Goal: Task Accomplishment & Management: Complete application form

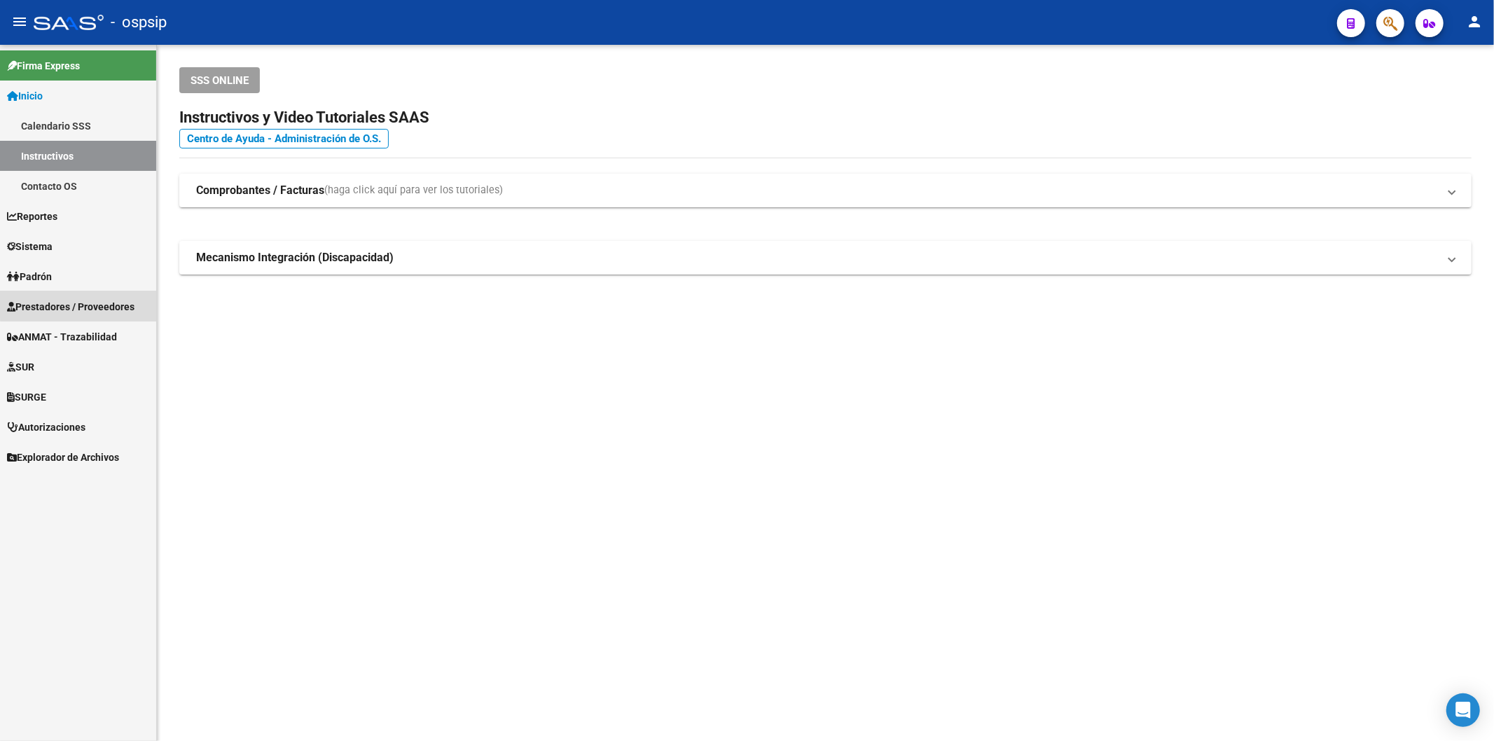
click at [86, 299] on span "Prestadores / Proveedores" at bounding box center [71, 306] width 128 height 15
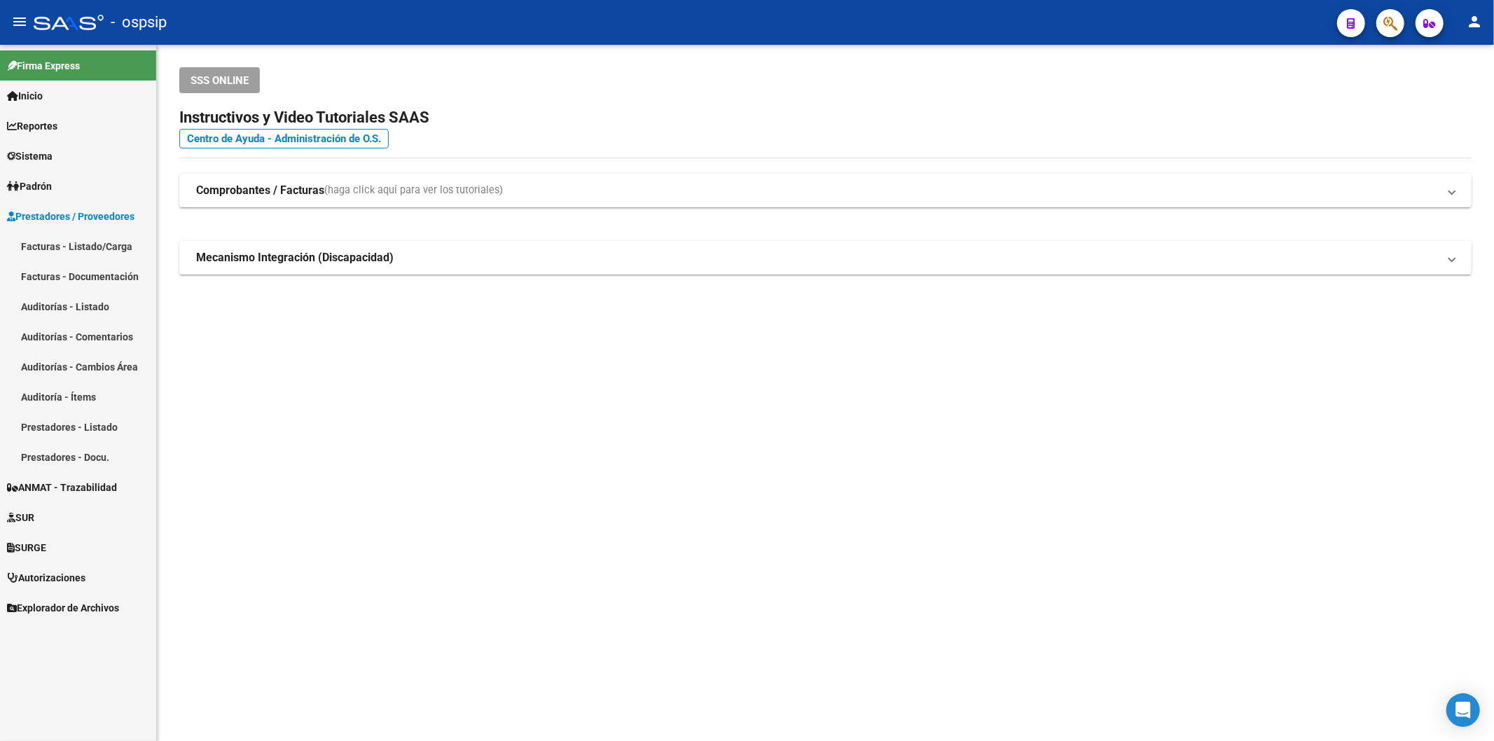
click at [106, 239] on link "Facturas - Listado/Carga" at bounding box center [78, 246] width 156 height 30
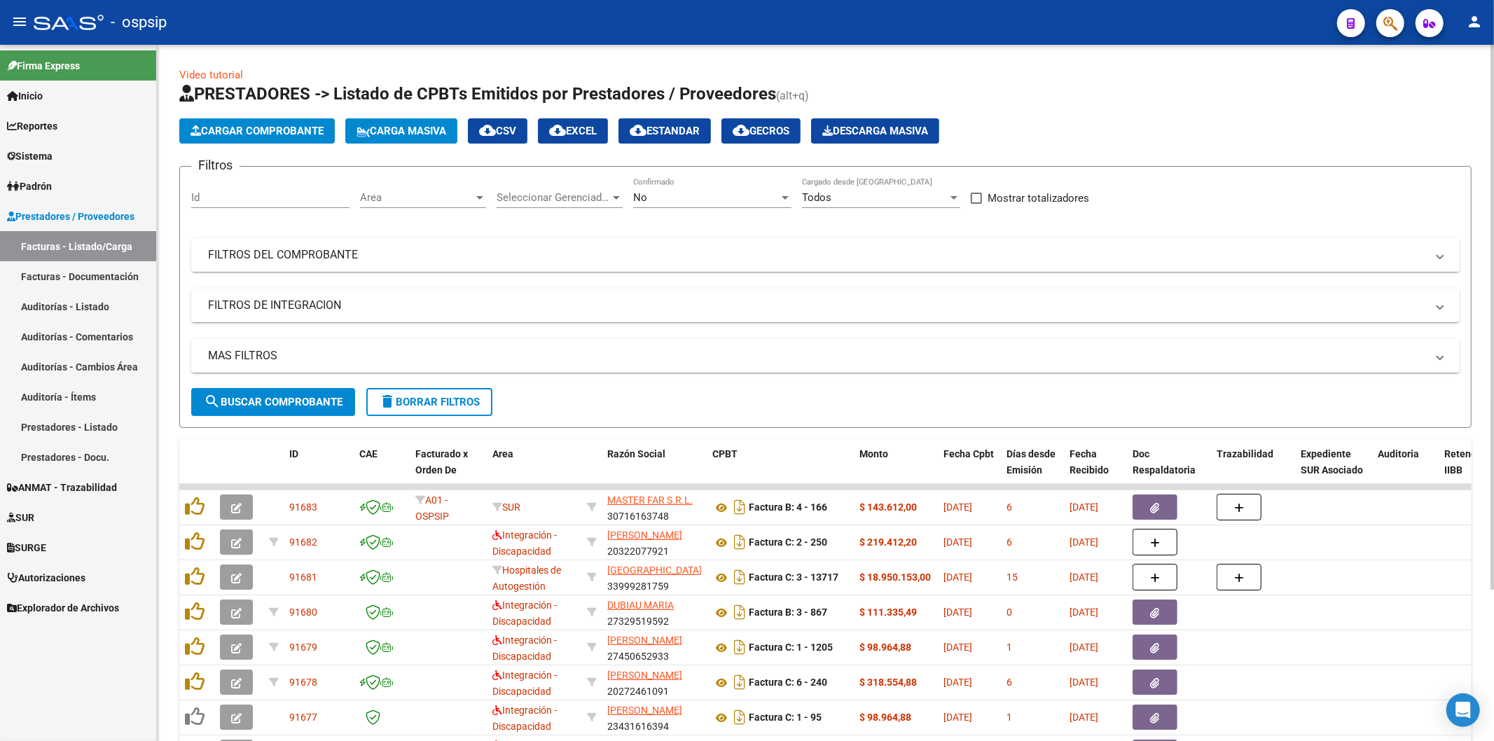
click at [642, 202] on span "No" at bounding box center [640, 197] width 14 height 13
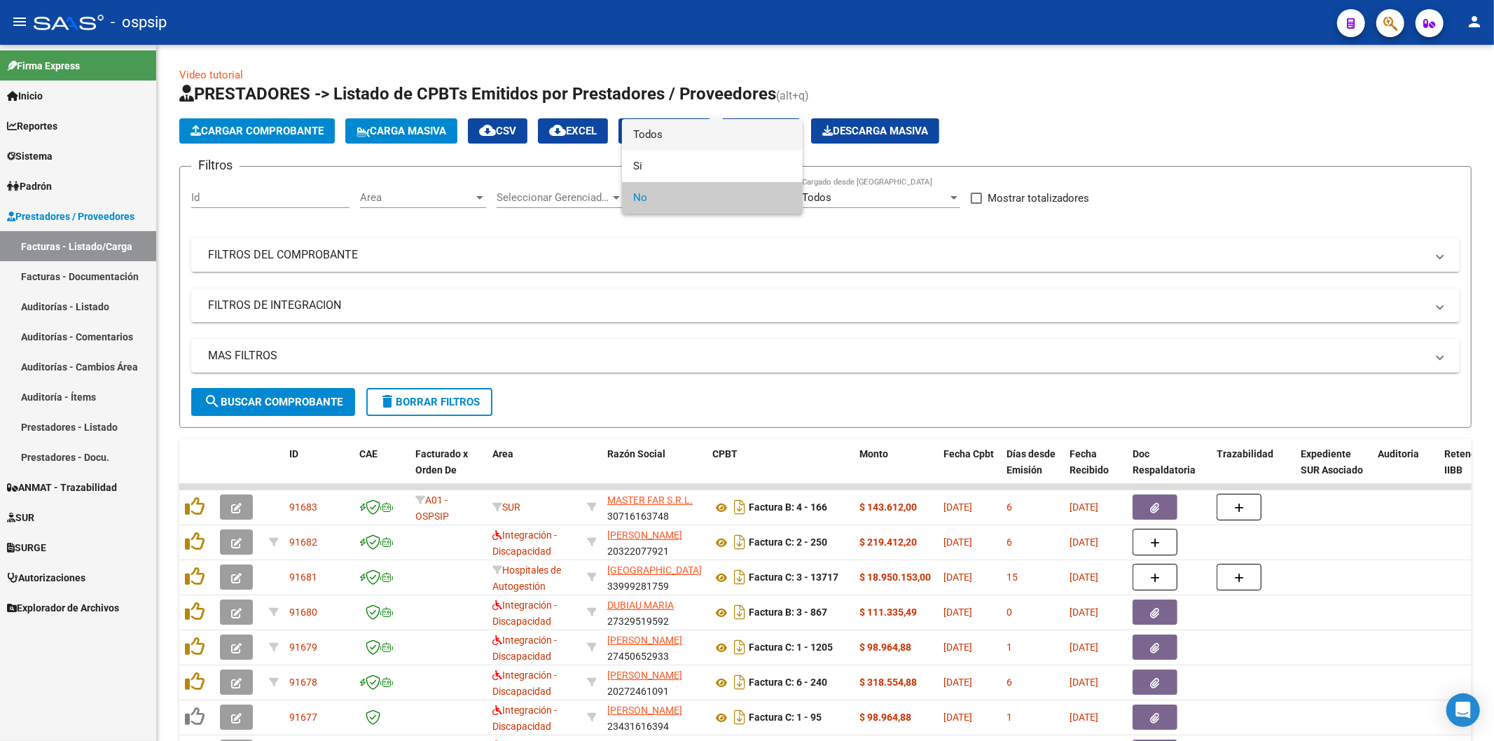
click at [656, 144] on span "Todos" at bounding box center [712, 135] width 158 height 32
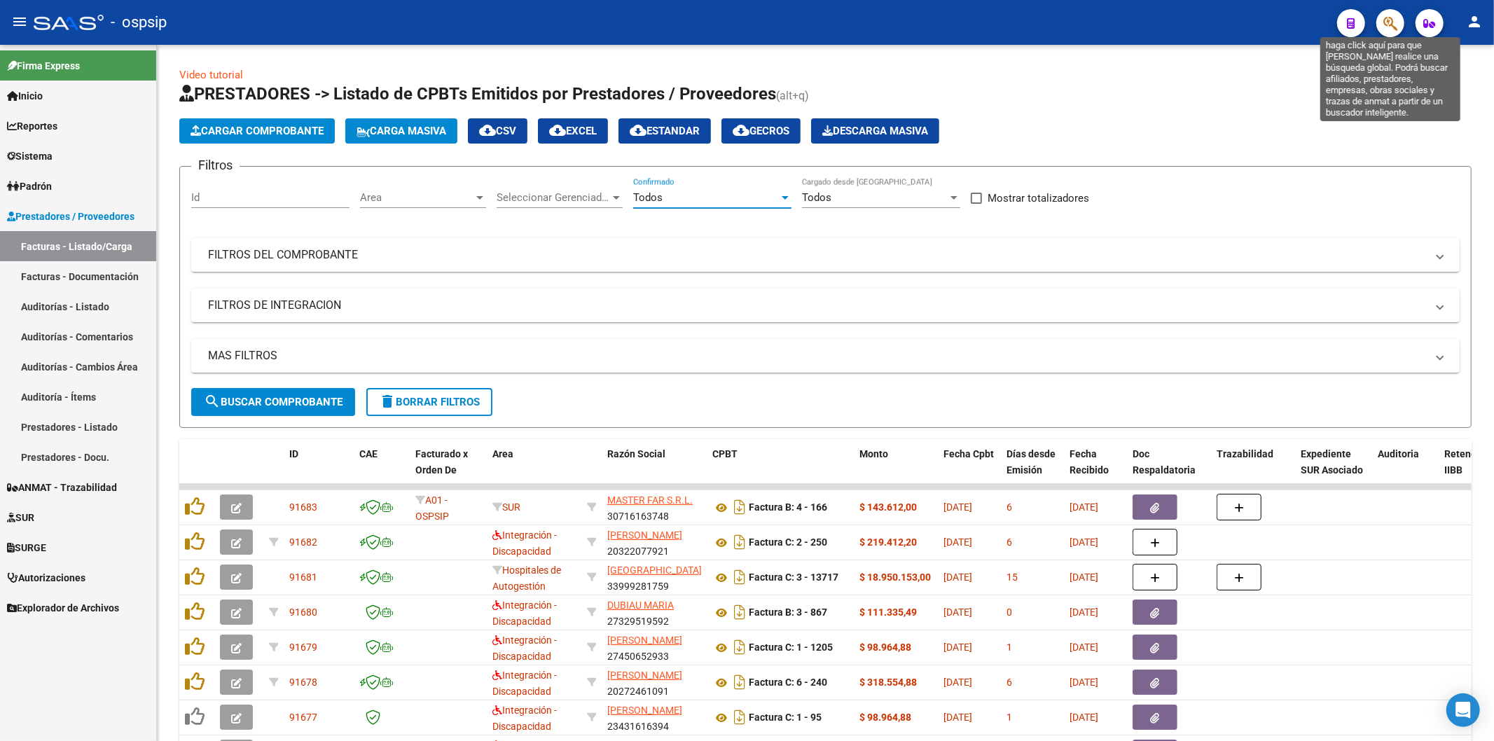
click at [1392, 30] on icon "button" at bounding box center [1391, 23] width 14 height 16
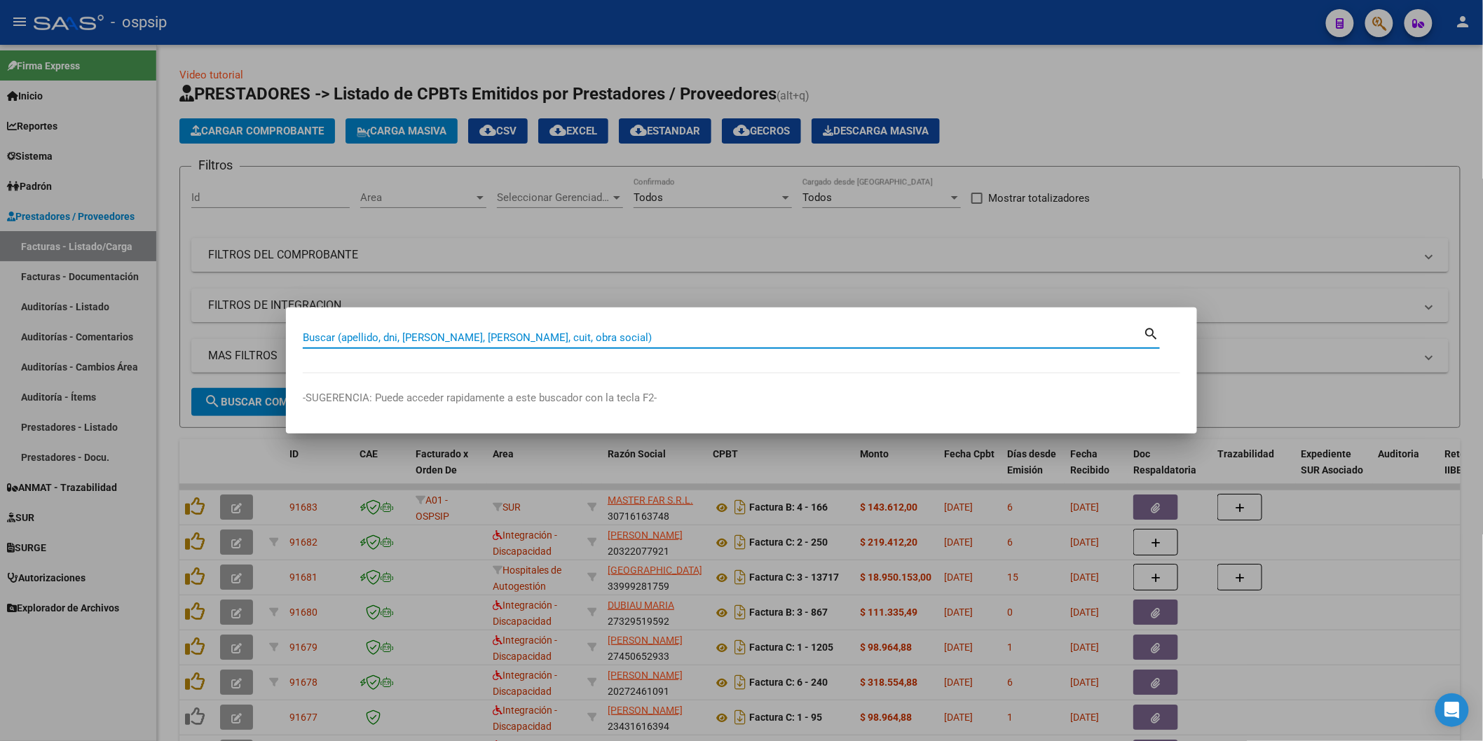
paste input "39453136"
type input "39453136"
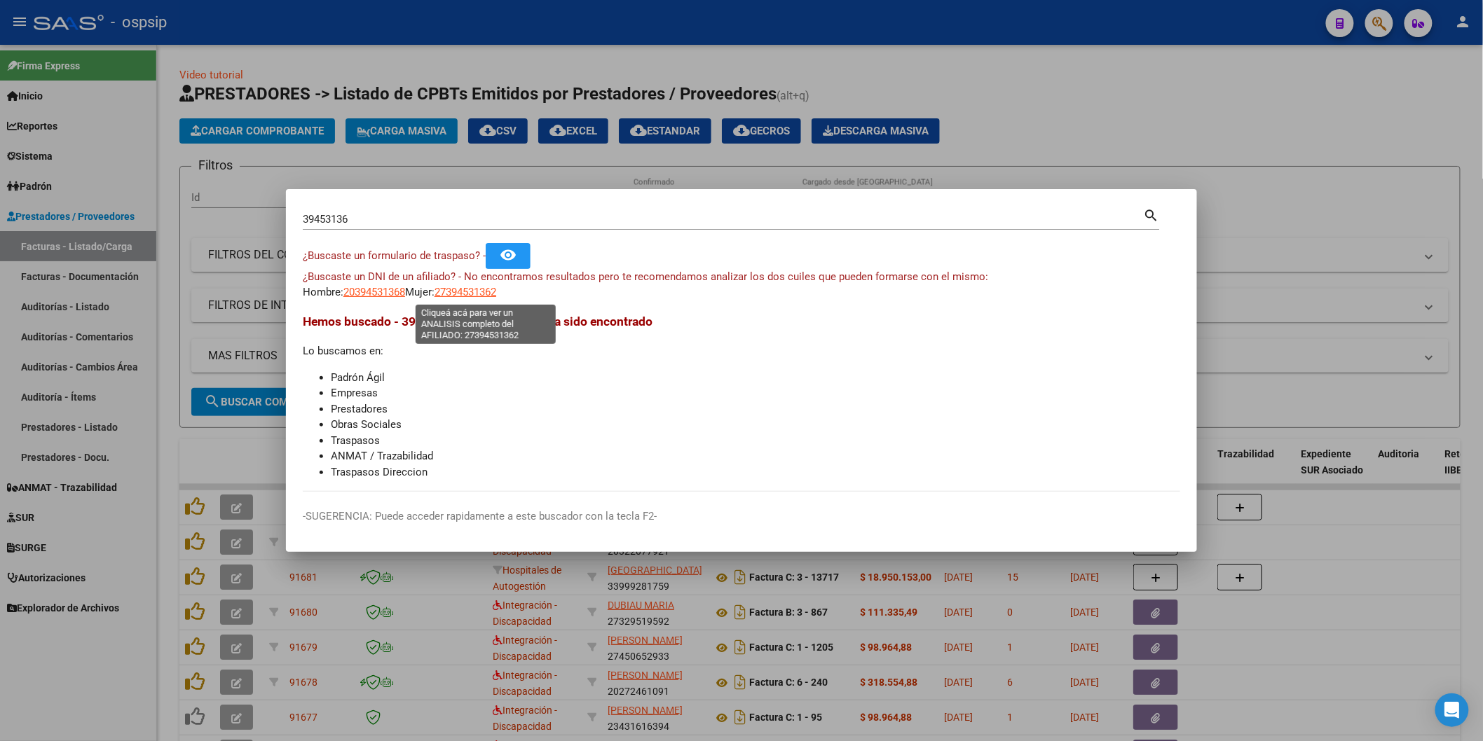
click at [457, 286] on span "27394531362" at bounding box center [465, 292] width 62 height 13
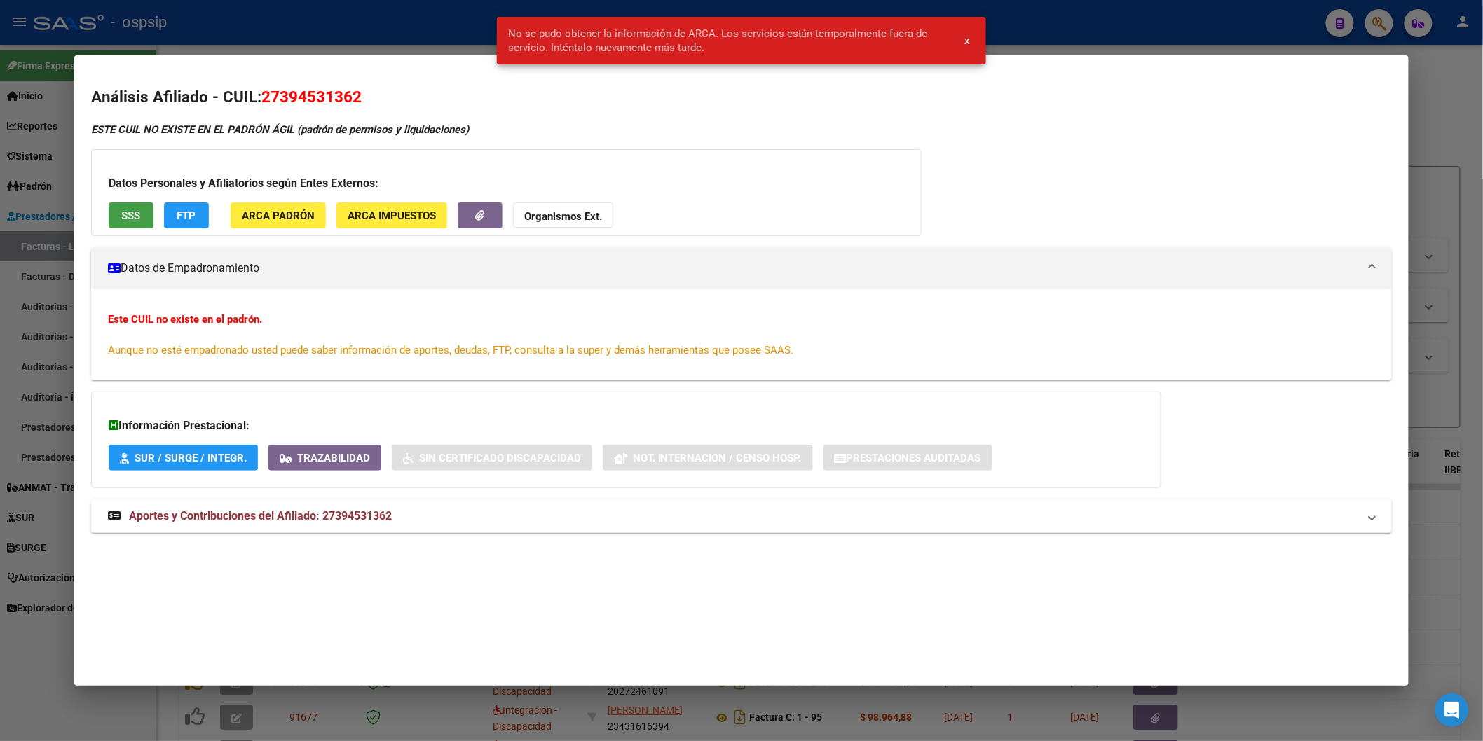
click at [123, 219] on span "SSS" at bounding box center [130, 215] width 19 height 13
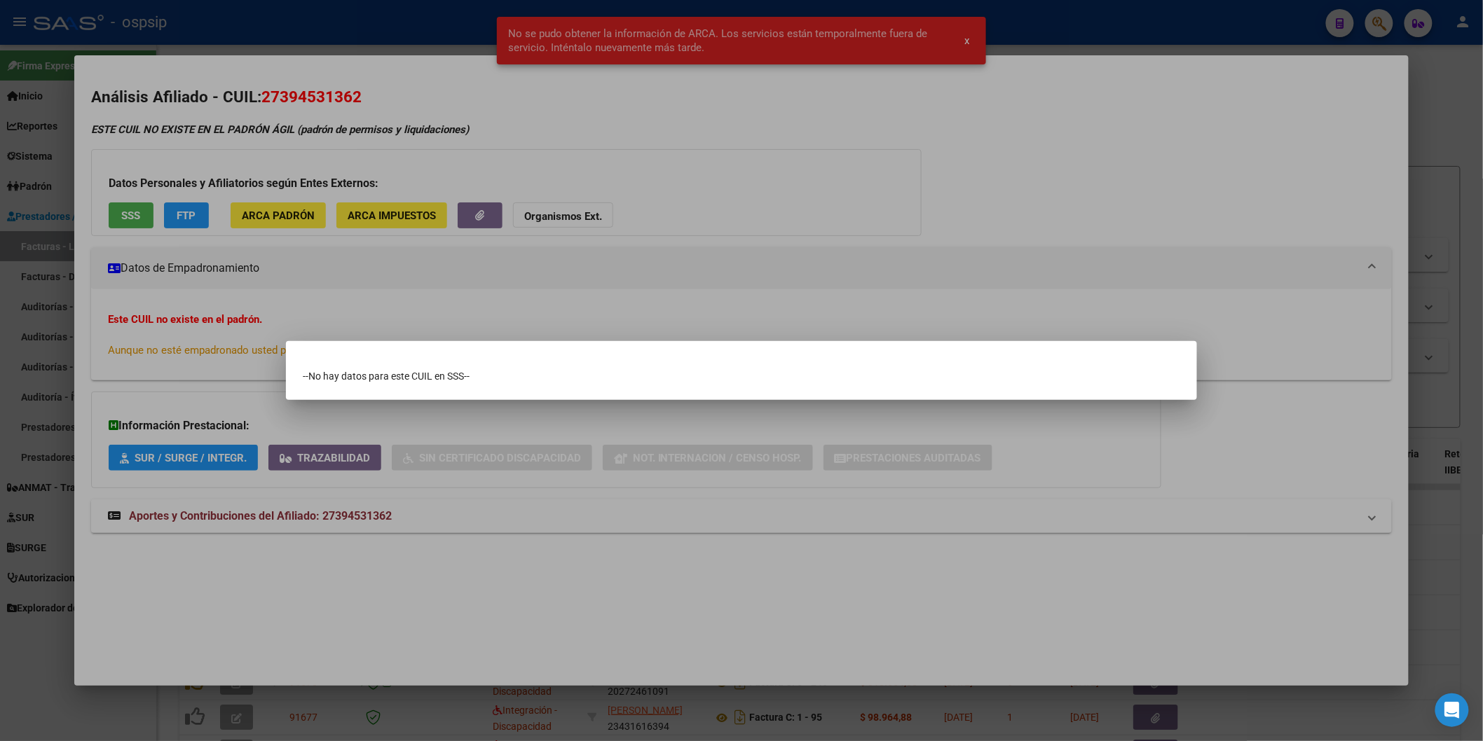
click at [383, 268] on div at bounding box center [741, 370] width 1483 height 741
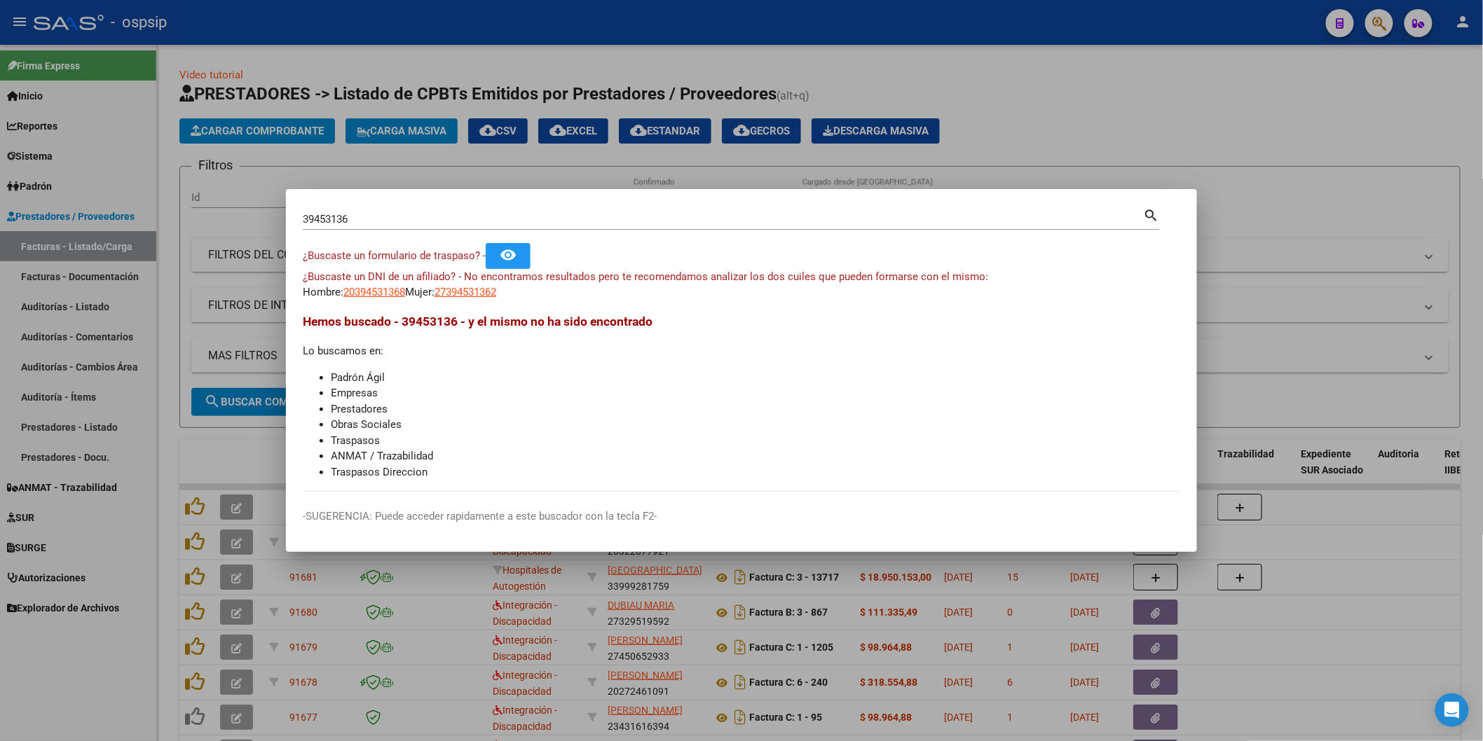
click at [373, 284] on app-link-go-to "20394531368" at bounding box center [374, 292] width 62 height 16
click at [373, 287] on span "20394531368" at bounding box center [374, 292] width 62 height 13
type textarea "20394531368"
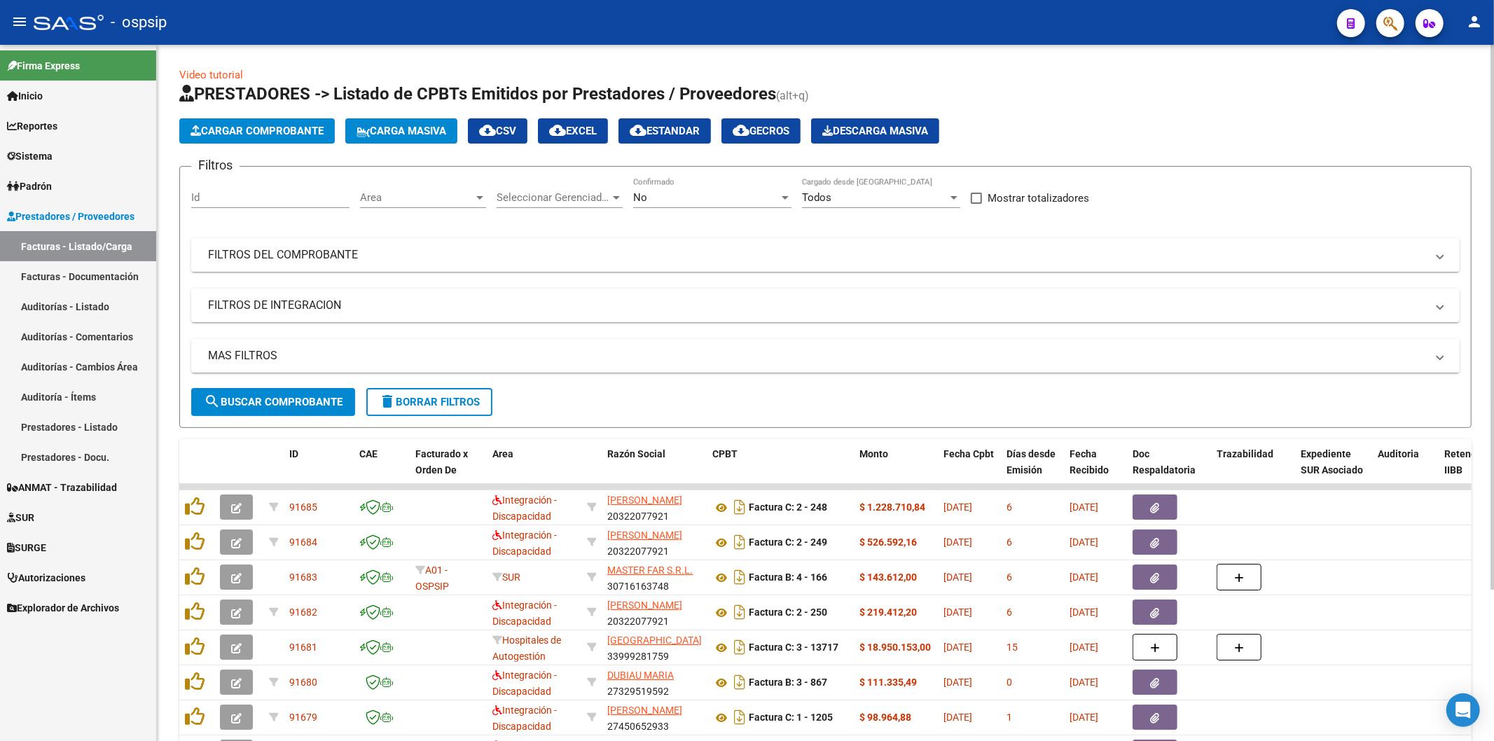
click at [649, 204] on div "No" at bounding box center [706, 197] width 146 height 13
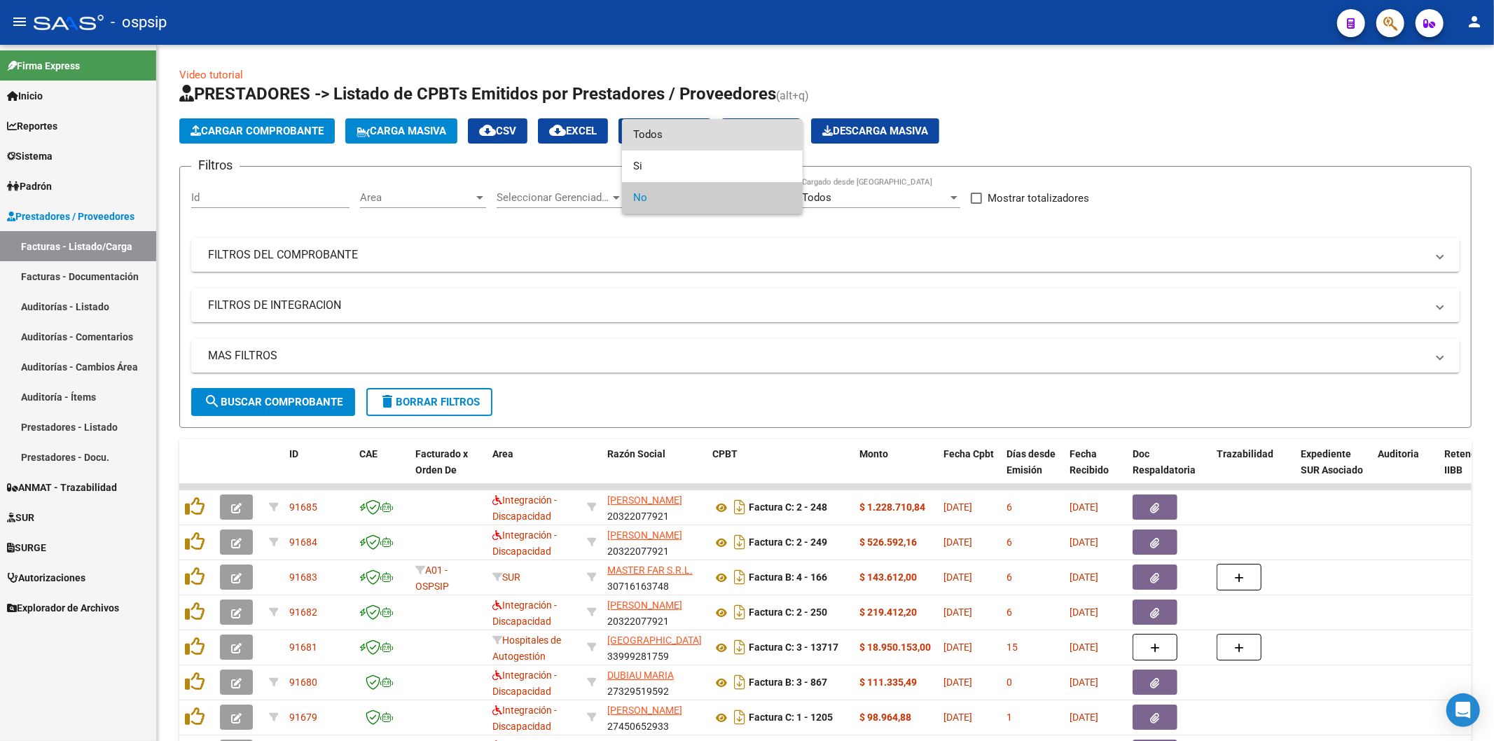
click at [664, 137] on span "Todos" at bounding box center [712, 135] width 158 height 32
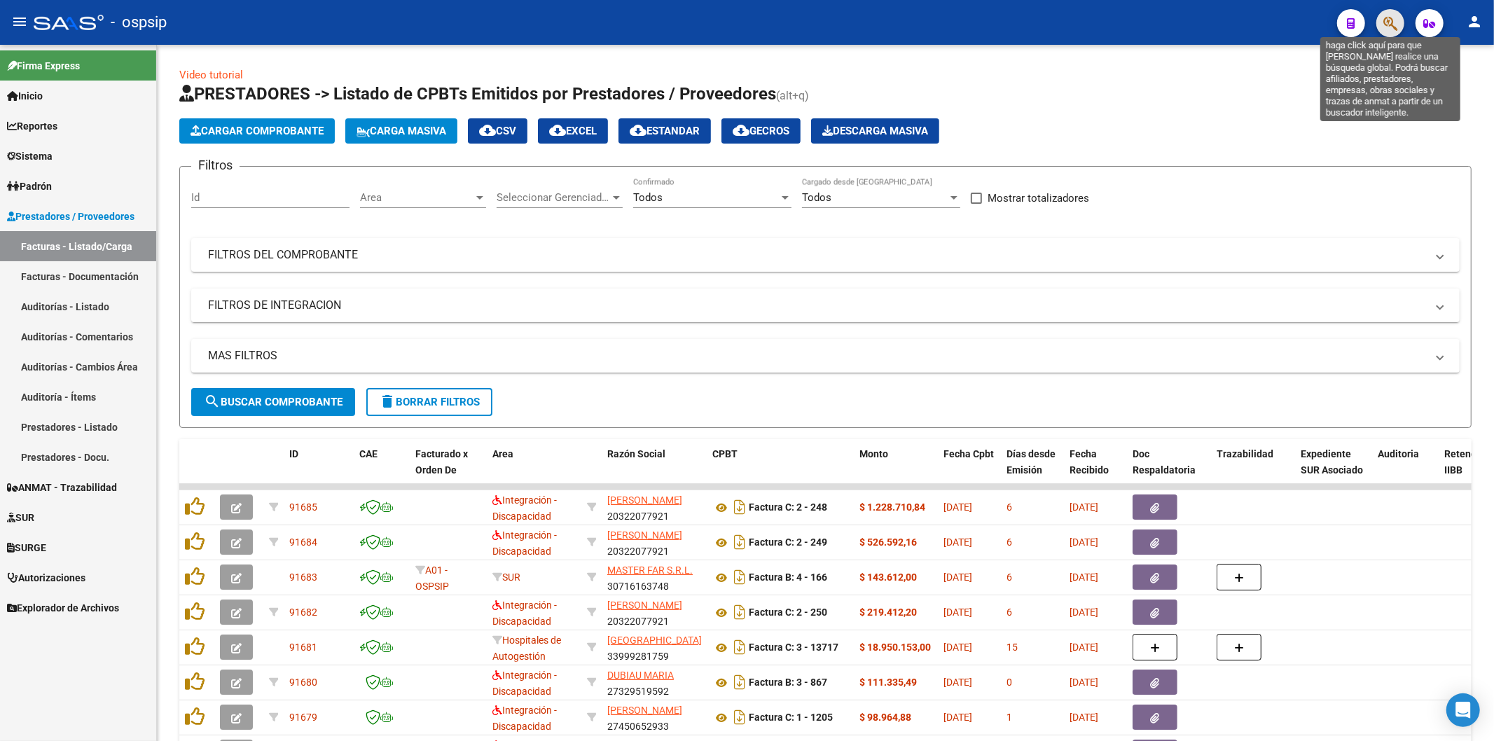
click at [1387, 19] on icon "button" at bounding box center [1391, 23] width 14 height 16
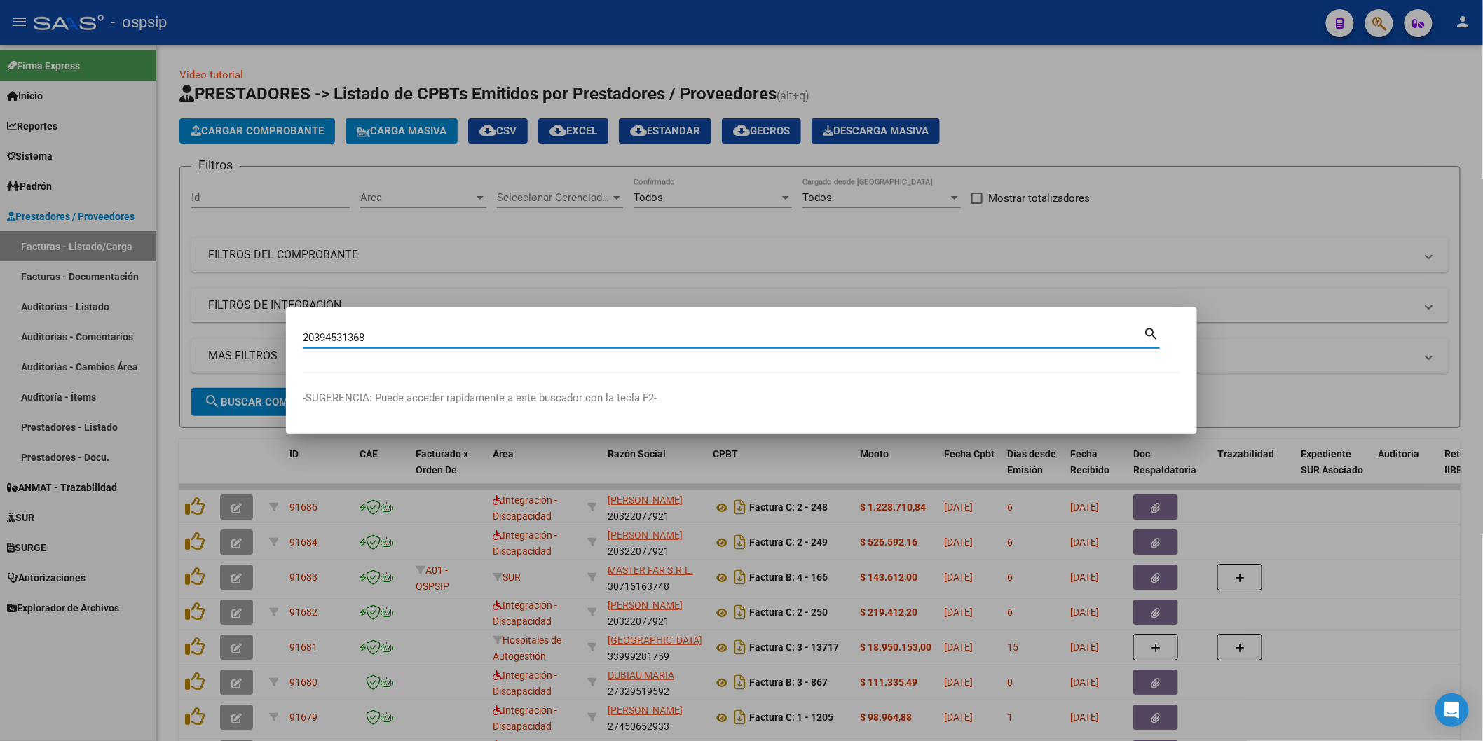
type input "20394531368"
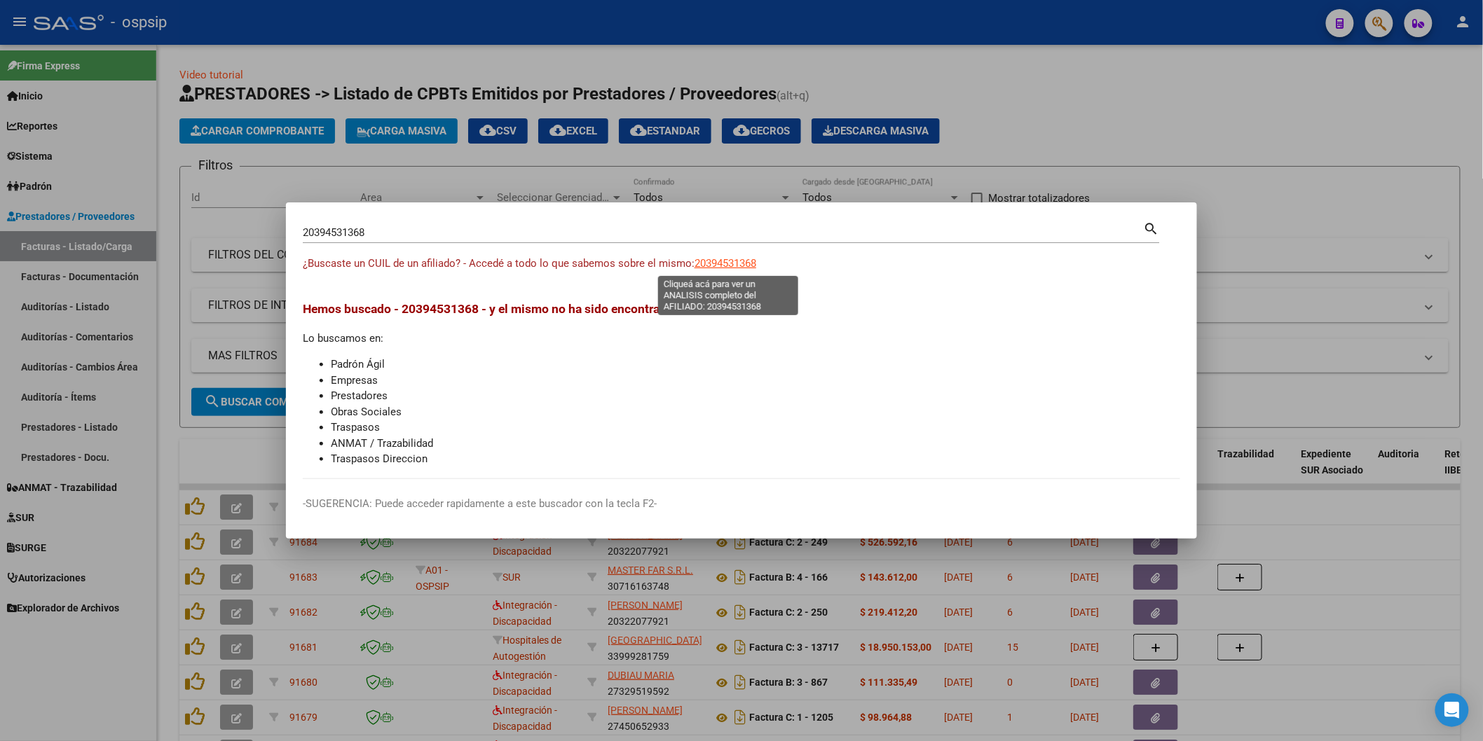
click at [729, 268] on span "20394531368" at bounding box center [725, 263] width 62 height 13
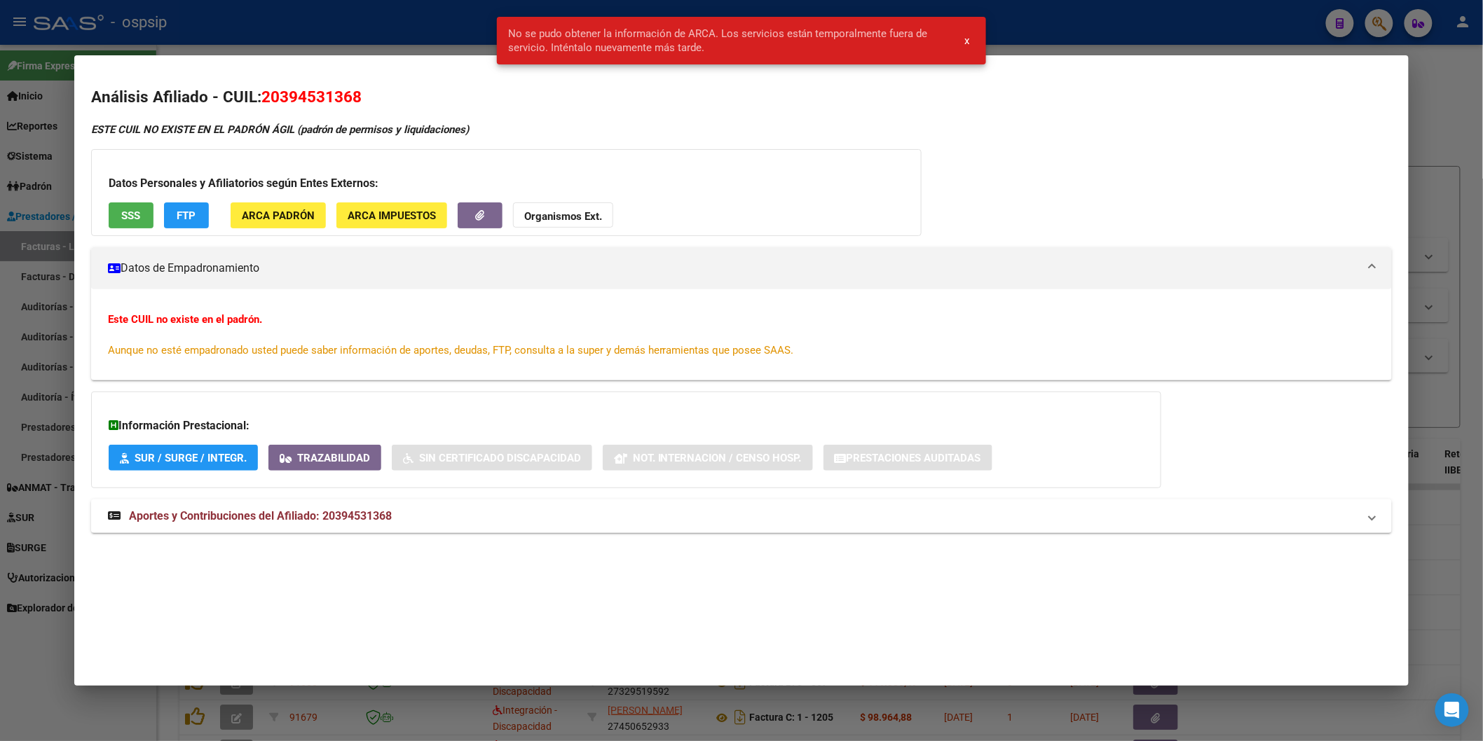
click at [566, 222] on strong "Organismos Ext." at bounding box center [563, 216] width 78 height 13
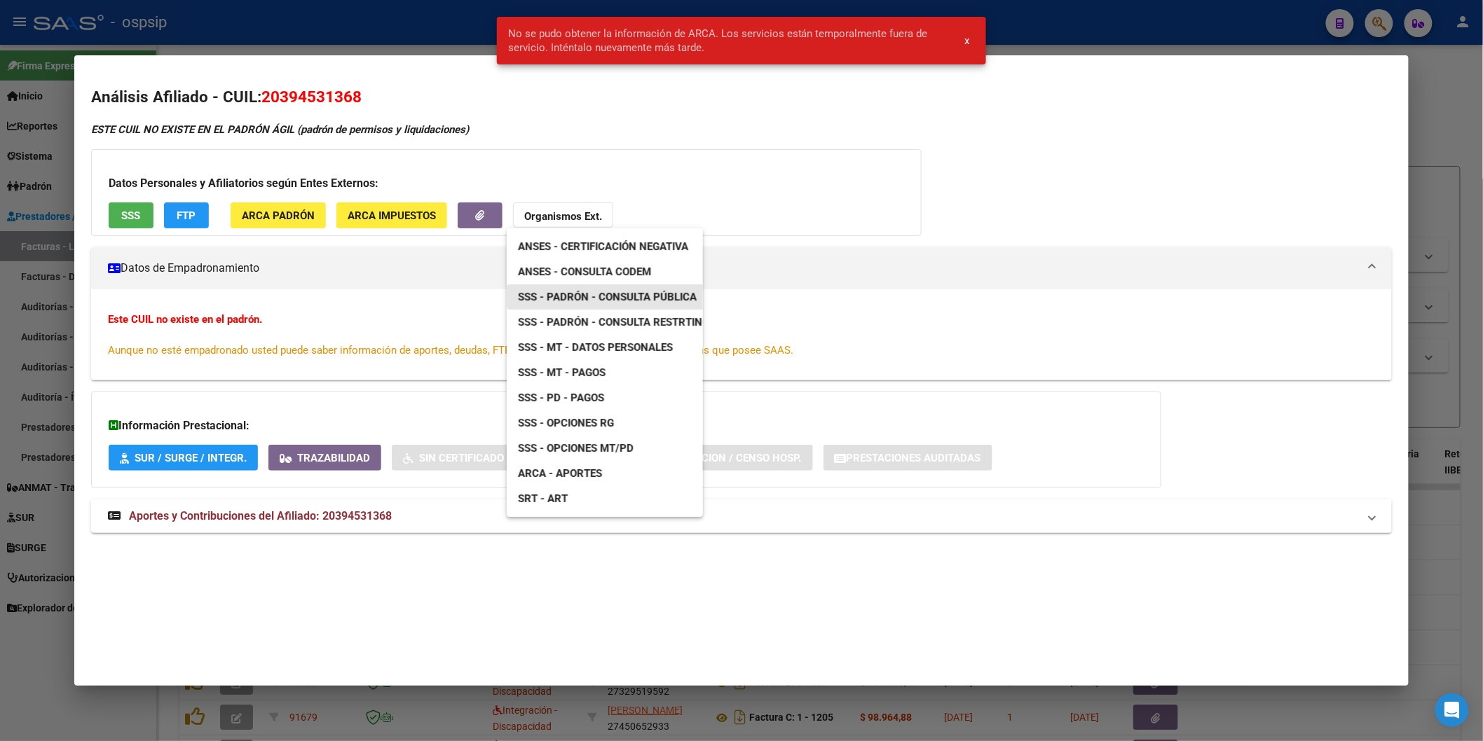
click at [638, 291] on span "SSS - Padrón - Consulta Pública" at bounding box center [607, 297] width 179 height 13
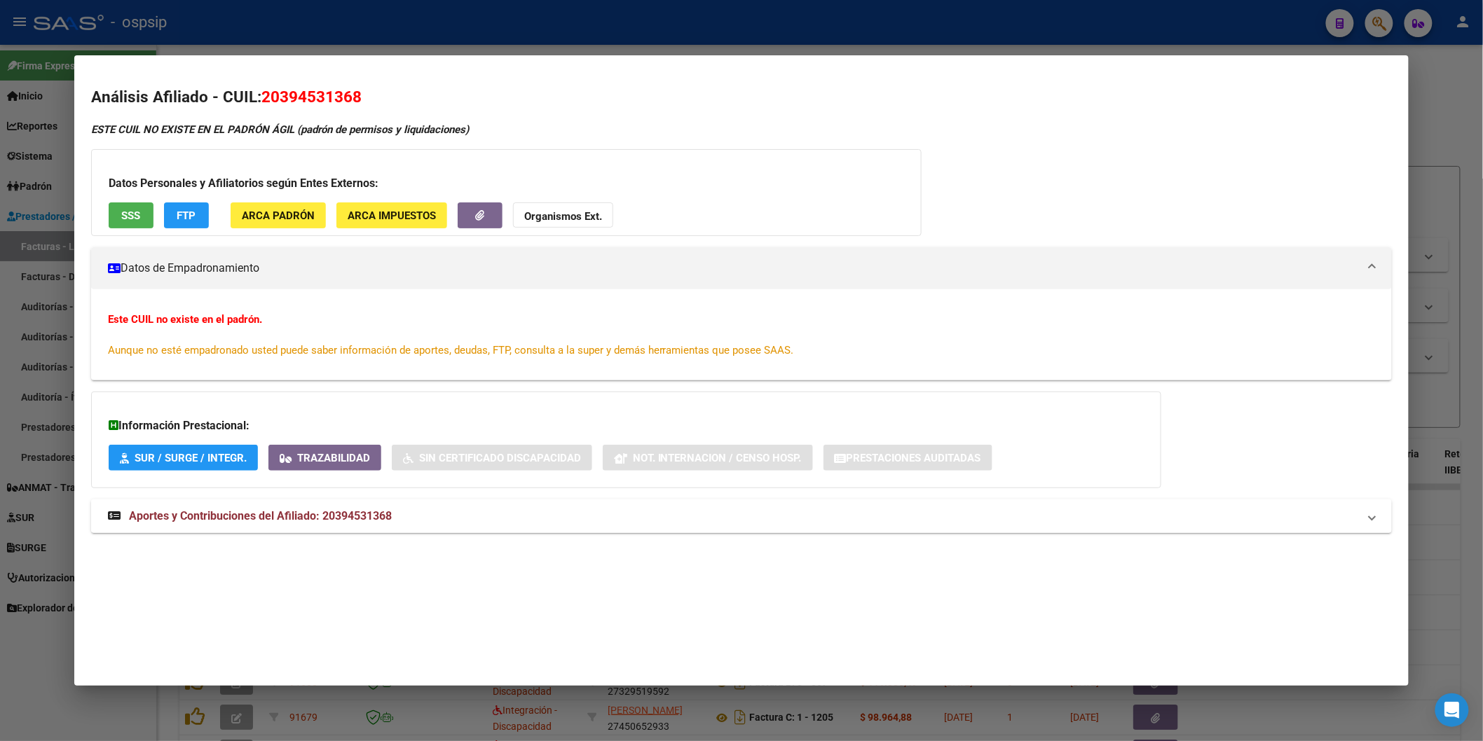
click at [282, 500] on mat-expansion-panel-header "Aportes y Contribuciones del Afiliado: 20394531368" at bounding box center [741, 517] width 1300 height 34
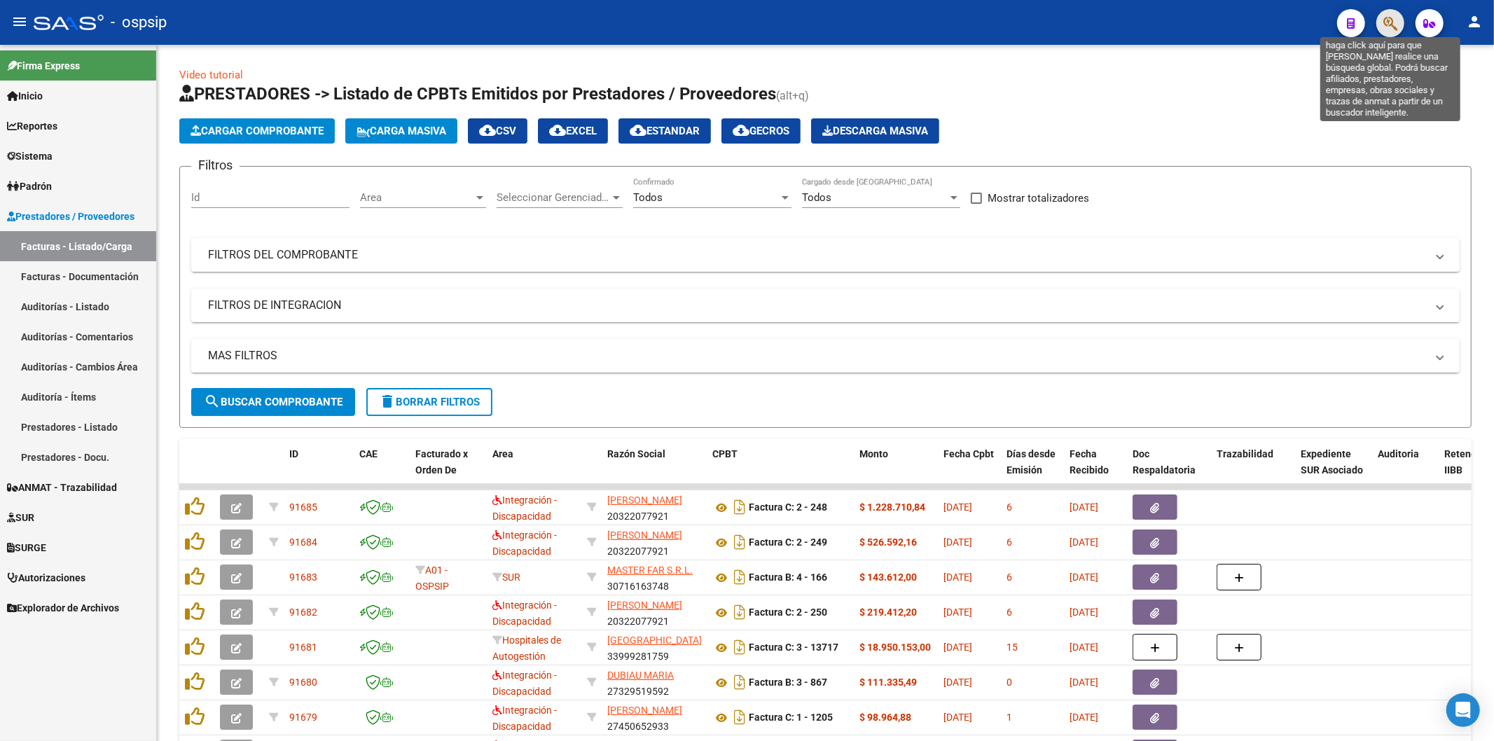
click at [1393, 21] on icon "button" at bounding box center [1391, 23] width 14 height 16
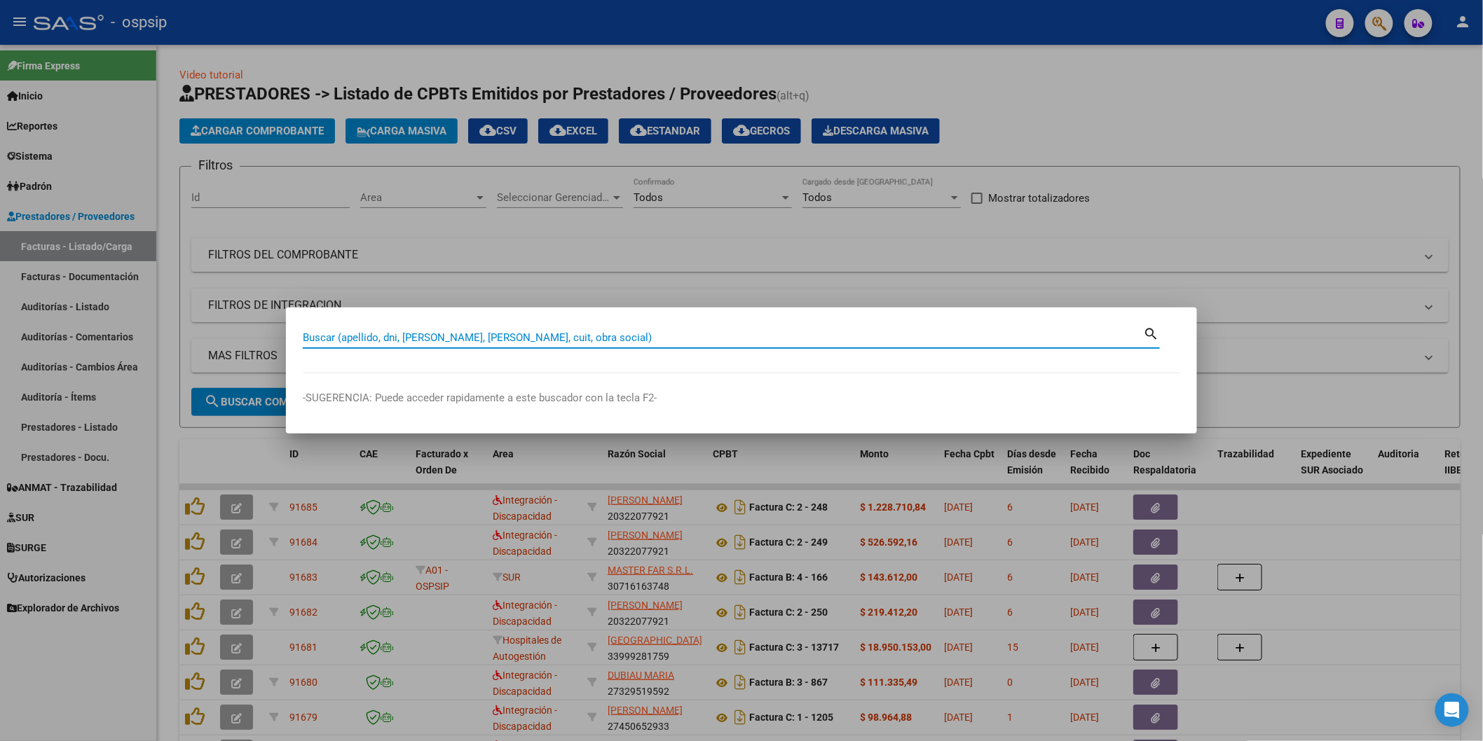
paste input "20394531368"
type input "39453136"
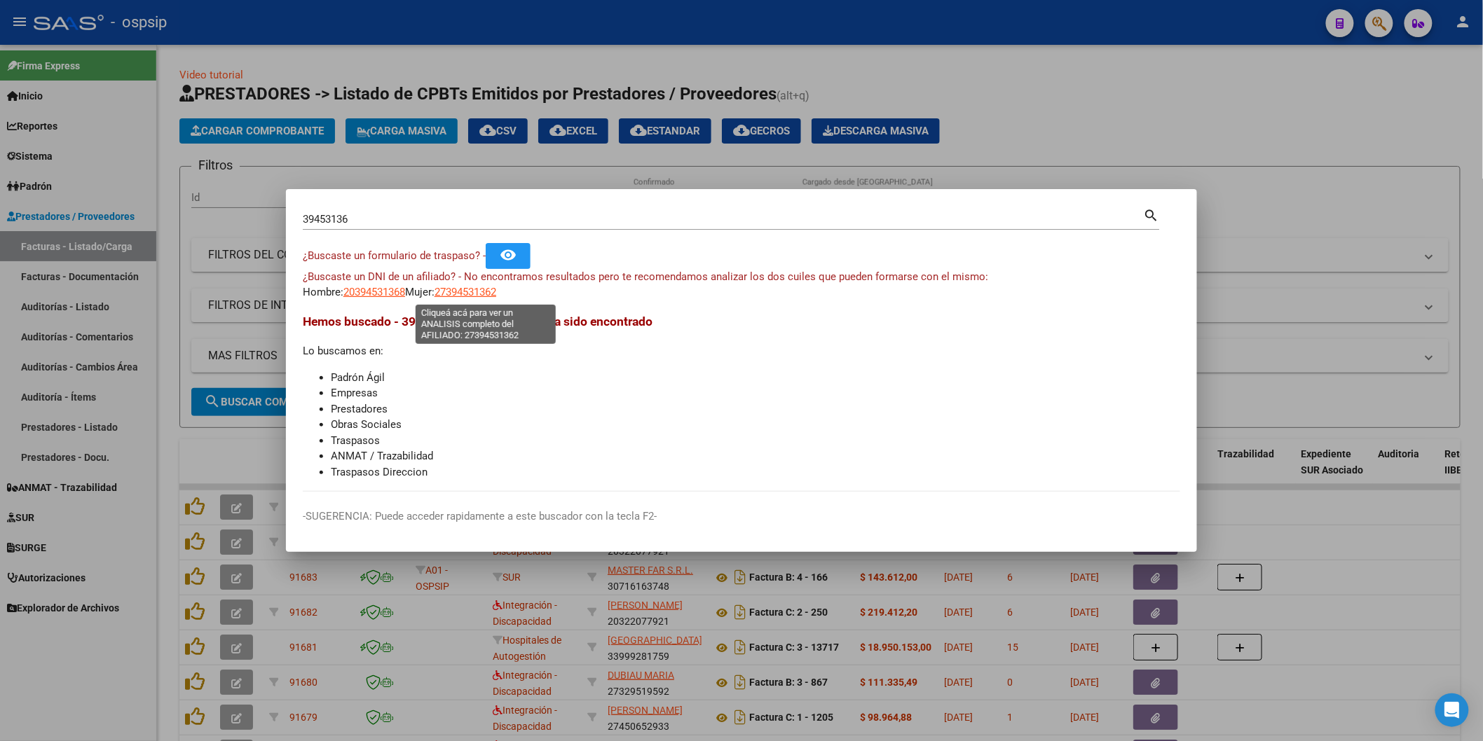
click at [488, 295] on span "27394531362" at bounding box center [465, 292] width 62 height 13
click at [380, 293] on span "20394531368" at bounding box center [374, 292] width 62 height 13
type textarea "20394531368"
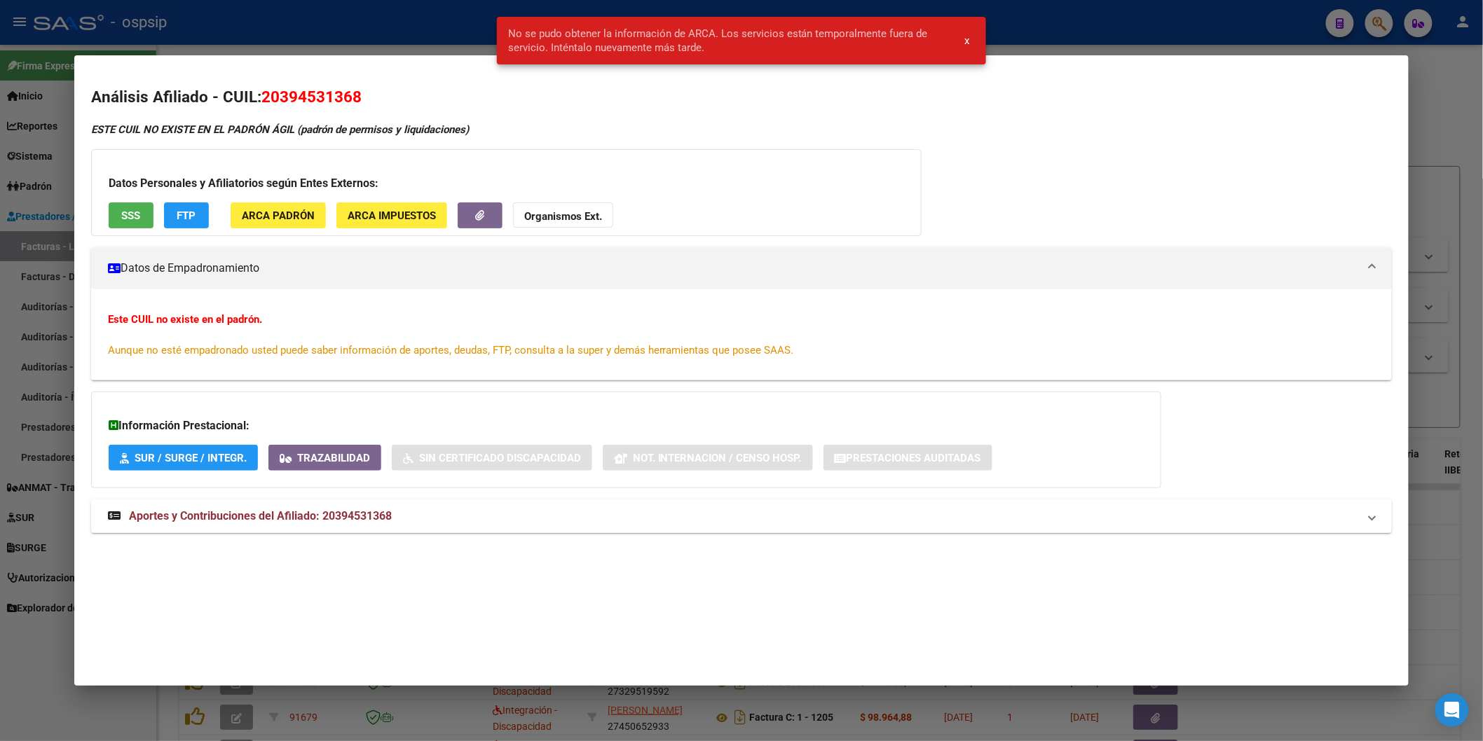
click at [265, 516] on span "Aportes y Contribuciones del Afiliado: 20394531368" at bounding box center [260, 515] width 263 height 13
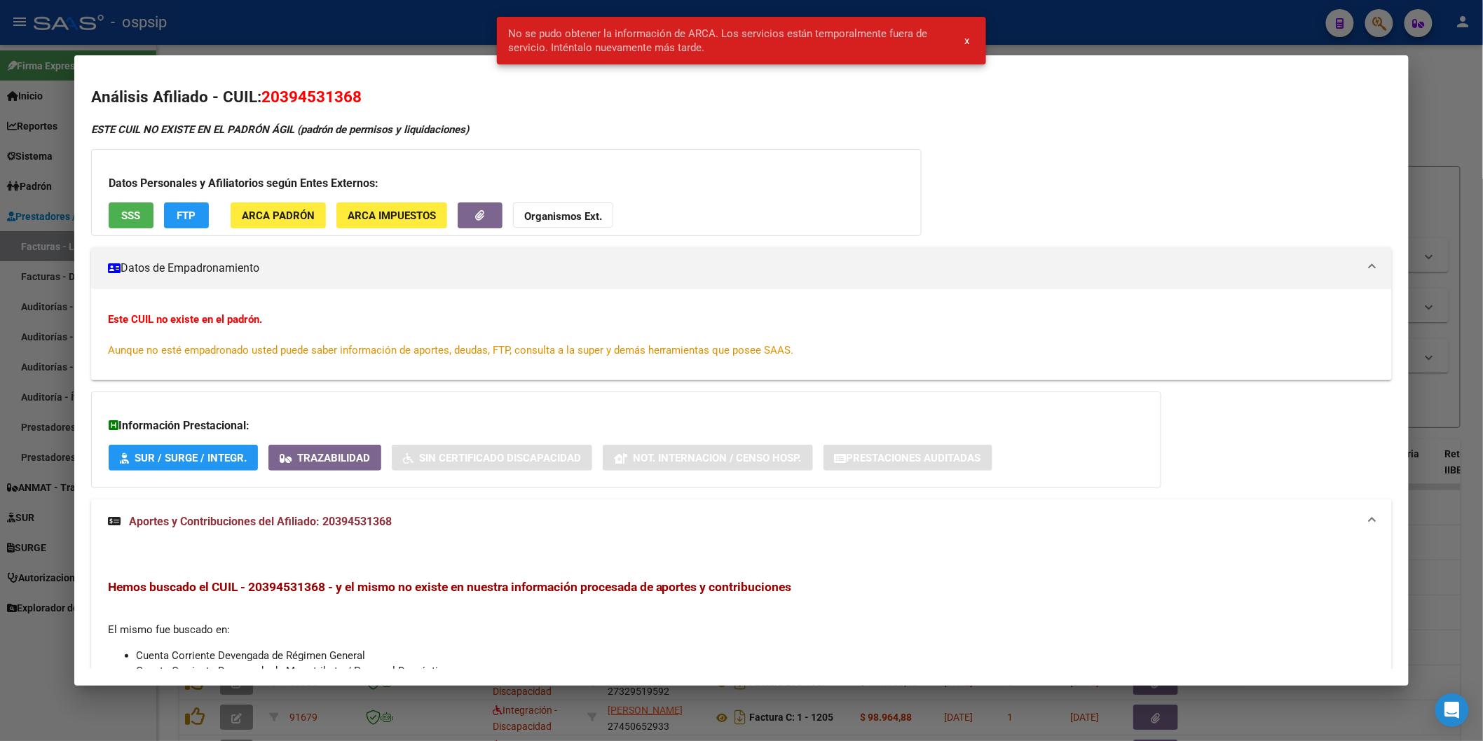
click at [133, 221] on span "SSS" at bounding box center [130, 215] width 19 height 13
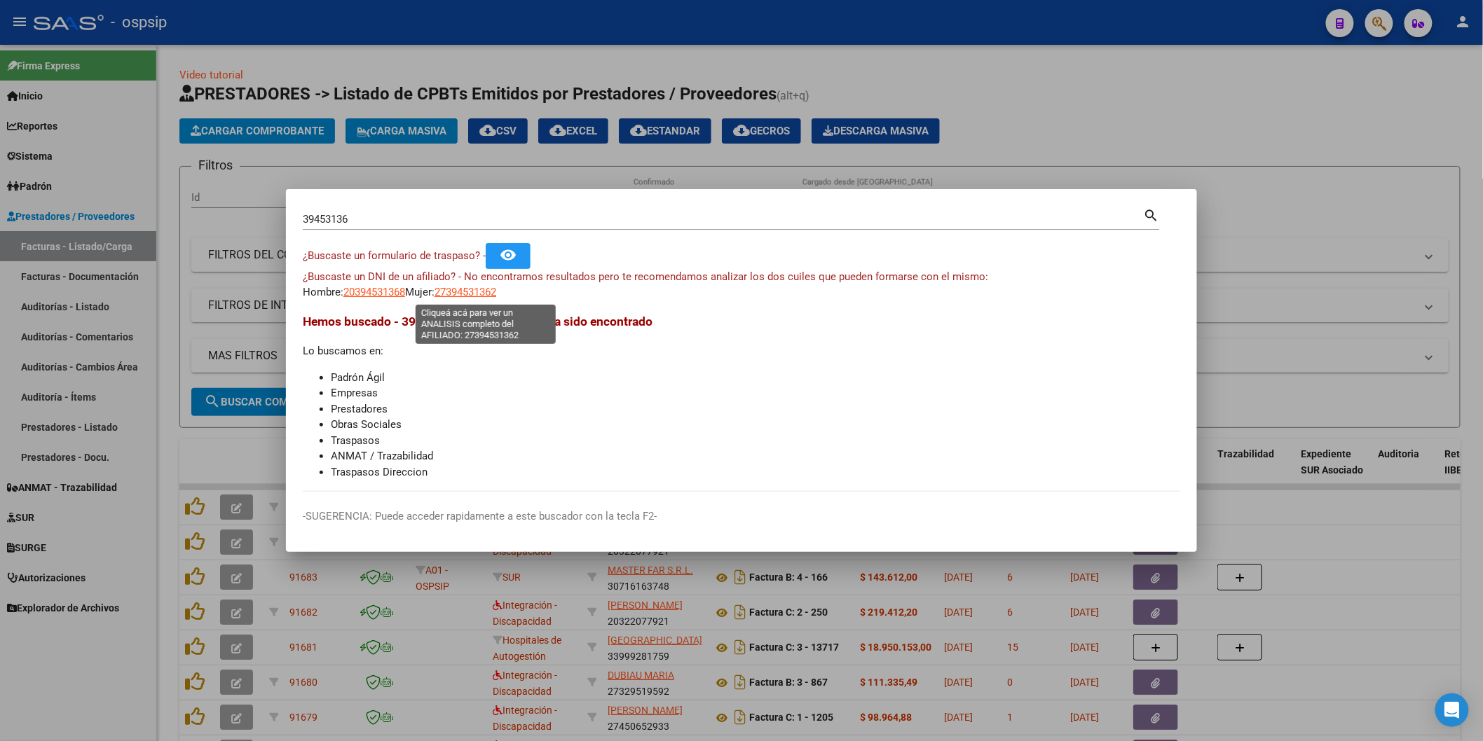
click at [452, 288] on span "27394531362" at bounding box center [465, 292] width 62 height 13
type textarea "27394531362"
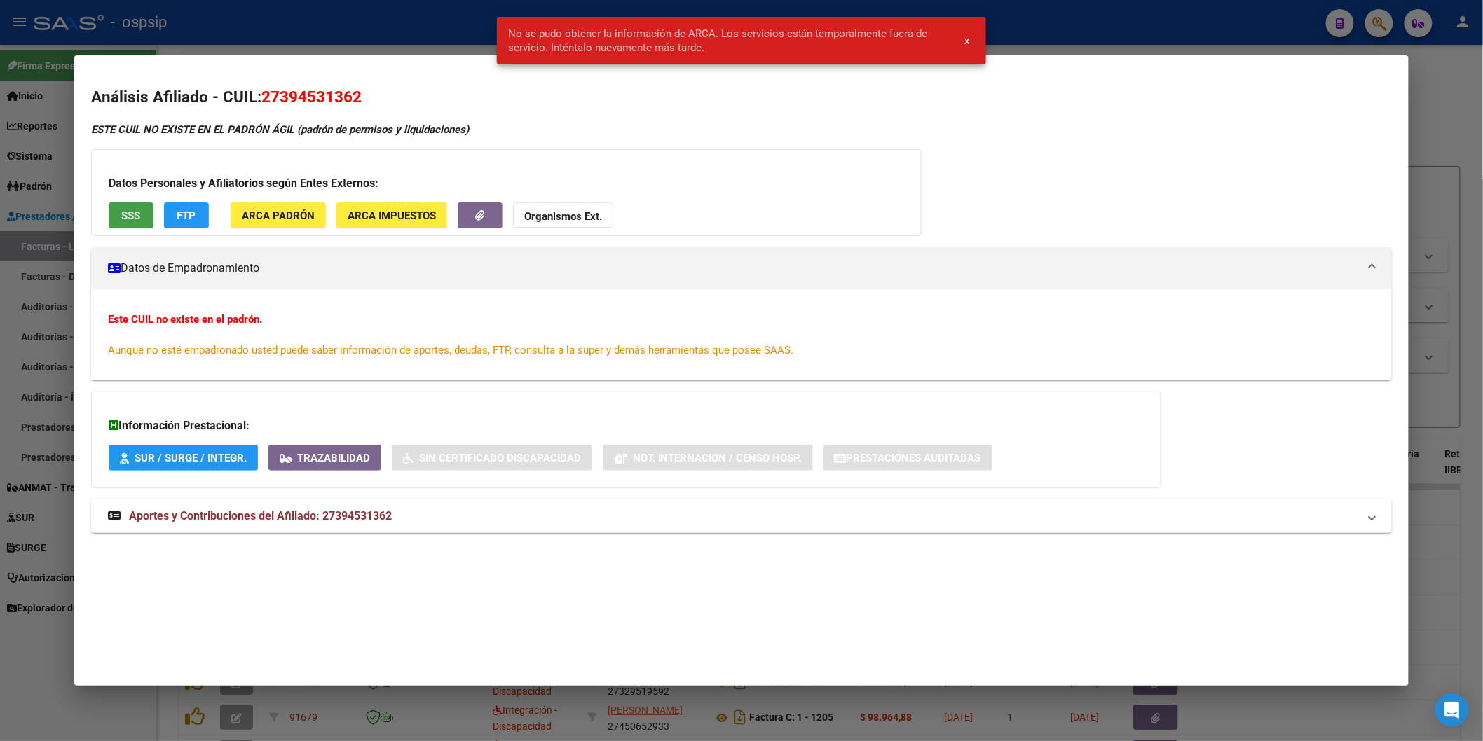
click at [122, 205] on button "SSS" at bounding box center [131, 215] width 45 height 26
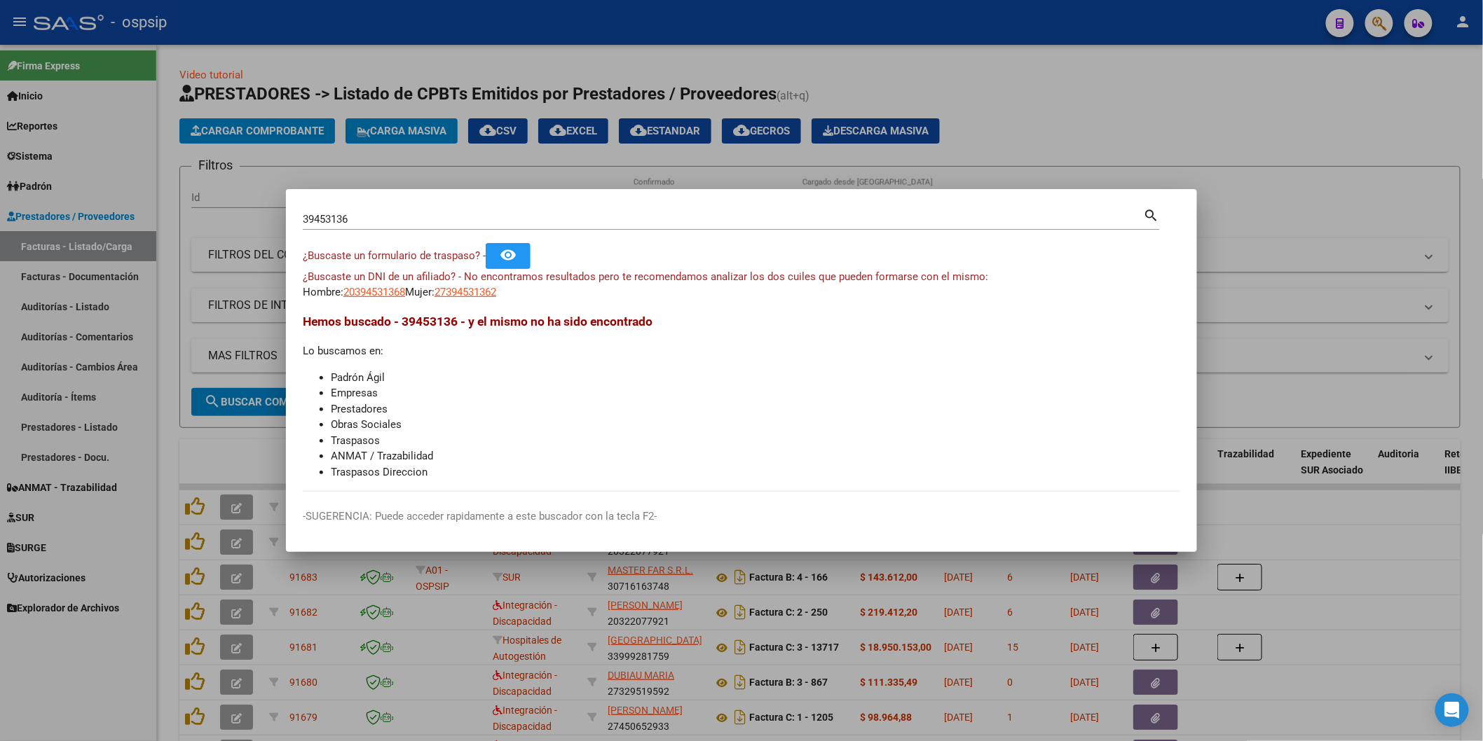
click at [404, 285] on app-link-go-to "20394531368" at bounding box center [374, 292] width 62 height 16
click at [372, 303] on mat-dialog-content "39453136 Buscar (apellido, dni, cuil, nro traspaso, cuit, obra social) search ¿…" at bounding box center [741, 349] width 911 height 286
click at [375, 286] on span "20394531368" at bounding box center [374, 292] width 62 height 13
type textarea "20394531368"
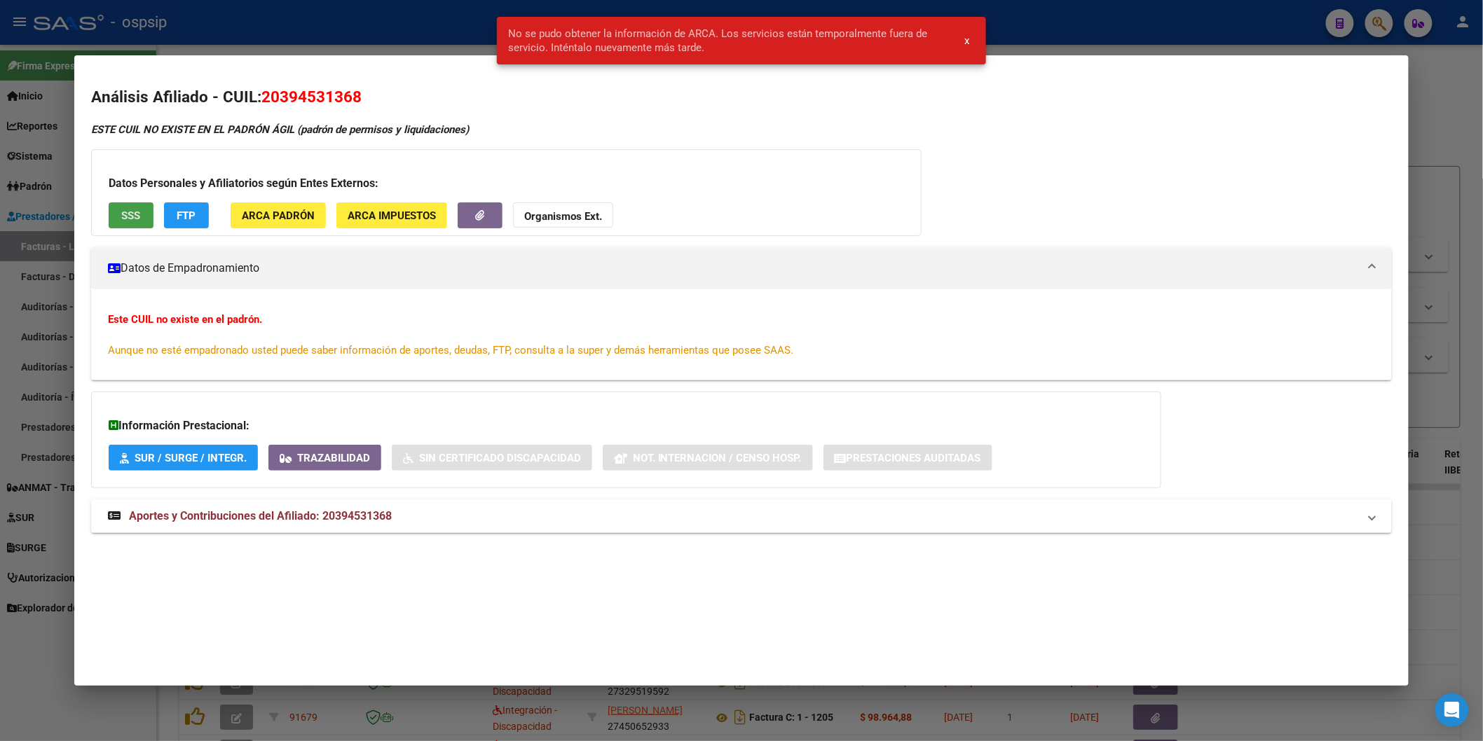
click at [121, 220] on span "SSS" at bounding box center [130, 215] width 19 height 13
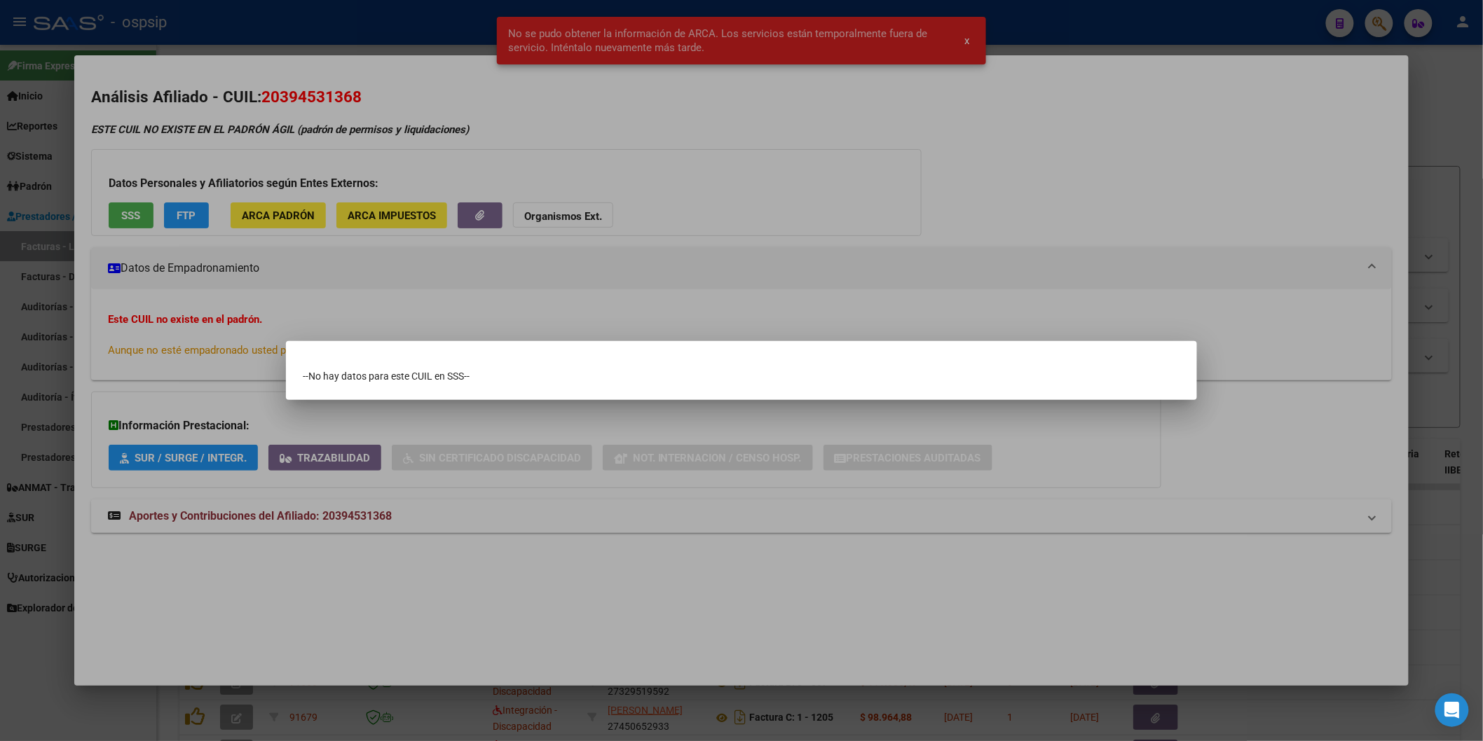
click at [481, 275] on div at bounding box center [741, 370] width 1483 height 741
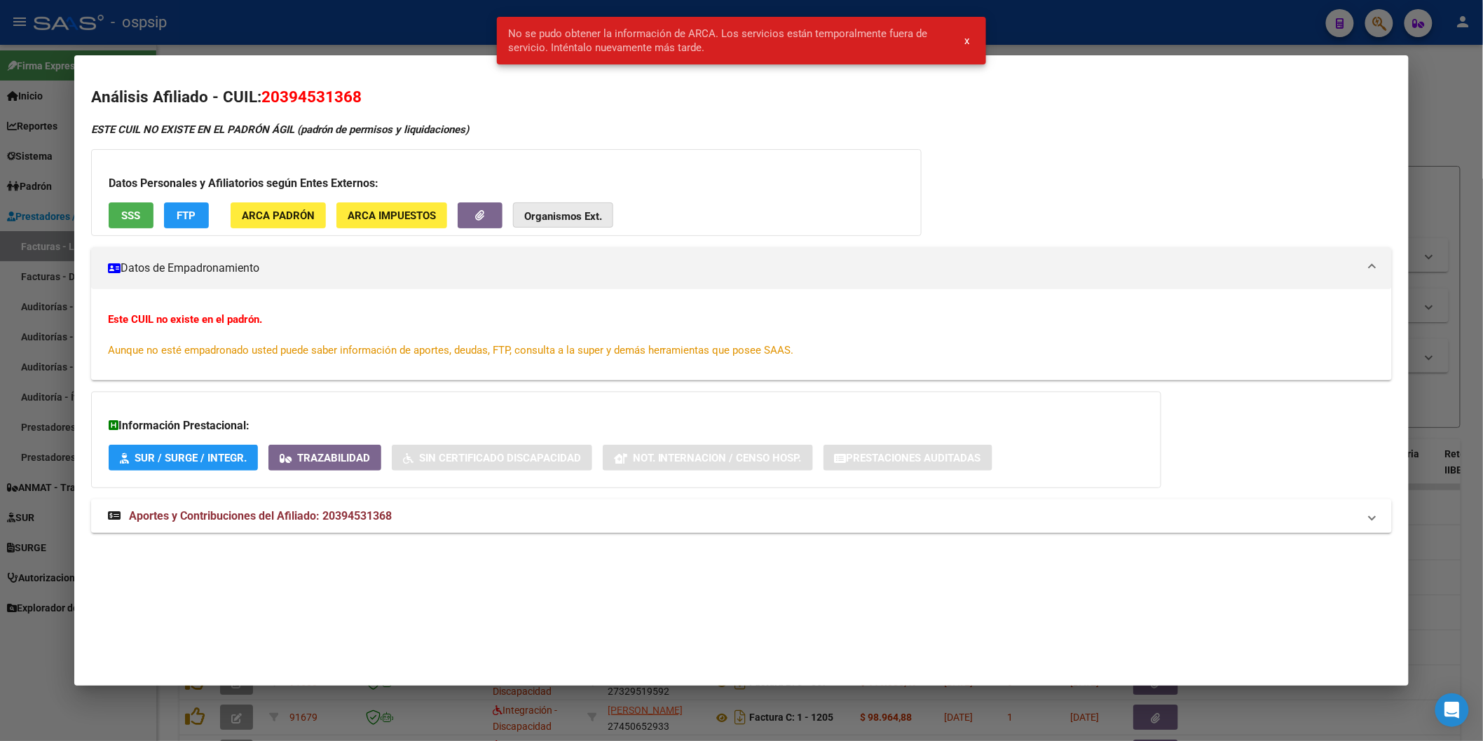
click at [532, 221] on strong "Organismos Ext." at bounding box center [563, 216] width 78 height 13
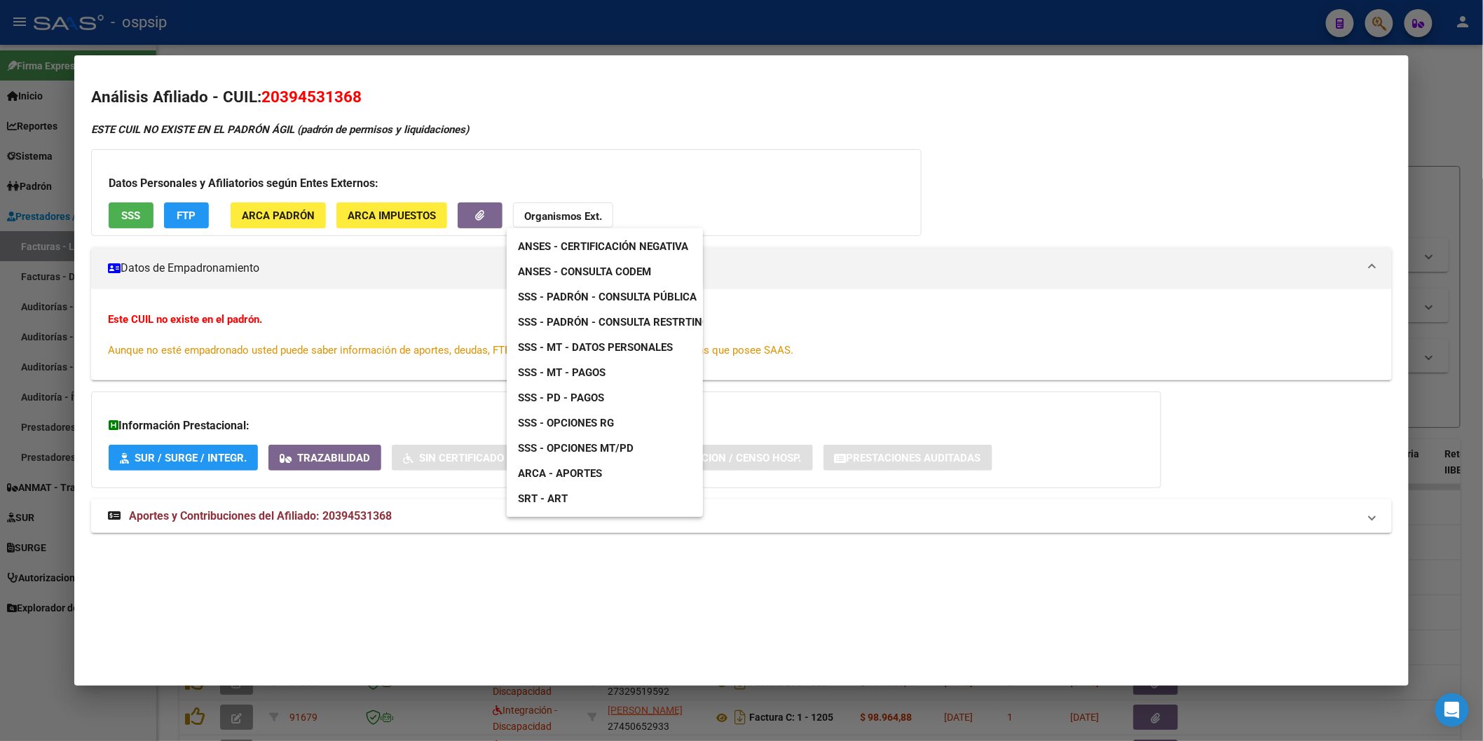
click at [577, 262] on link "ANSES - Consulta CODEM" at bounding box center [585, 271] width 156 height 25
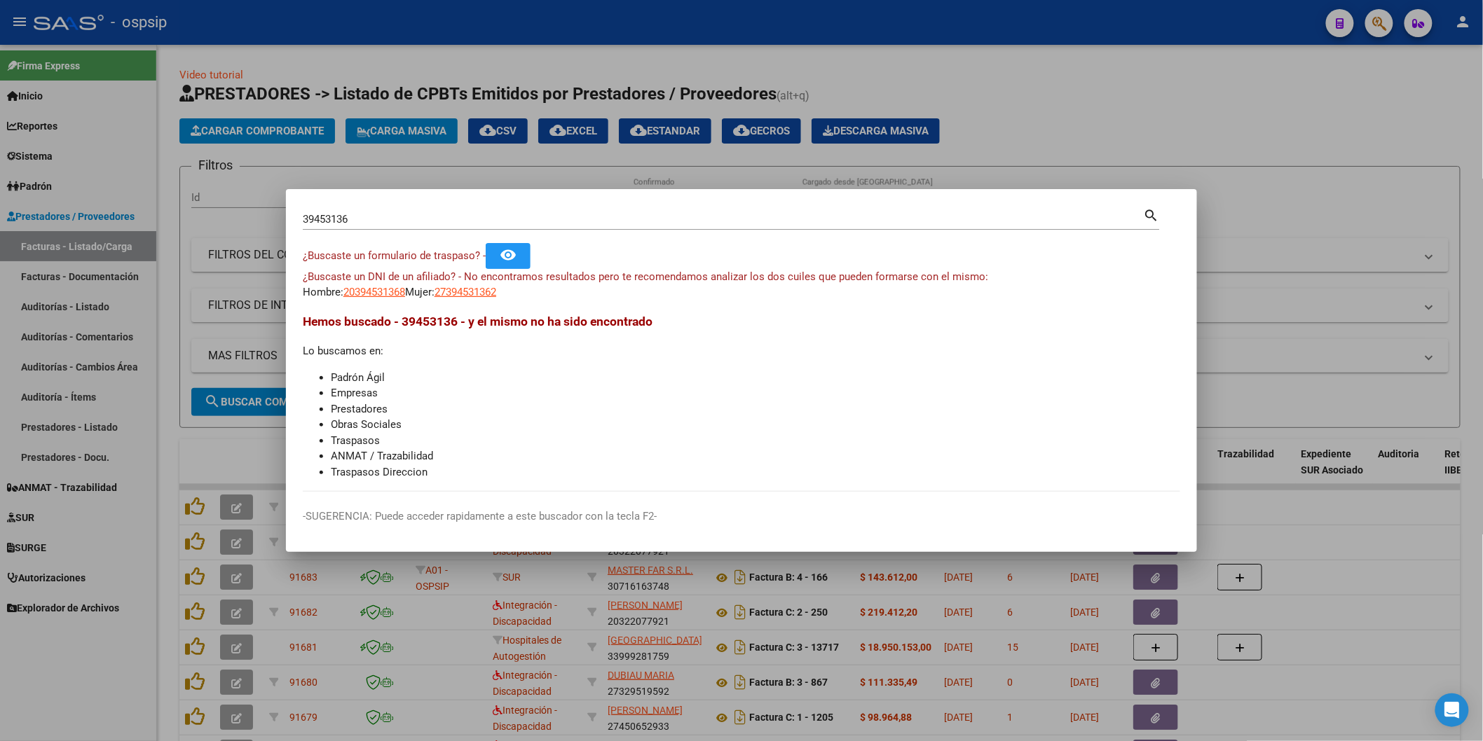
click at [421, 213] on input "39453136" at bounding box center [723, 219] width 841 height 13
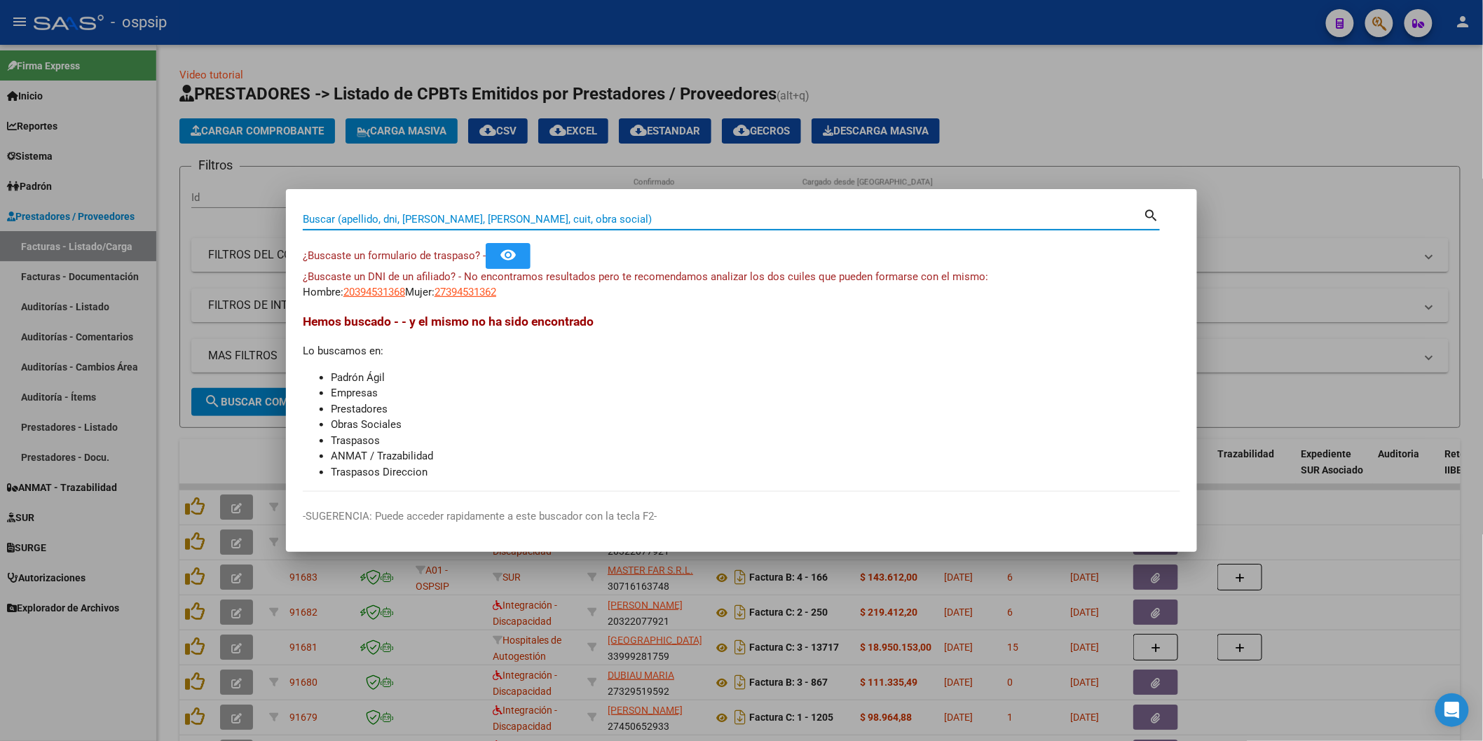
paste input "39.453.136"
type input "39453136"
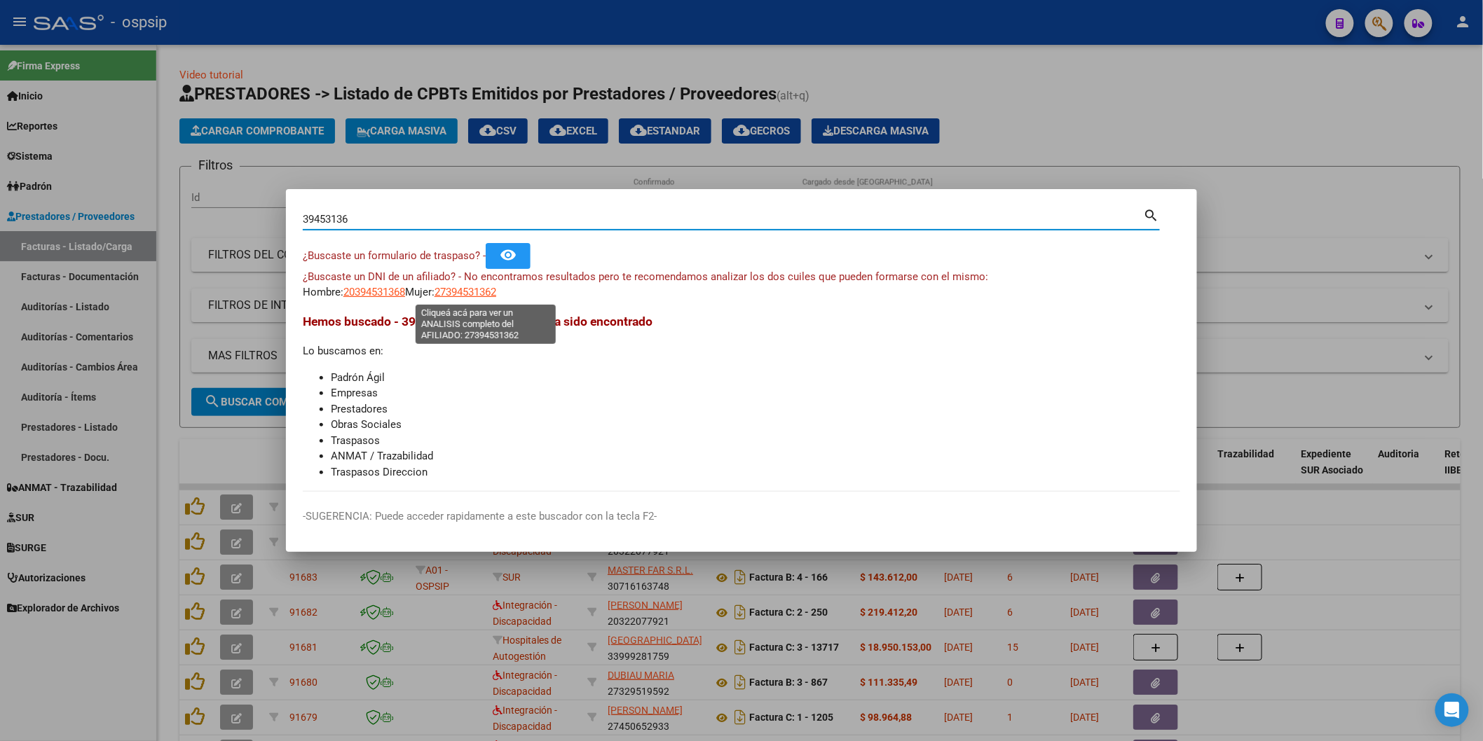
click at [486, 288] on span "27394531362" at bounding box center [465, 292] width 62 height 13
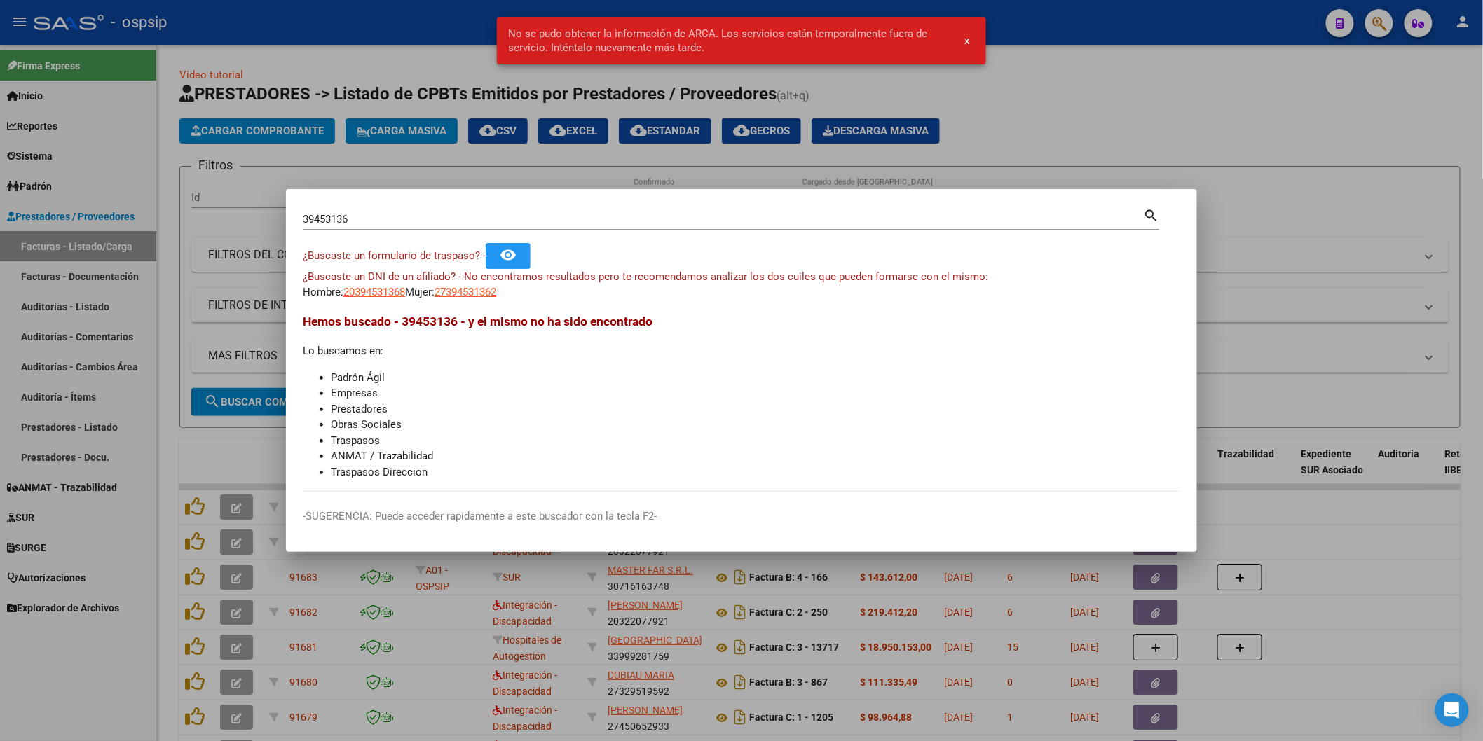
click at [376, 285] on app-link-go-to "20394531368" at bounding box center [374, 292] width 62 height 16
click at [381, 288] on span "20394531368" at bounding box center [374, 292] width 62 height 13
type textarea "20394531368"
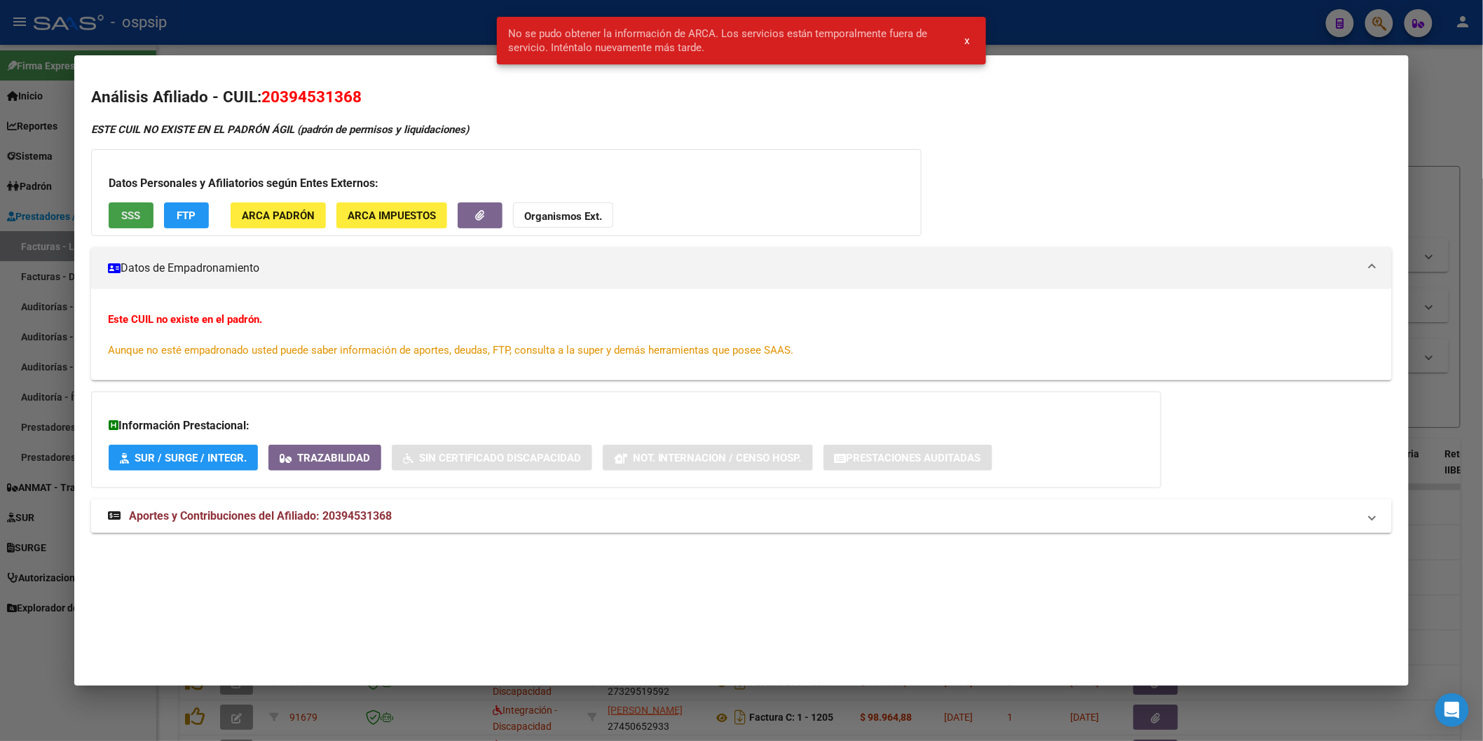
click at [144, 223] on button "SSS" at bounding box center [131, 215] width 45 height 26
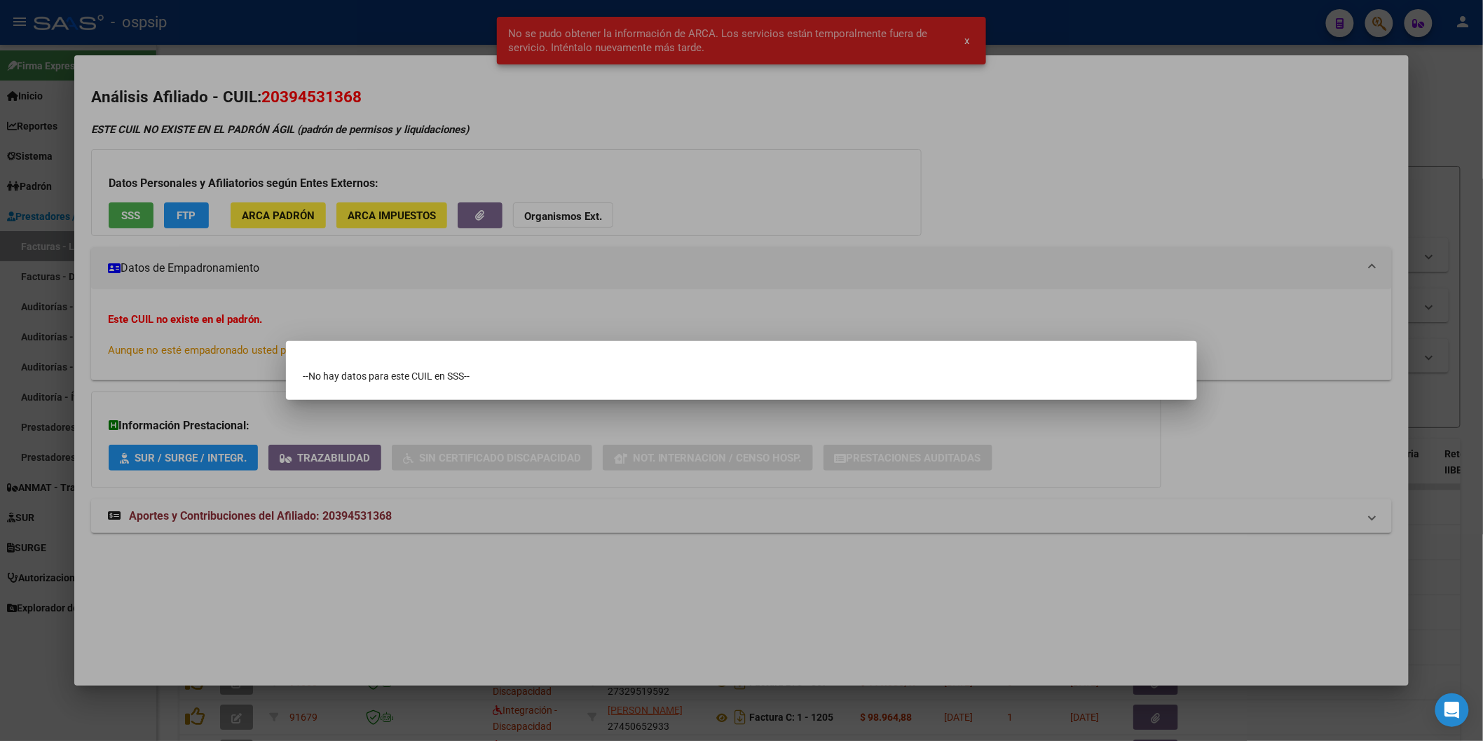
click at [615, 327] on div at bounding box center [741, 370] width 1483 height 741
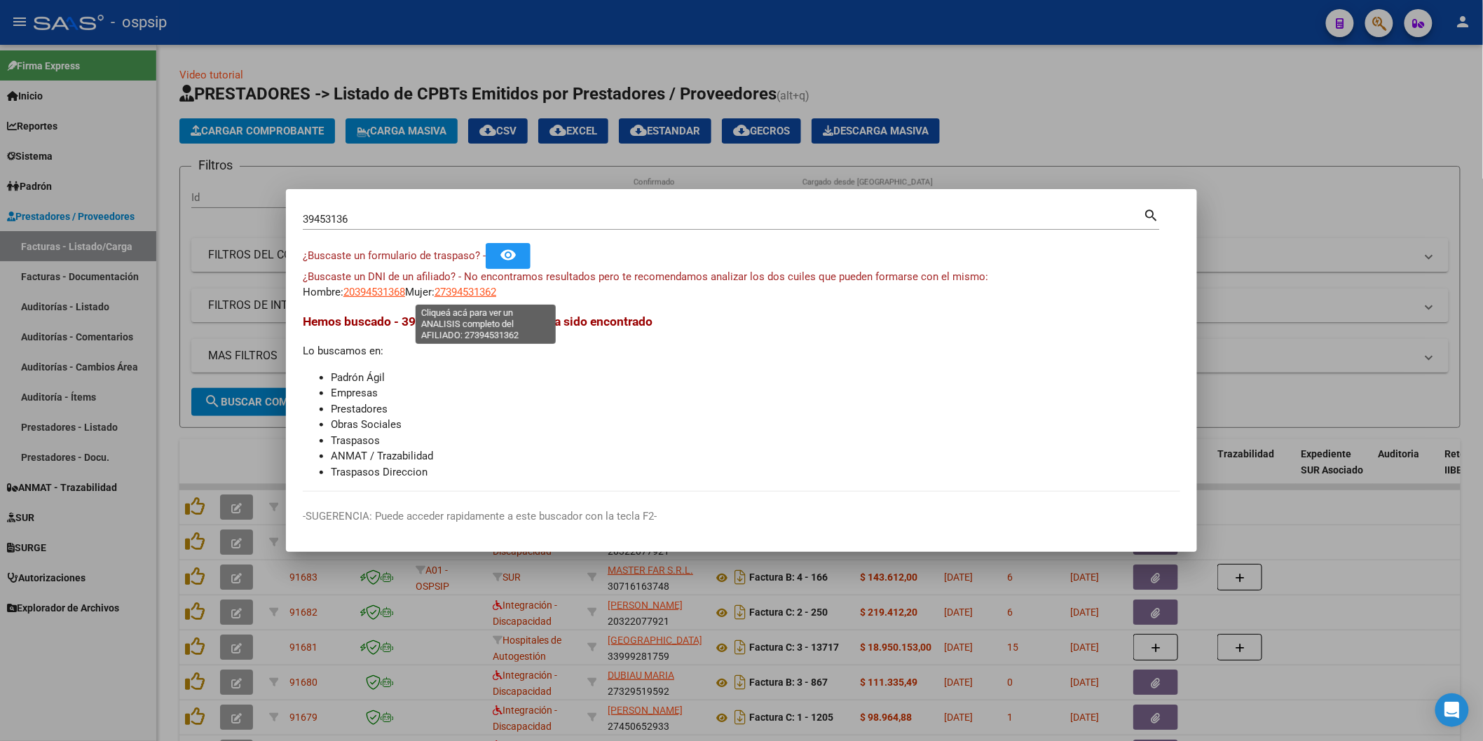
click at [492, 296] on span "27394531362" at bounding box center [465, 292] width 62 height 13
type textarea "27394531362"
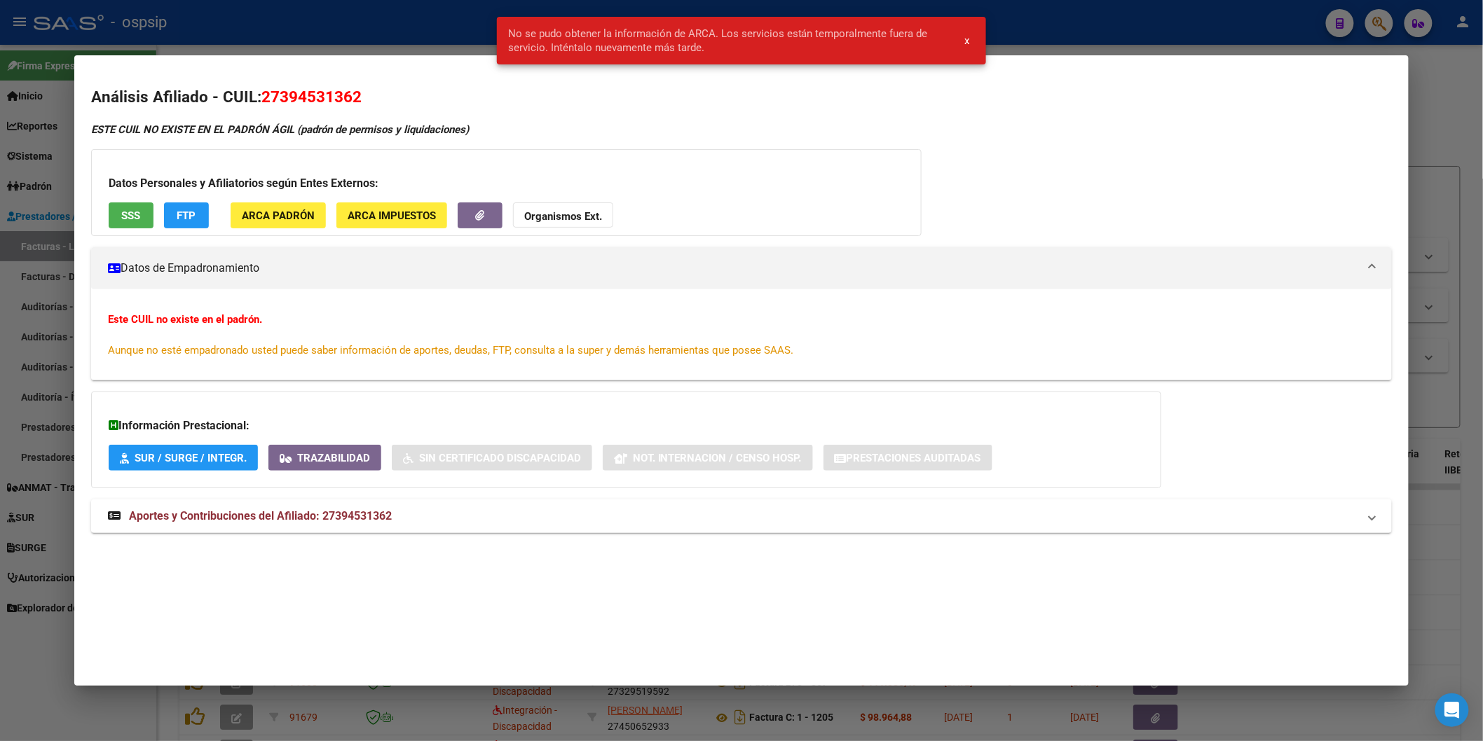
click at [139, 219] on button "SSS" at bounding box center [131, 215] width 45 height 26
click at [536, 220] on strong "Organismos Ext." at bounding box center [563, 216] width 78 height 13
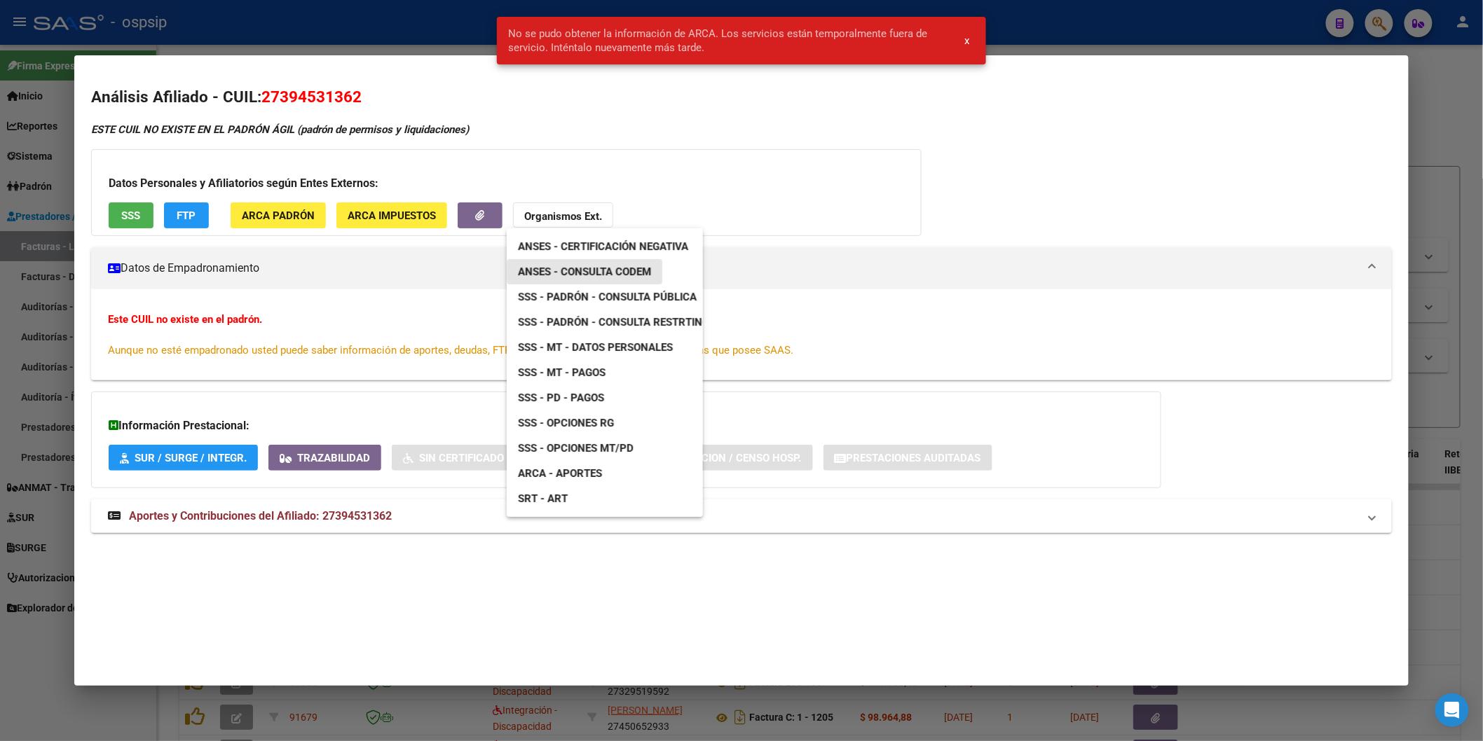
click at [591, 271] on span "ANSES - Consulta CODEM" at bounding box center [584, 272] width 133 height 13
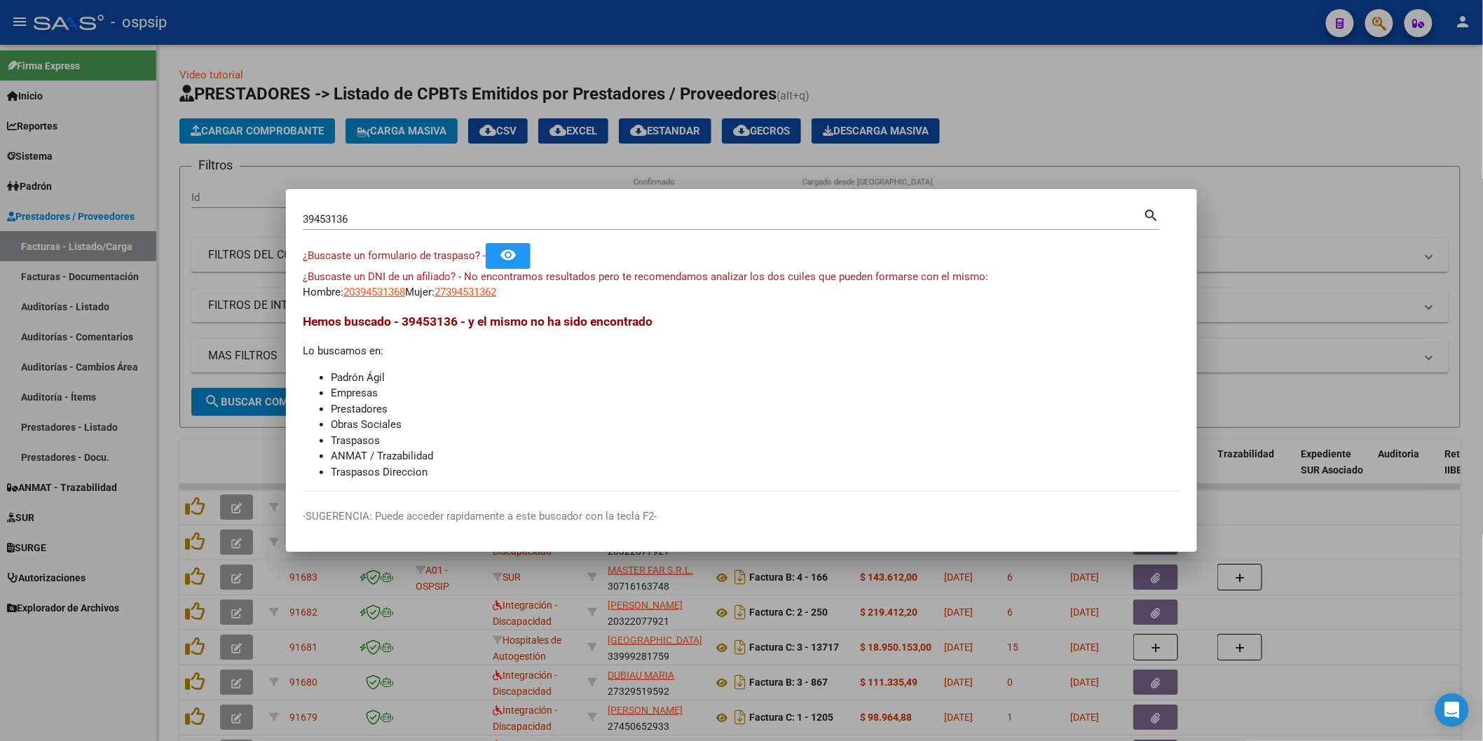
click at [354, 222] on input "39453136" at bounding box center [723, 219] width 841 height 13
click at [477, 290] on span "27394531362" at bounding box center [465, 292] width 62 height 13
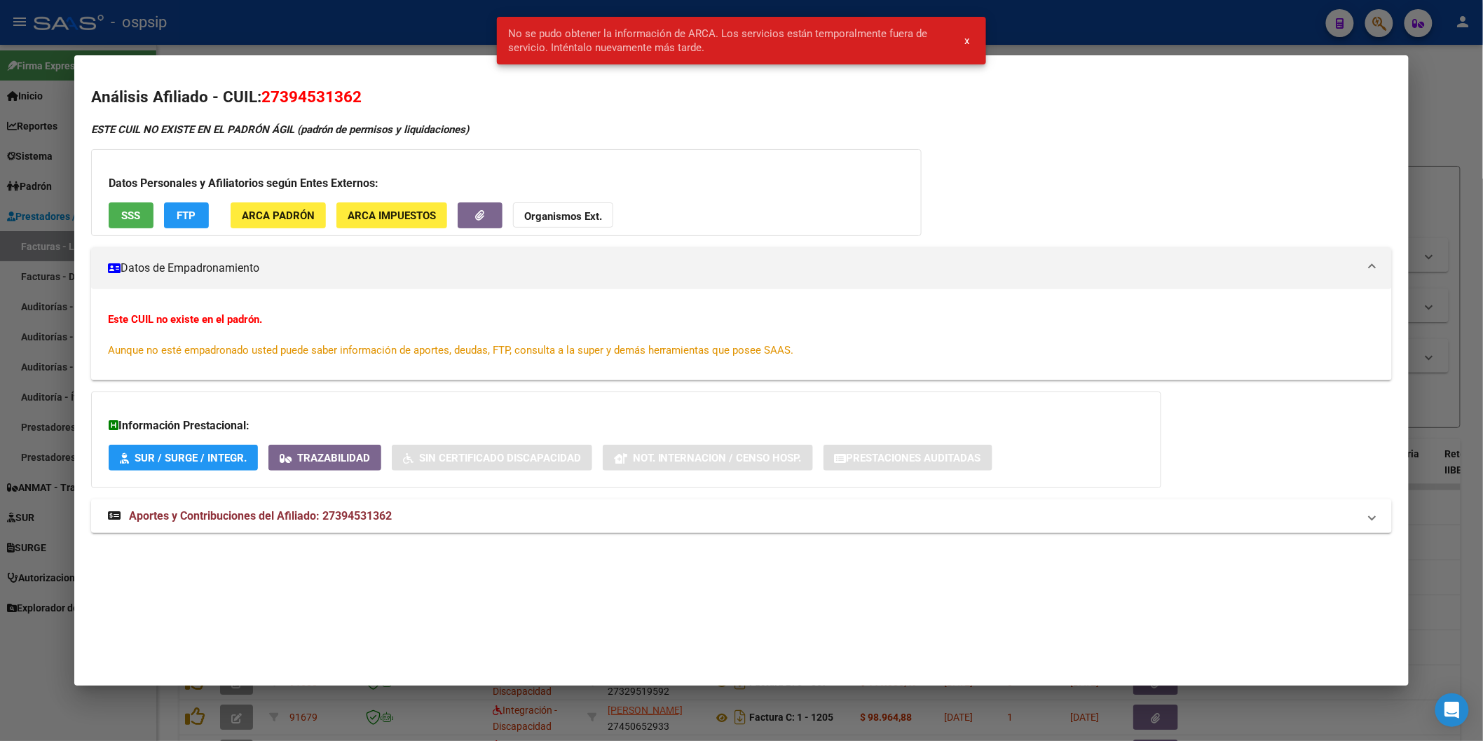
click at [137, 212] on button "SSS" at bounding box center [131, 215] width 45 height 26
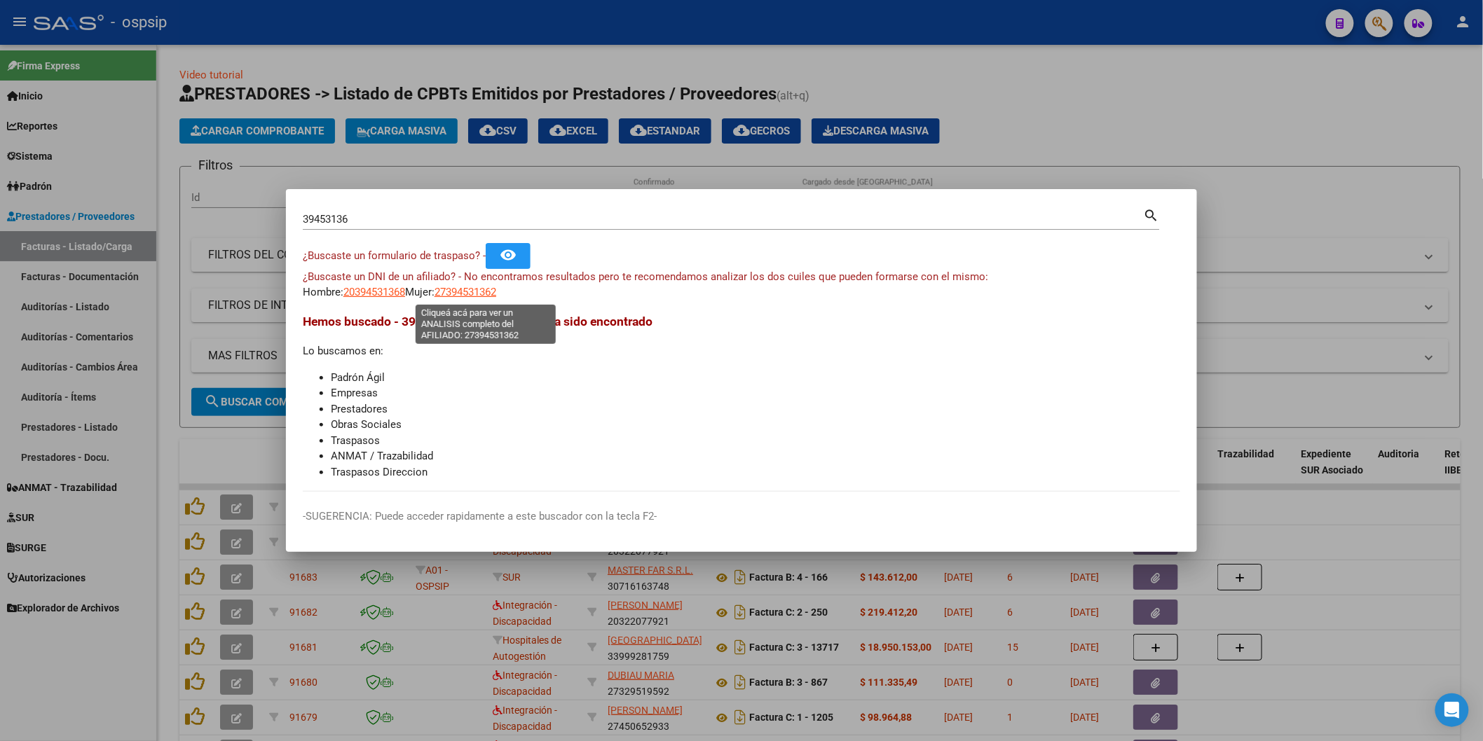
click at [496, 296] on span "27394531362" at bounding box center [465, 292] width 62 height 13
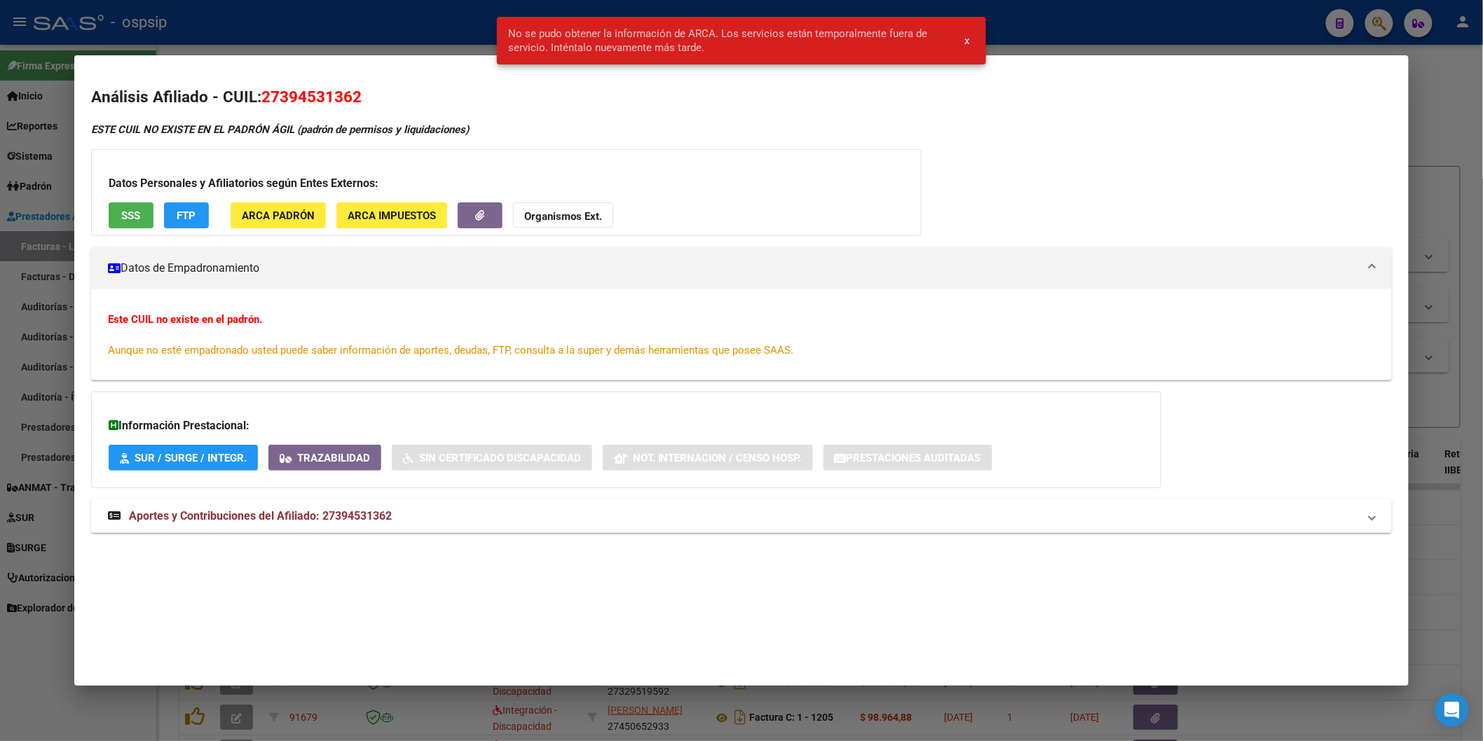
click at [563, 214] on strong "Organismos Ext." at bounding box center [563, 216] width 78 height 13
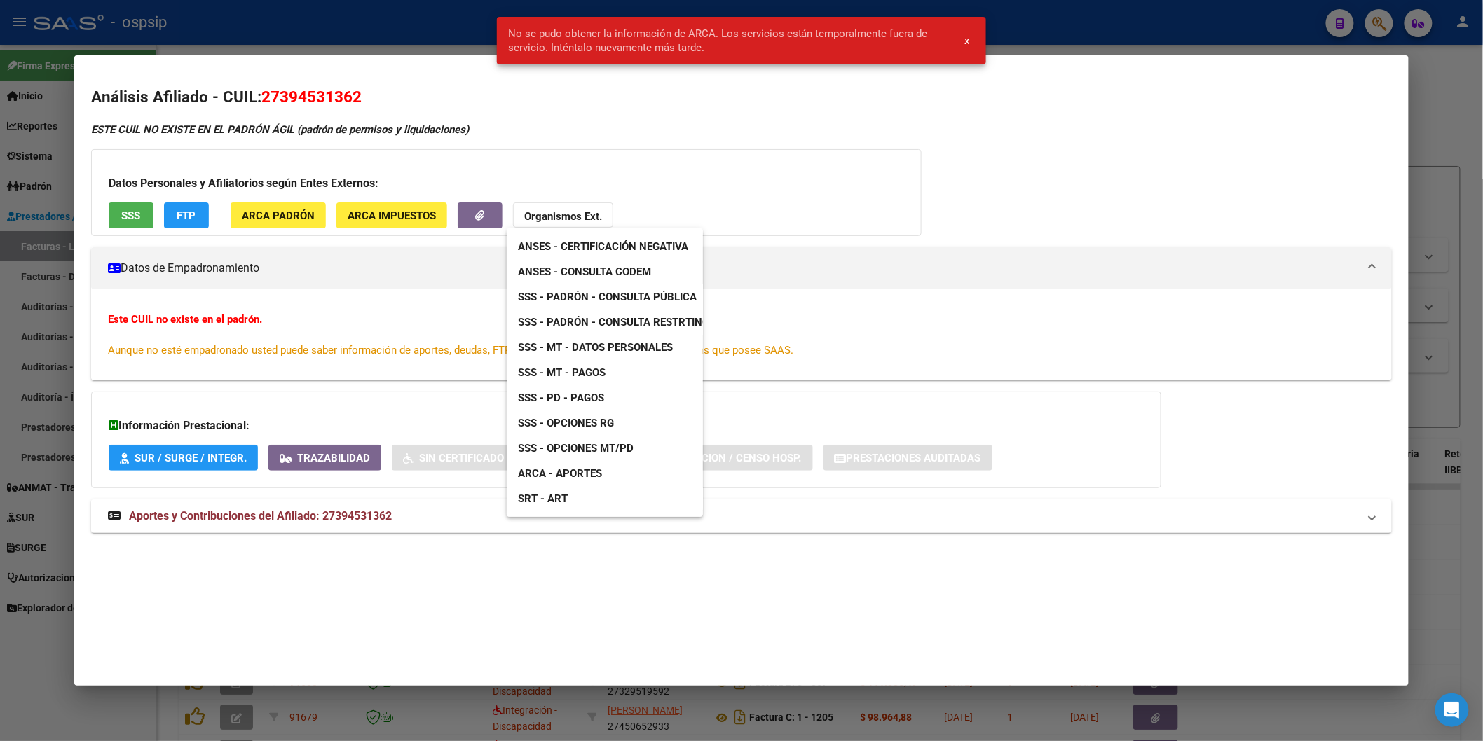
click at [639, 289] on link "SSS - Padrón - Consulta Pública" at bounding box center [607, 296] width 201 height 25
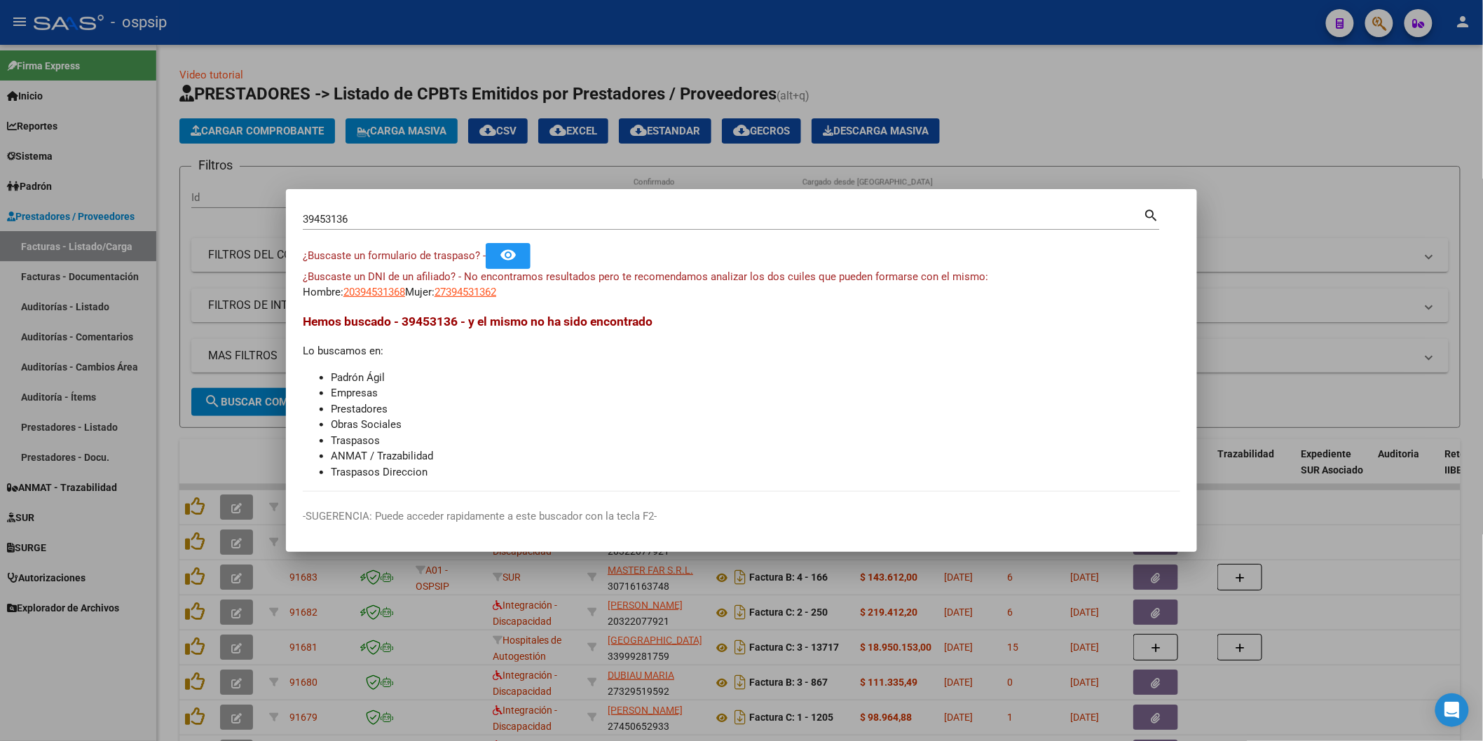
click at [494, 220] on input "39453136" at bounding box center [723, 219] width 841 height 13
type input "70251498"
click at [378, 293] on span "20702514984" at bounding box center [374, 292] width 62 height 13
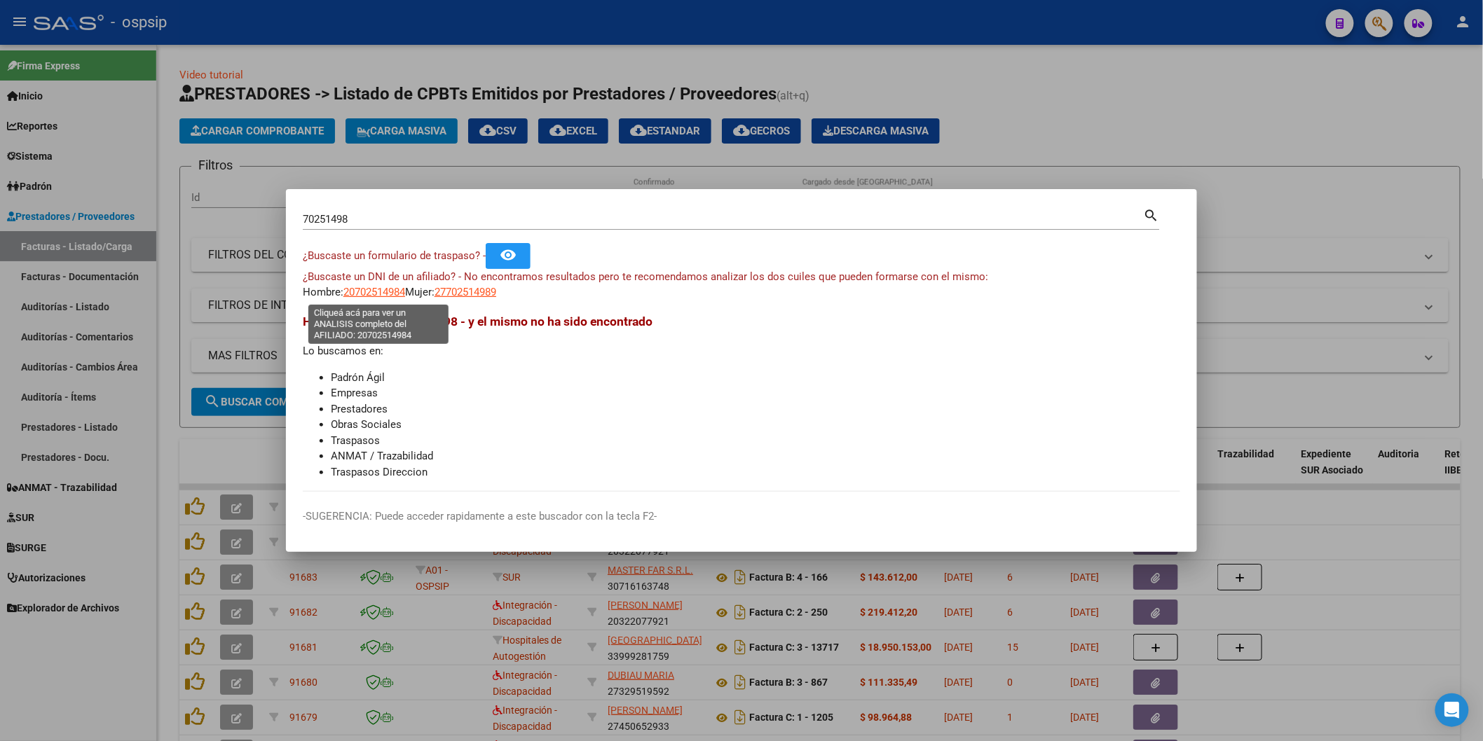
type textarea "20702514984"
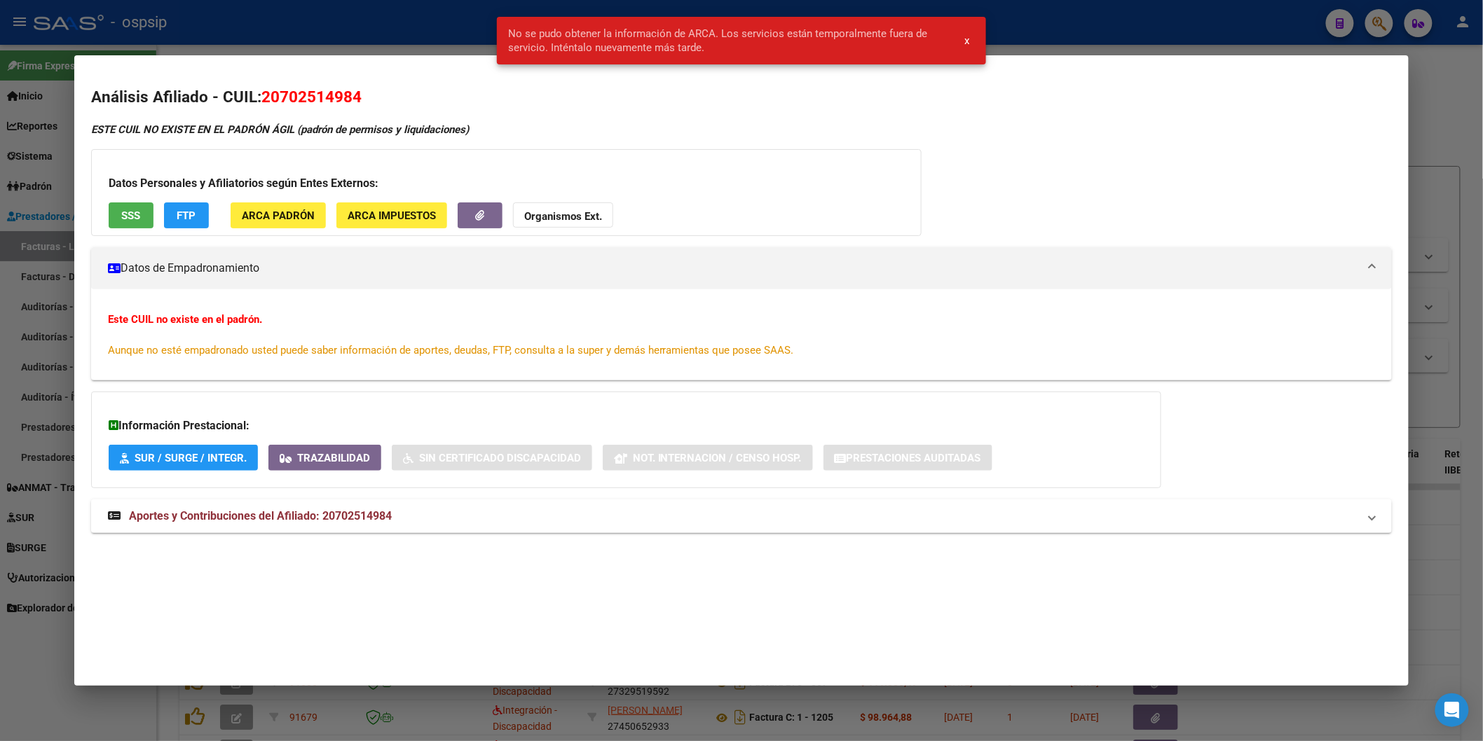
click at [123, 209] on span "SSS" at bounding box center [130, 215] width 19 height 13
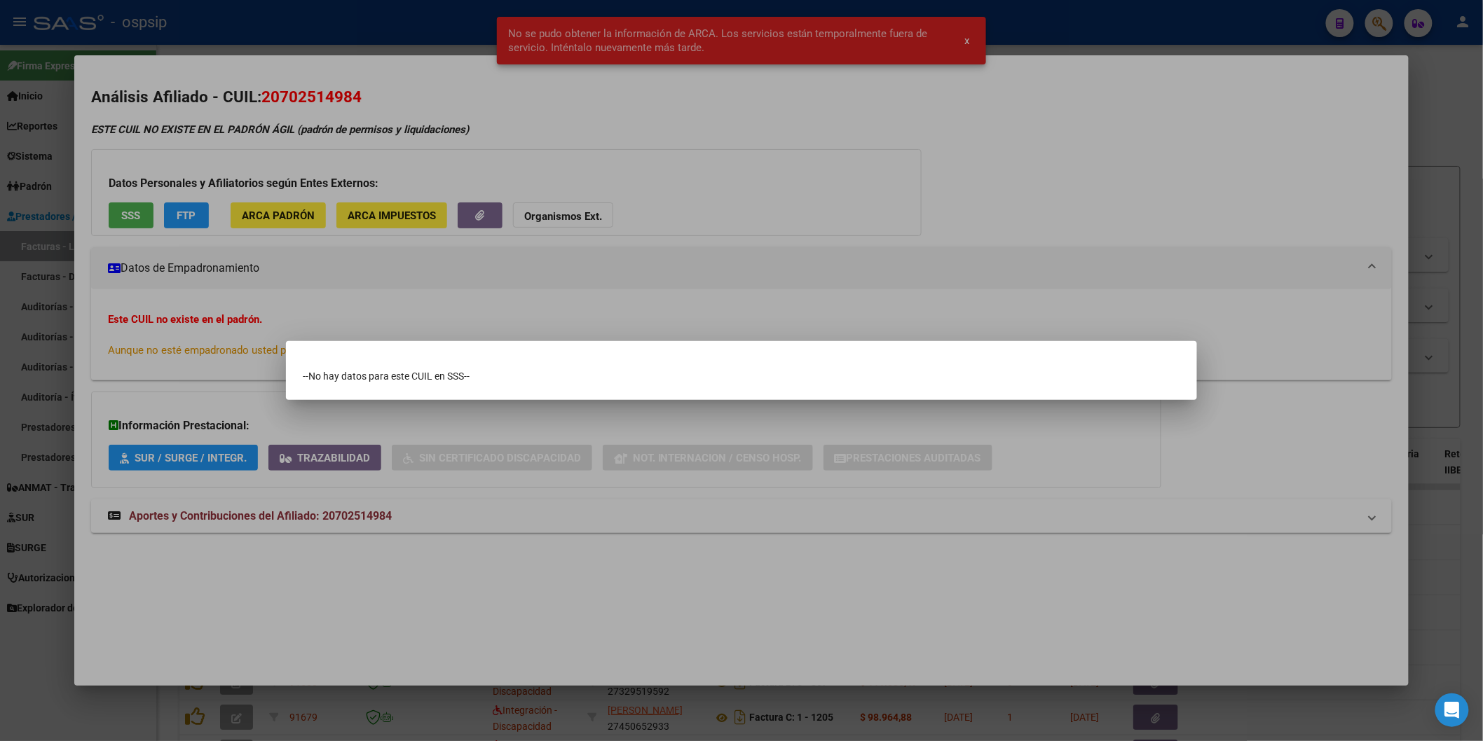
click at [981, 183] on div at bounding box center [741, 370] width 1483 height 741
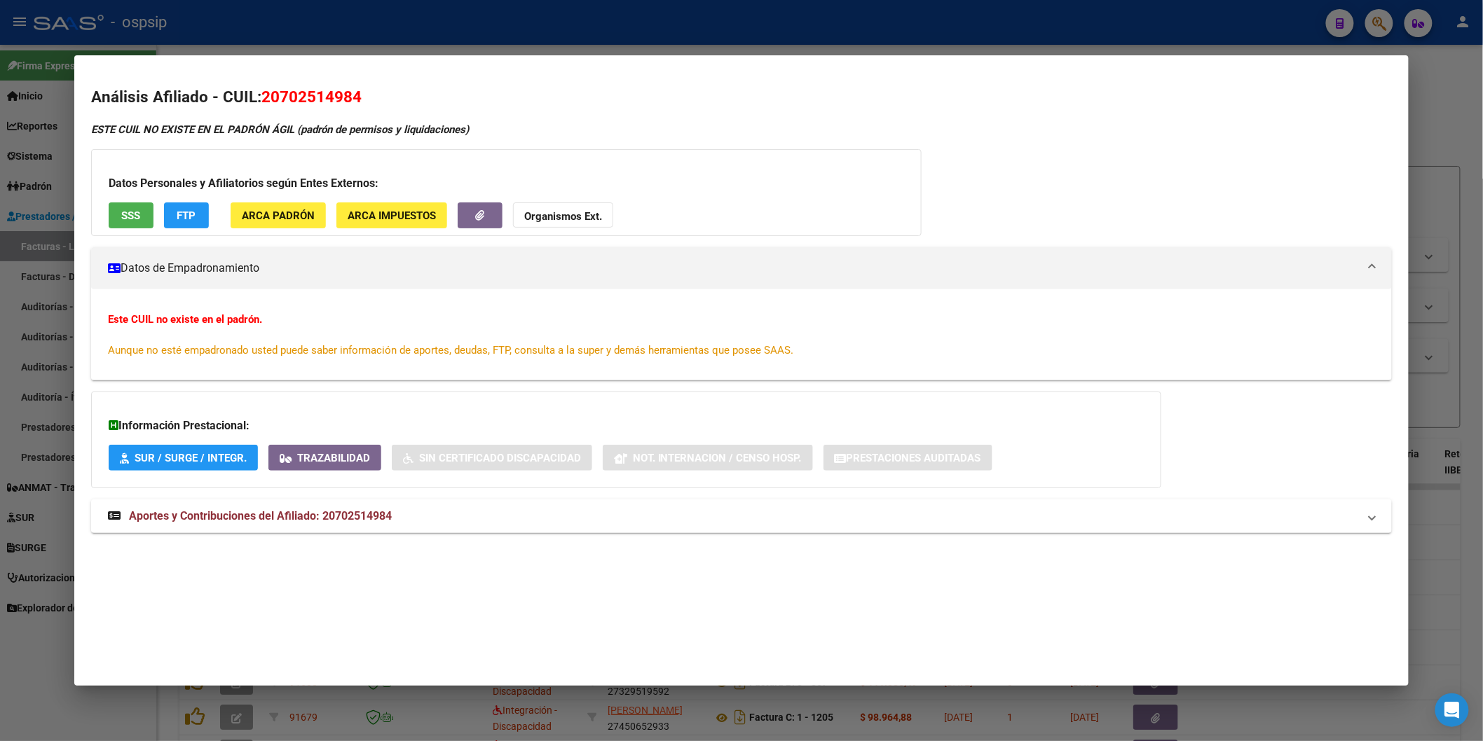
click at [1243, 38] on div at bounding box center [741, 370] width 1483 height 741
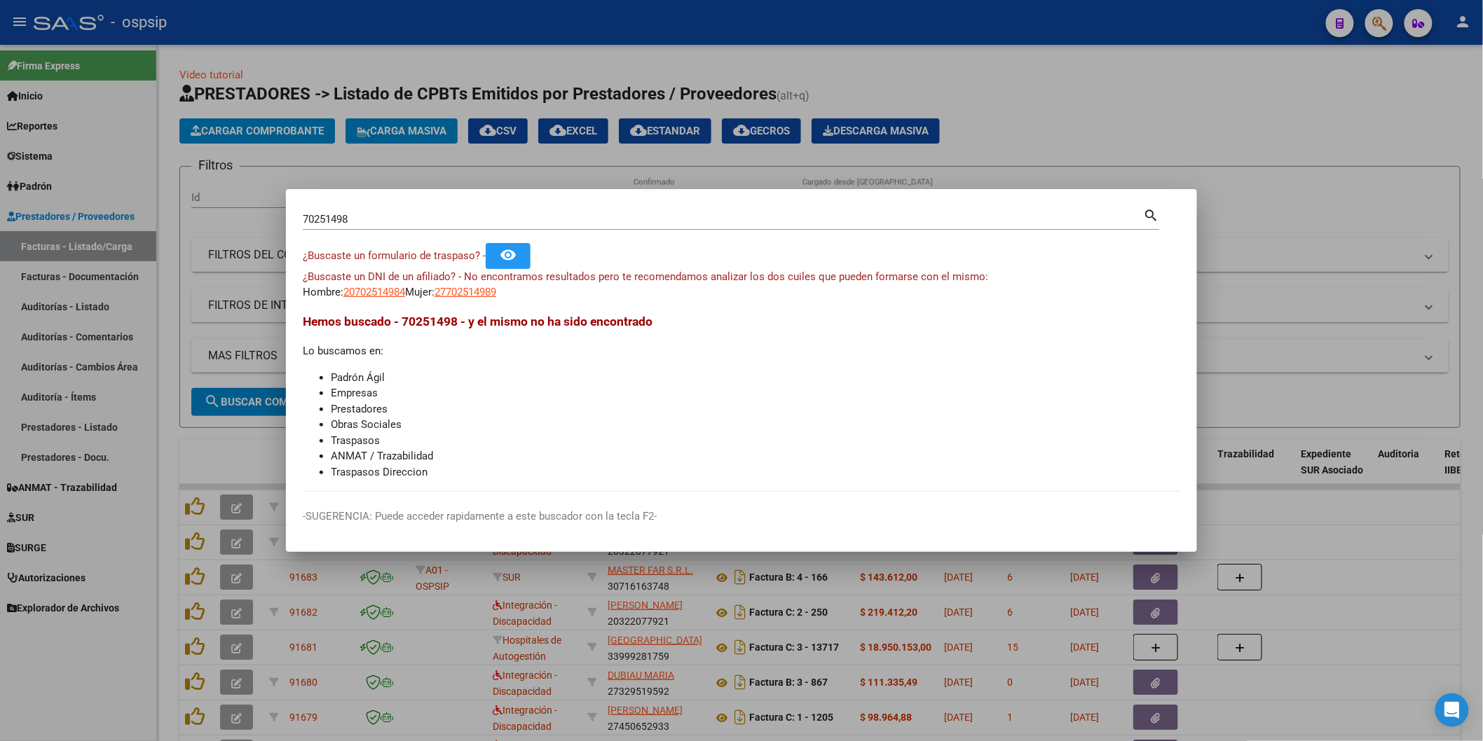
click at [1229, 31] on div at bounding box center [741, 370] width 1483 height 741
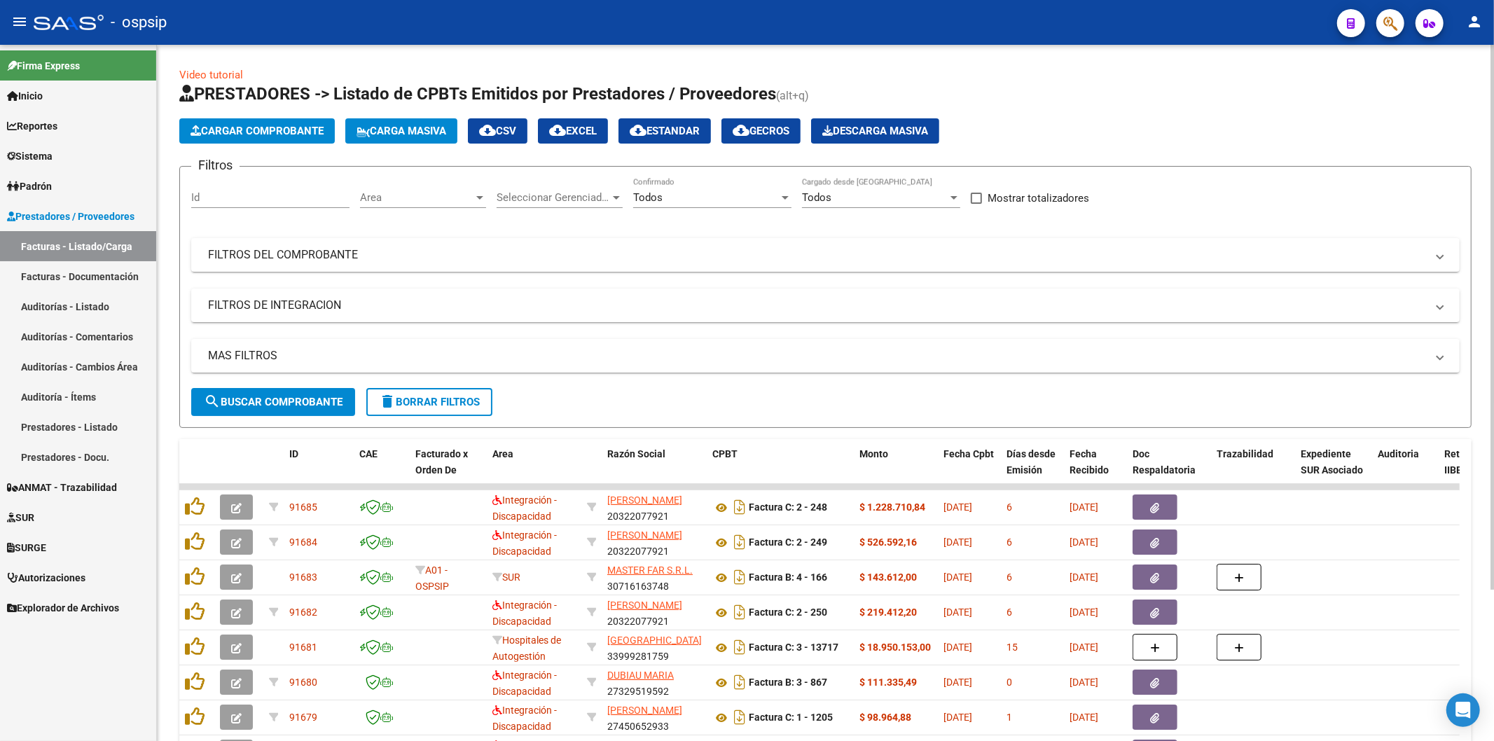
click at [325, 235] on div "Filtros Id Area Area Seleccionar Gerenciador Seleccionar Gerenciador Todos Conf…" at bounding box center [825, 283] width 1269 height 210
click at [326, 245] on mat-expansion-panel-header "FILTROS DEL COMPROBANTE" at bounding box center [825, 255] width 1269 height 34
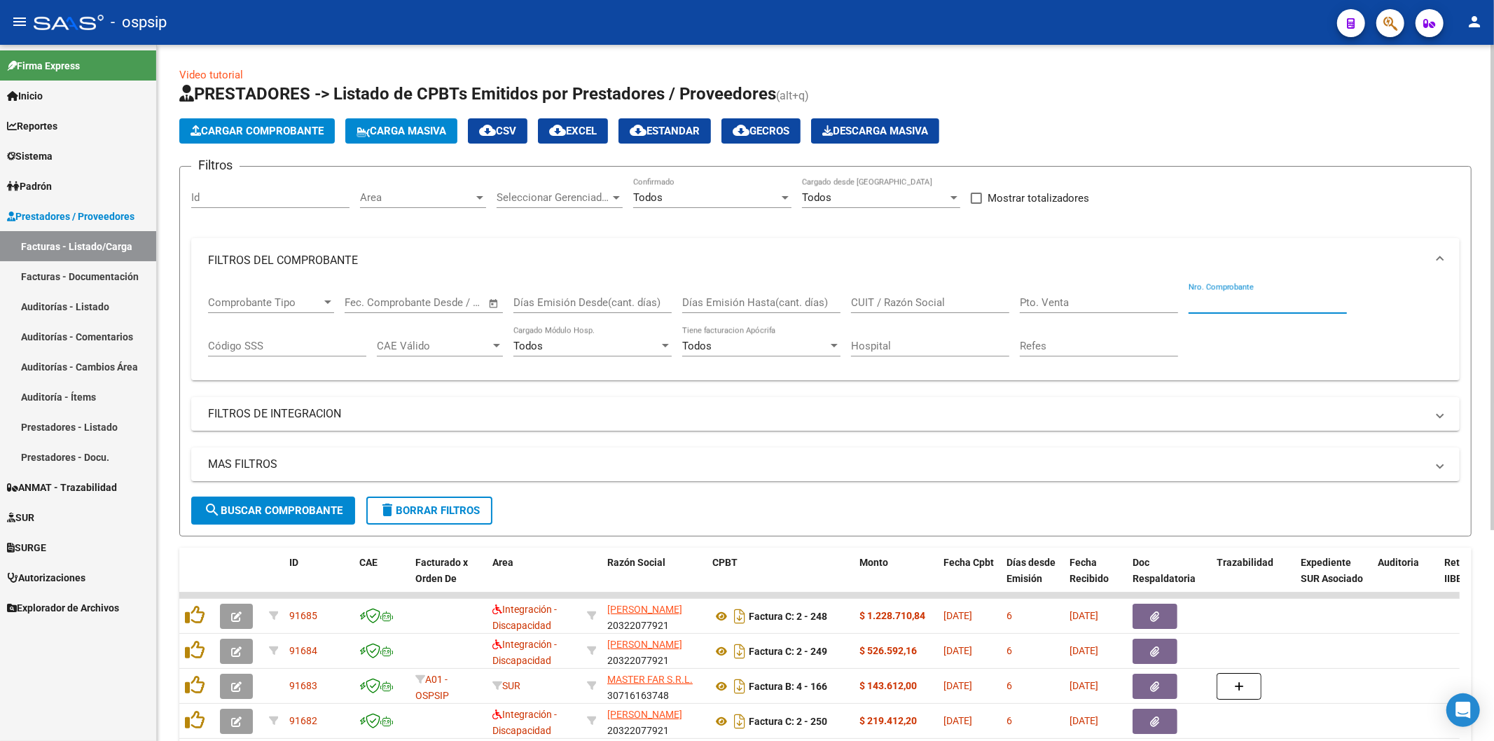
click at [1206, 297] on input "Nro. Comprobante" at bounding box center [1268, 302] width 158 height 13
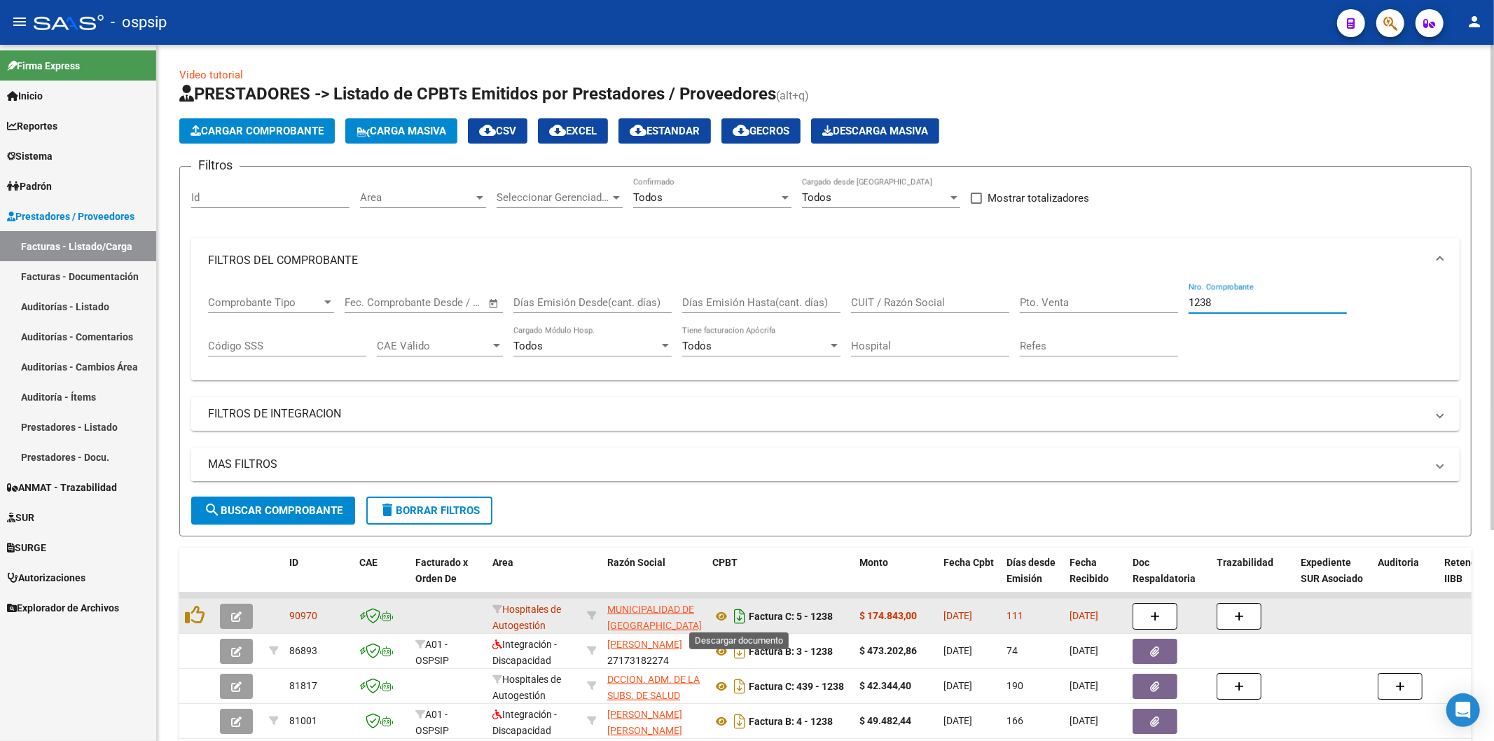
type input "1238"
click at [736, 615] on icon "Descargar documento" at bounding box center [740, 616] width 18 height 22
click at [198, 625] on icon at bounding box center [195, 615] width 20 height 20
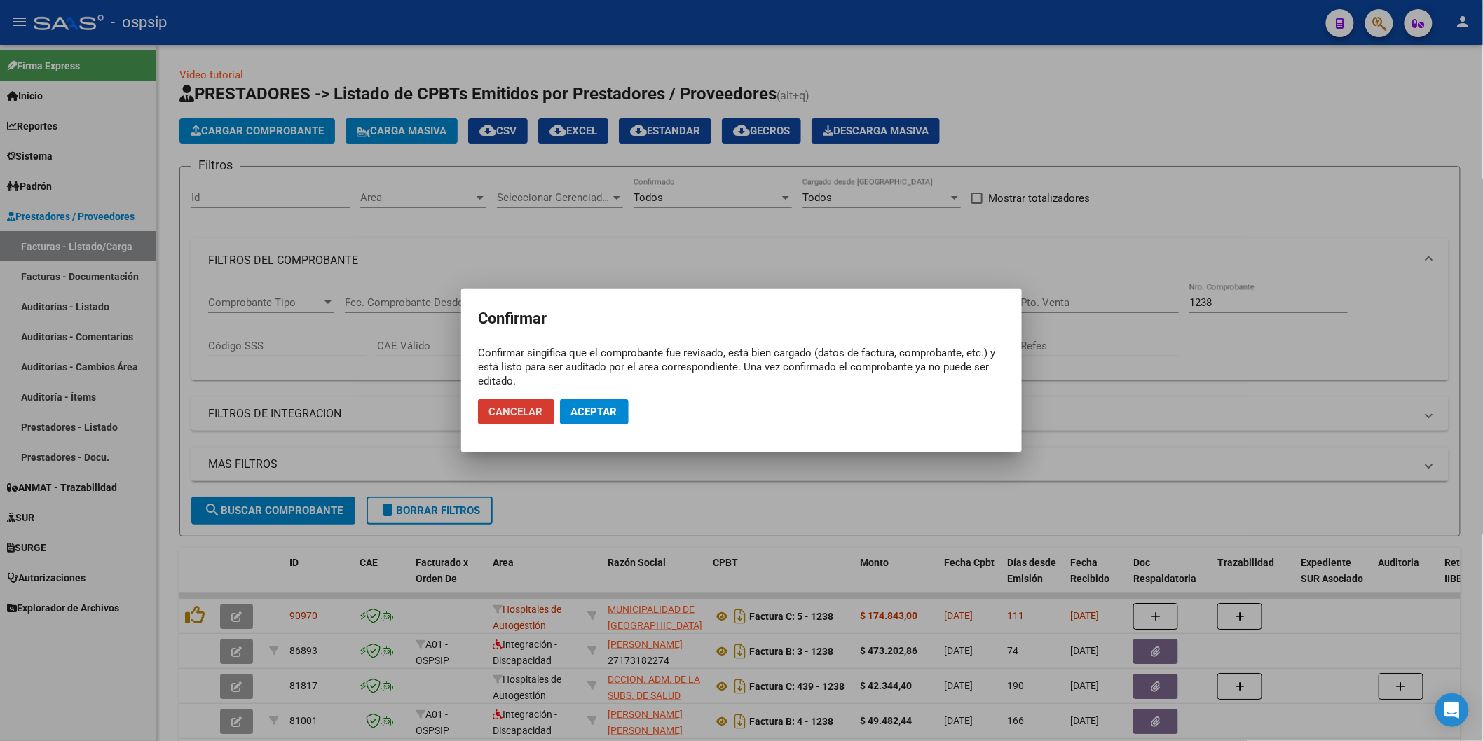
click at [622, 411] on button "Aceptar" at bounding box center [594, 411] width 69 height 25
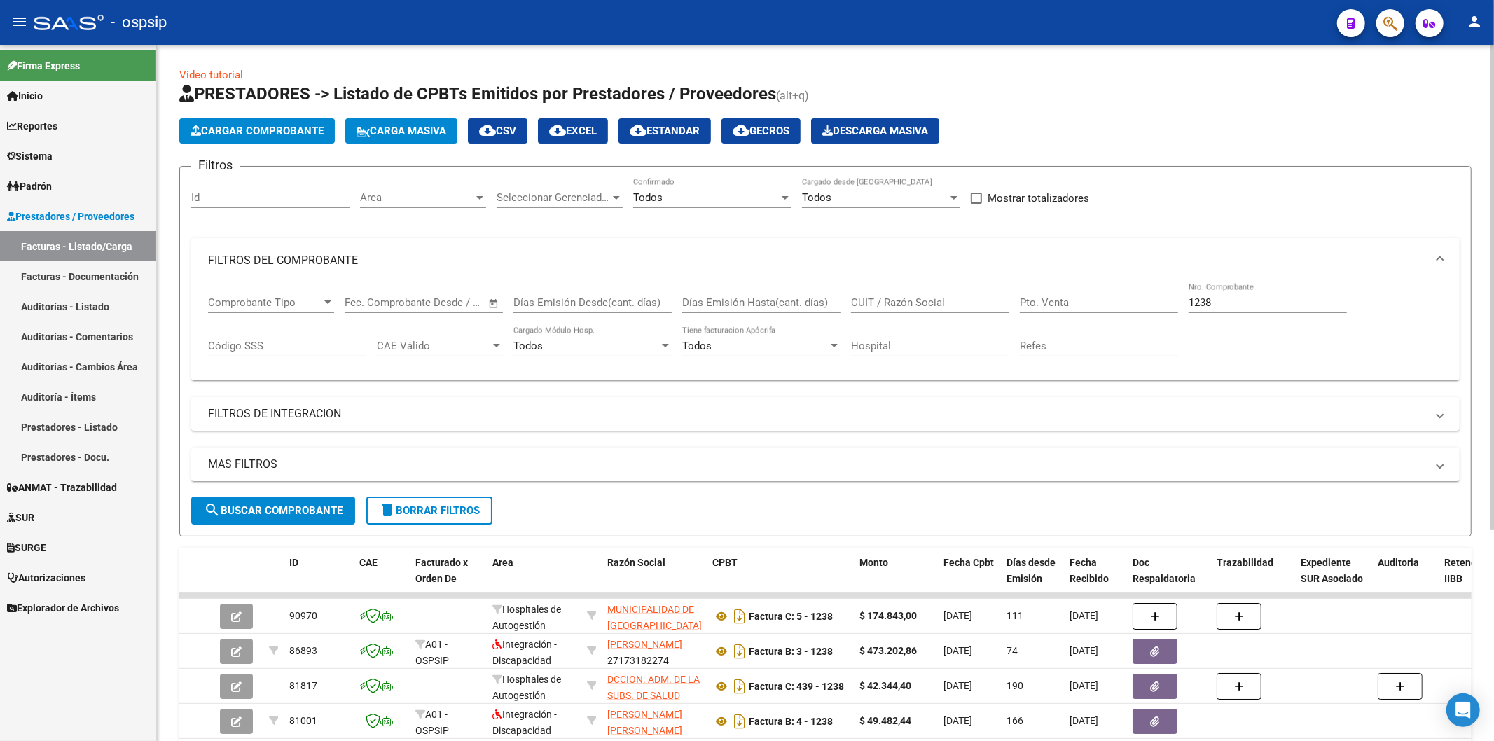
click at [1224, 296] on input "1238" at bounding box center [1268, 302] width 158 height 13
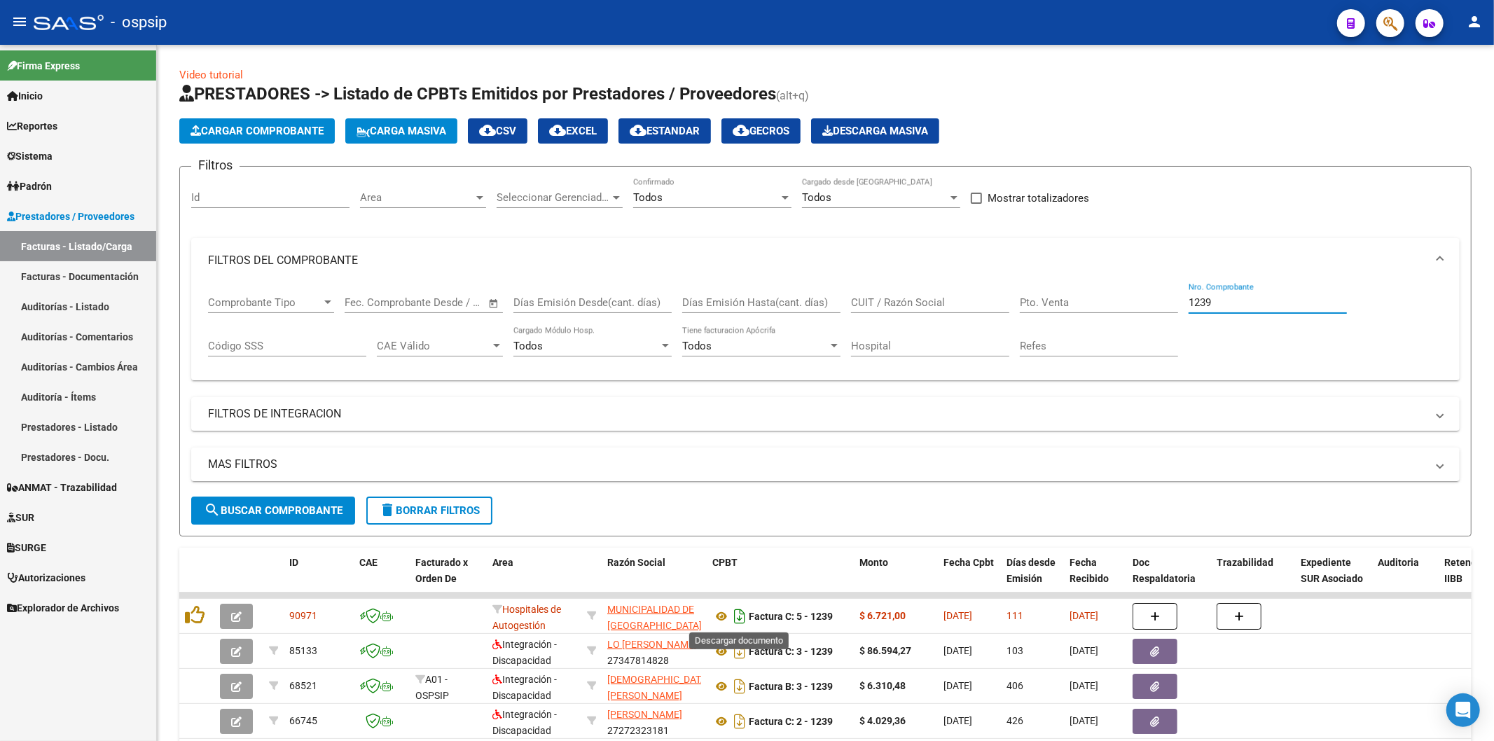
type input "1239"
click at [739, 612] on icon "Descargar documento" at bounding box center [740, 616] width 18 height 22
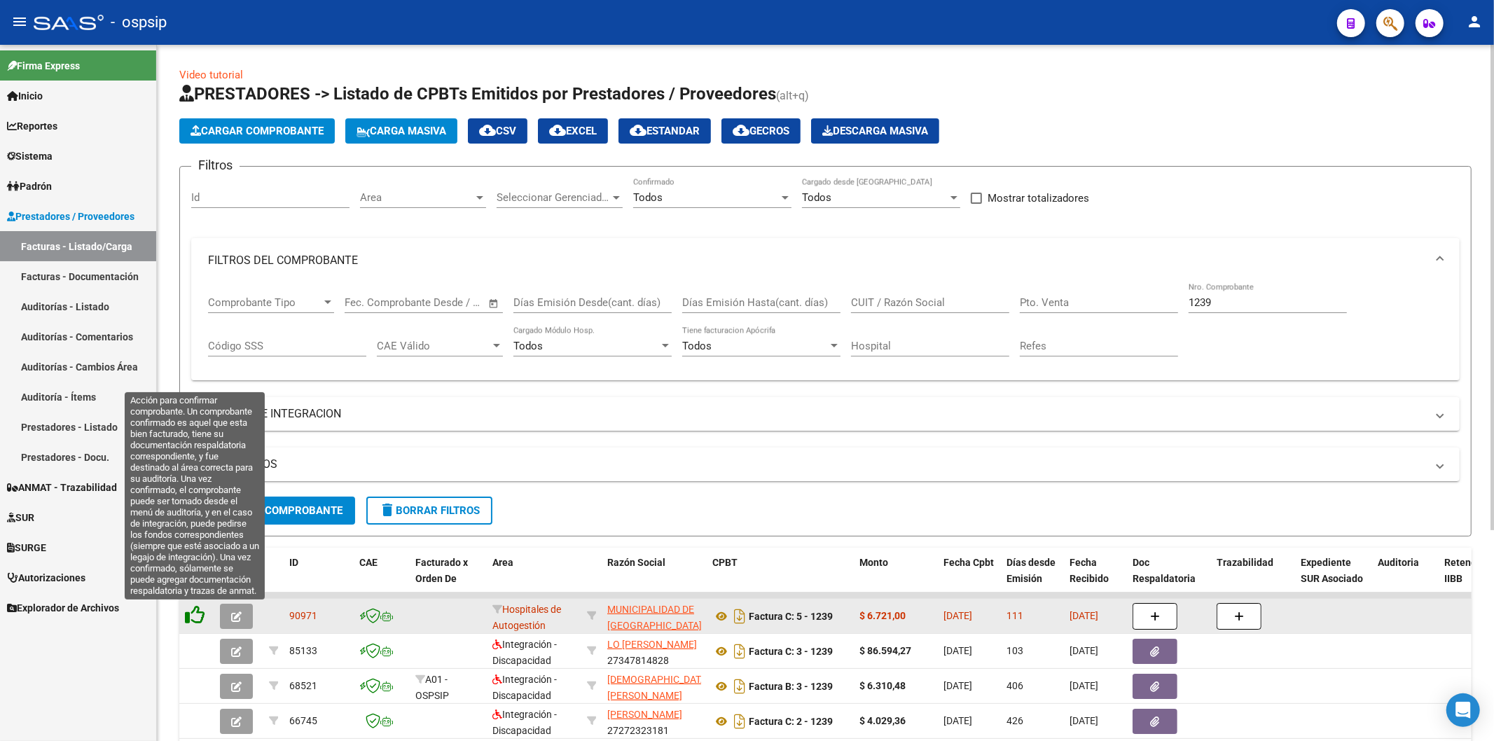
click at [194, 619] on icon at bounding box center [195, 615] width 20 height 20
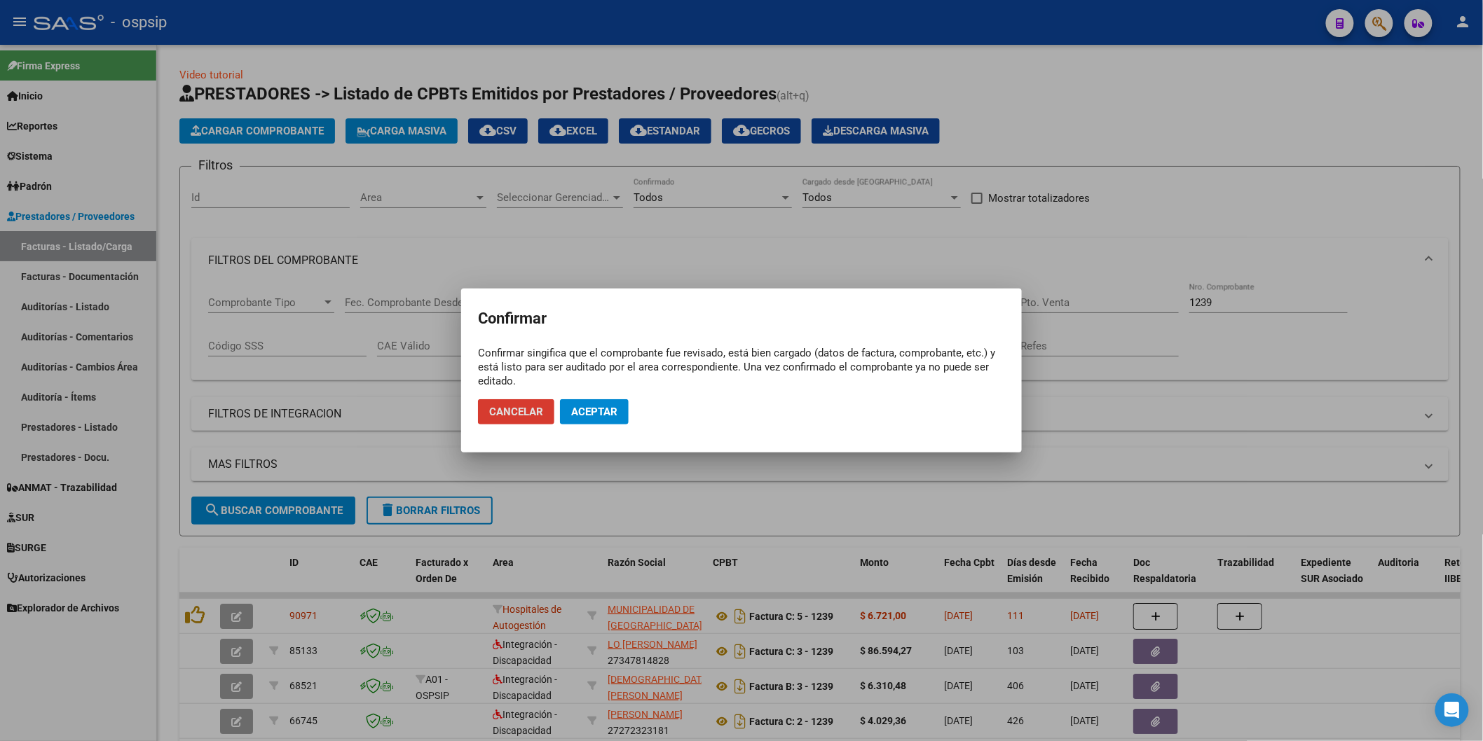
click at [615, 419] on button "Aceptar" at bounding box center [594, 411] width 69 height 25
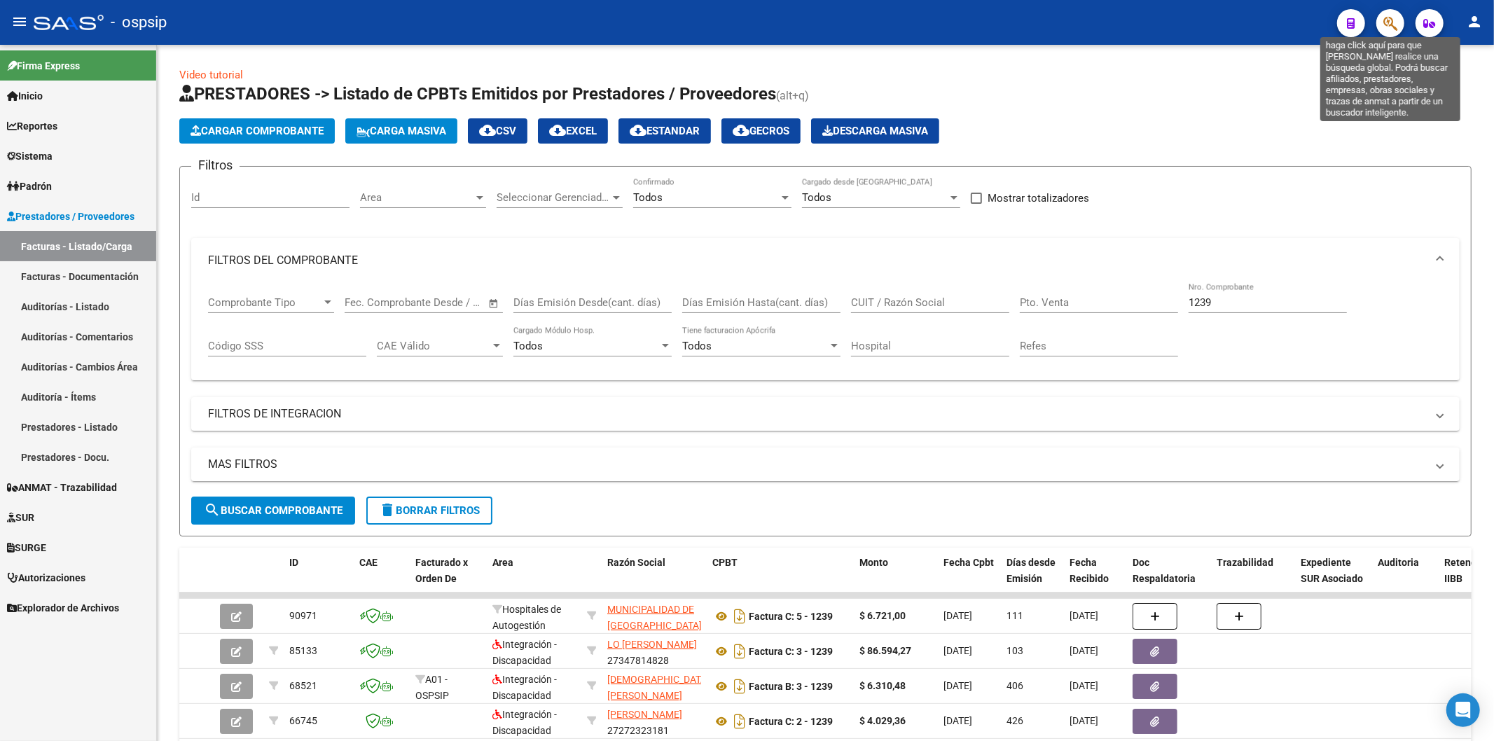
click at [1394, 25] on icon "button" at bounding box center [1391, 23] width 14 height 16
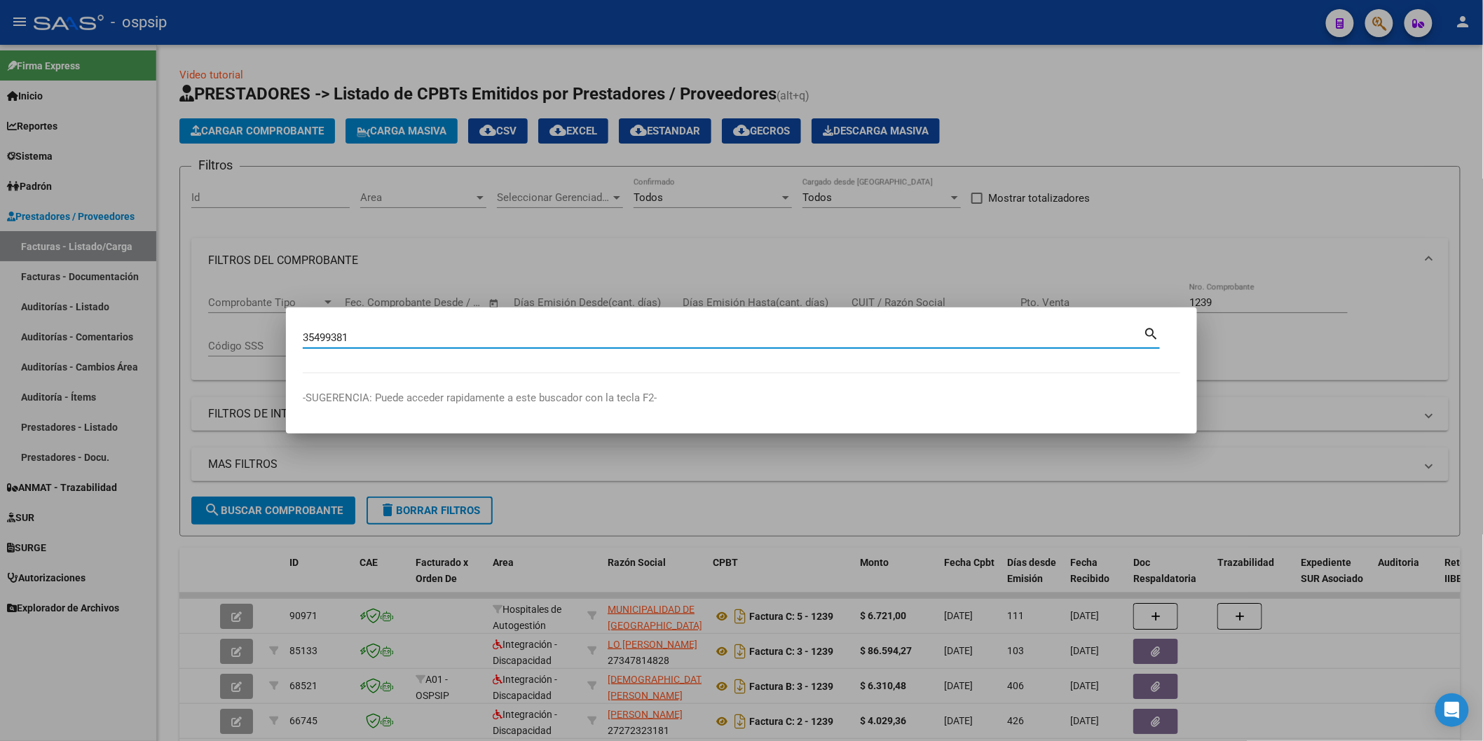
type input "35499381"
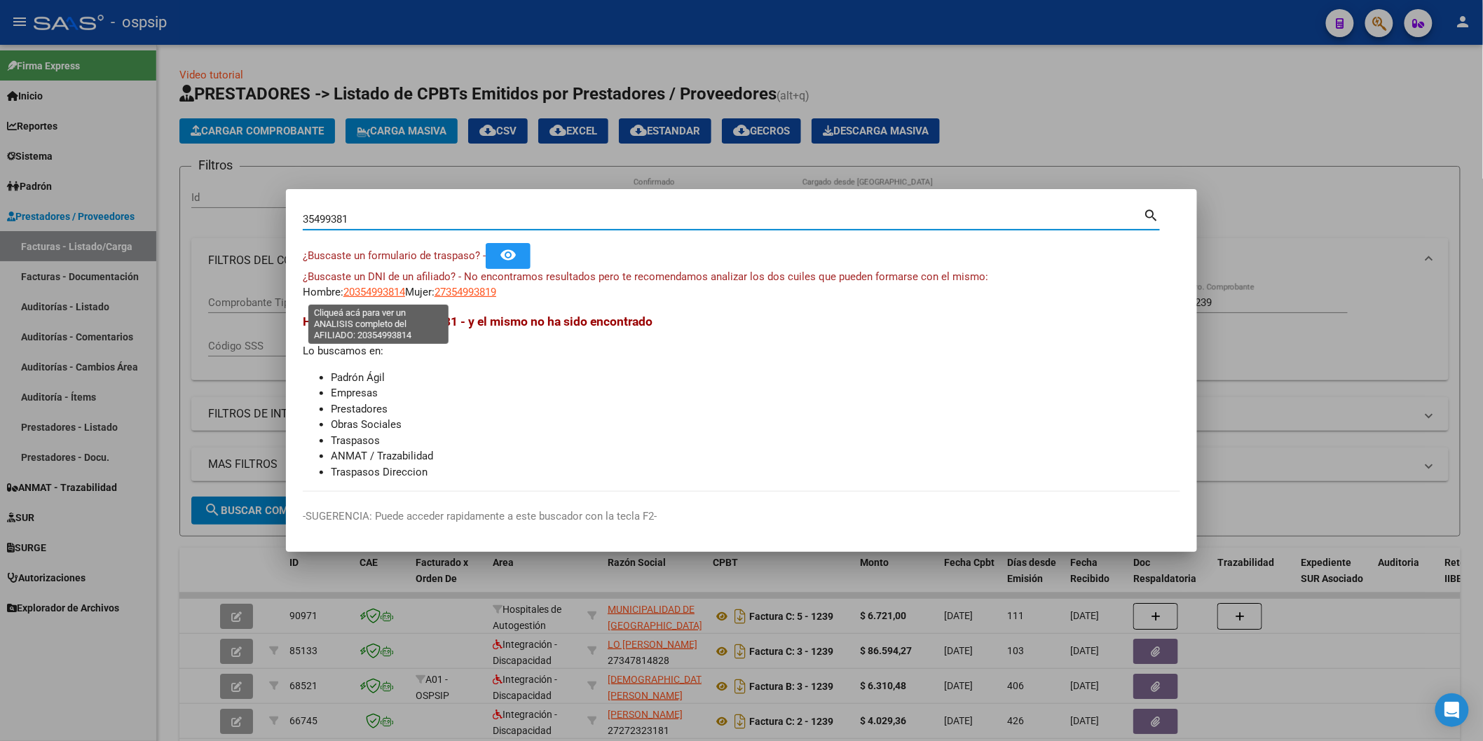
click at [367, 295] on span "20354993814" at bounding box center [374, 292] width 62 height 13
type textarea "20354993814"
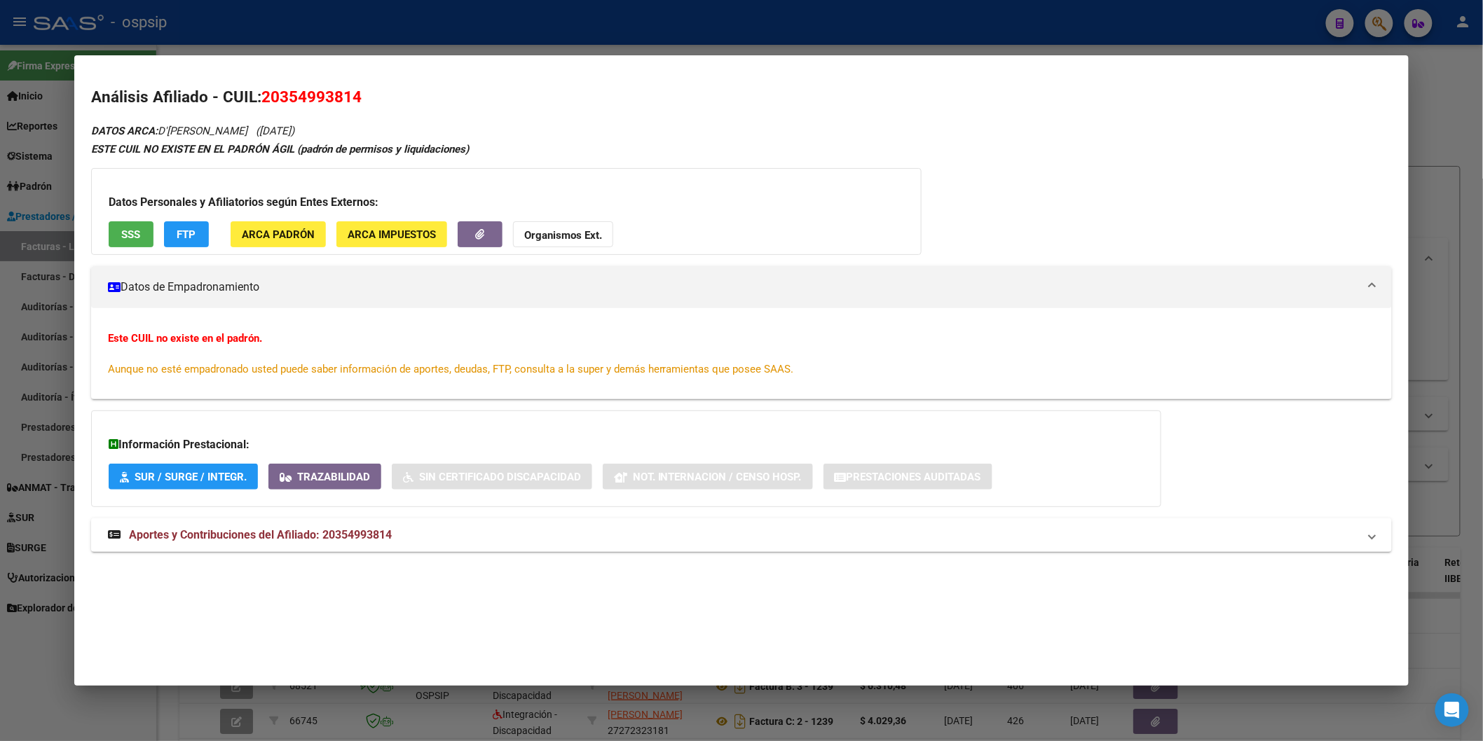
click at [144, 242] on button "SSS" at bounding box center [131, 234] width 45 height 26
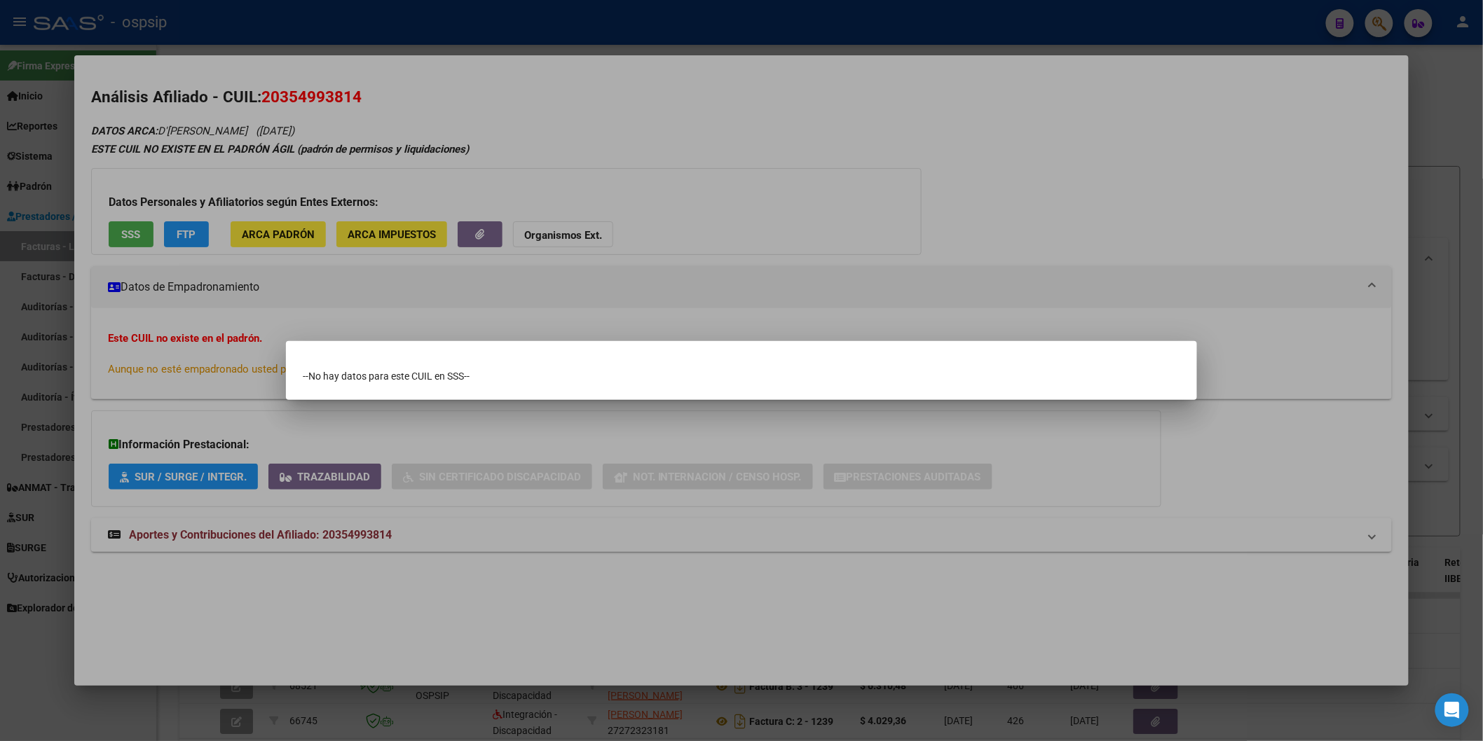
click at [626, 176] on div at bounding box center [741, 370] width 1483 height 741
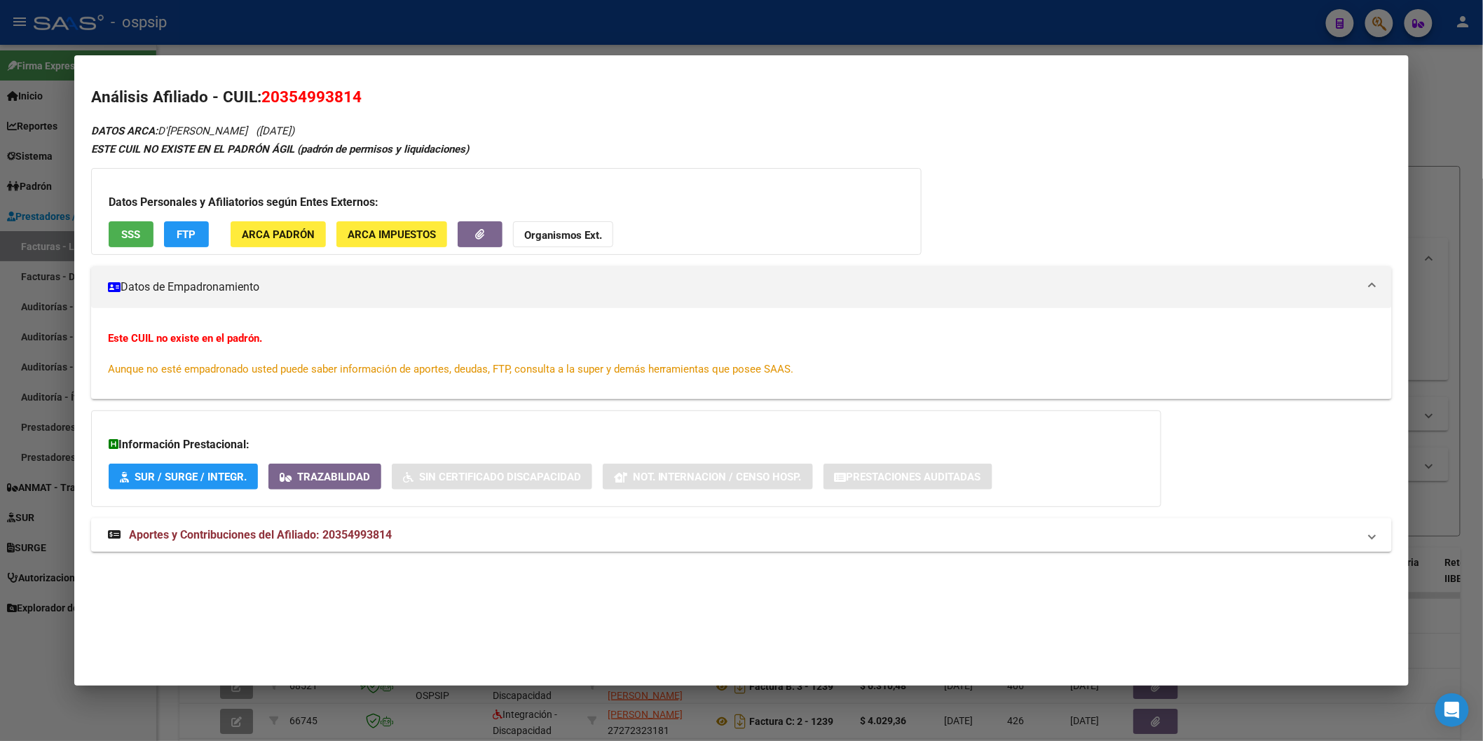
click at [540, 235] on strong "Organismos Ext." at bounding box center [563, 235] width 78 height 13
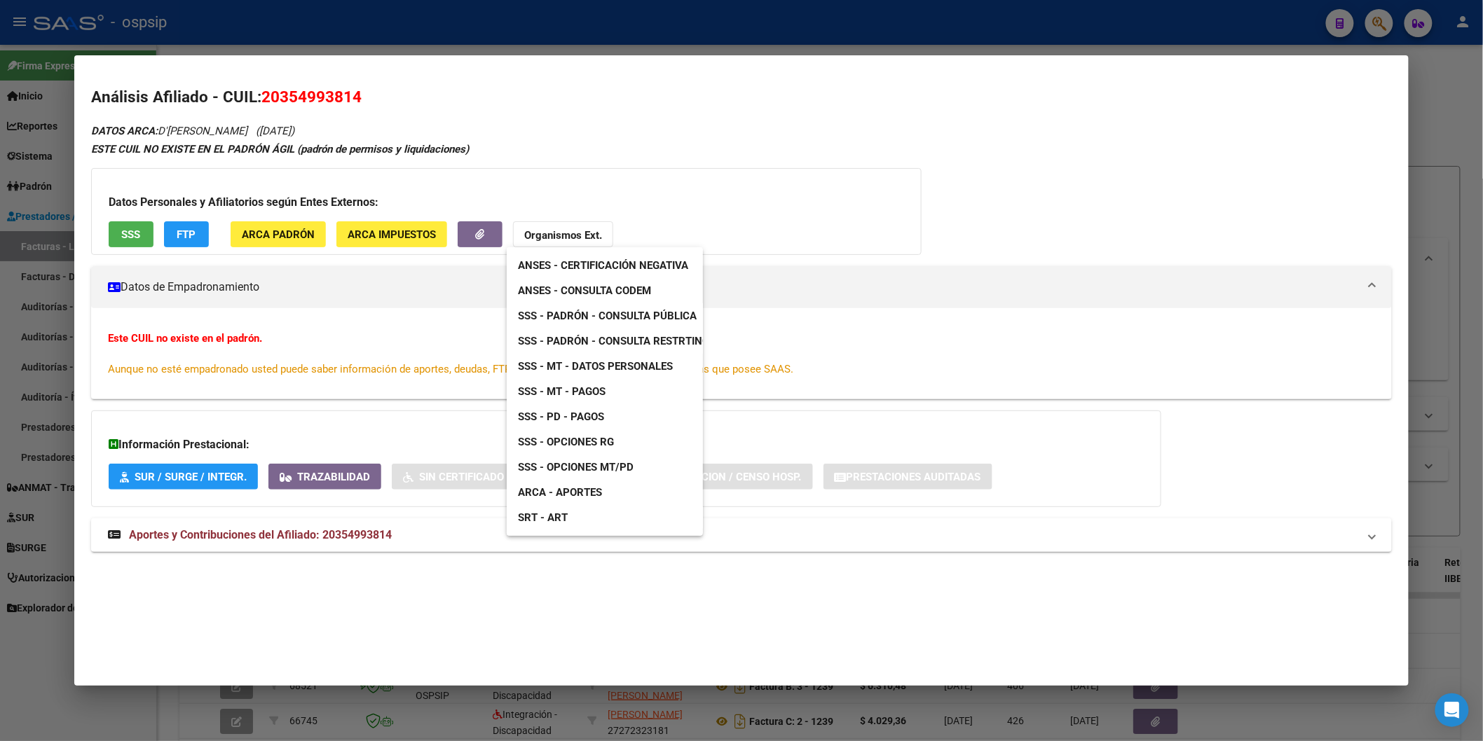
click at [621, 318] on span "SSS - Padrón - Consulta Pública" at bounding box center [607, 316] width 179 height 13
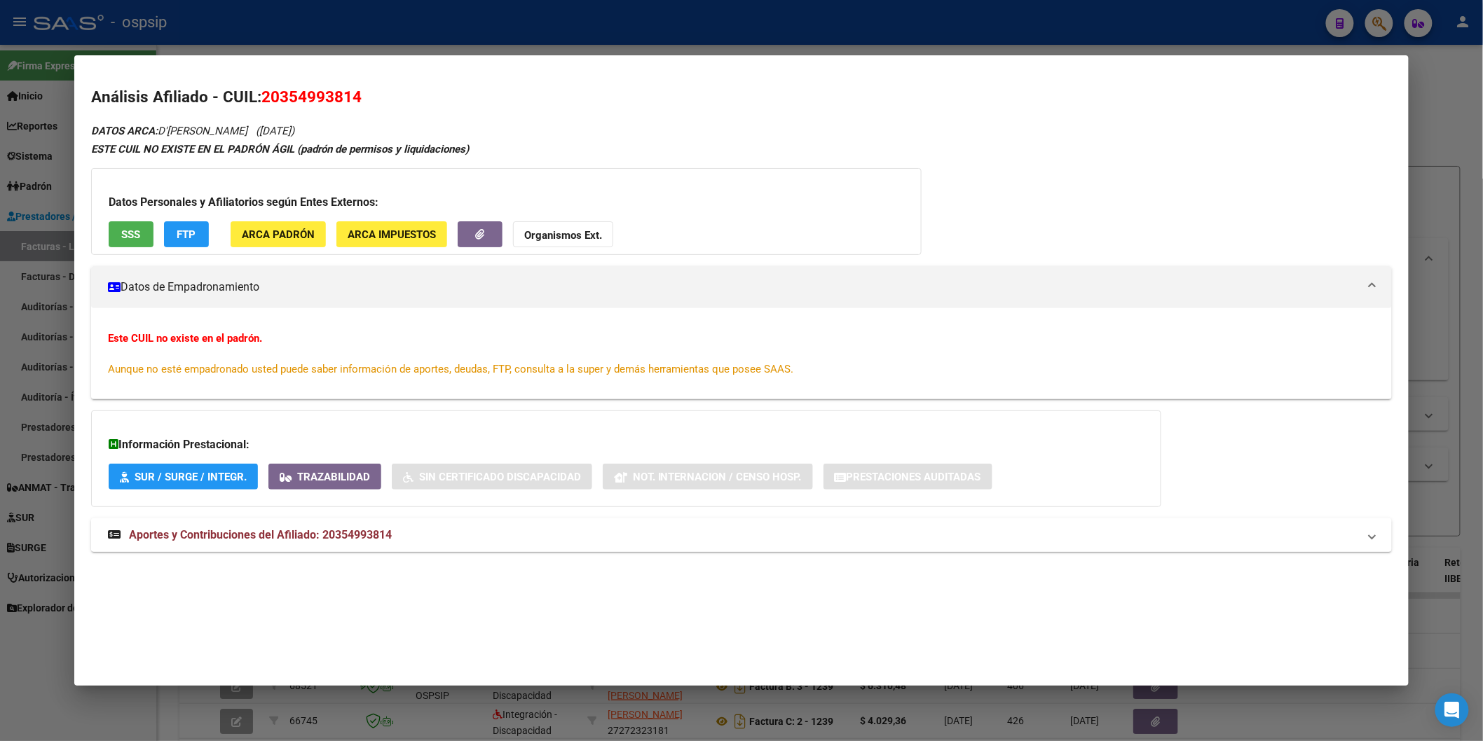
click at [348, 532] on span "Aportes y Contribuciones del Afiliado: 20354993814" at bounding box center [260, 534] width 263 height 13
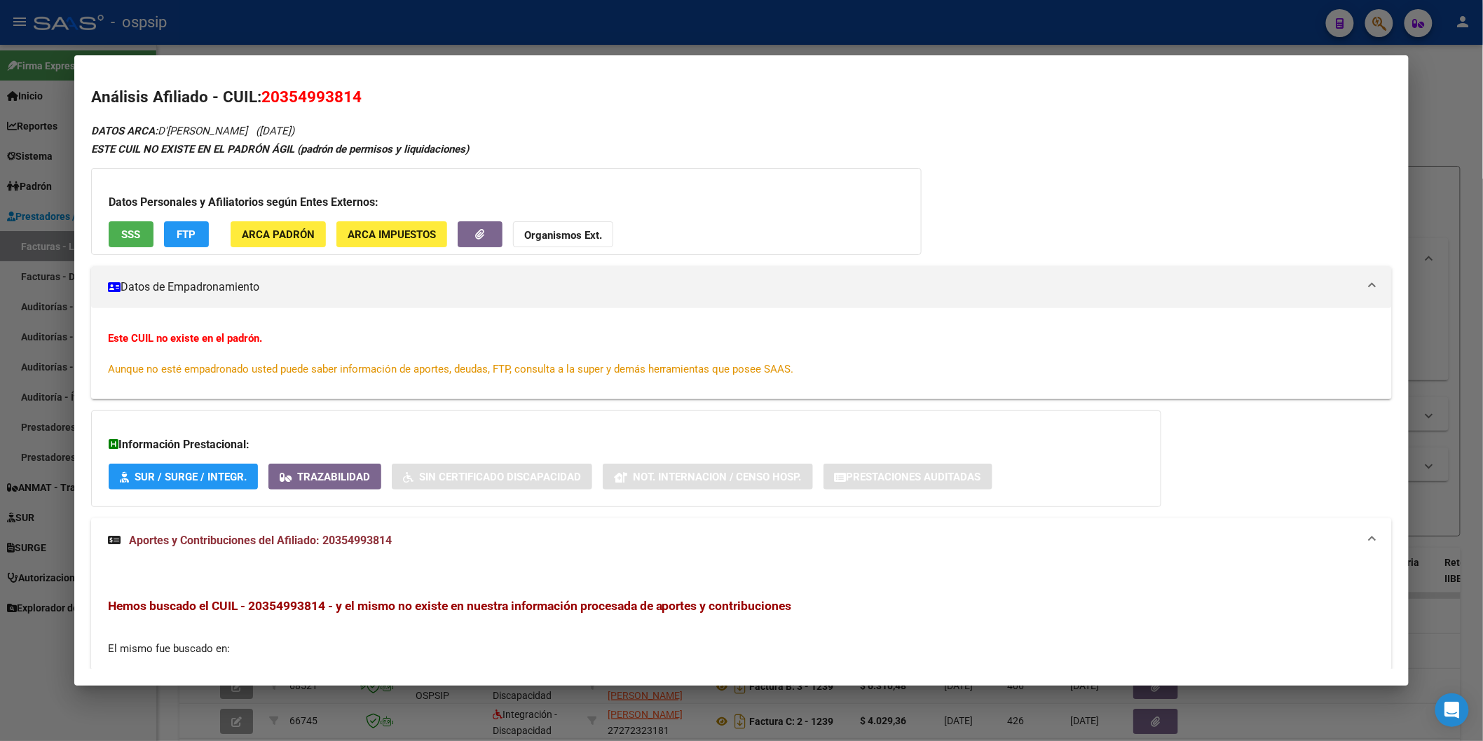
click at [135, 228] on button "SSS" at bounding box center [131, 234] width 45 height 26
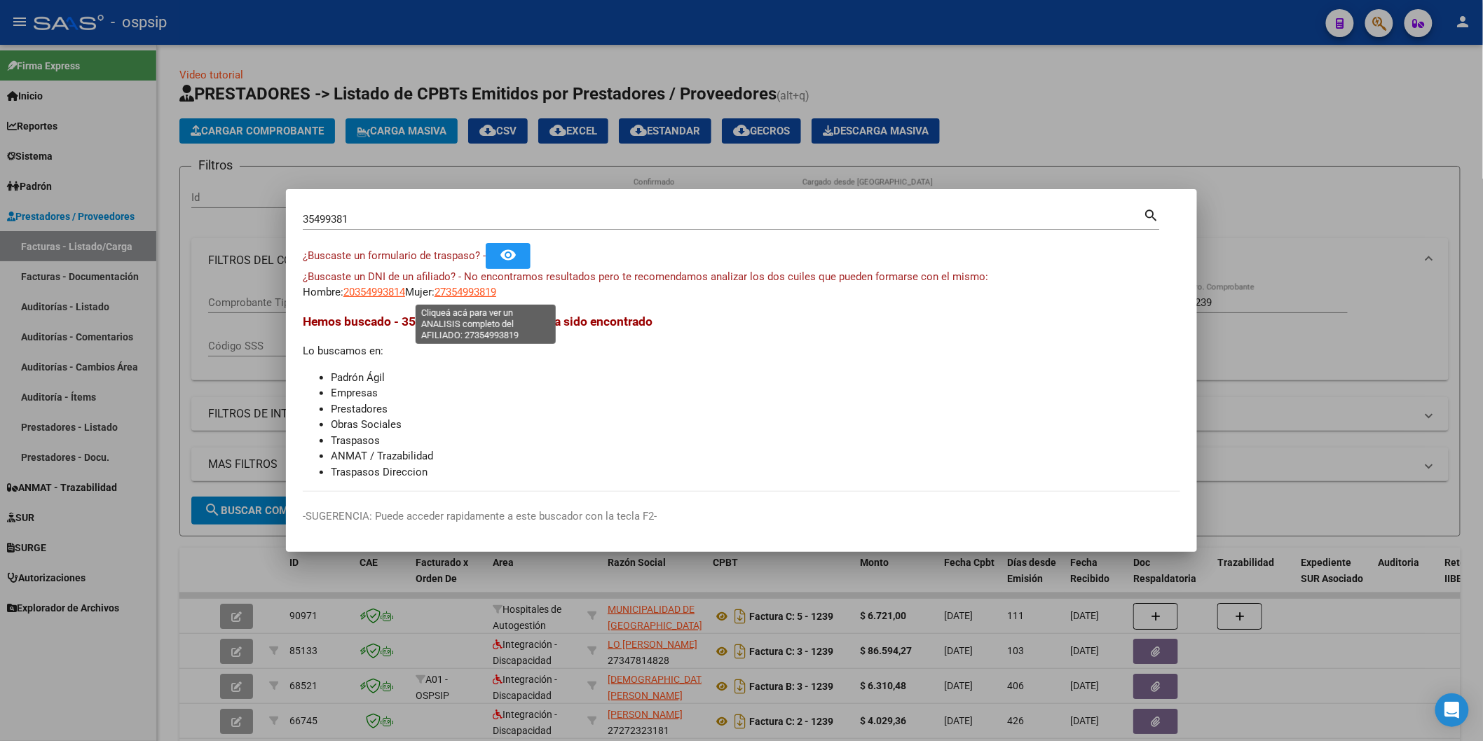
click at [463, 287] on span "27354993819" at bounding box center [465, 292] width 62 height 13
type textarea "27354993819"
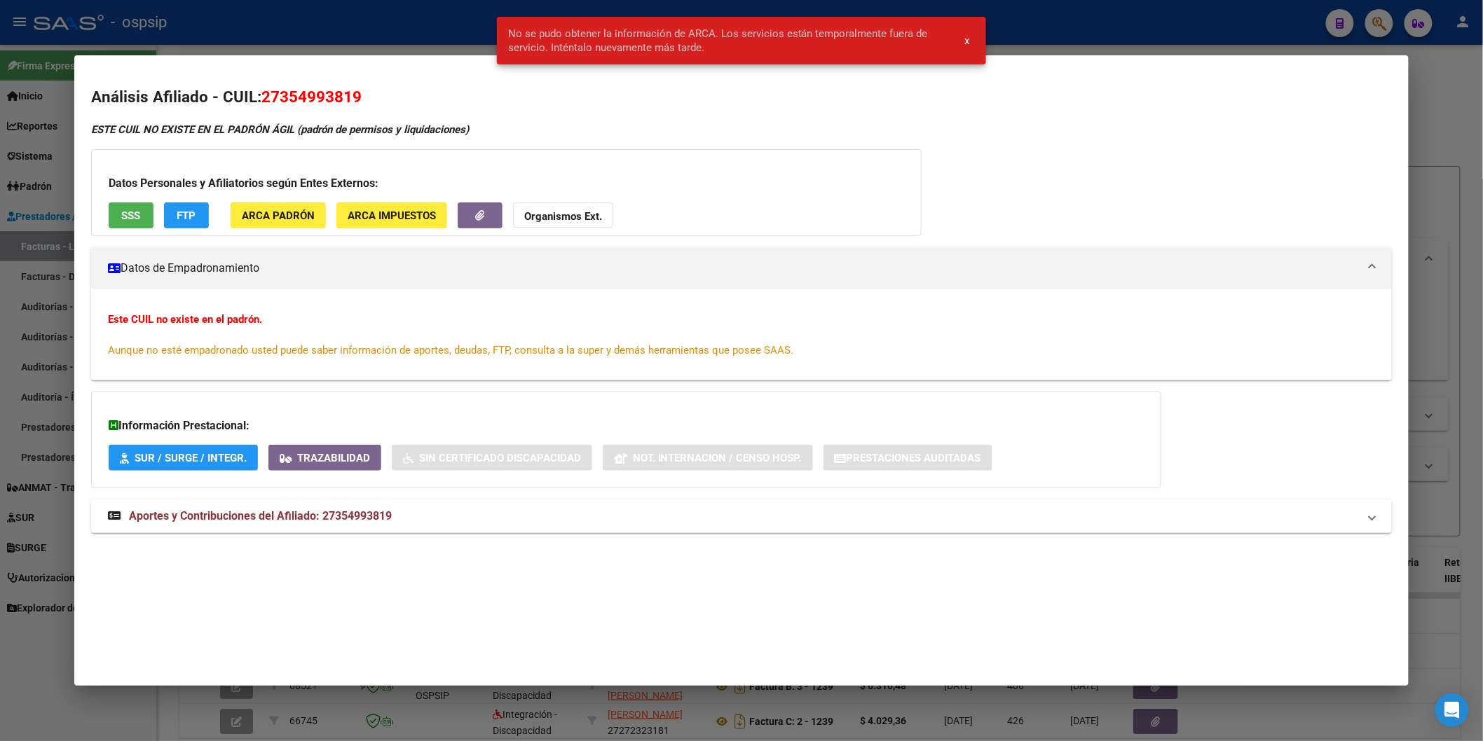
click at [600, 211] on button "Organismos Ext." at bounding box center [563, 215] width 100 height 26
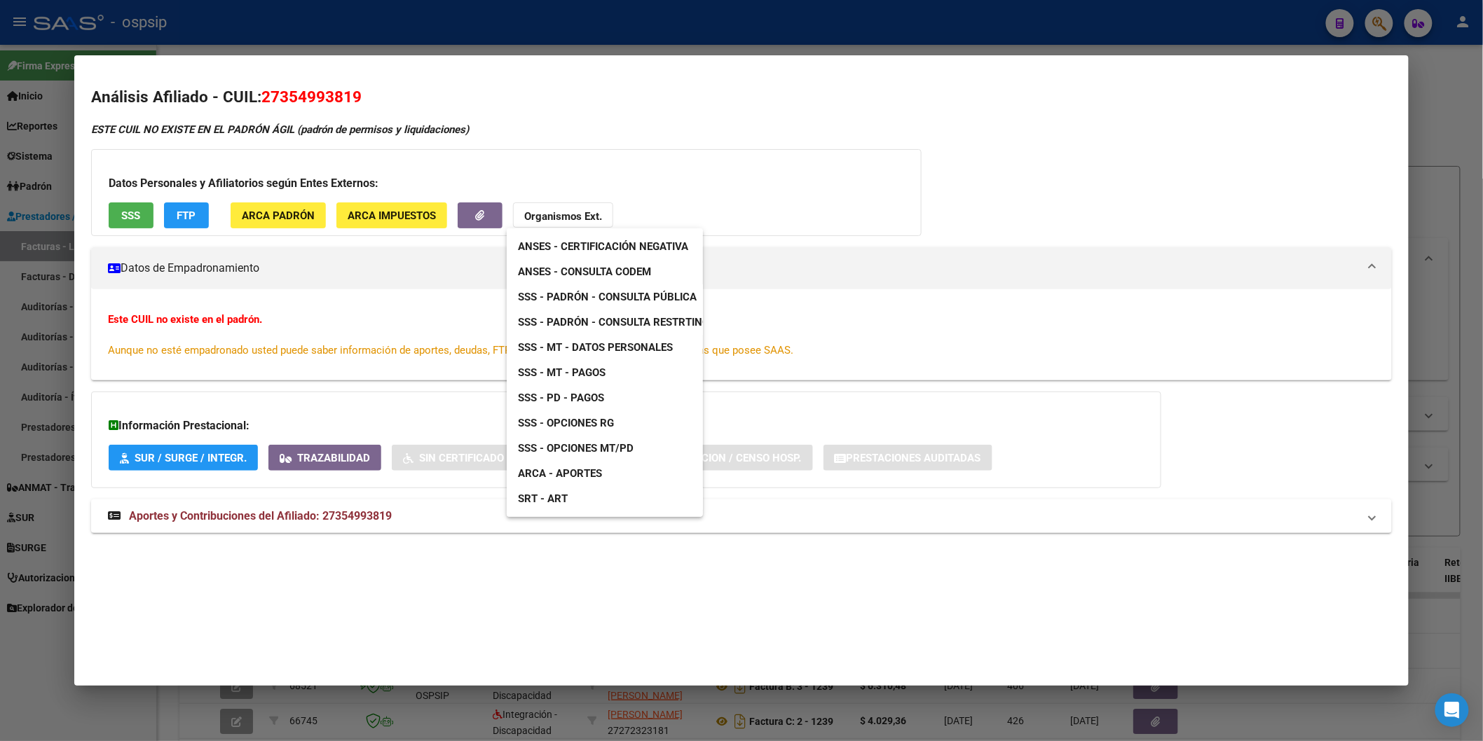
click at [834, 168] on div at bounding box center [741, 370] width 1483 height 741
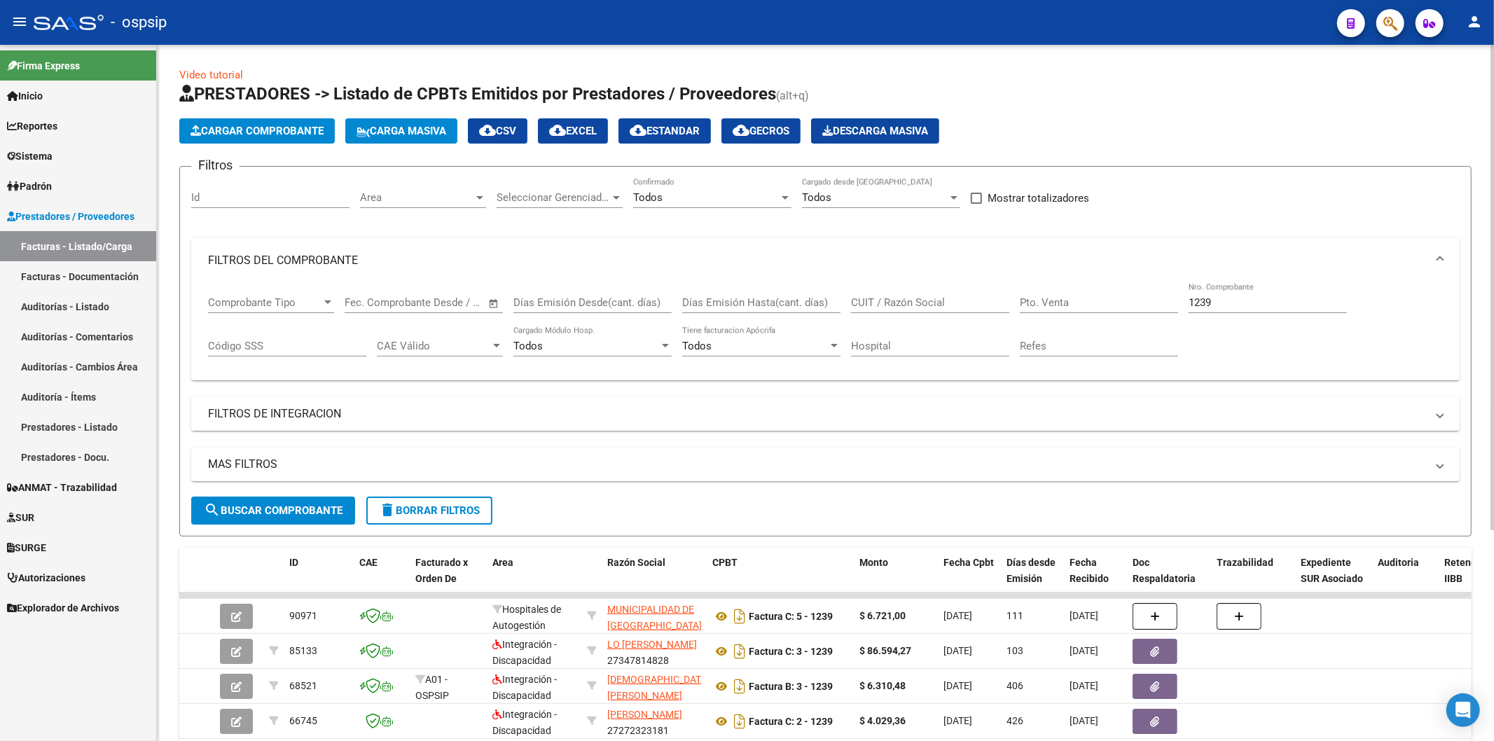
click at [1250, 303] on input "1239" at bounding box center [1268, 302] width 158 height 13
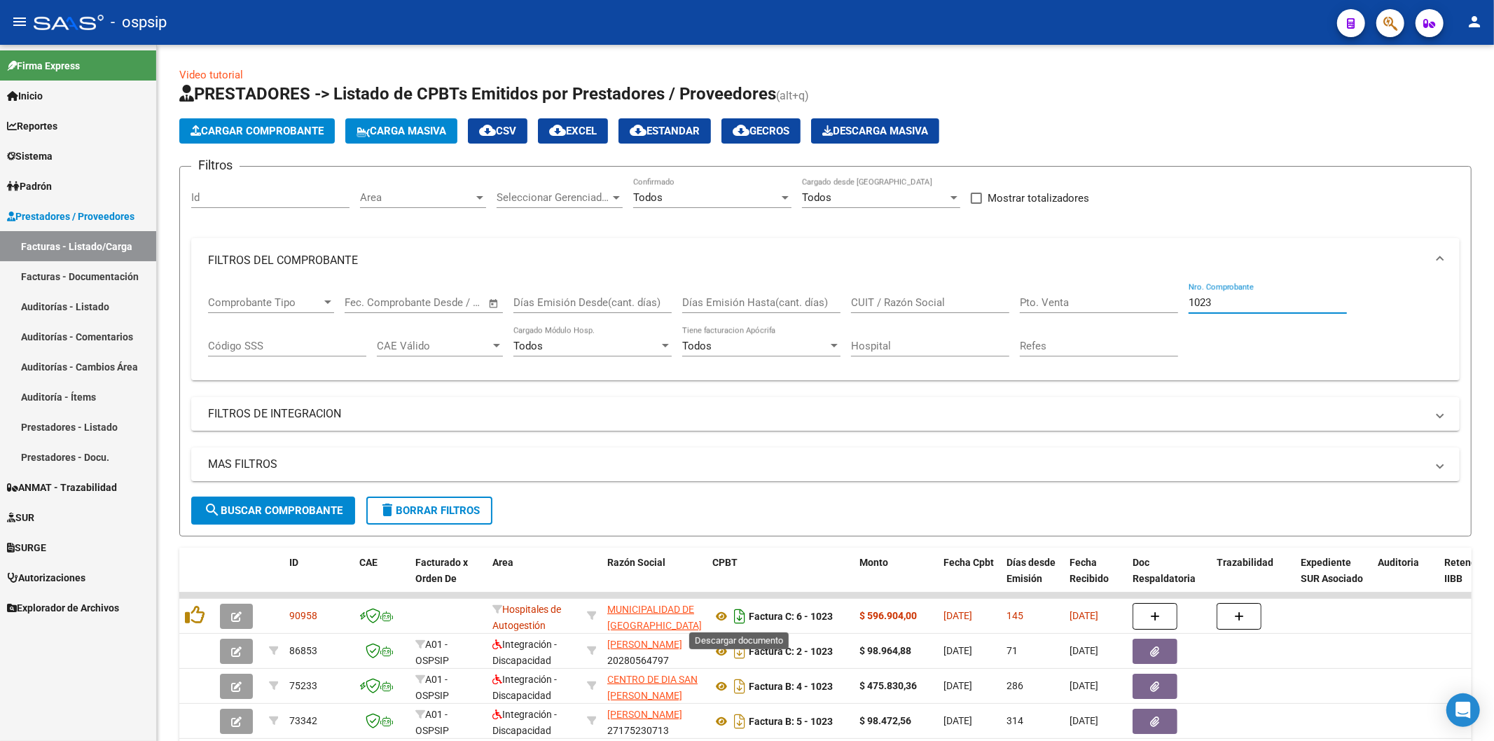
type input "1023"
click at [740, 615] on icon "Descargar documento" at bounding box center [740, 616] width 18 height 22
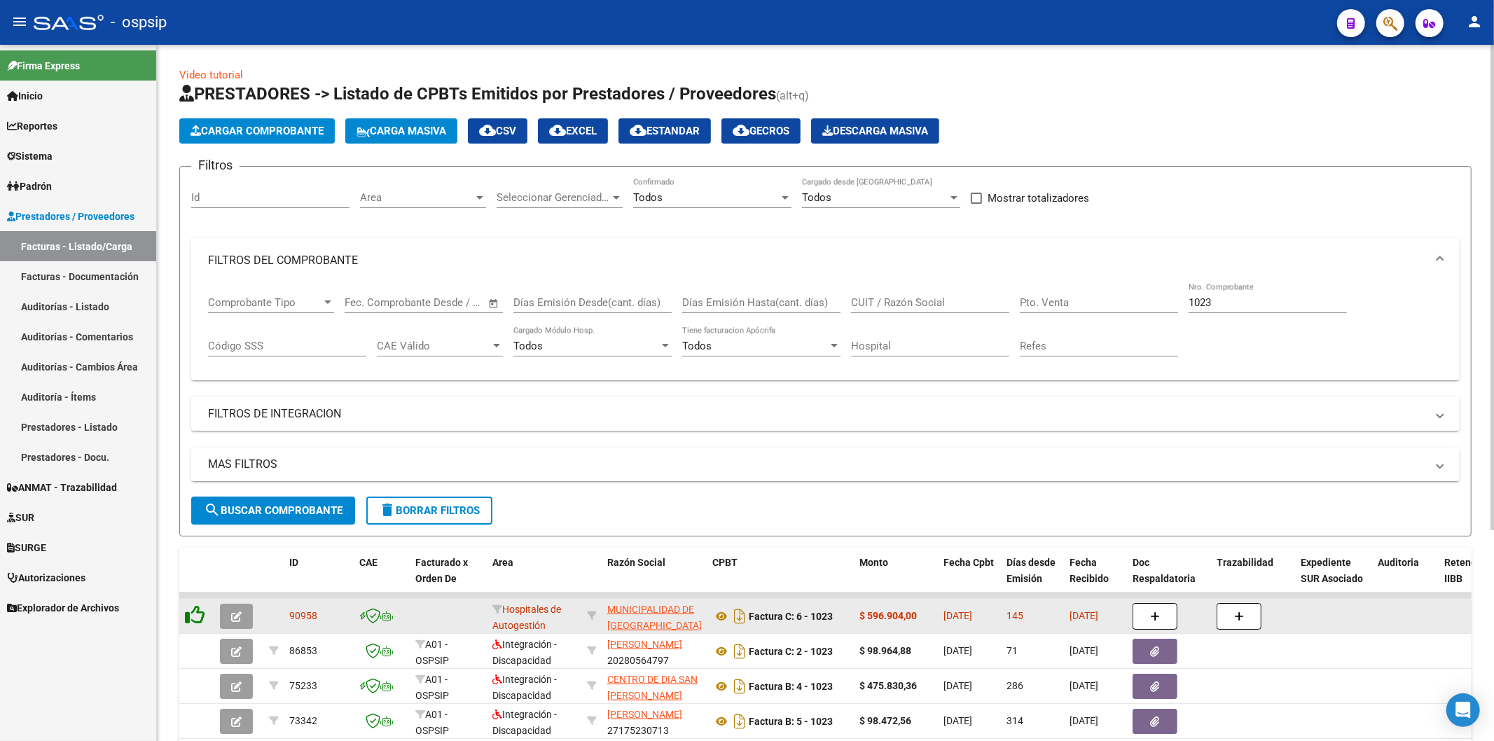
click at [190, 618] on icon at bounding box center [195, 615] width 20 height 20
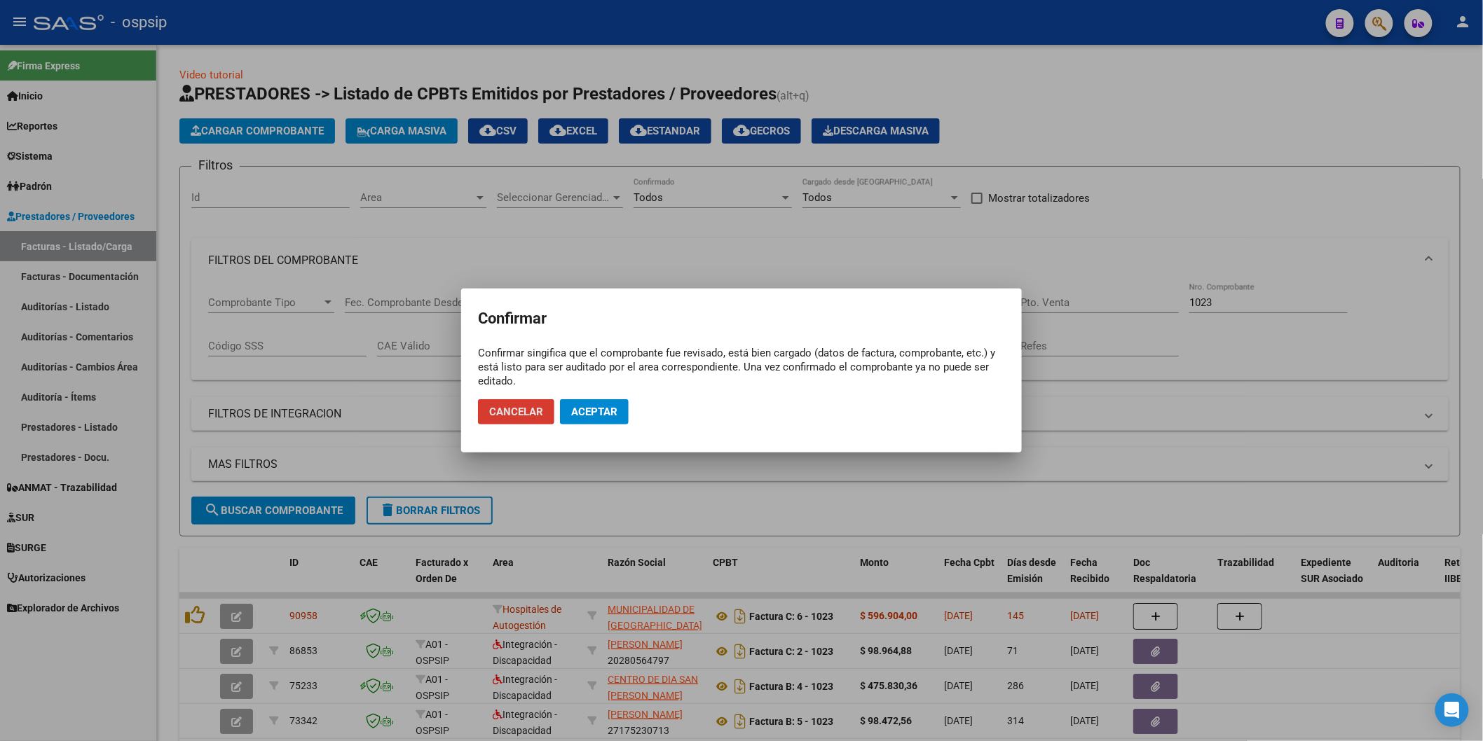
click at [599, 413] on span "Aceptar" at bounding box center [594, 412] width 46 height 13
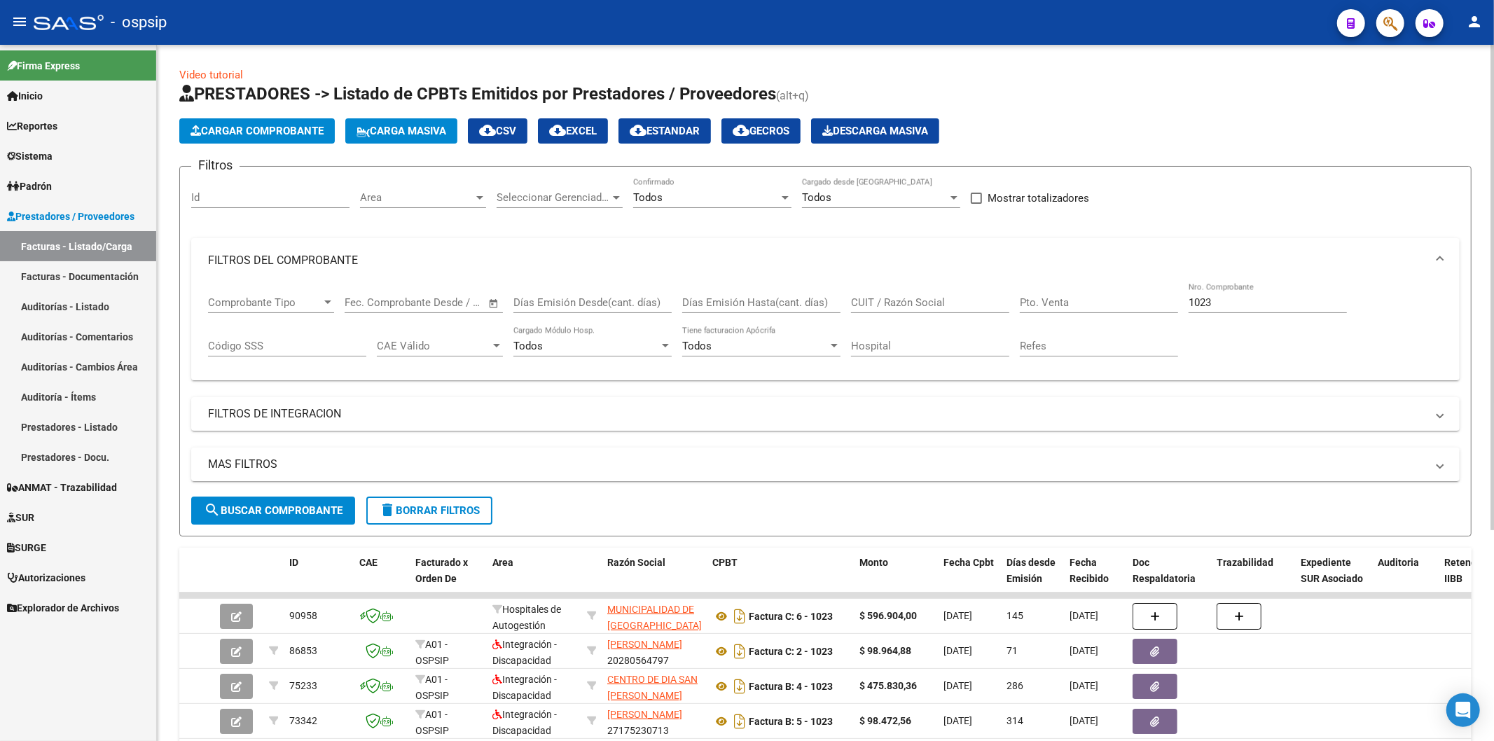
click at [1230, 302] on input "1023" at bounding box center [1268, 302] width 158 height 13
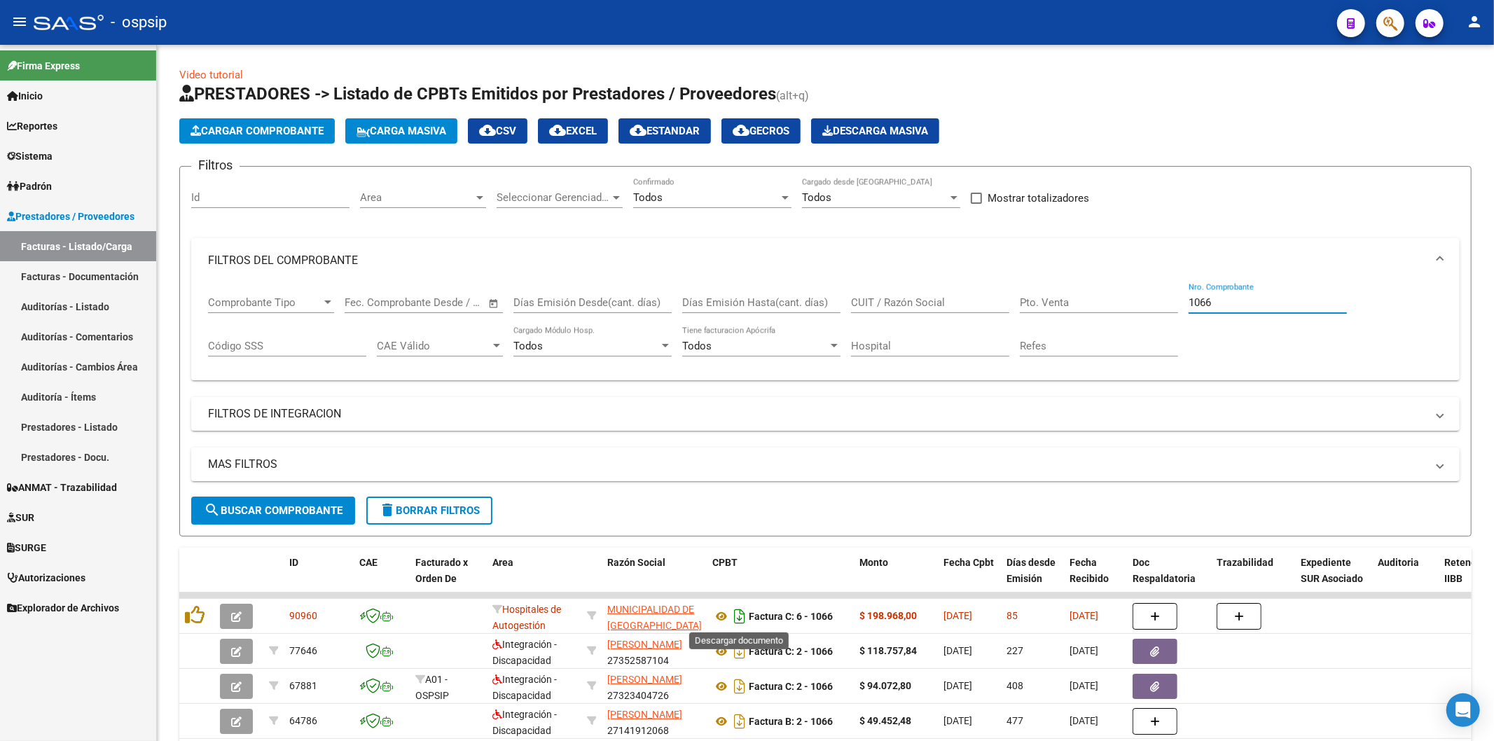
type input "1066"
click at [739, 614] on icon "Descargar documento" at bounding box center [740, 616] width 18 height 22
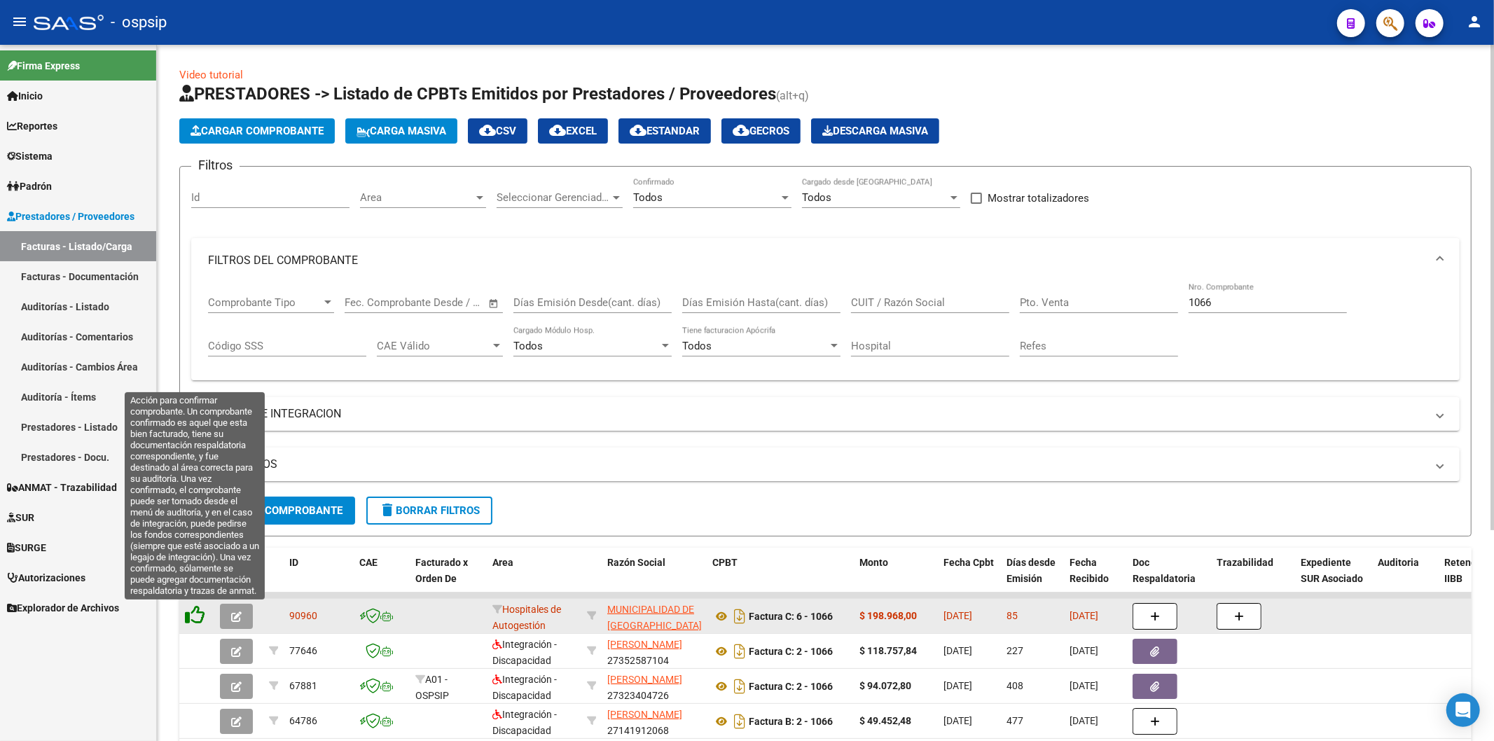
click at [186, 612] on icon at bounding box center [195, 615] width 20 height 20
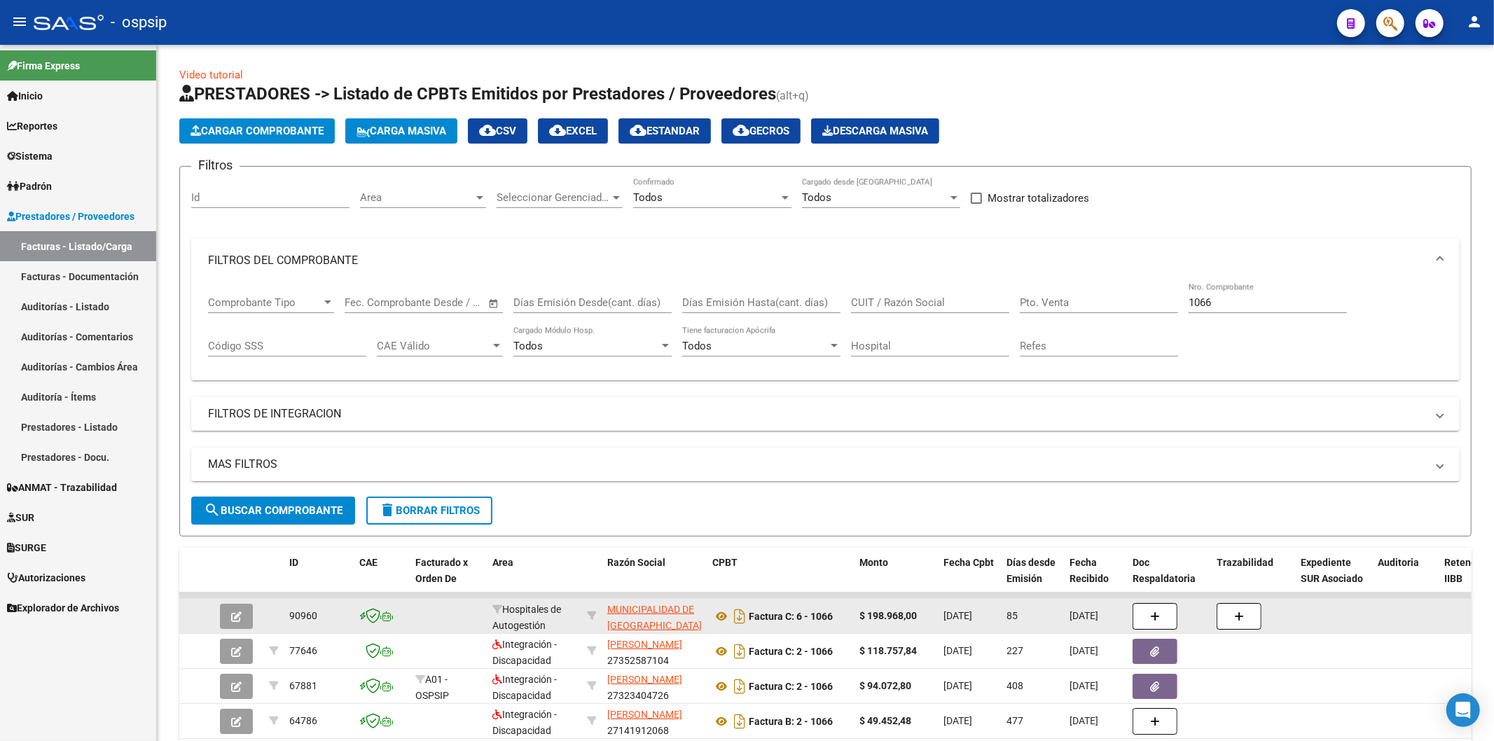
click at [60, 92] on link "Inicio" at bounding box center [78, 96] width 156 height 30
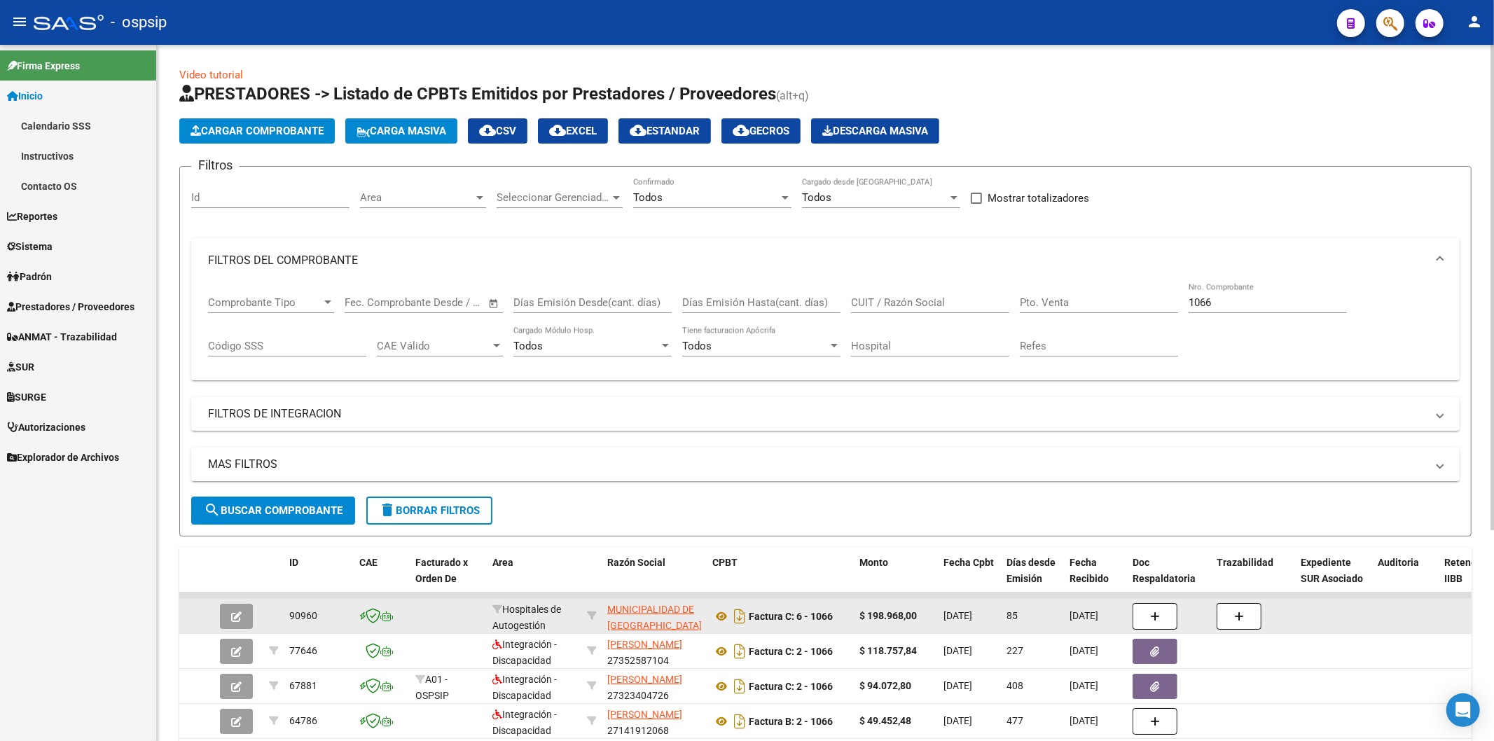
click at [437, 514] on span "delete Borrar Filtros" at bounding box center [429, 510] width 101 height 13
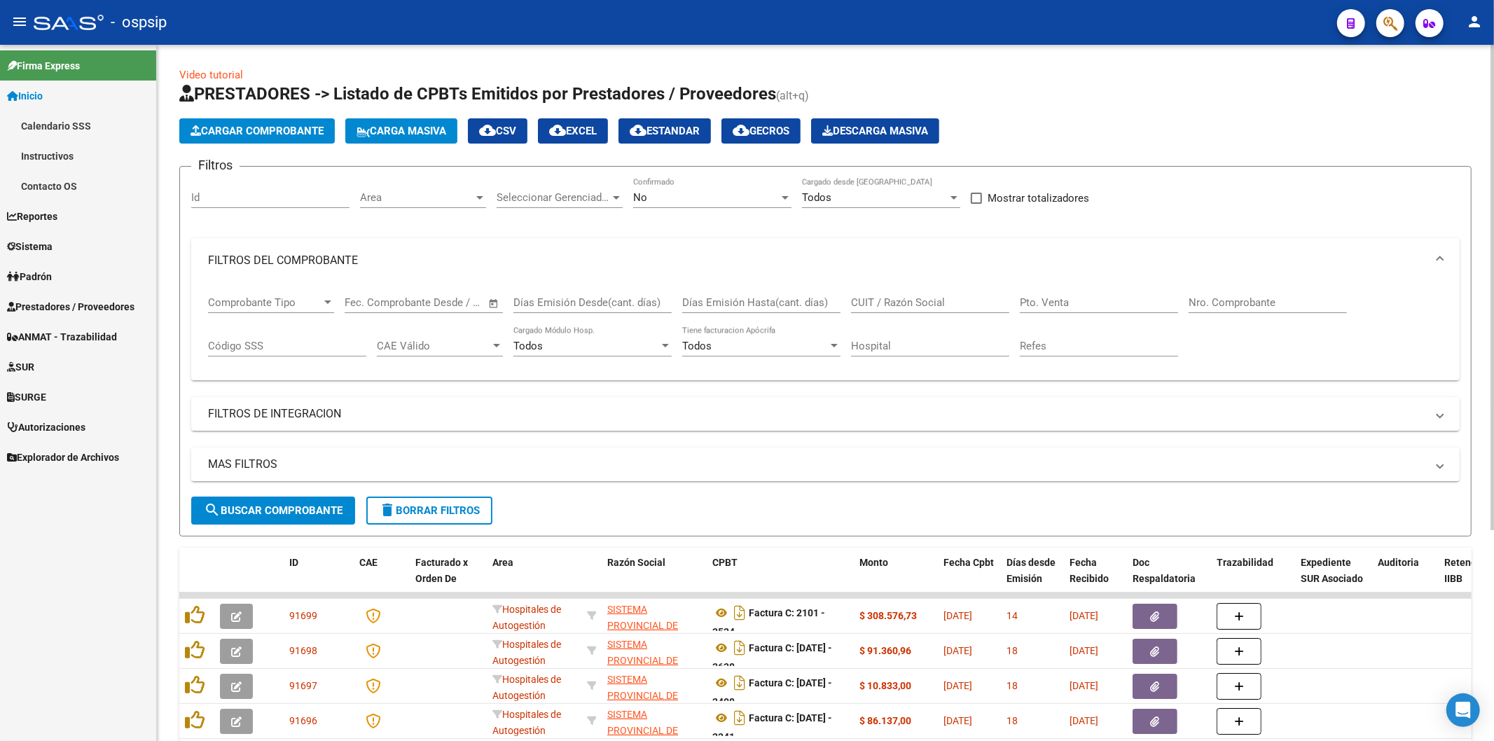
click at [262, 137] on button "Cargar Comprobante" at bounding box center [257, 130] width 156 height 25
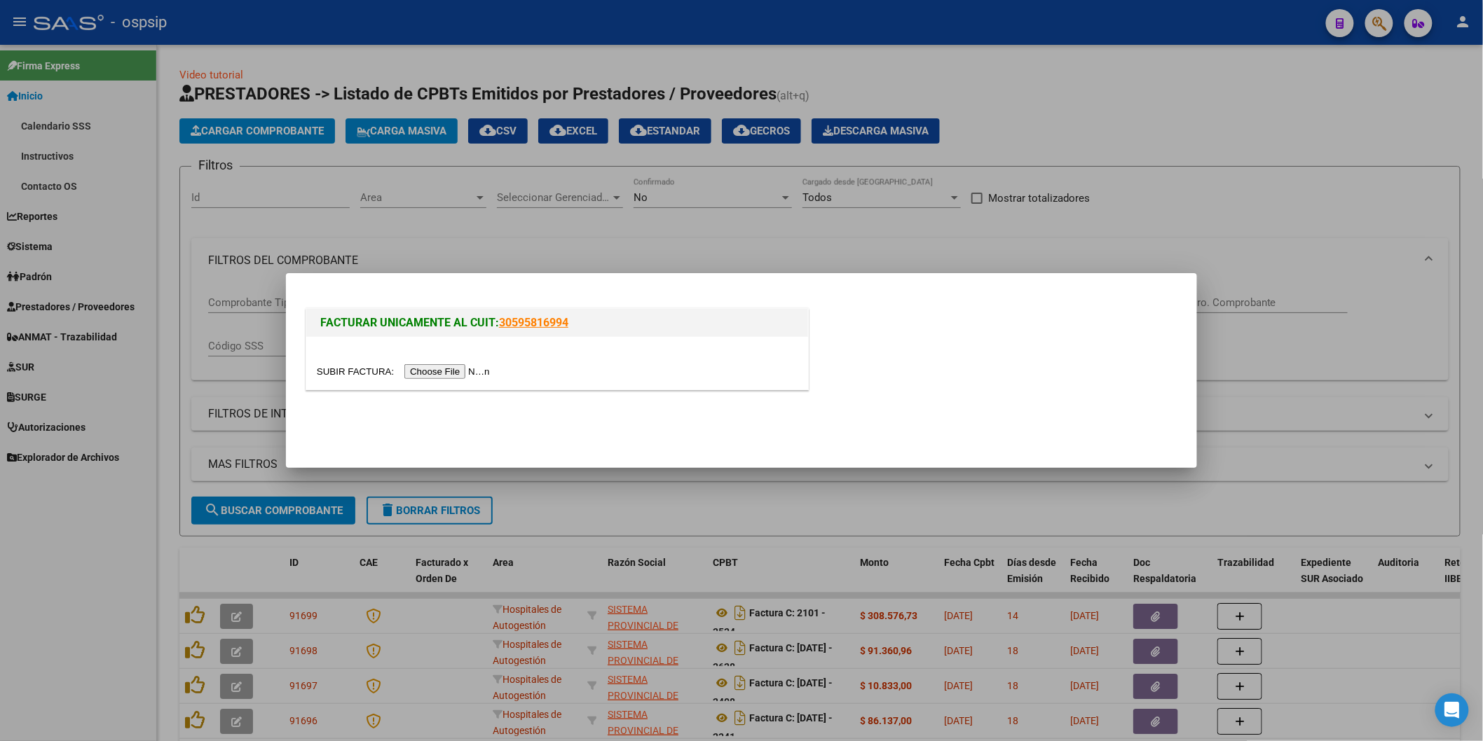
click at [462, 374] on input "file" at bounding box center [405, 371] width 177 height 15
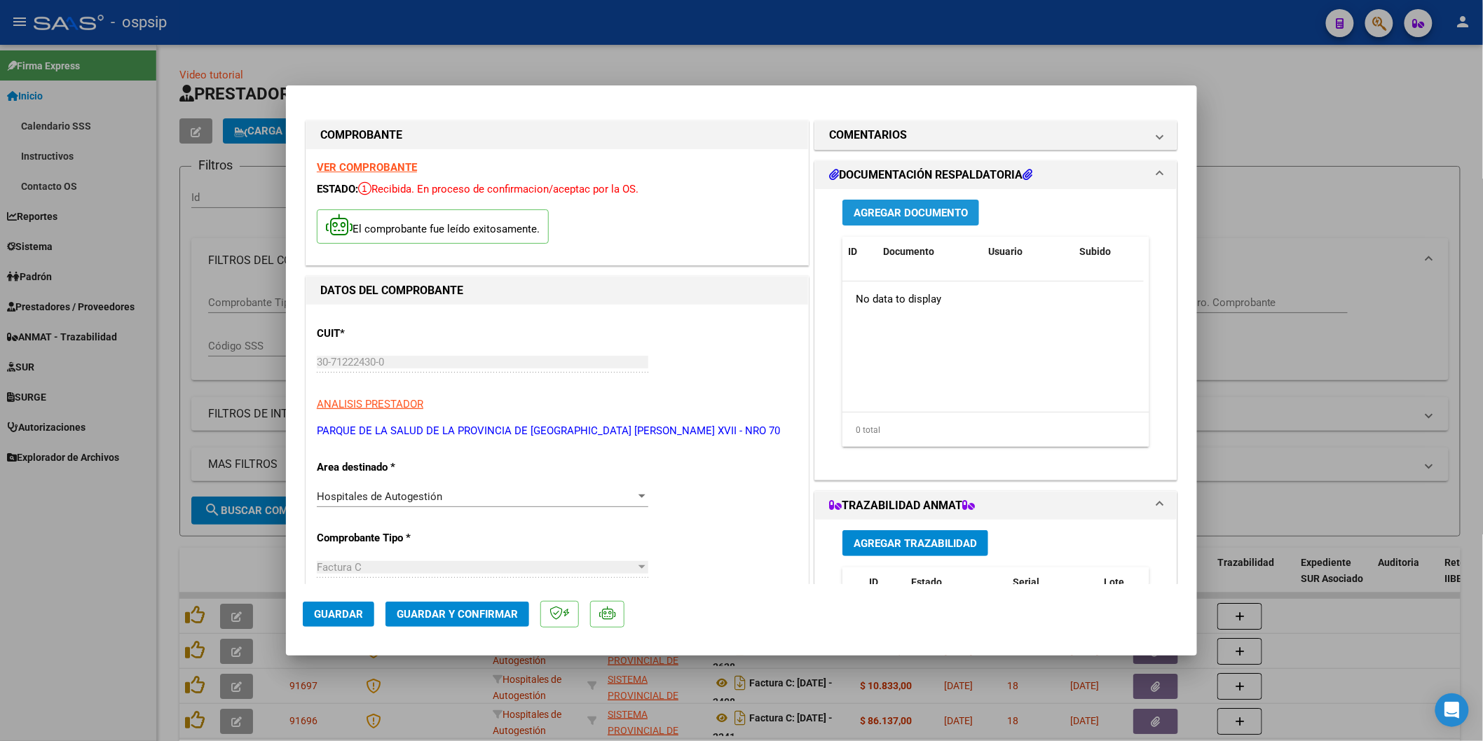
click at [921, 219] on span "Agregar Documento" at bounding box center [910, 213] width 114 height 13
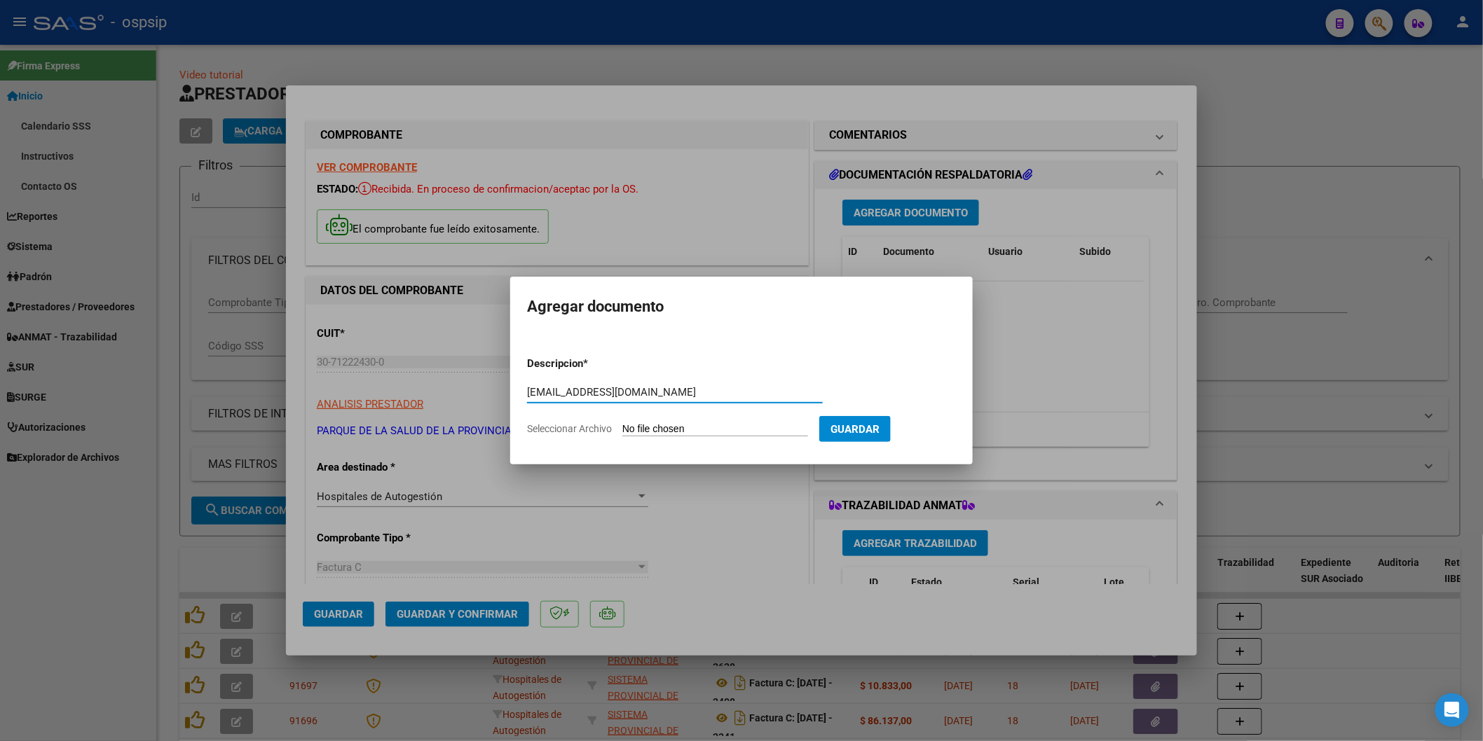
type input "[EMAIL_ADDRESS][DOMAIN_NAME]"
click at [690, 426] on input "Seleccionar Archivo" at bounding box center [715, 429] width 186 height 13
type input "C:\fakepath\FC 11-2199_OS SEGURIDAD COMERCIAL.PDF"
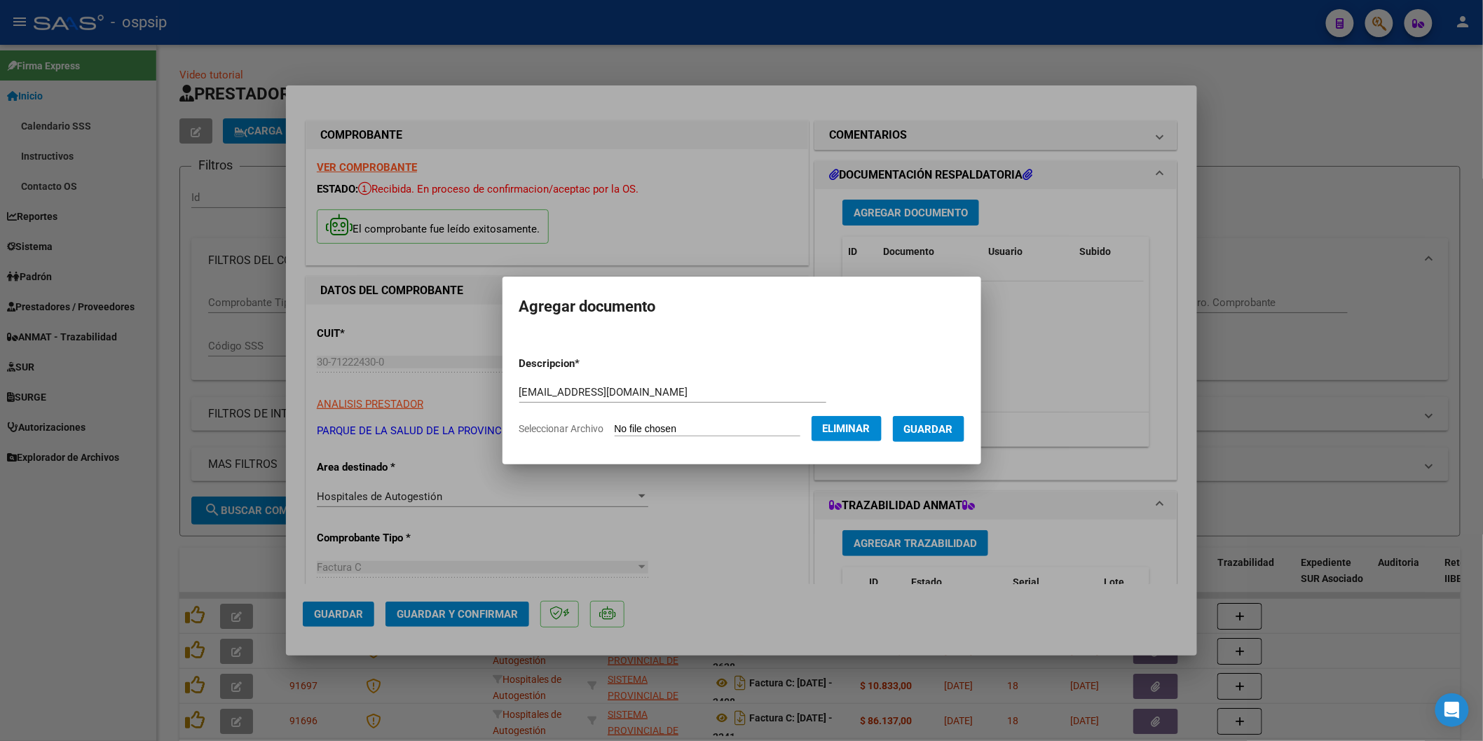
click at [942, 432] on span "Guardar" at bounding box center [928, 429] width 49 height 13
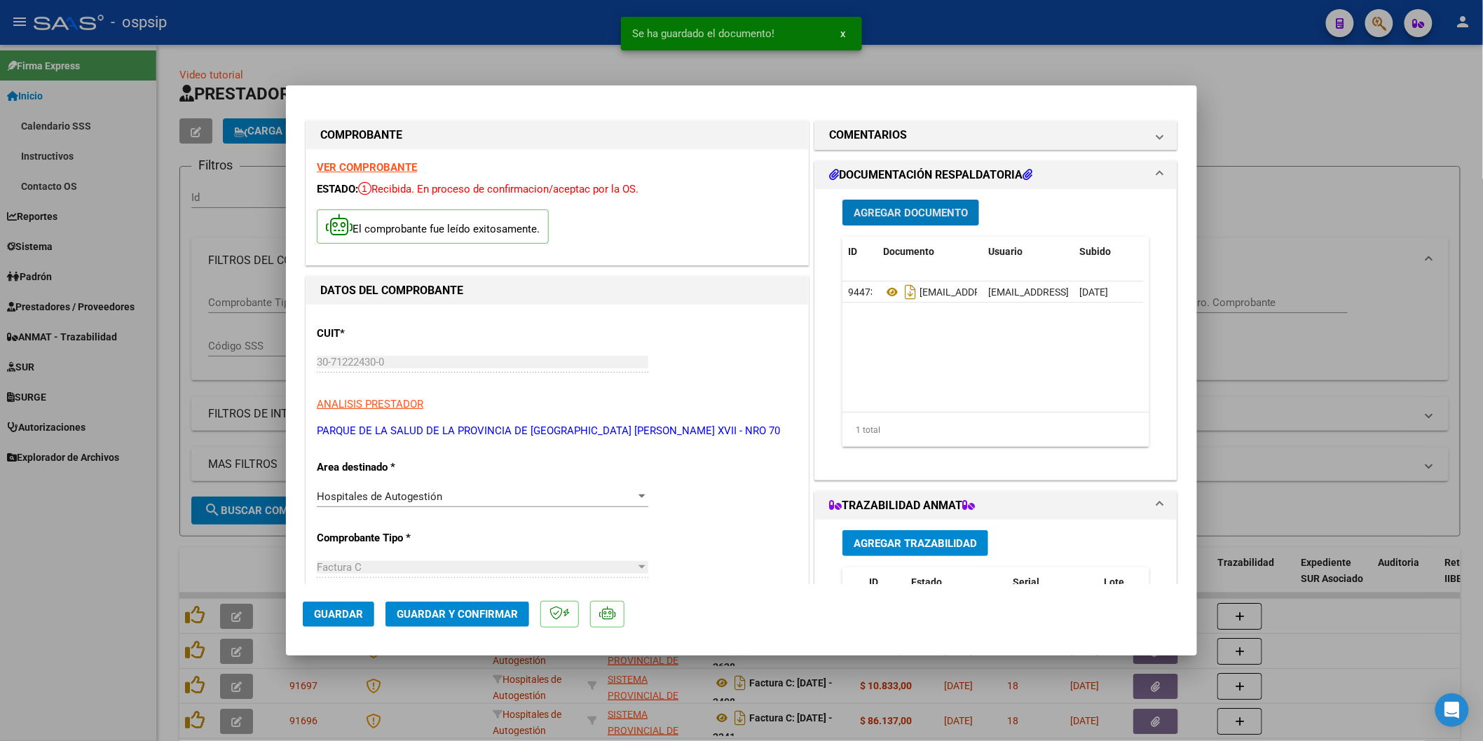
click at [352, 614] on span "Guardar" at bounding box center [338, 614] width 49 height 13
click at [575, 35] on div at bounding box center [741, 370] width 1483 height 741
type input "$ 0,00"
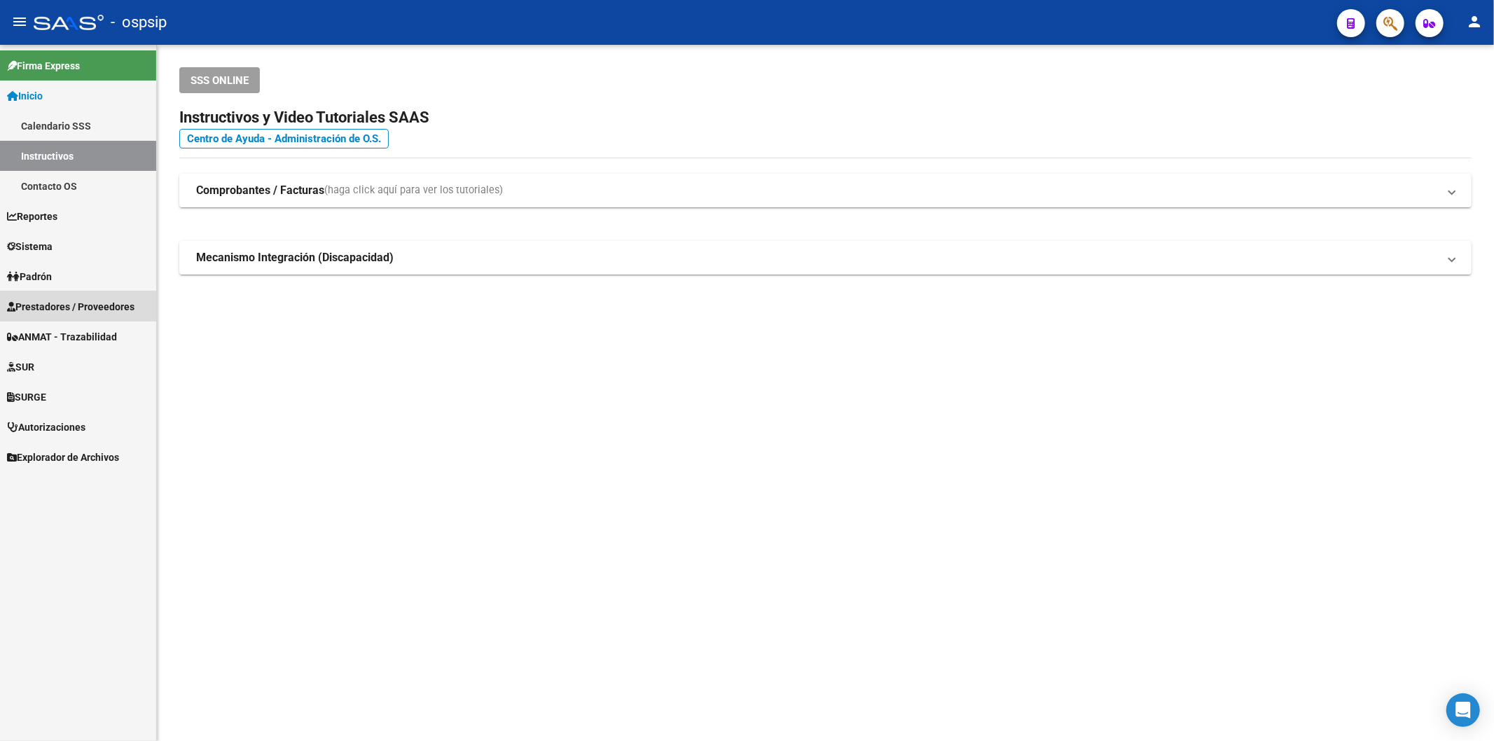
click at [119, 303] on span "Prestadores / Proveedores" at bounding box center [71, 306] width 128 height 15
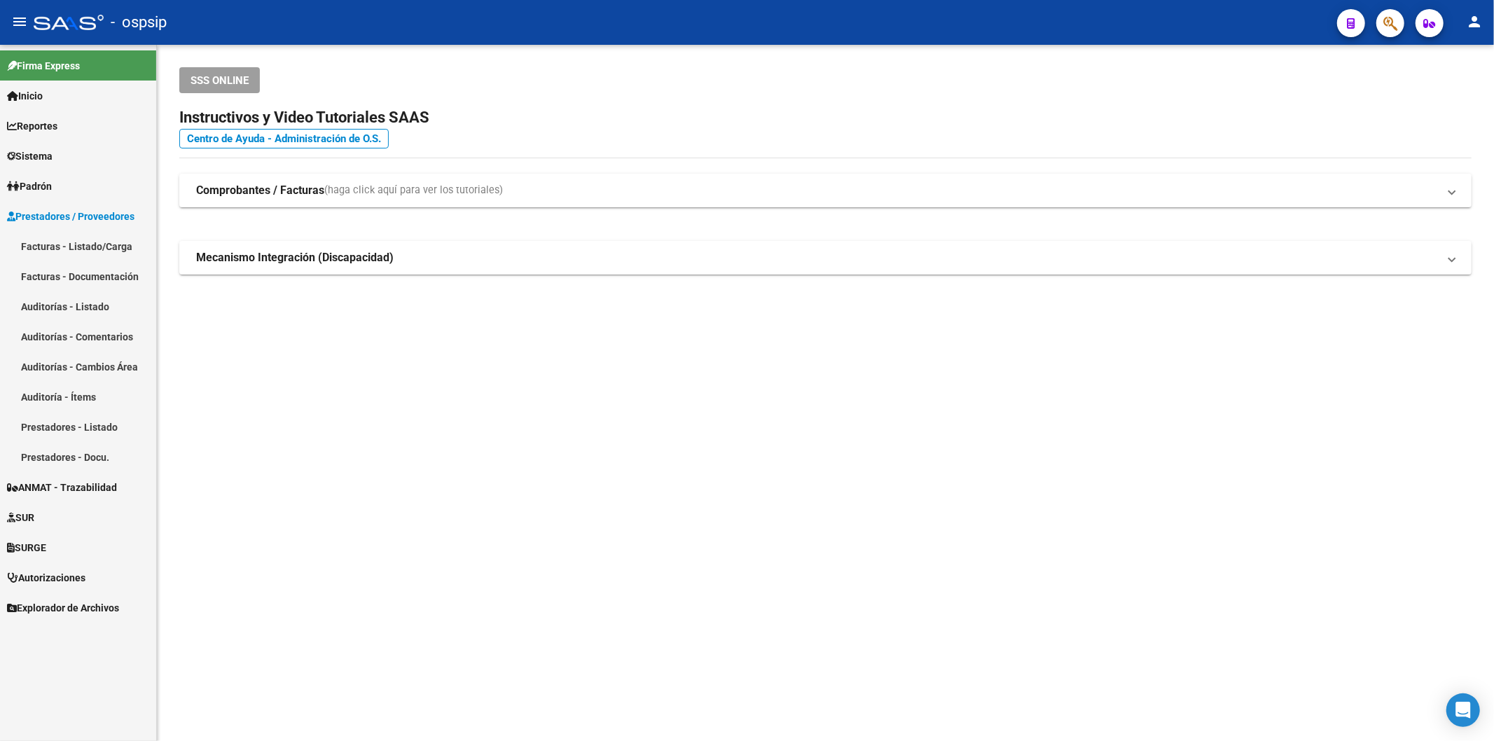
click at [106, 241] on link "Facturas - Listado/Carga" at bounding box center [78, 246] width 156 height 30
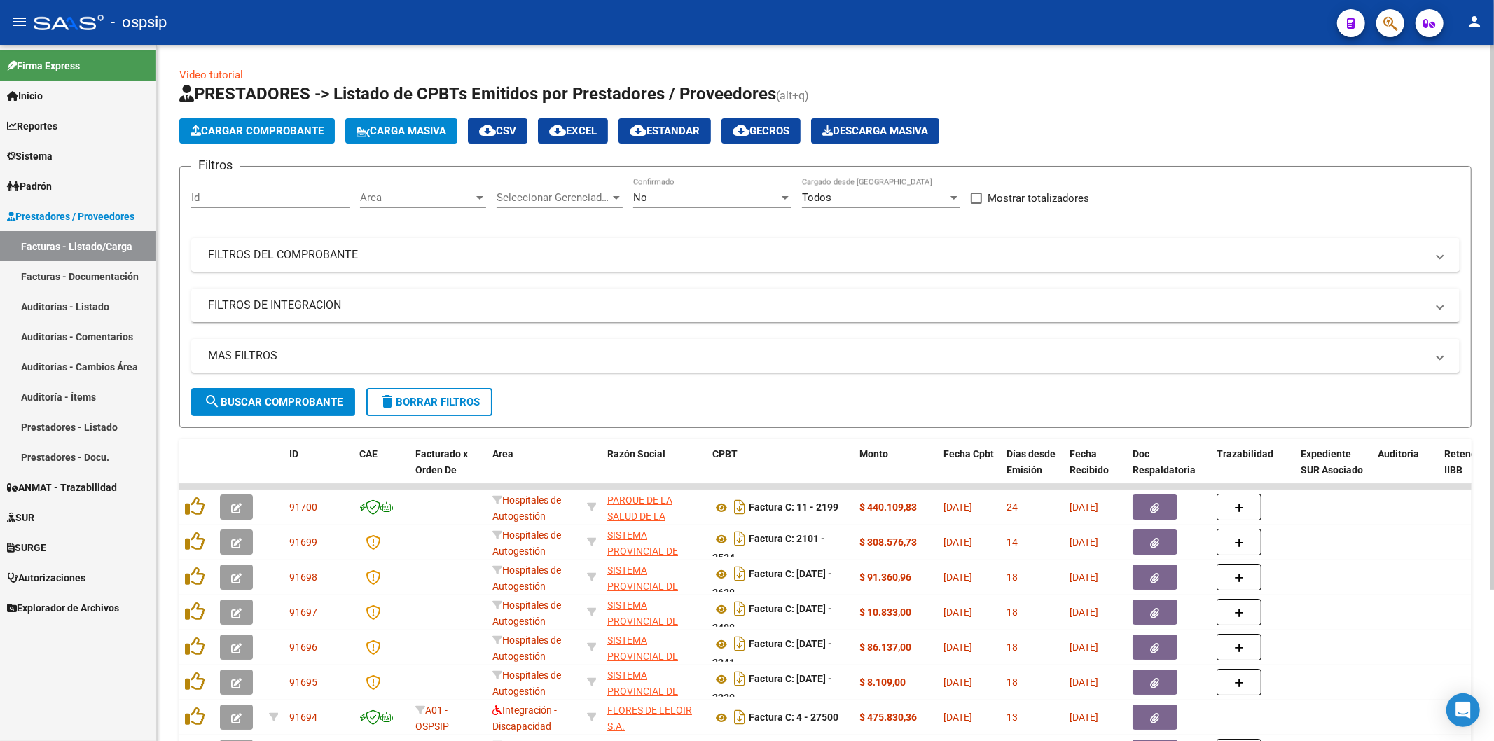
click at [291, 131] on span "Cargar Comprobante" at bounding box center [257, 131] width 133 height 13
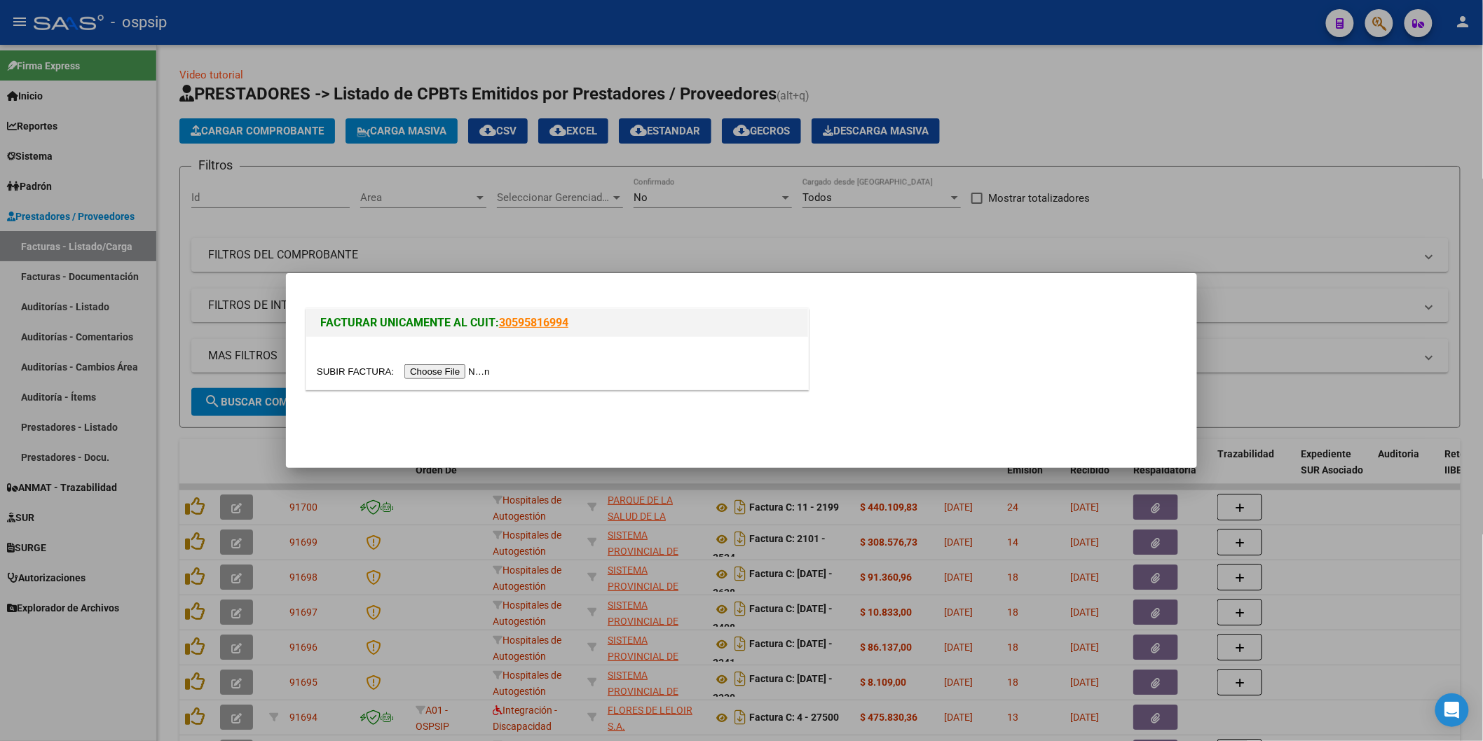
click at [439, 373] on input "file" at bounding box center [405, 371] width 177 height 15
click at [442, 369] on input "file" at bounding box center [405, 371] width 177 height 15
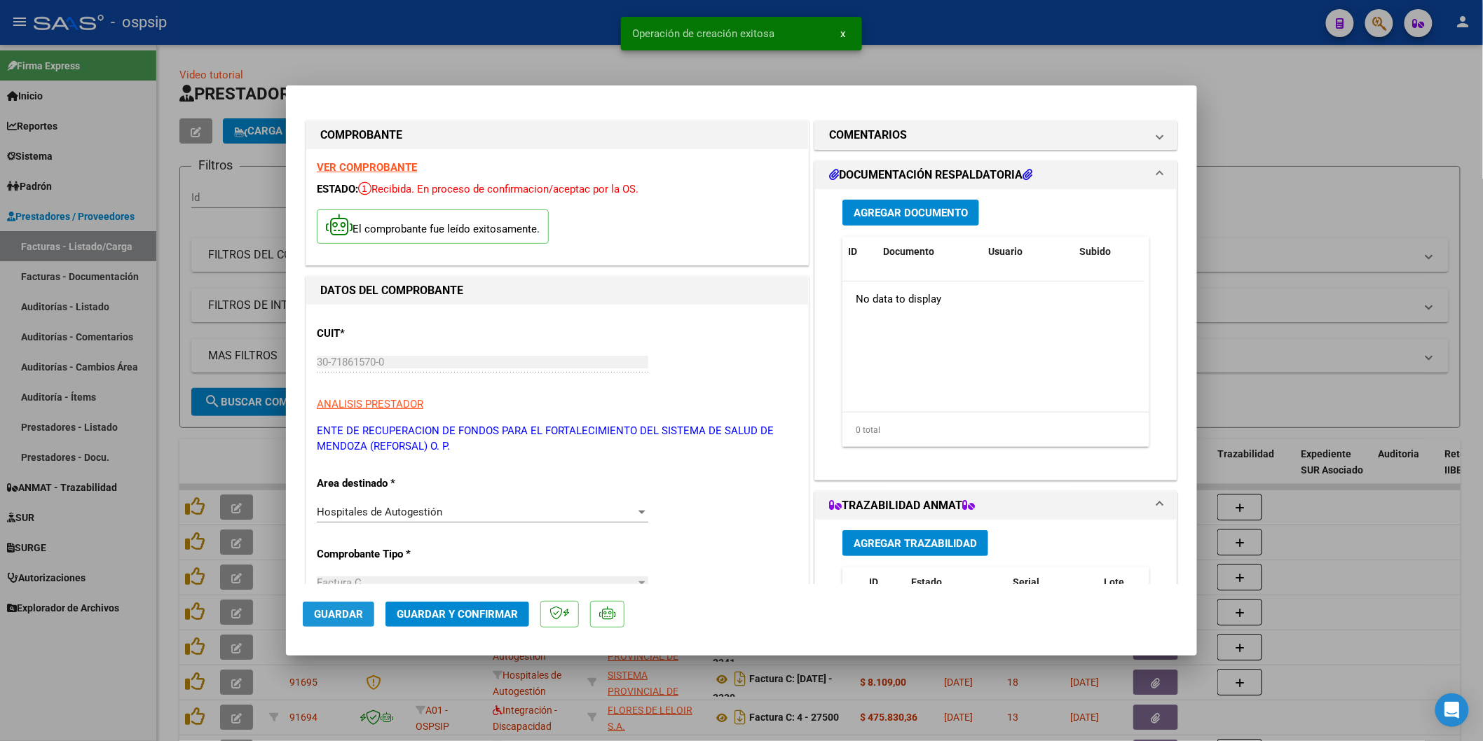
click at [341, 617] on span "Guardar" at bounding box center [338, 614] width 49 height 13
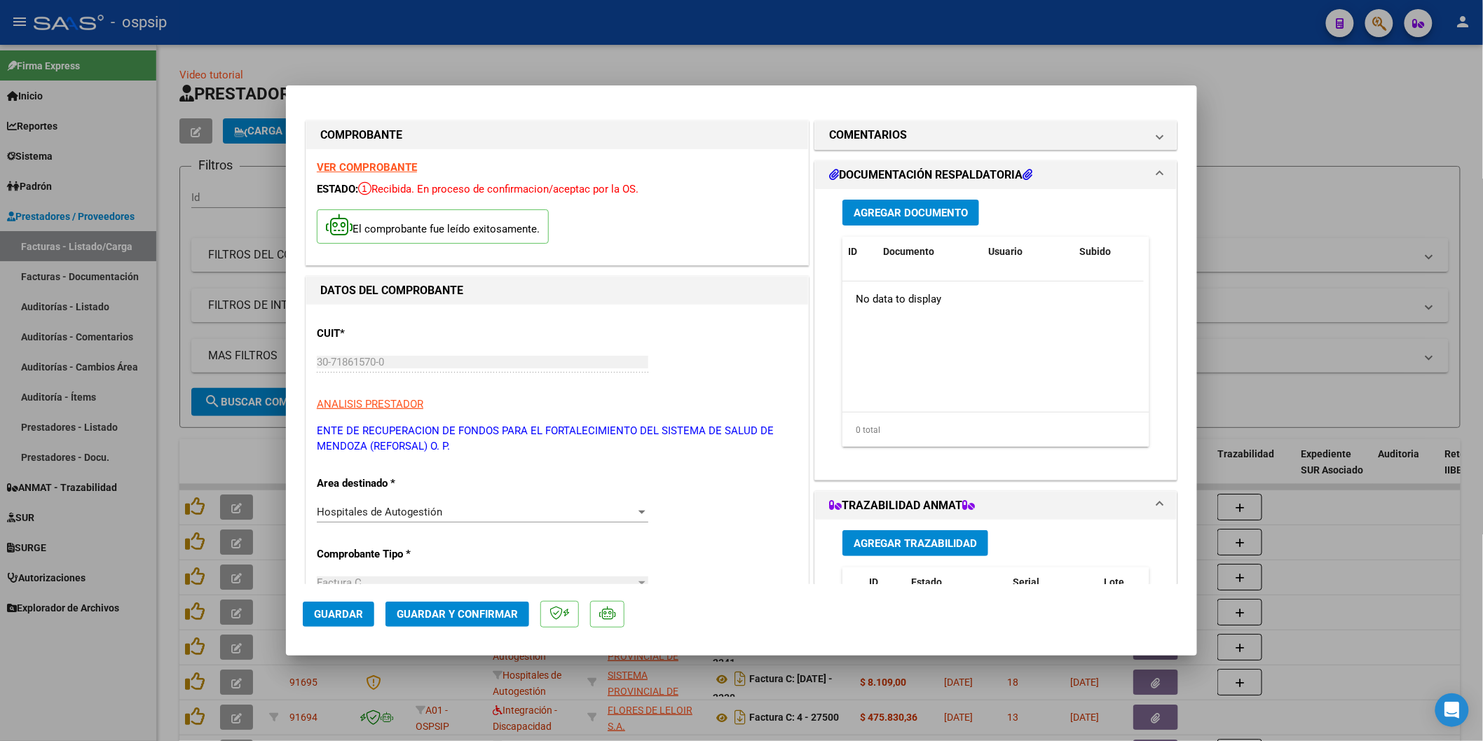
click at [451, 32] on div at bounding box center [741, 370] width 1483 height 741
type input "$ 0,00"
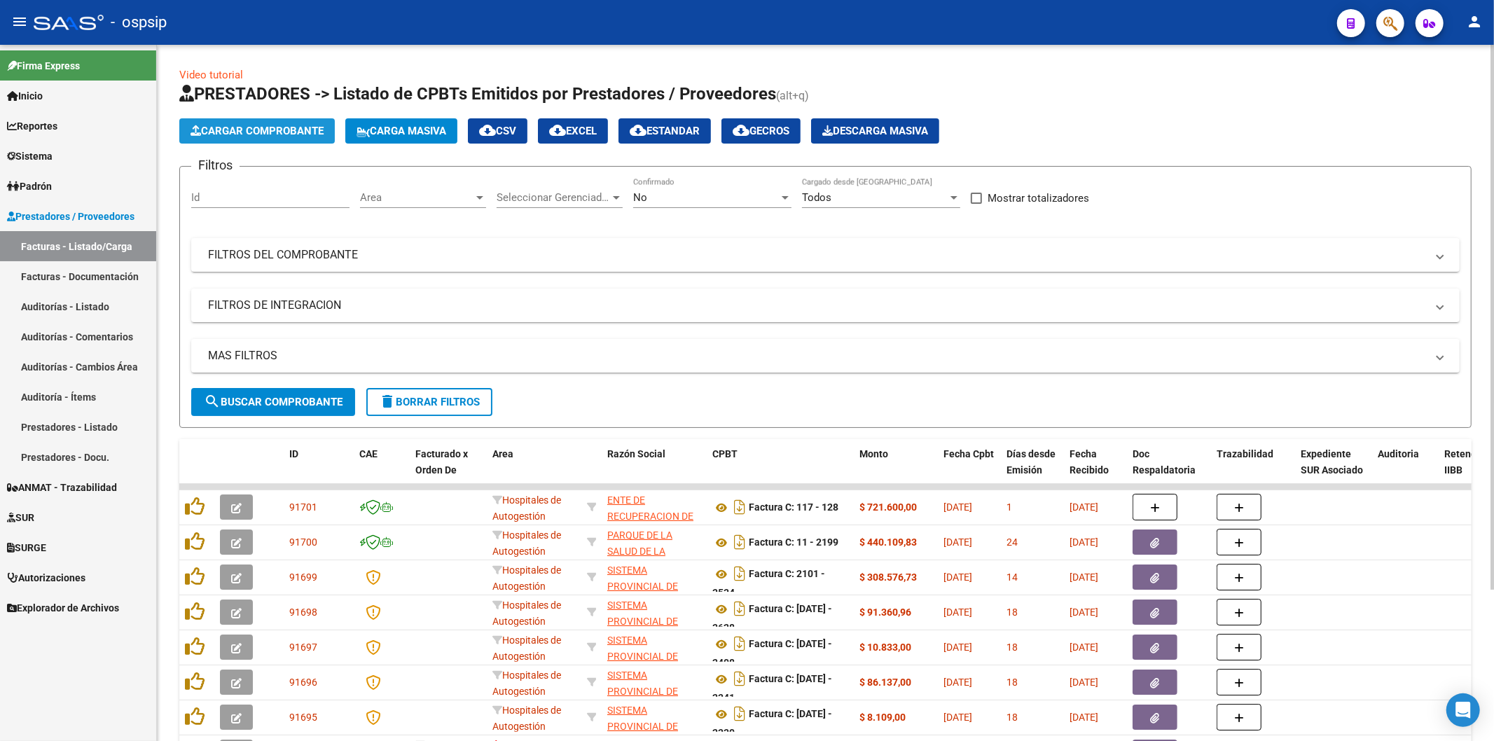
click at [292, 133] on span "Cargar Comprobante" at bounding box center [257, 131] width 133 height 13
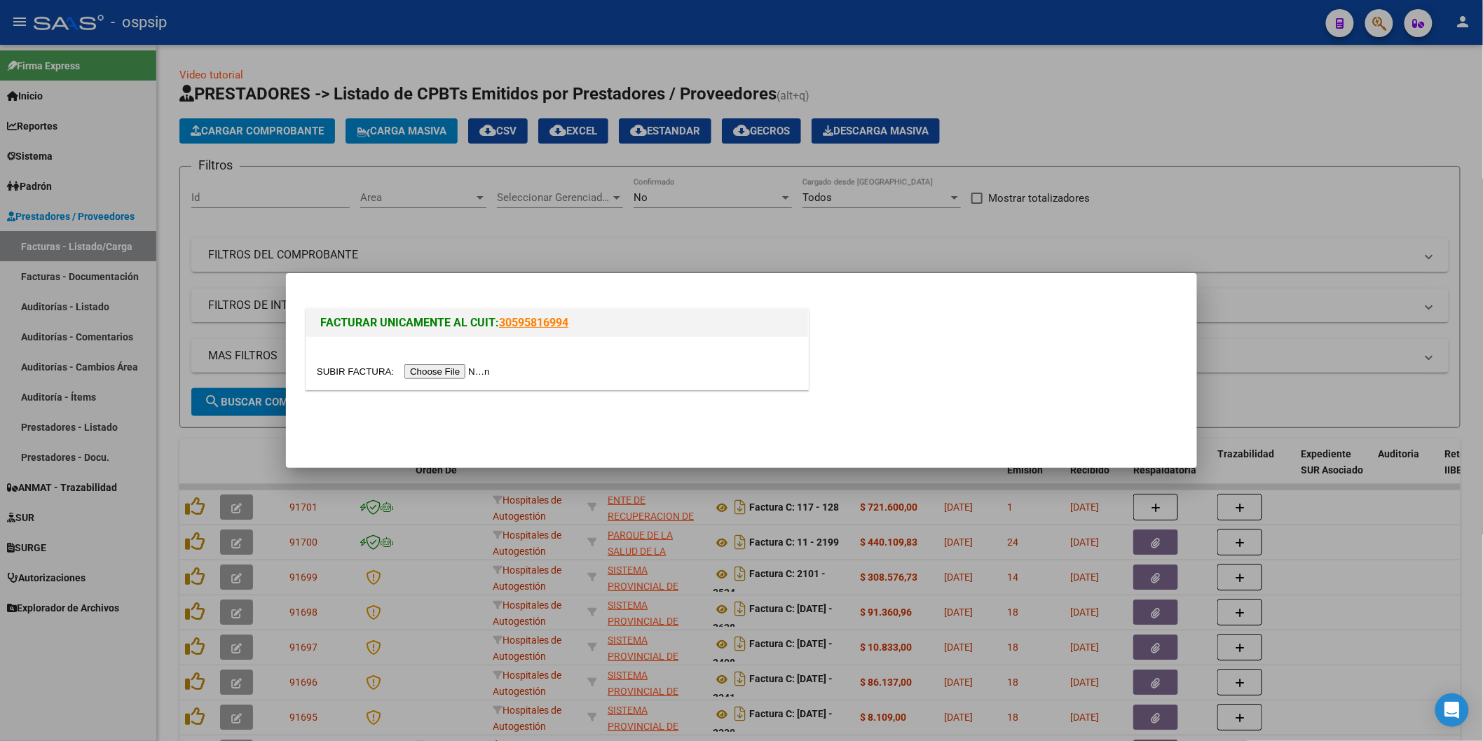
click at [429, 376] on input "file" at bounding box center [405, 371] width 177 height 15
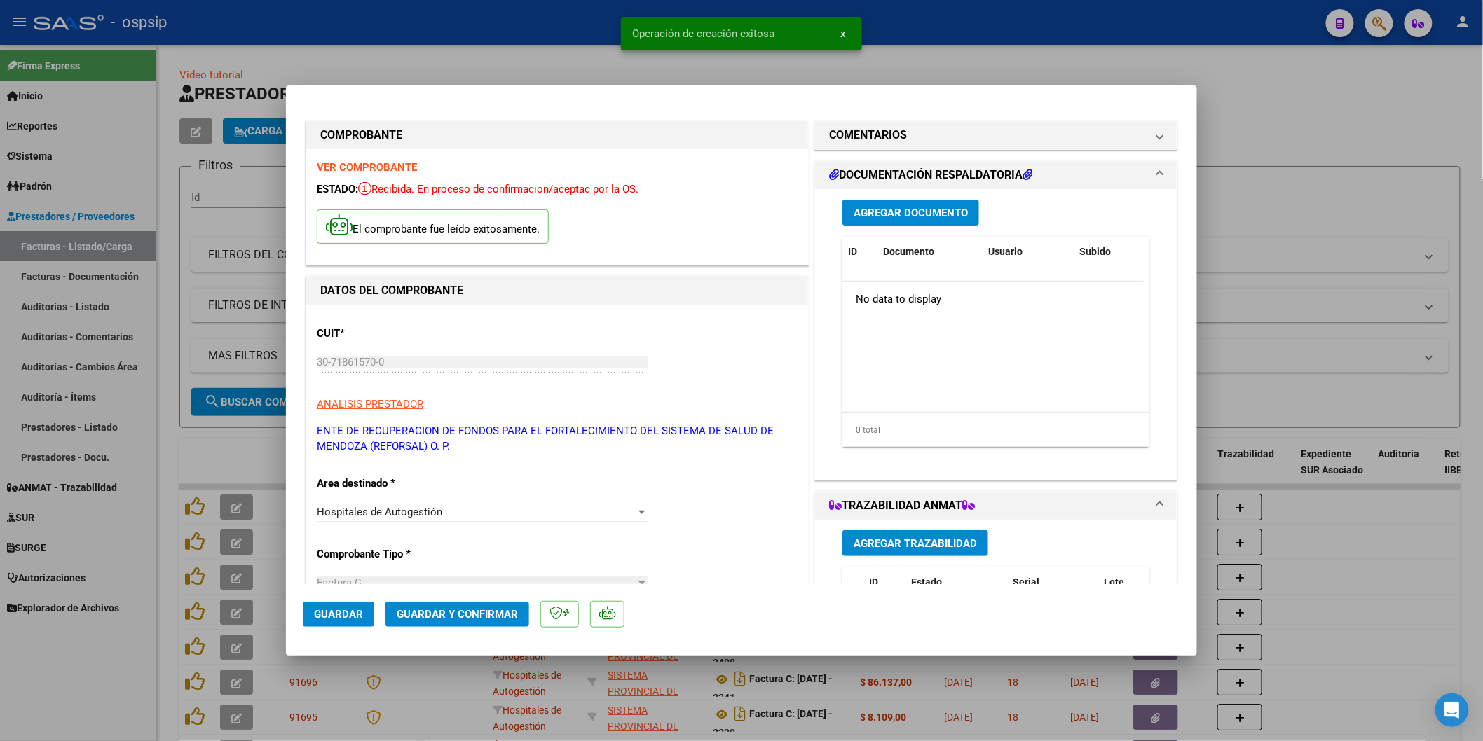
click at [349, 620] on span "Guardar" at bounding box center [338, 614] width 49 height 13
click at [157, 363] on div at bounding box center [741, 370] width 1483 height 741
type input "$ 0,00"
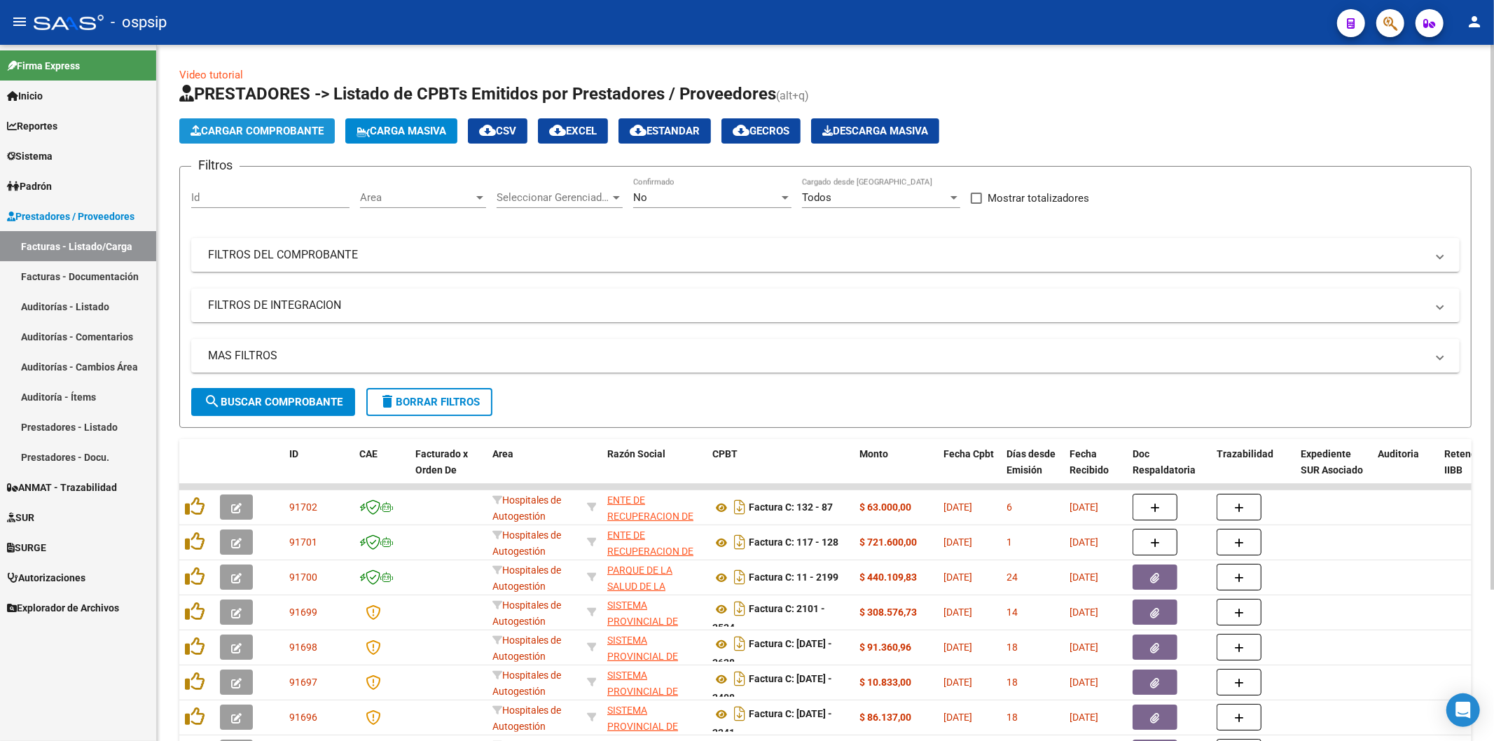
click at [263, 123] on button "Cargar Comprobante" at bounding box center [257, 130] width 156 height 25
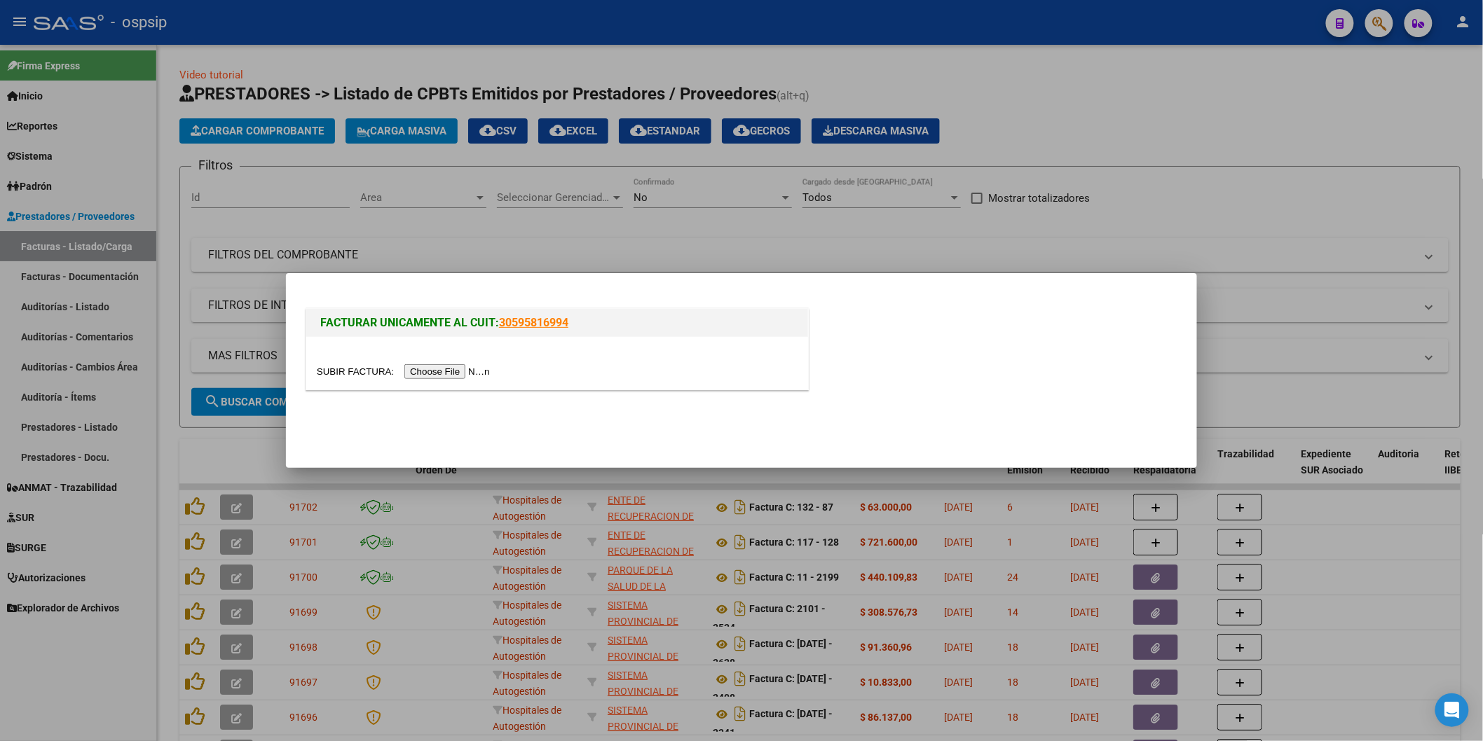
click at [432, 373] on input "file" at bounding box center [405, 371] width 177 height 15
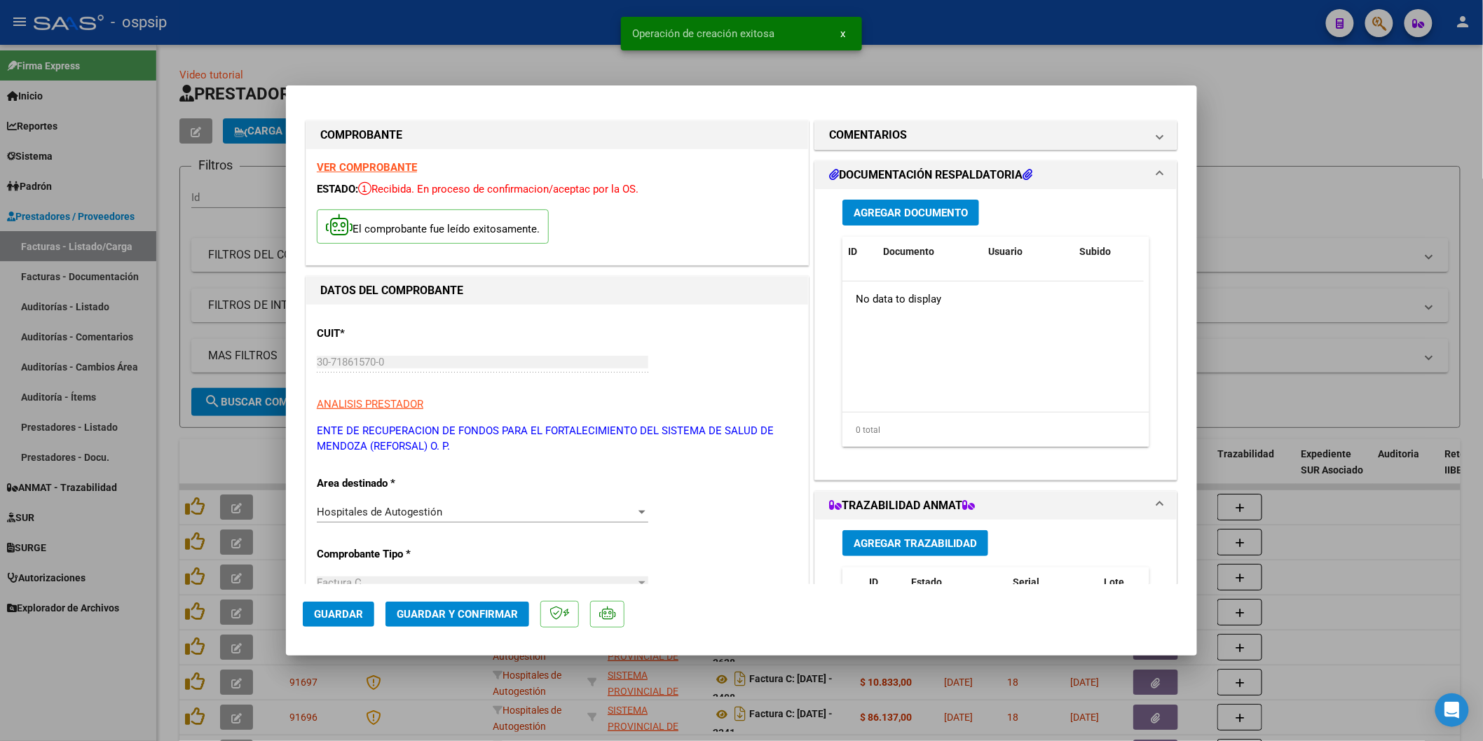
click at [352, 622] on button "Guardar" at bounding box center [338, 614] width 71 height 25
click at [161, 354] on div at bounding box center [741, 370] width 1483 height 741
type input "$ 0,00"
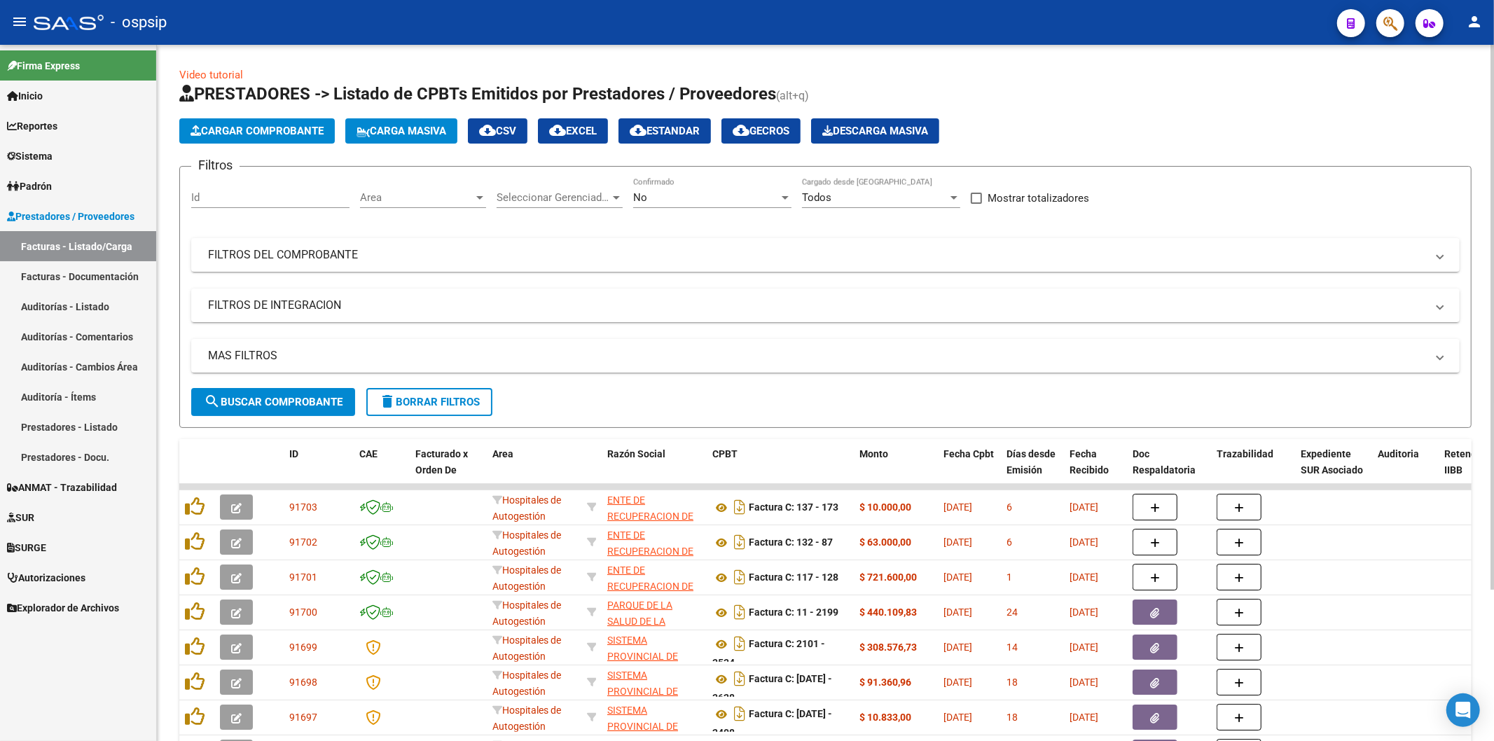
click at [257, 123] on button "Cargar Comprobante" at bounding box center [257, 130] width 156 height 25
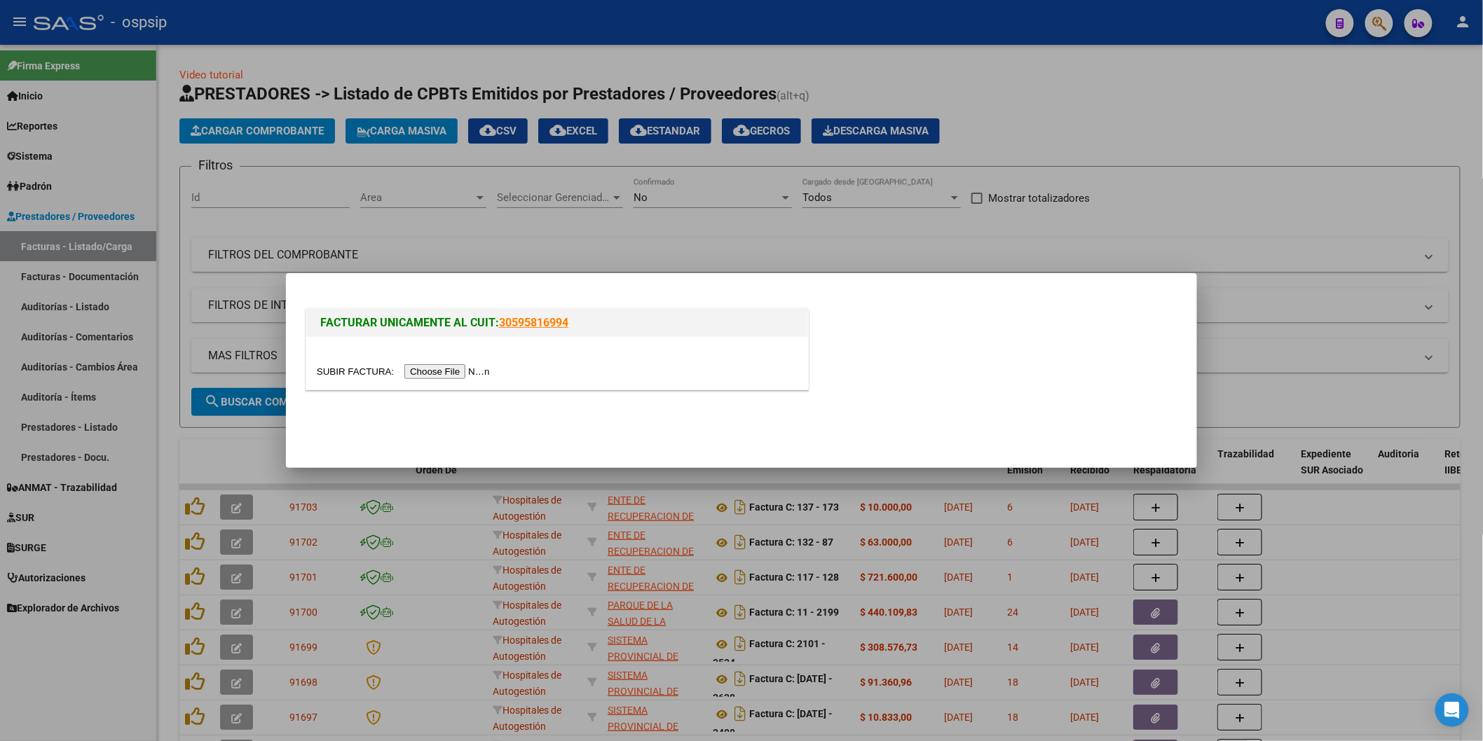
click at [463, 373] on input "file" at bounding box center [405, 371] width 177 height 15
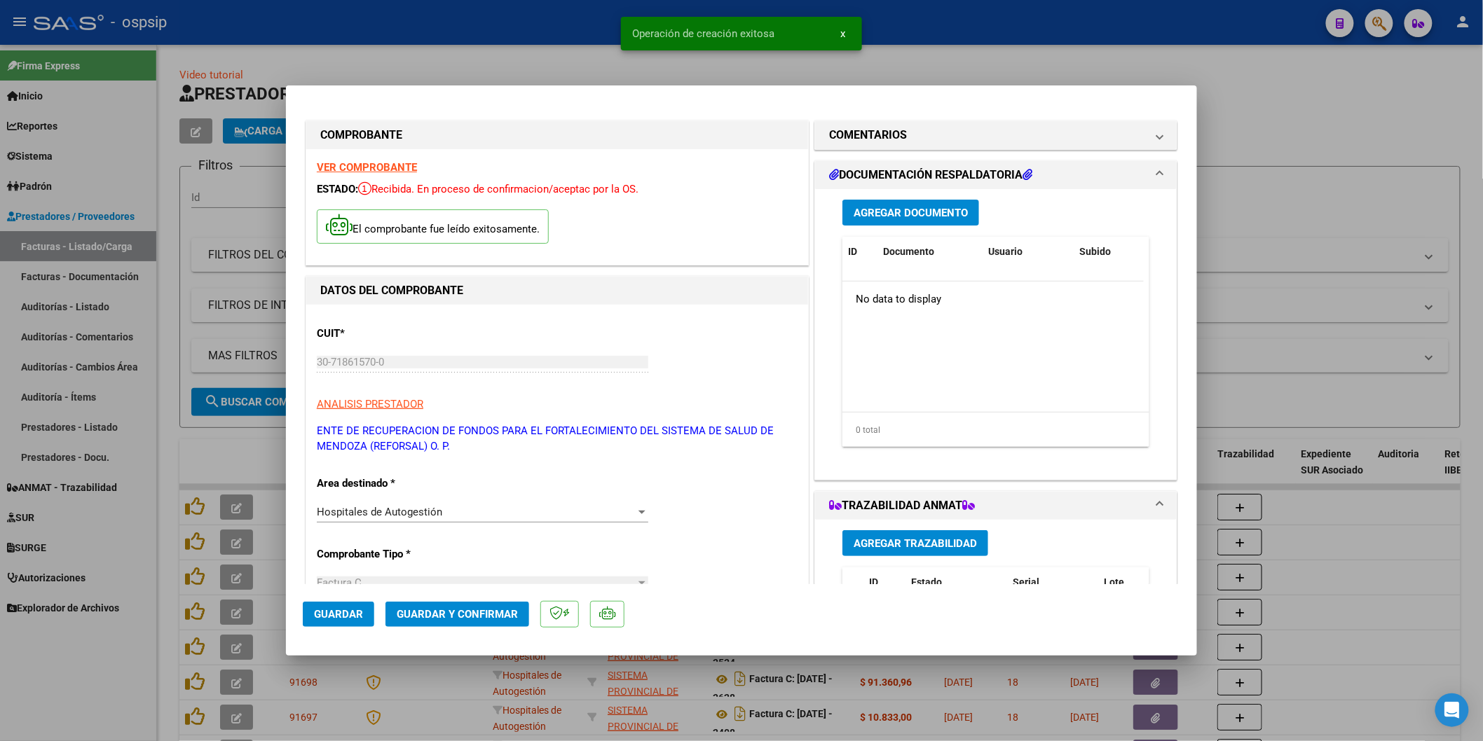
click at [350, 610] on span "Guardar" at bounding box center [338, 614] width 49 height 13
type input "$ 0,00"
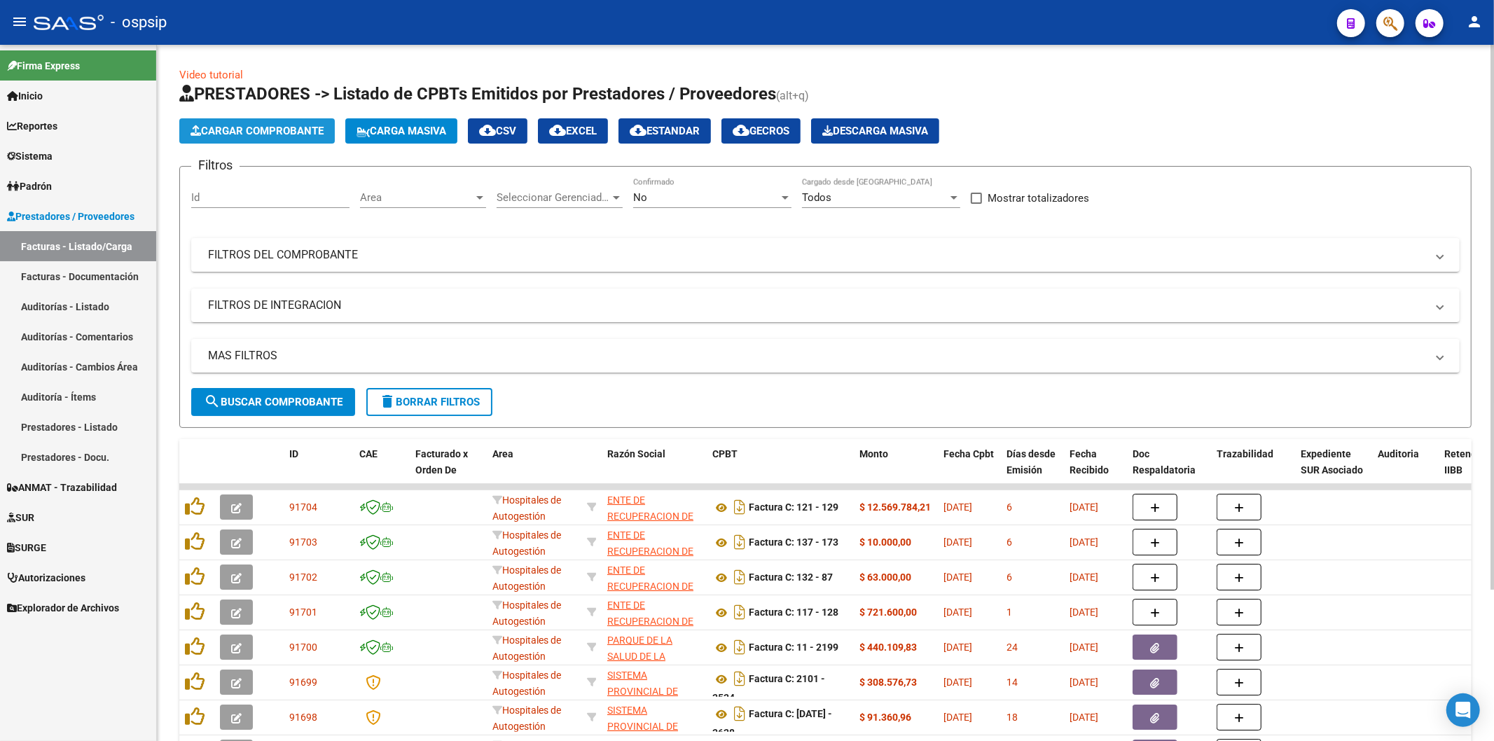
click at [256, 131] on span "Cargar Comprobante" at bounding box center [257, 131] width 133 height 13
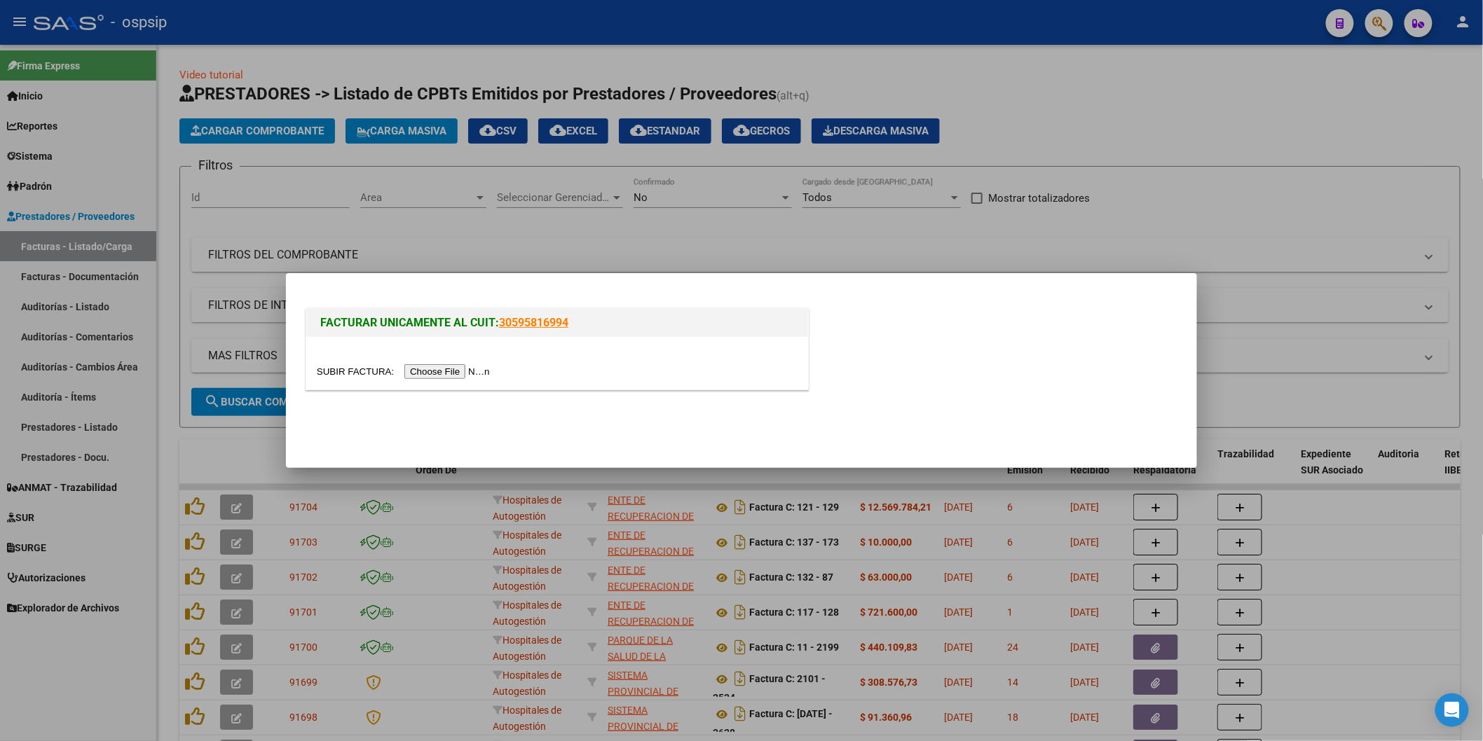
click at [447, 362] on div at bounding box center [557, 363] width 502 height 53
click at [454, 369] on input "file" at bounding box center [405, 371] width 177 height 15
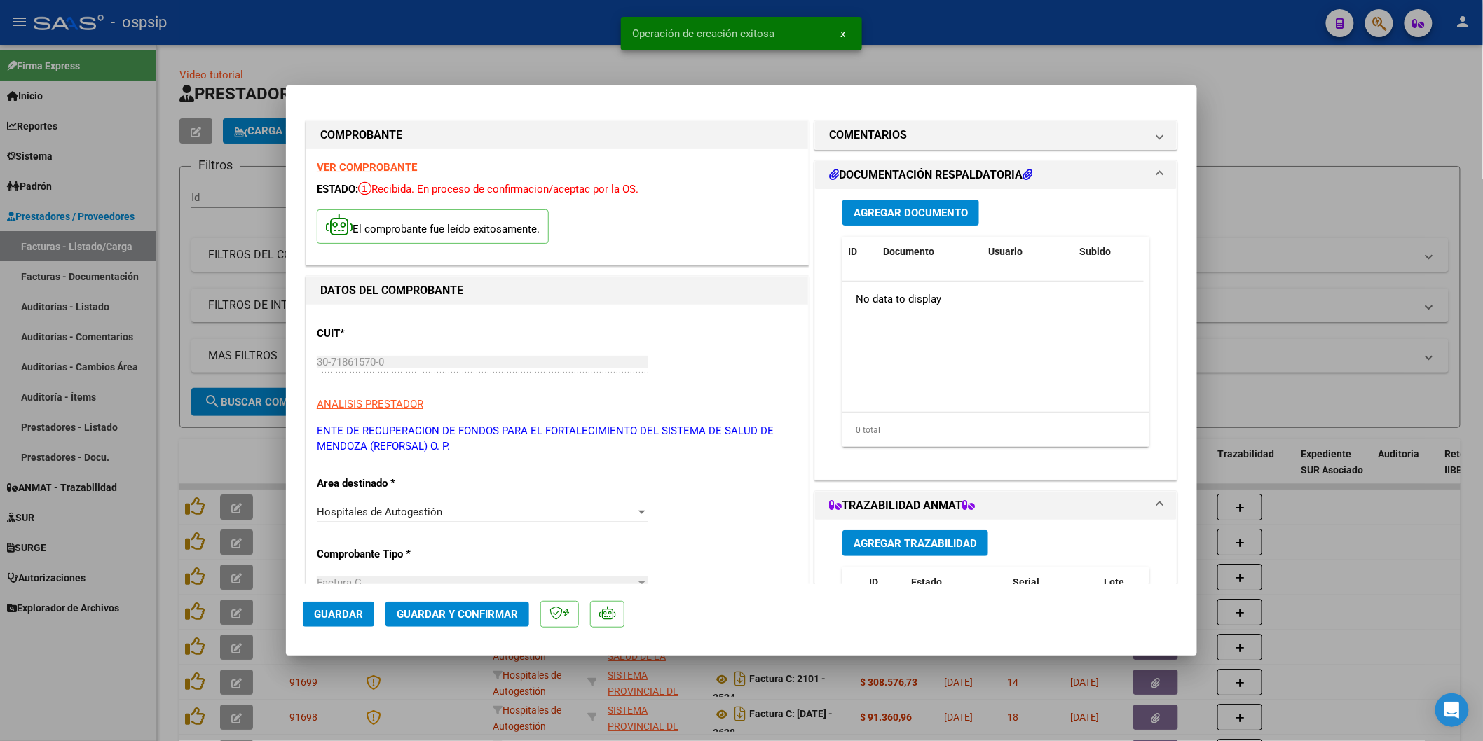
click at [369, 620] on button "Guardar" at bounding box center [338, 614] width 71 height 25
type input "$ 0,00"
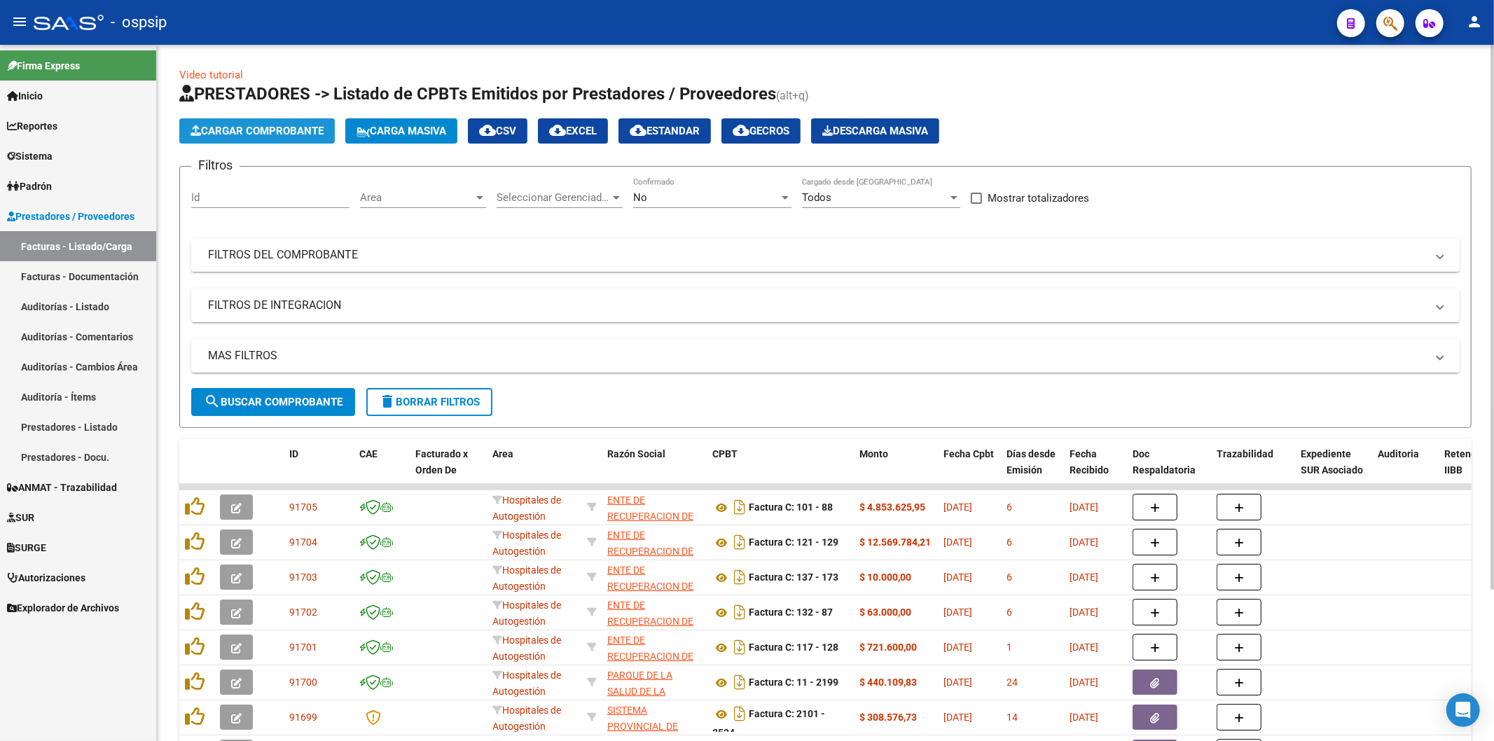
click at [241, 130] on span "Cargar Comprobante" at bounding box center [257, 131] width 133 height 13
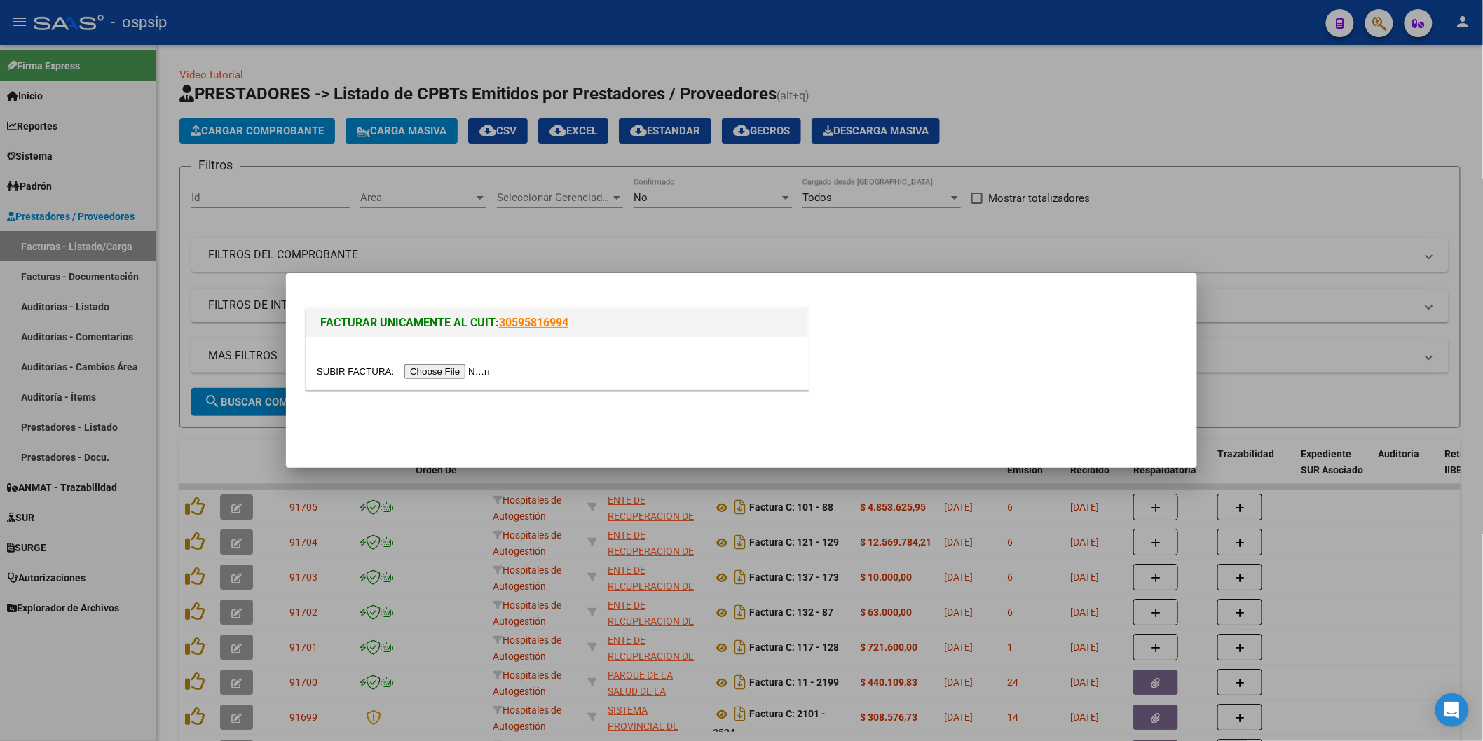
click at [461, 368] on input "file" at bounding box center [405, 371] width 177 height 15
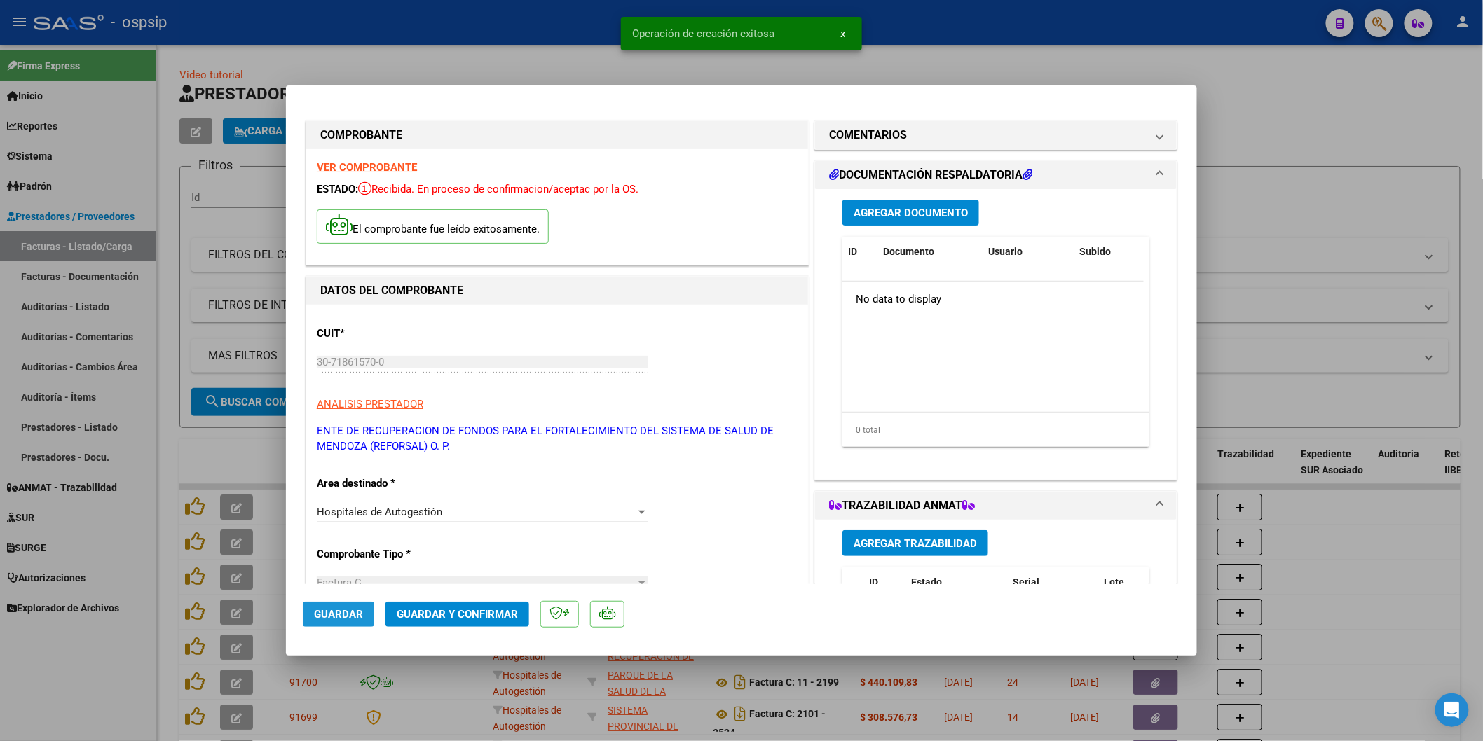
click at [362, 611] on button "Guardar" at bounding box center [338, 614] width 71 height 25
type input "$ 0,00"
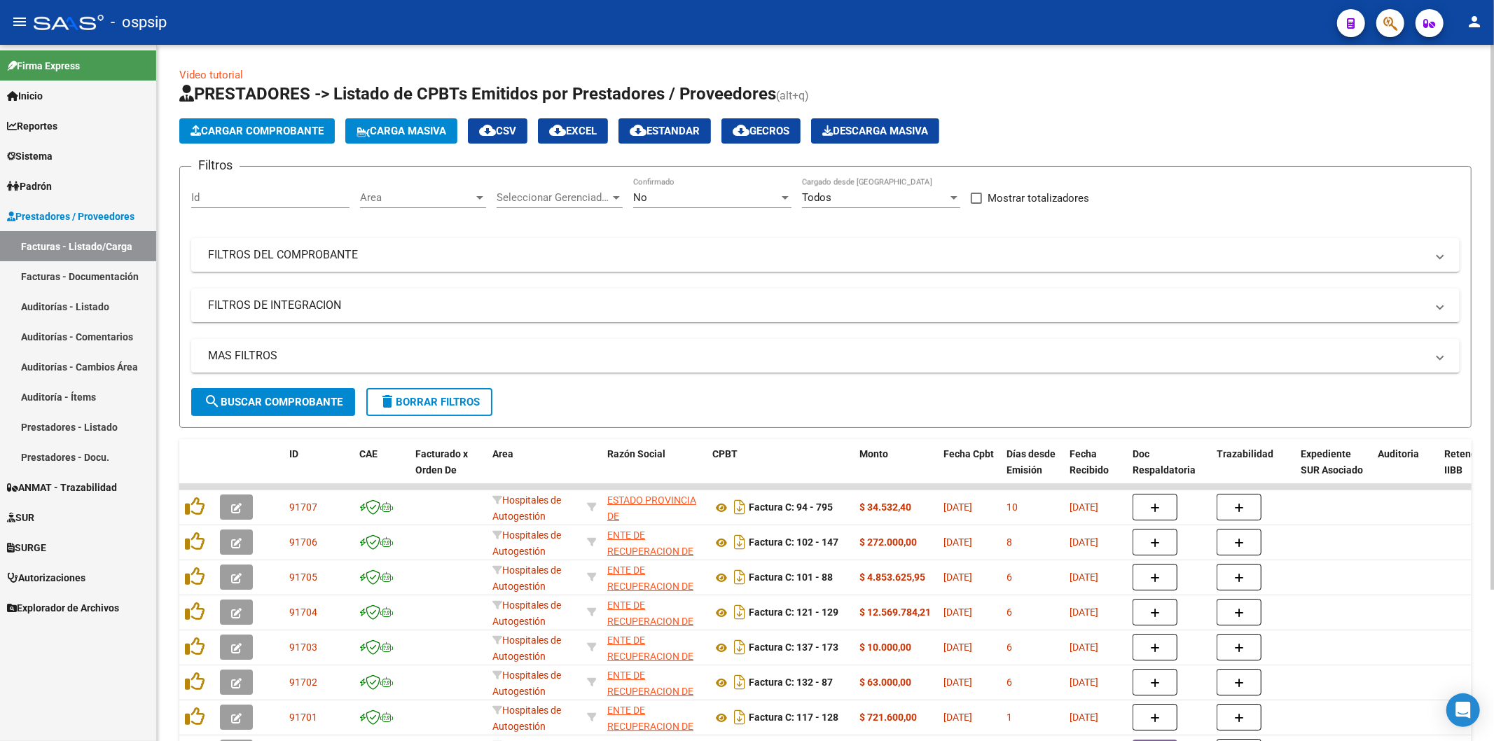
click at [266, 134] on span "Cargar Comprobante" at bounding box center [257, 131] width 133 height 13
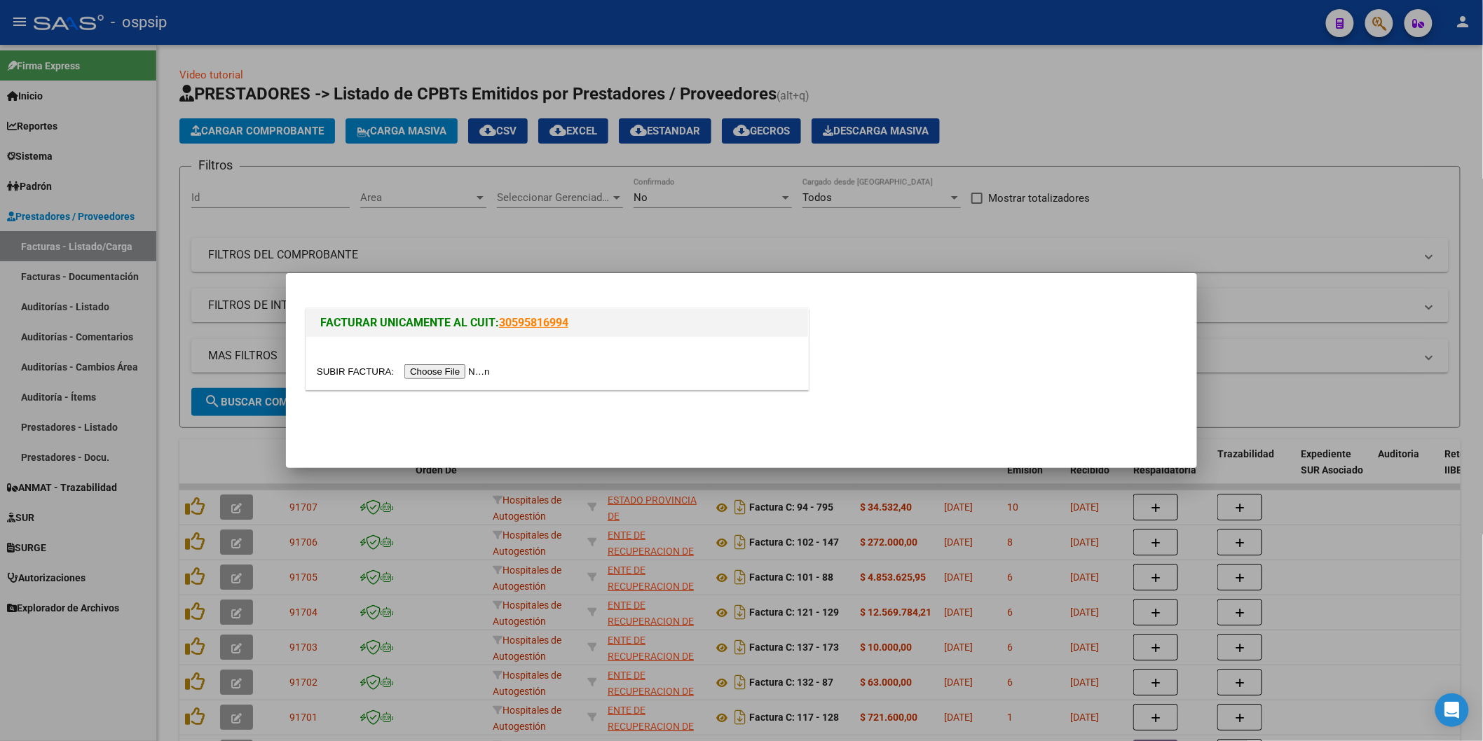
click at [435, 376] on input "file" at bounding box center [405, 371] width 177 height 15
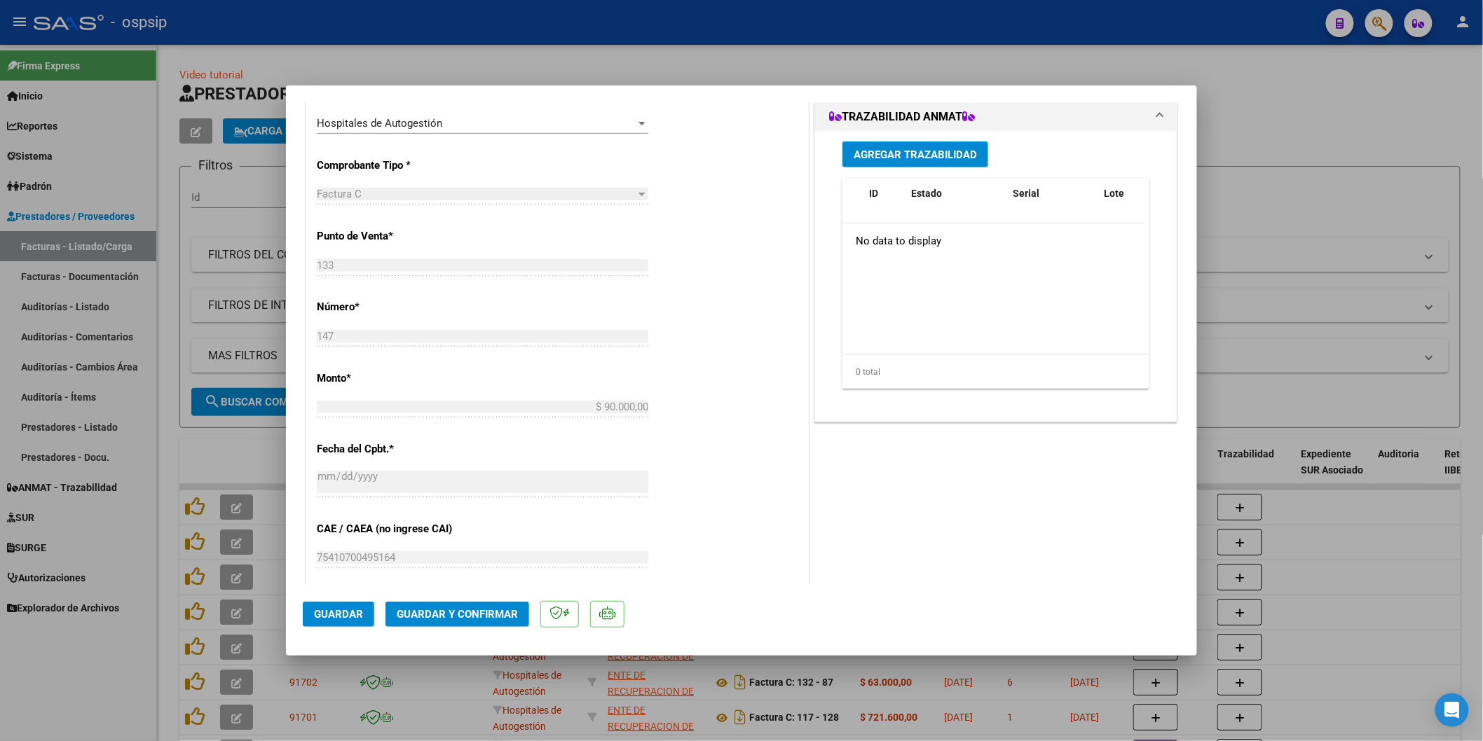
scroll to position [233, 0]
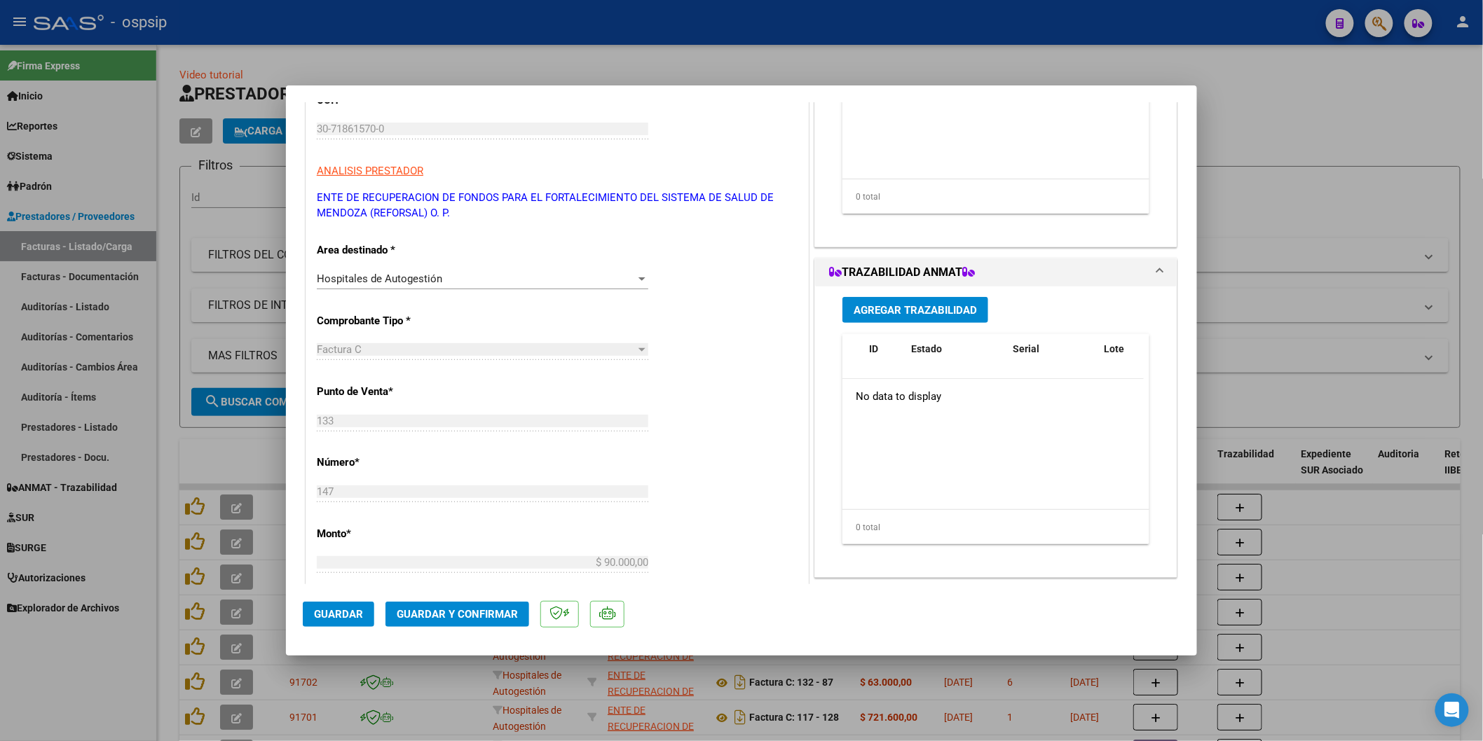
click at [354, 614] on span "Guardar" at bounding box center [338, 614] width 49 height 13
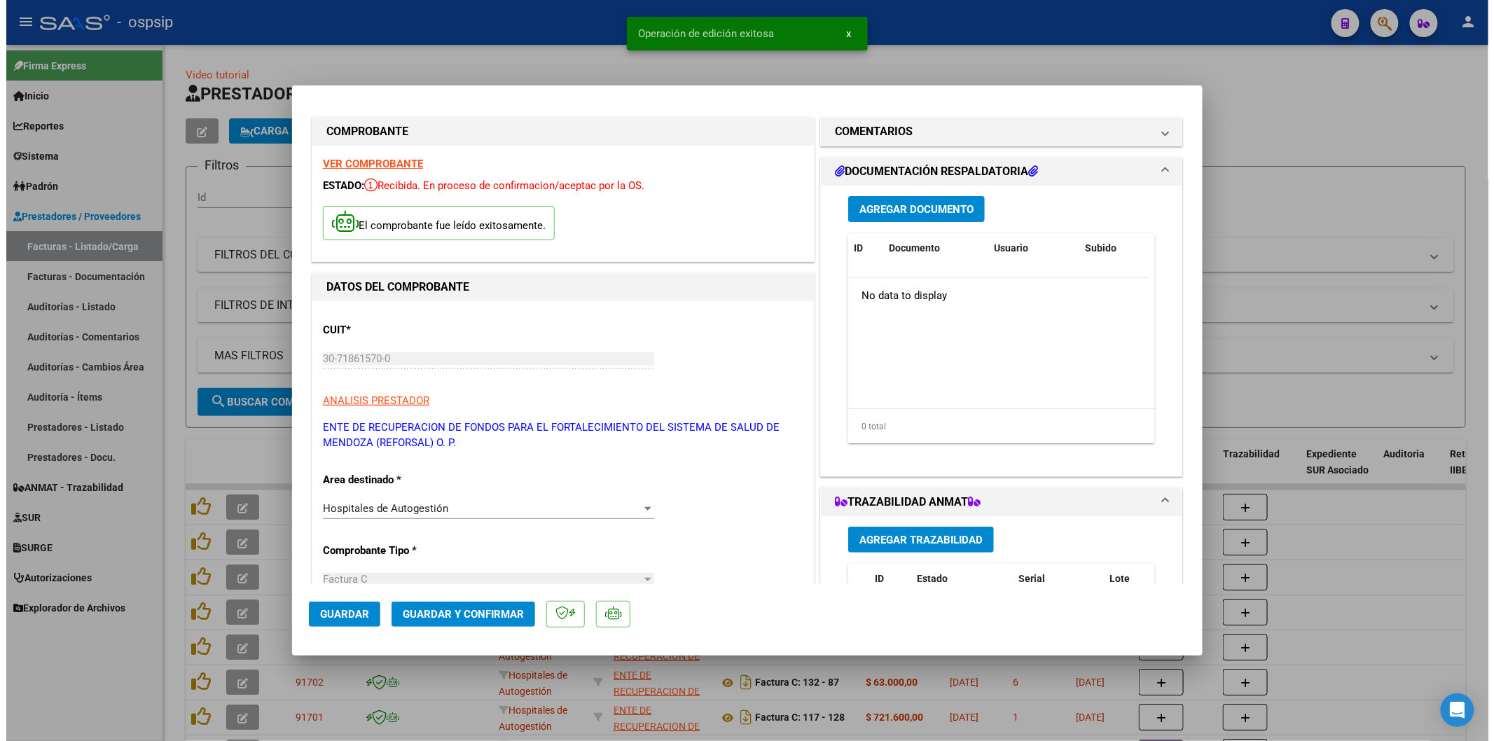
scroll to position [0, 0]
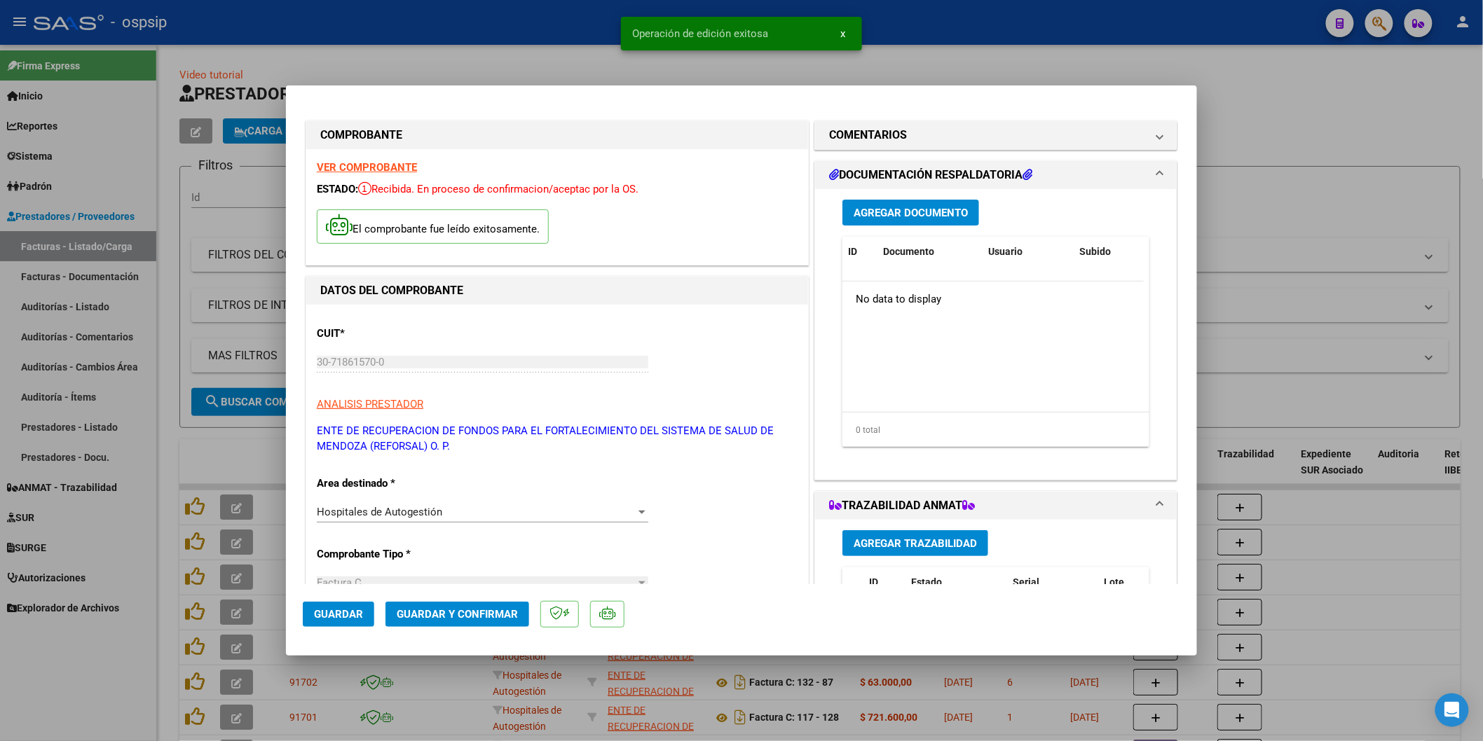
type input "$ 0,00"
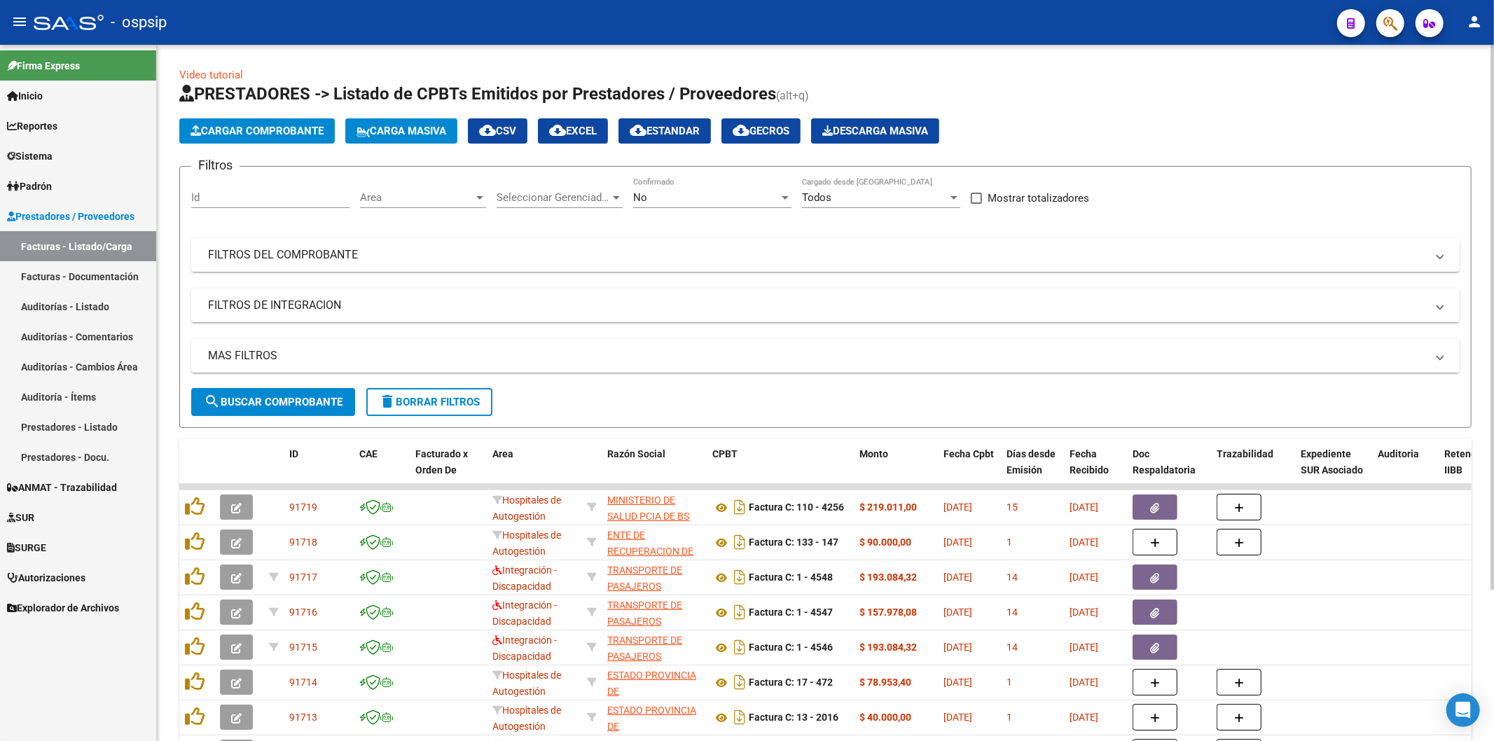
click at [286, 123] on button "Cargar Comprobante" at bounding box center [257, 130] width 156 height 25
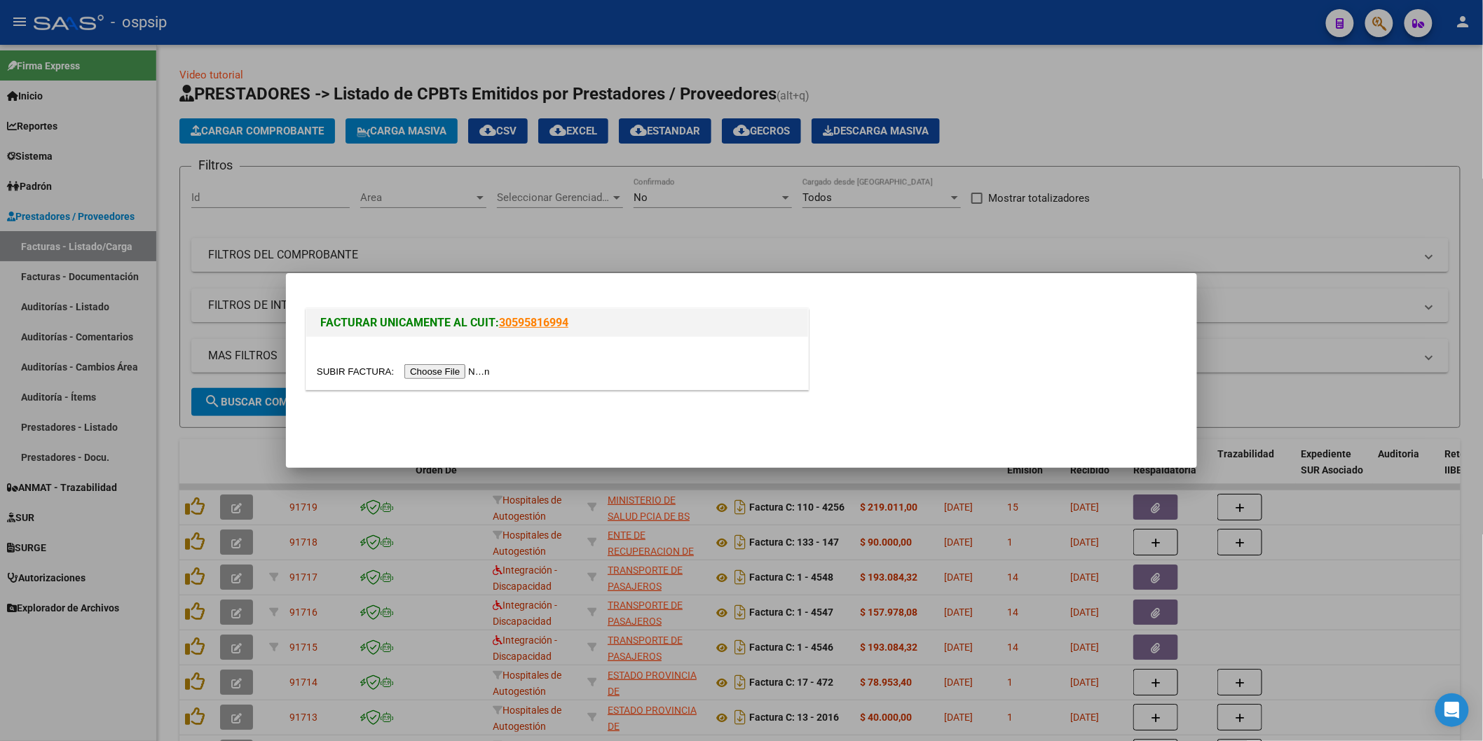
click at [433, 369] on input "file" at bounding box center [405, 371] width 177 height 15
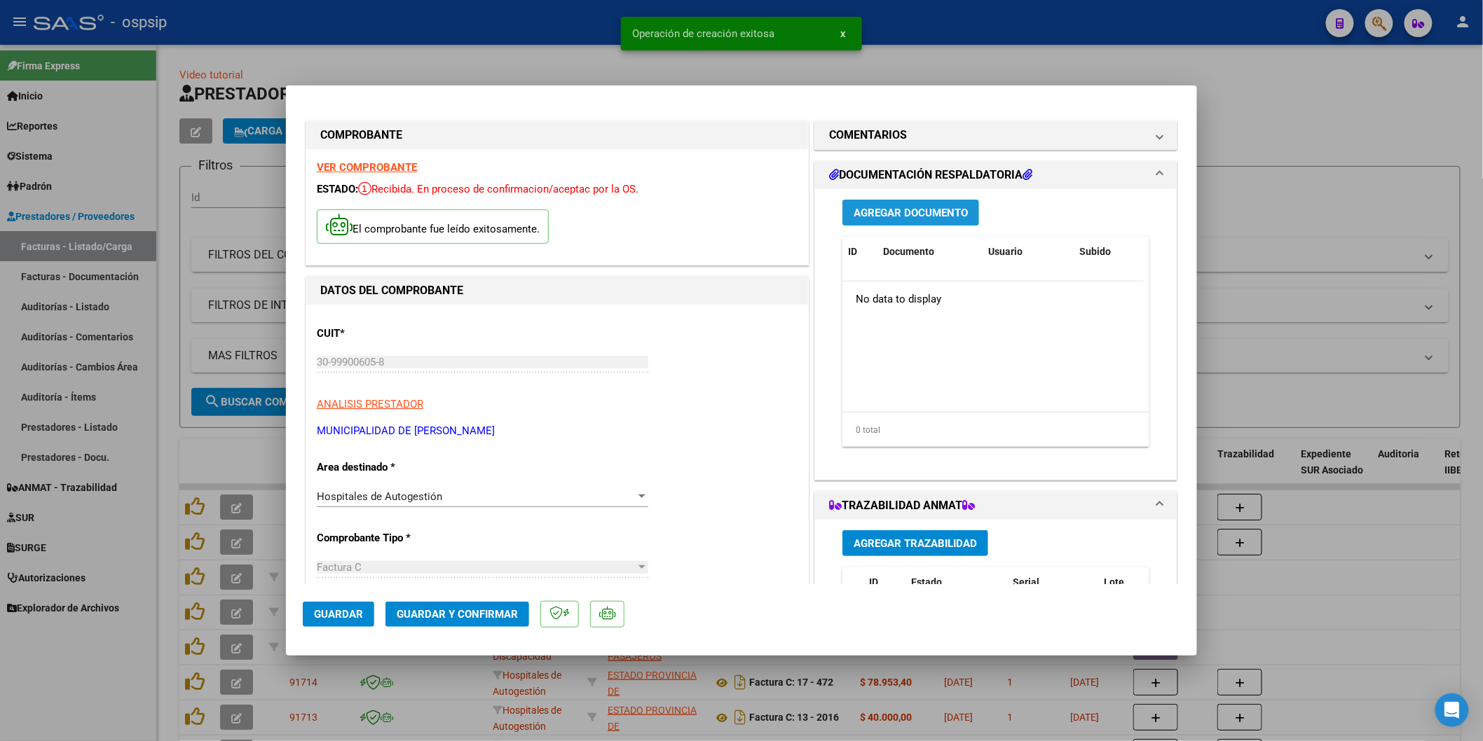
click at [895, 215] on span "Agregar Documento" at bounding box center [910, 213] width 114 height 13
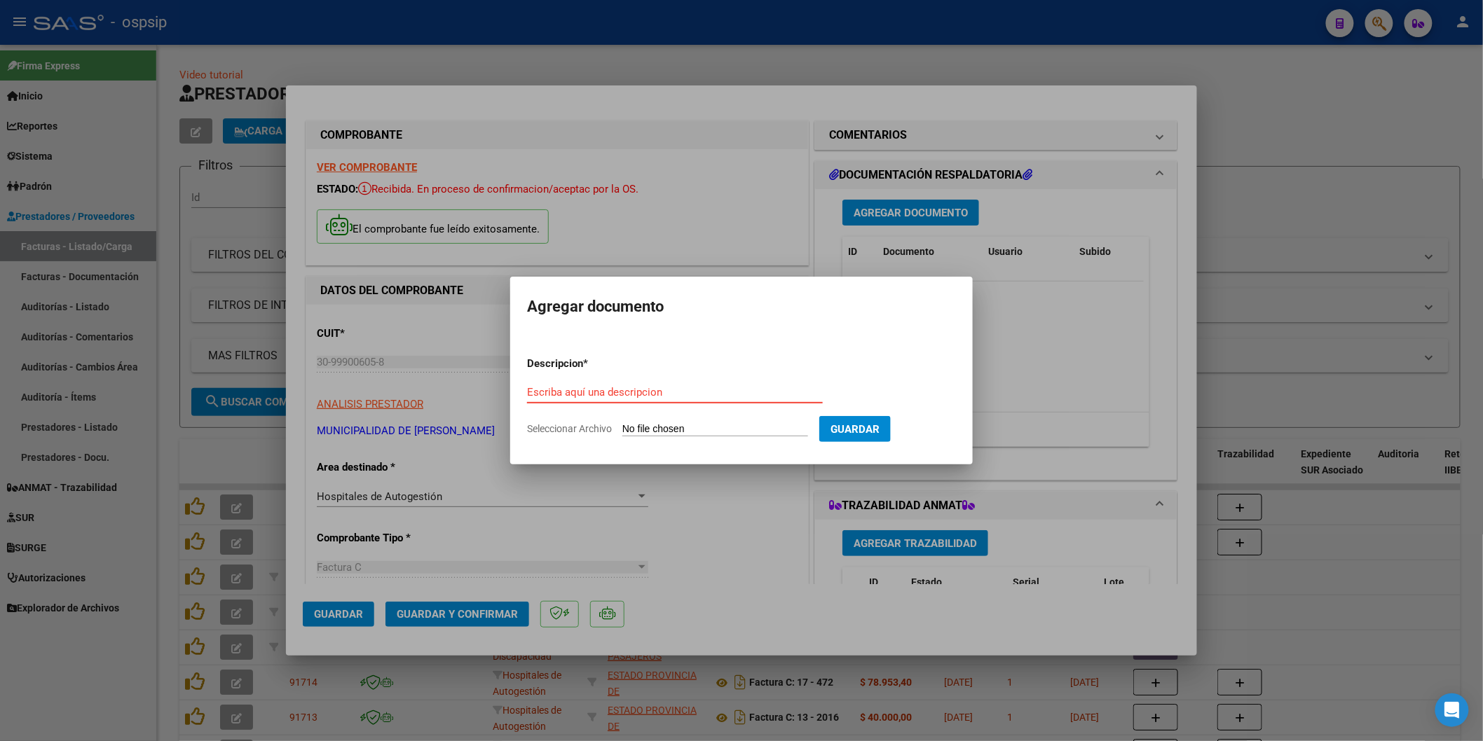
paste input "htal.houssay@gmail.com"
type input "htal.houssay@gmail.com"
click at [673, 430] on input "Seleccionar Archivo" at bounding box center [715, 429] width 186 height 13
type input "C:\fakepath\SEG. COMERCIAL 15-1217.pdf"
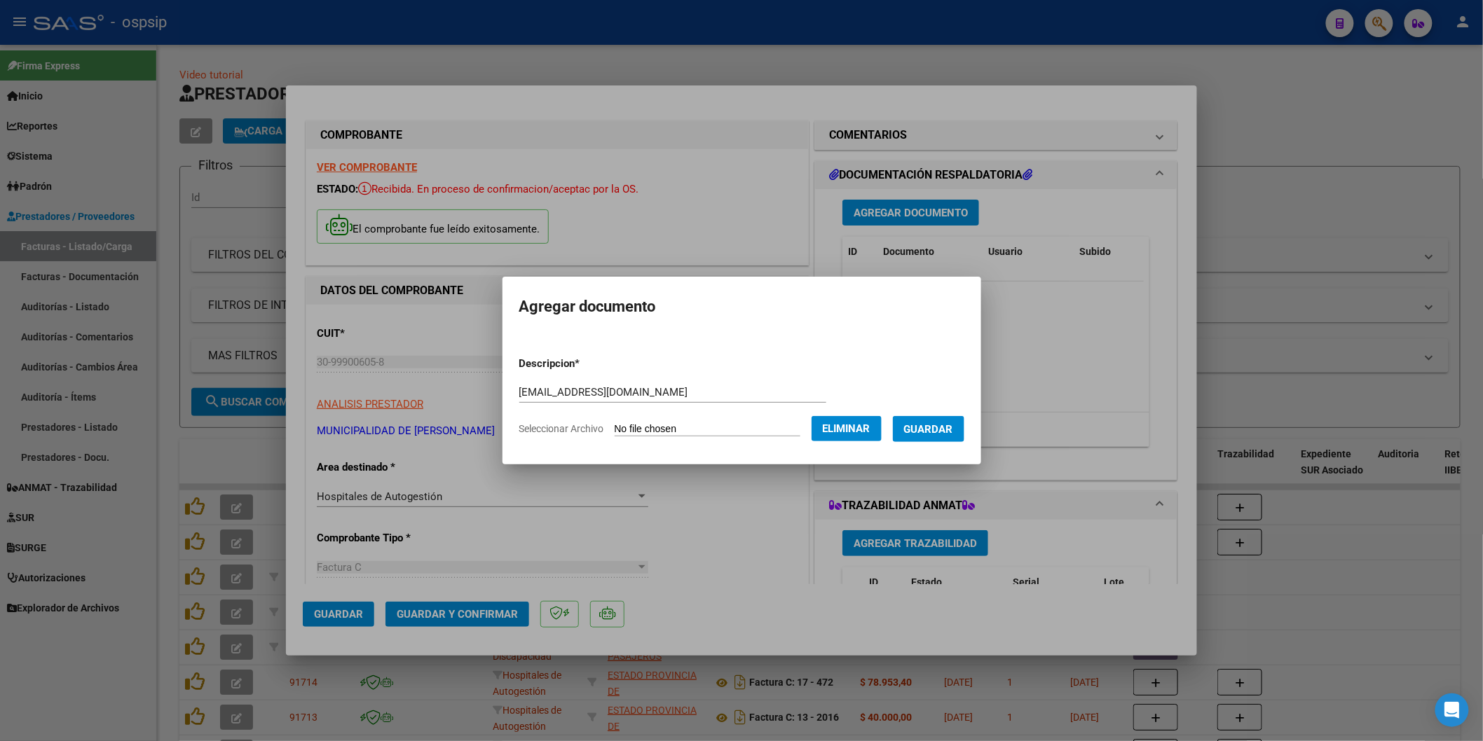
click at [932, 436] on button "Guardar" at bounding box center [928, 429] width 71 height 26
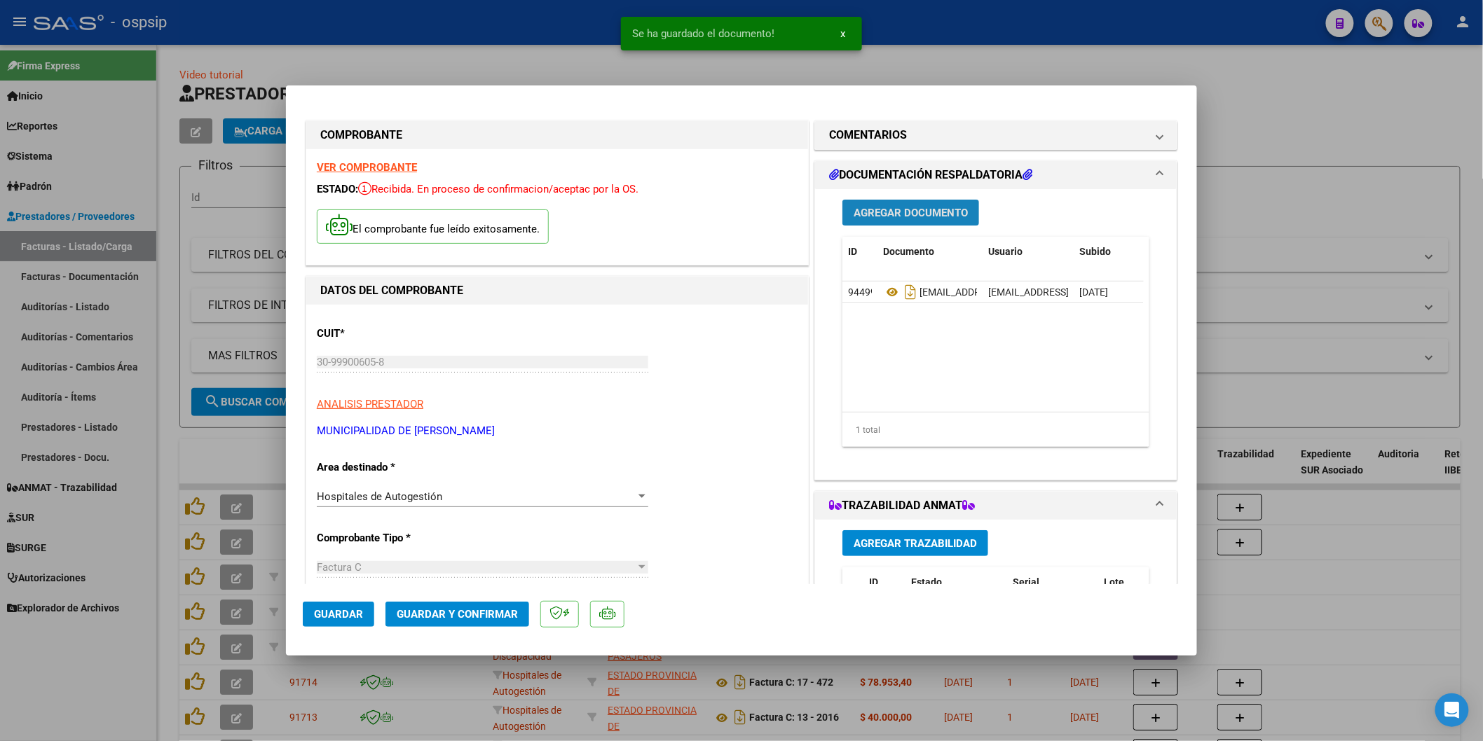
click at [886, 209] on span "Agregar Documento" at bounding box center [910, 213] width 114 height 13
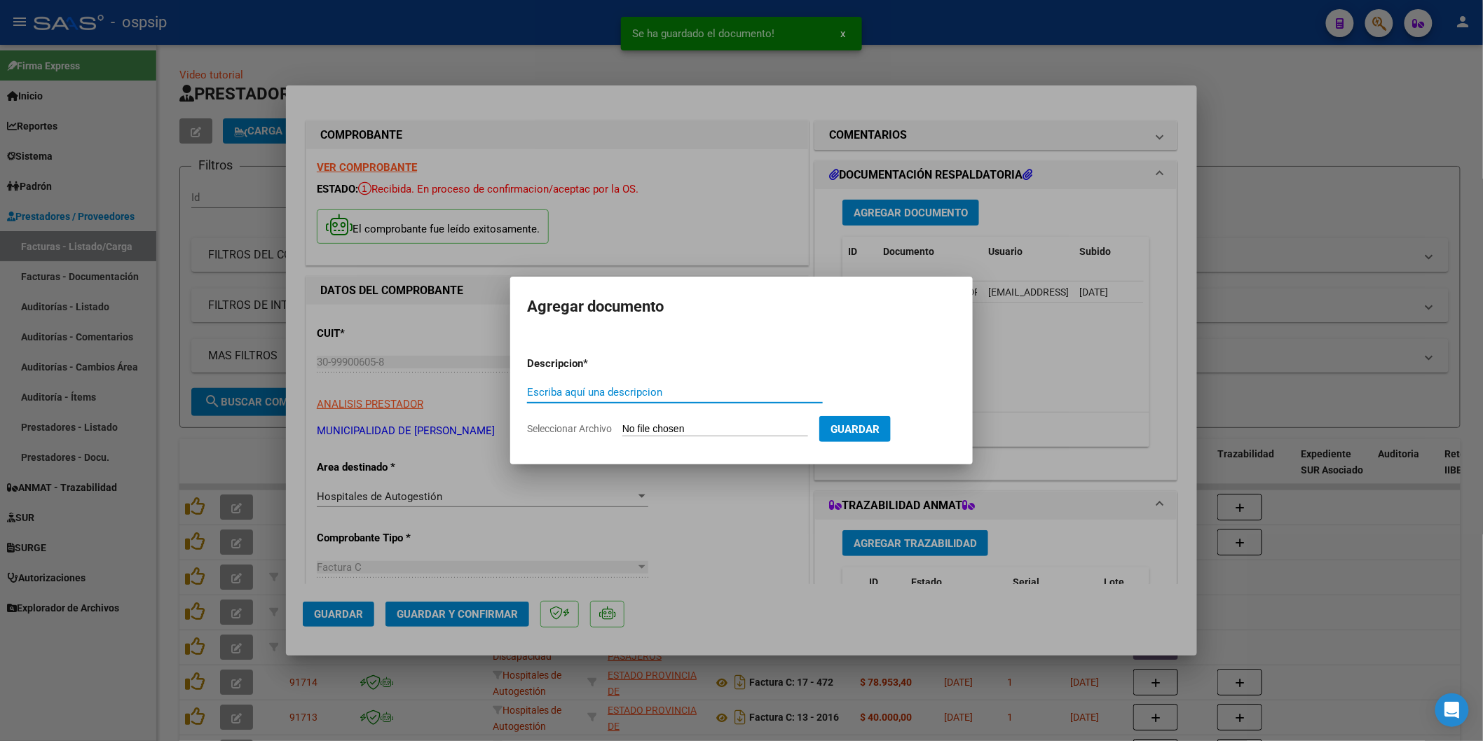
click at [647, 399] on div "Escriba aquí una descripcion" at bounding box center [675, 392] width 296 height 21
click at [640, 396] on input "." at bounding box center [675, 392] width 296 height 13
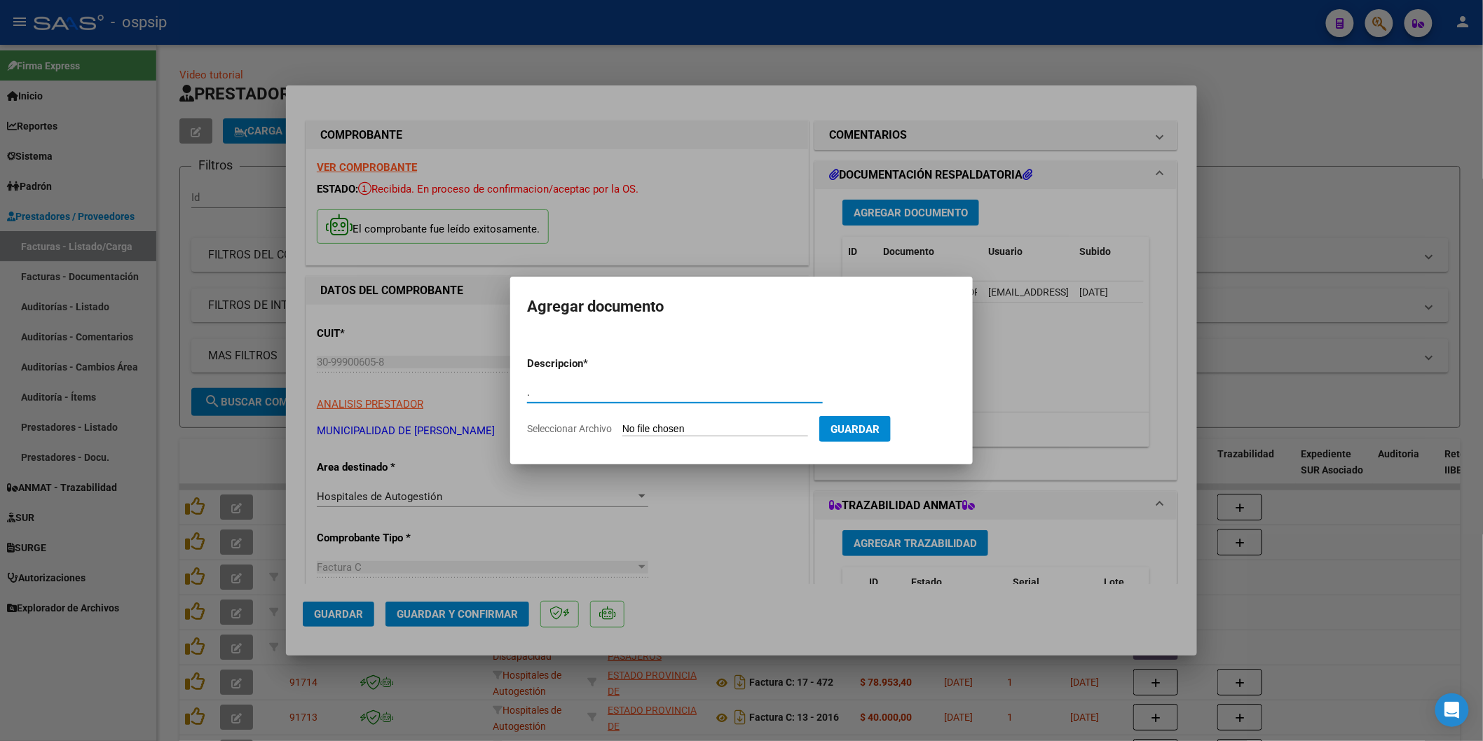
type input "."
click at [731, 428] on input "Seleccionar Archivo" at bounding box center [715, 429] width 186 height 13
type input "C:\fakepath\15-1217.xlsx"
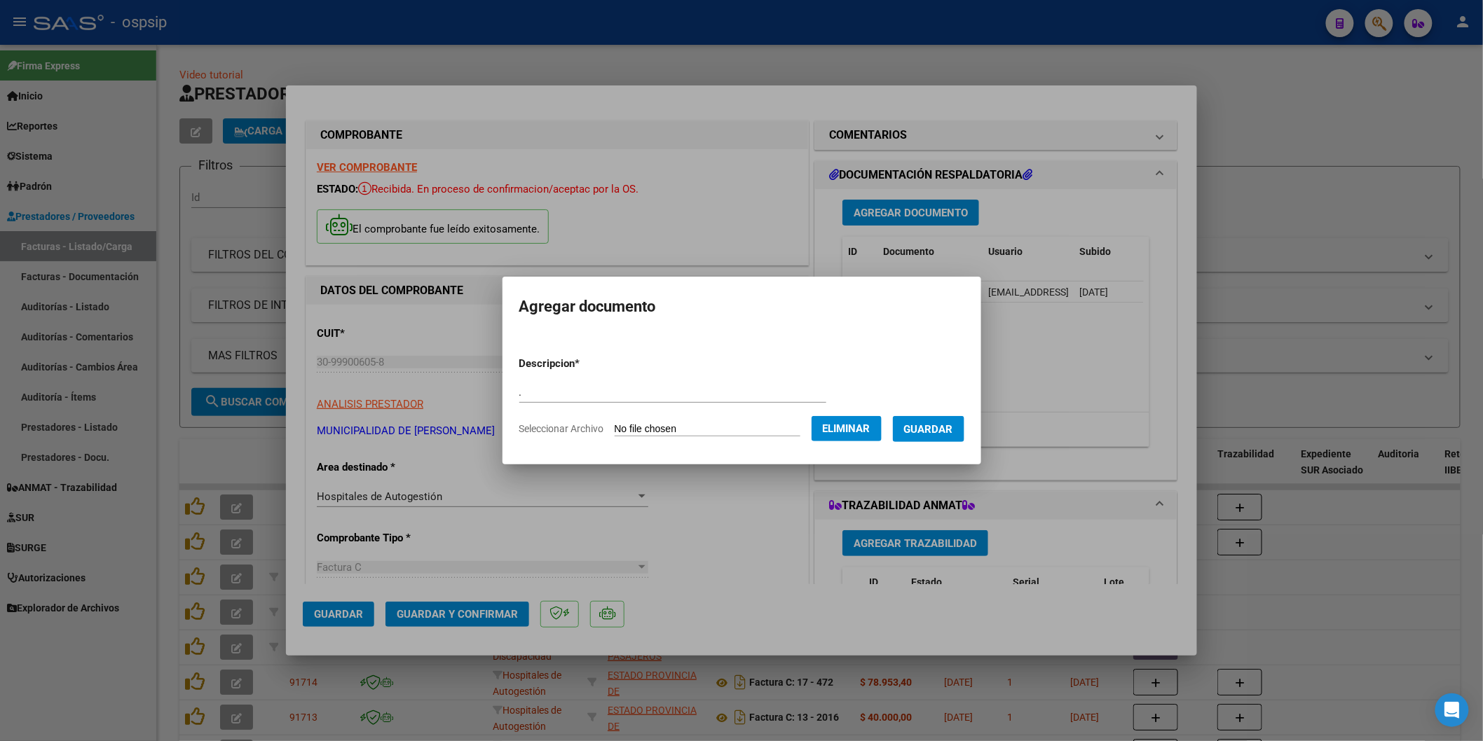
click at [927, 432] on span "Guardar" at bounding box center [928, 429] width 49 height 13
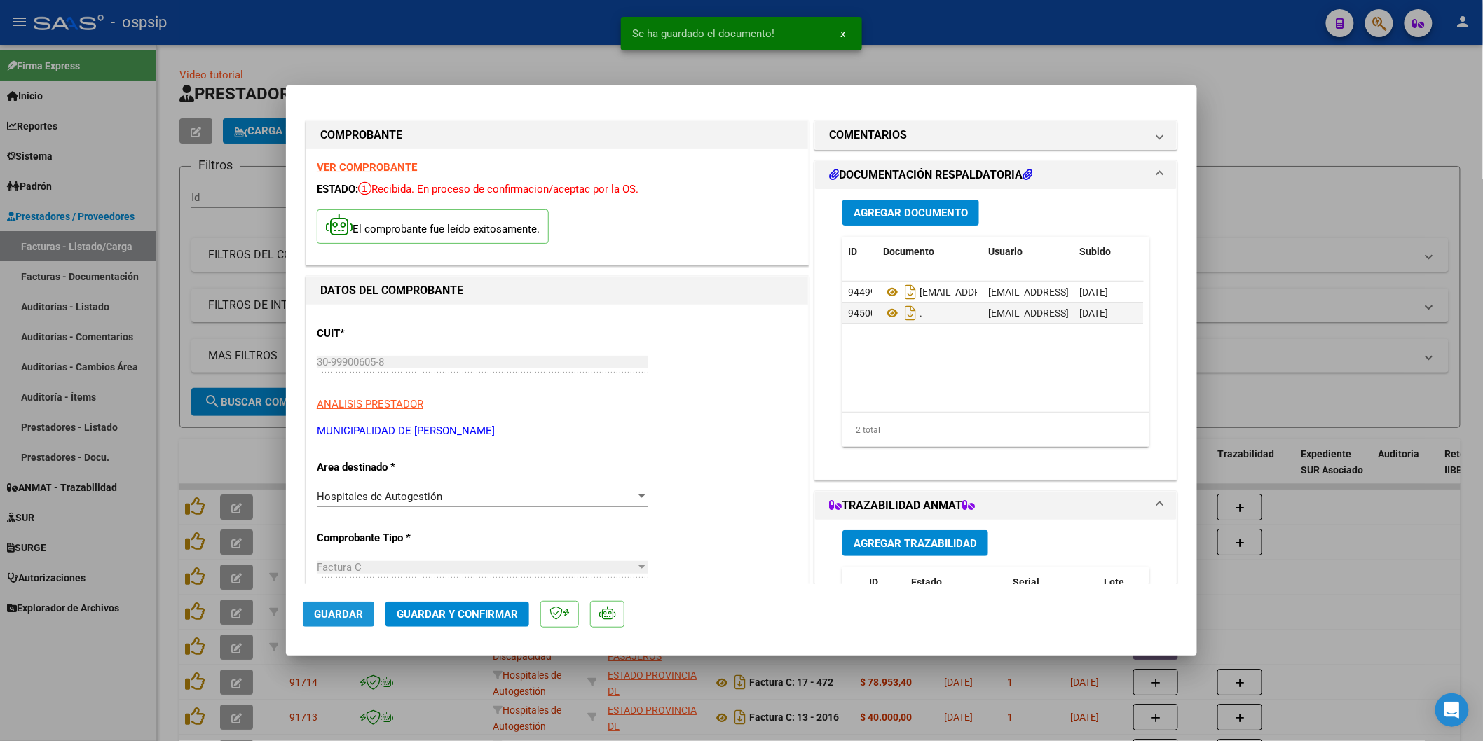
click at [334, 610] on span "Guardar" at bounding box center [338, 614] width 49 height 13
type input "$ 0,00"
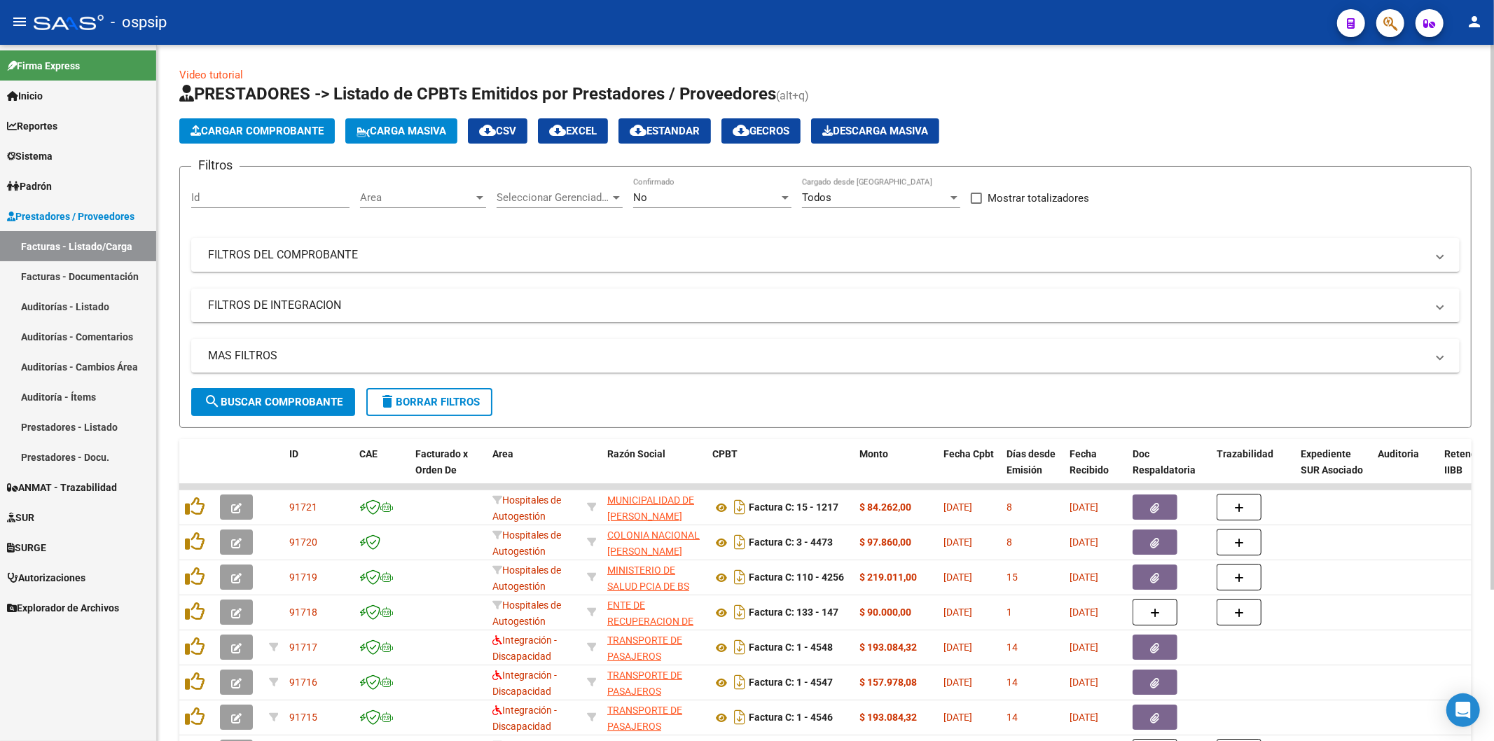
click at [270, 127] on span "Cargar Comprobante" at bounding box center [257, 131] width 133 height 13
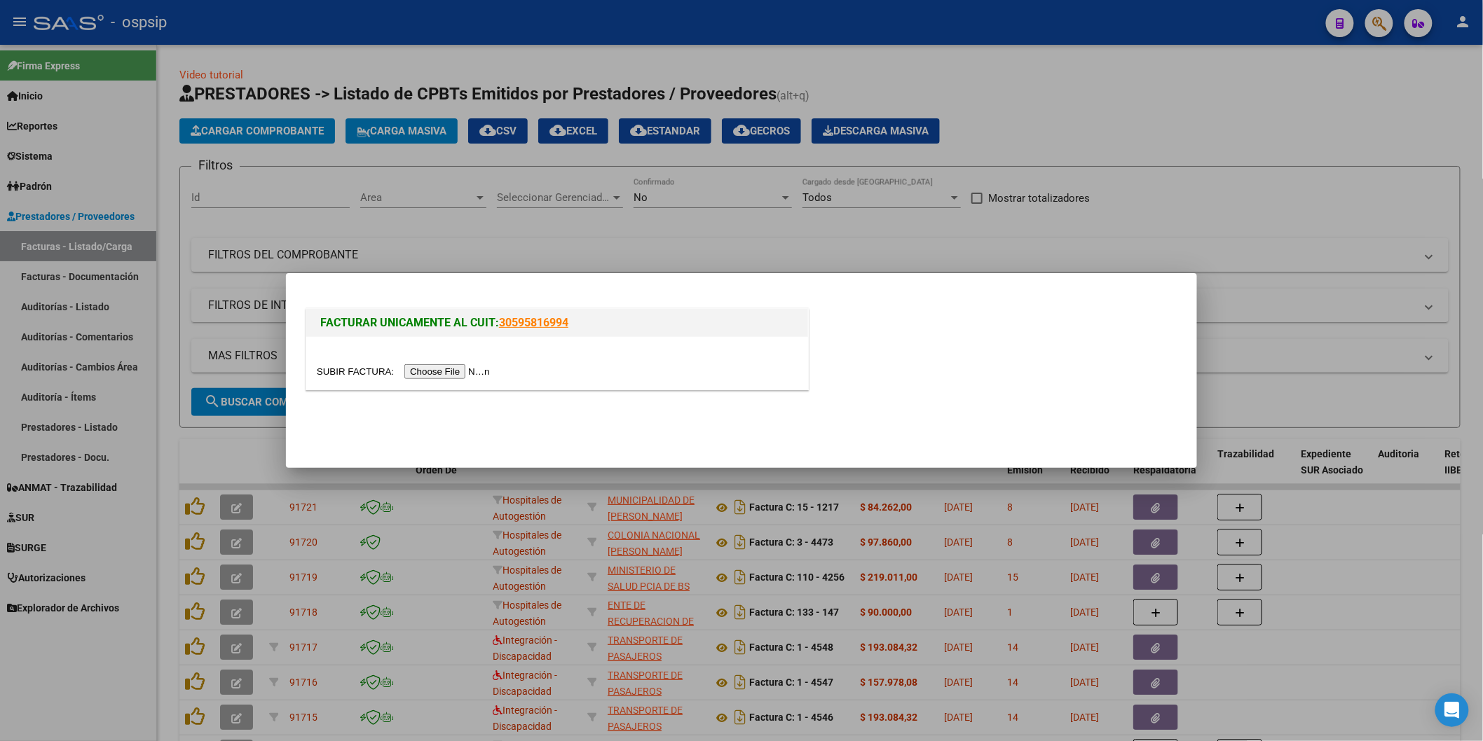
click at [453, 371] on input "file" at bounding box center [405, 371] width 177 height 15
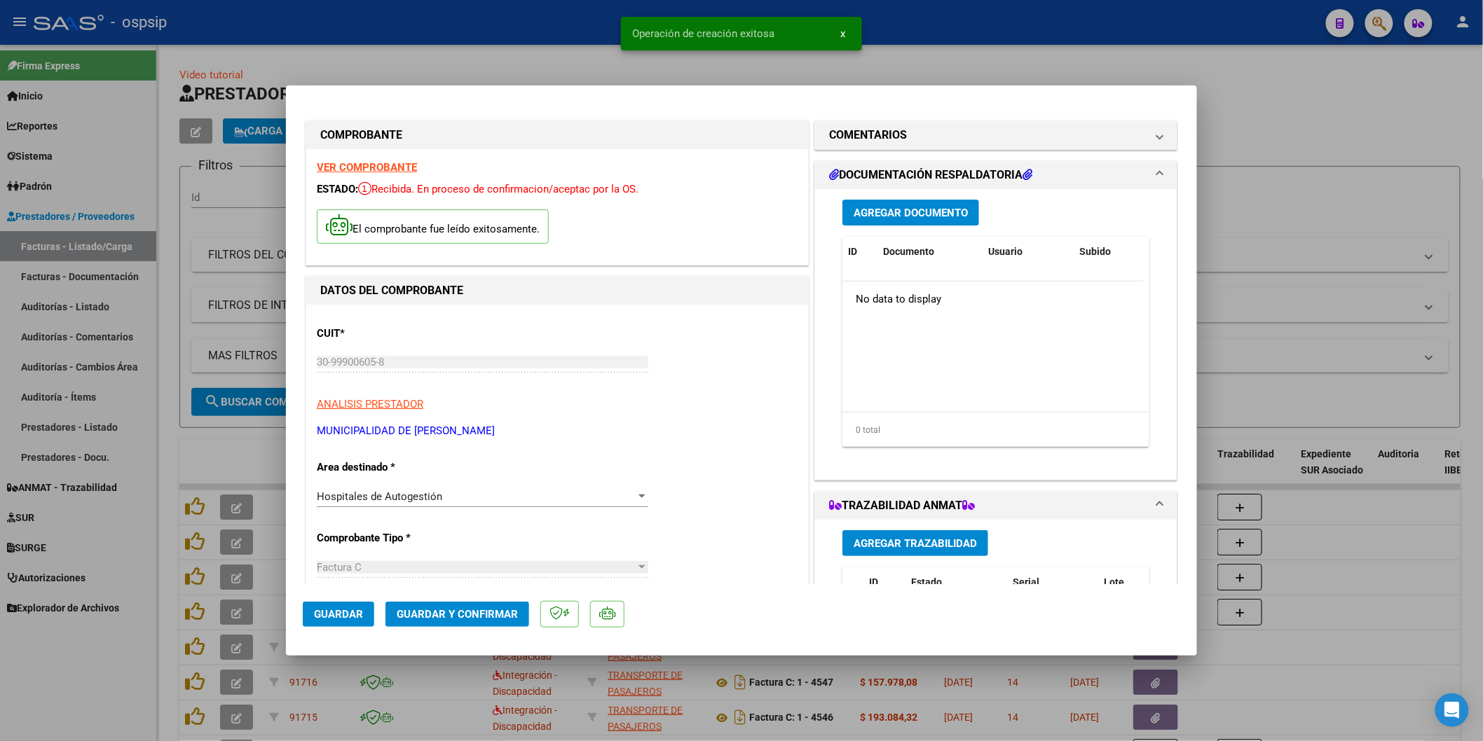
click at [887, 212] on span "Agregar Documento" at bounding box center [910, 213] width 114 height 13
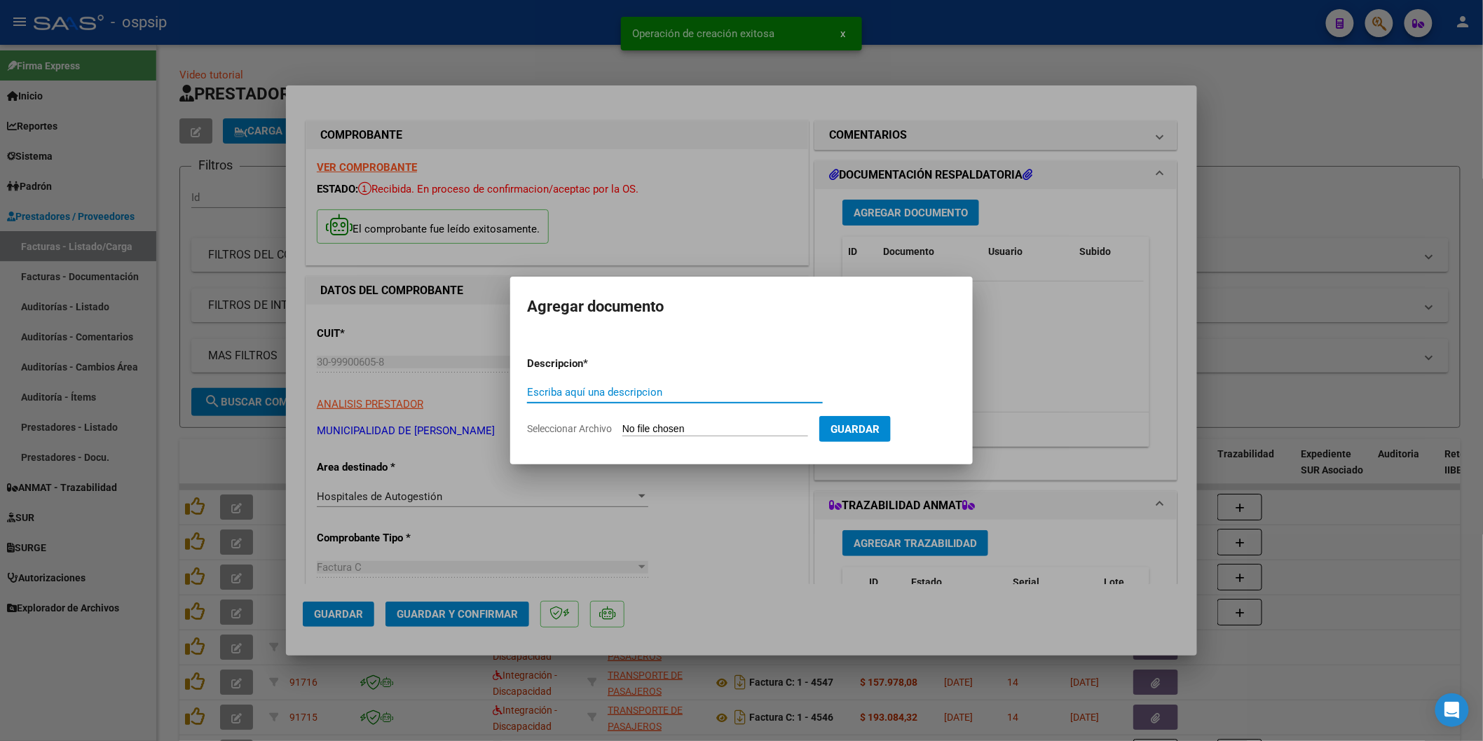
paste input "htal.houssay@gmail.com"
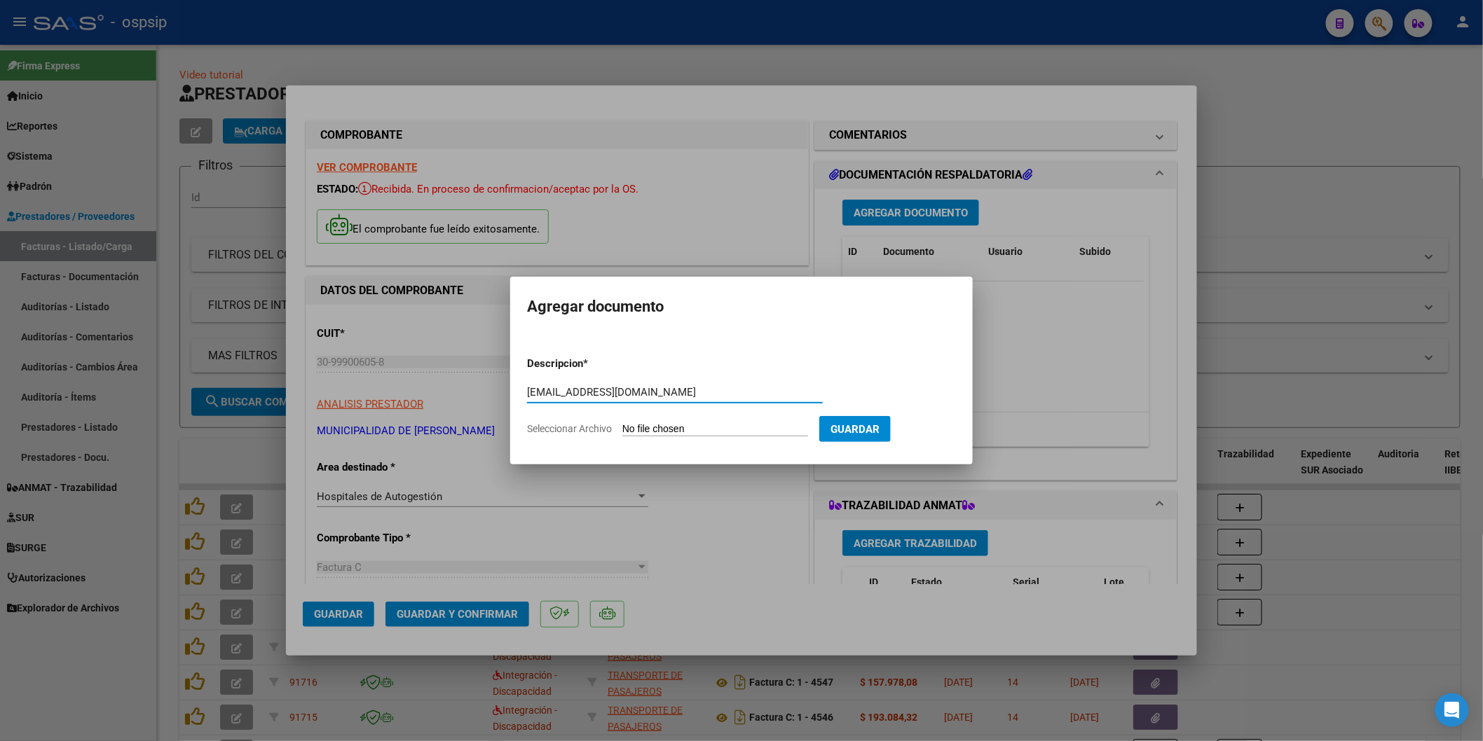
type input "htal.houssay@gmail.com"
click at [768, 426] on input "Seleccionar Archivo" at bounding box center [715, 429] width 186 height 13
type input "C:\fakepath\SEG. COMERCIAL 13-1331.pdf"
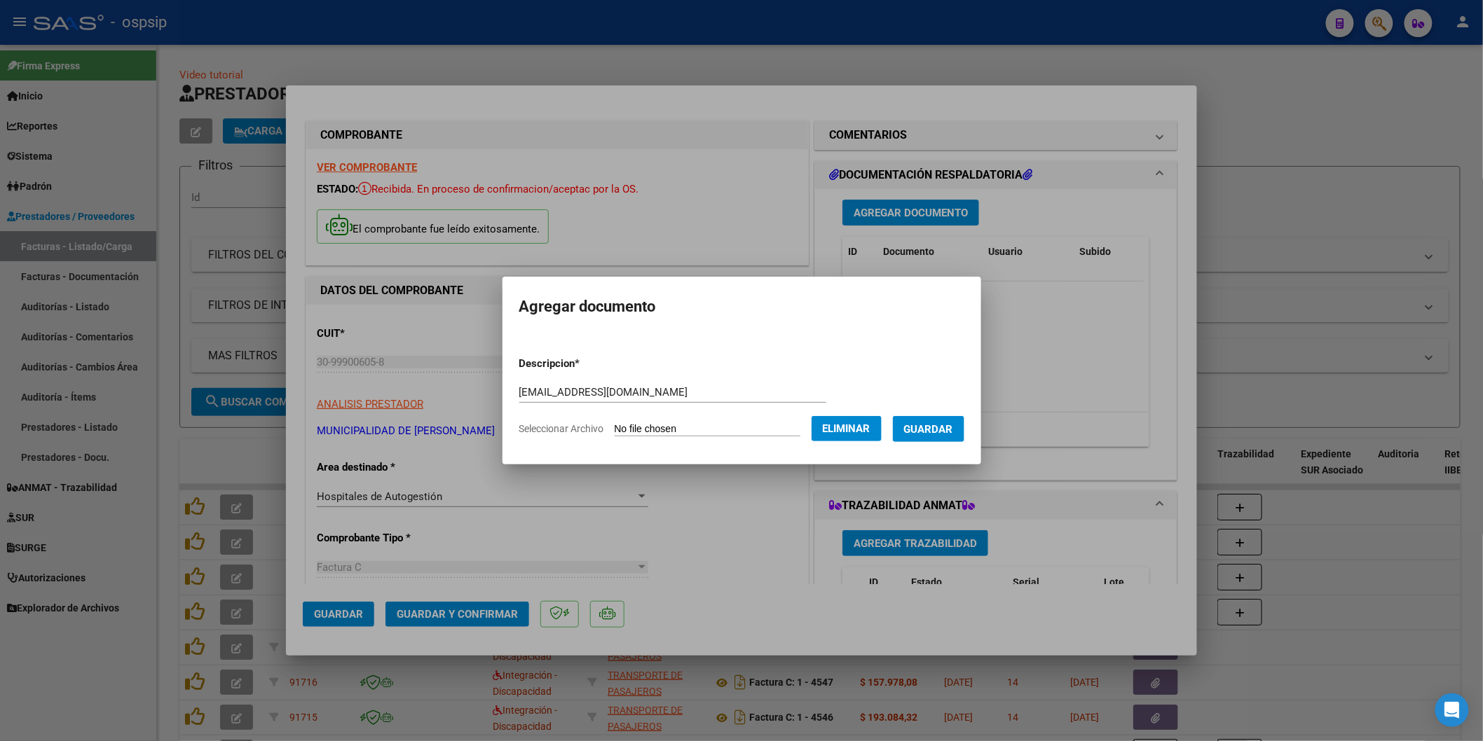
click at [932, 431] on span "Guardar" at bounding box center [928, 429] width 49 height 13
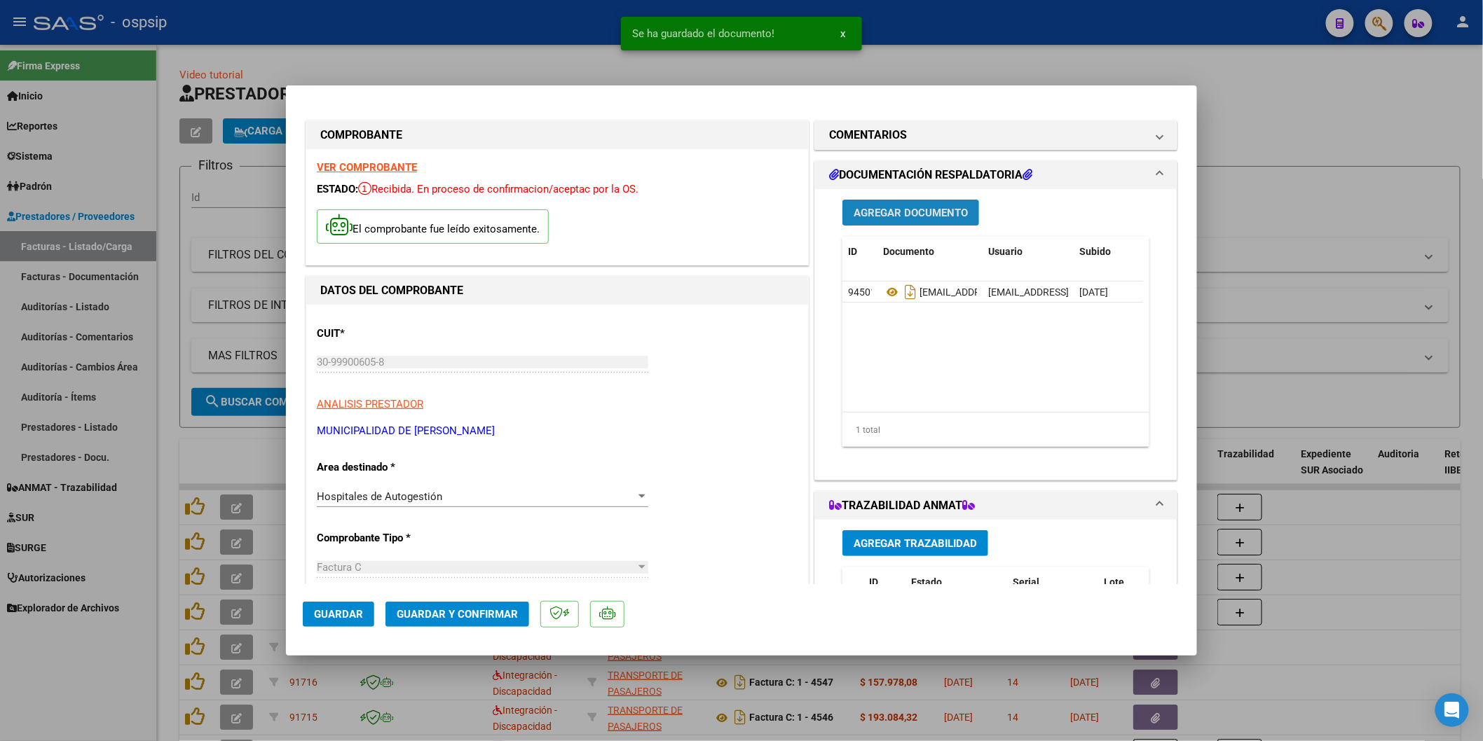
click at [888, 214] on span "Agregar Documento" at bounding box center [910, 213] width 114 height 13
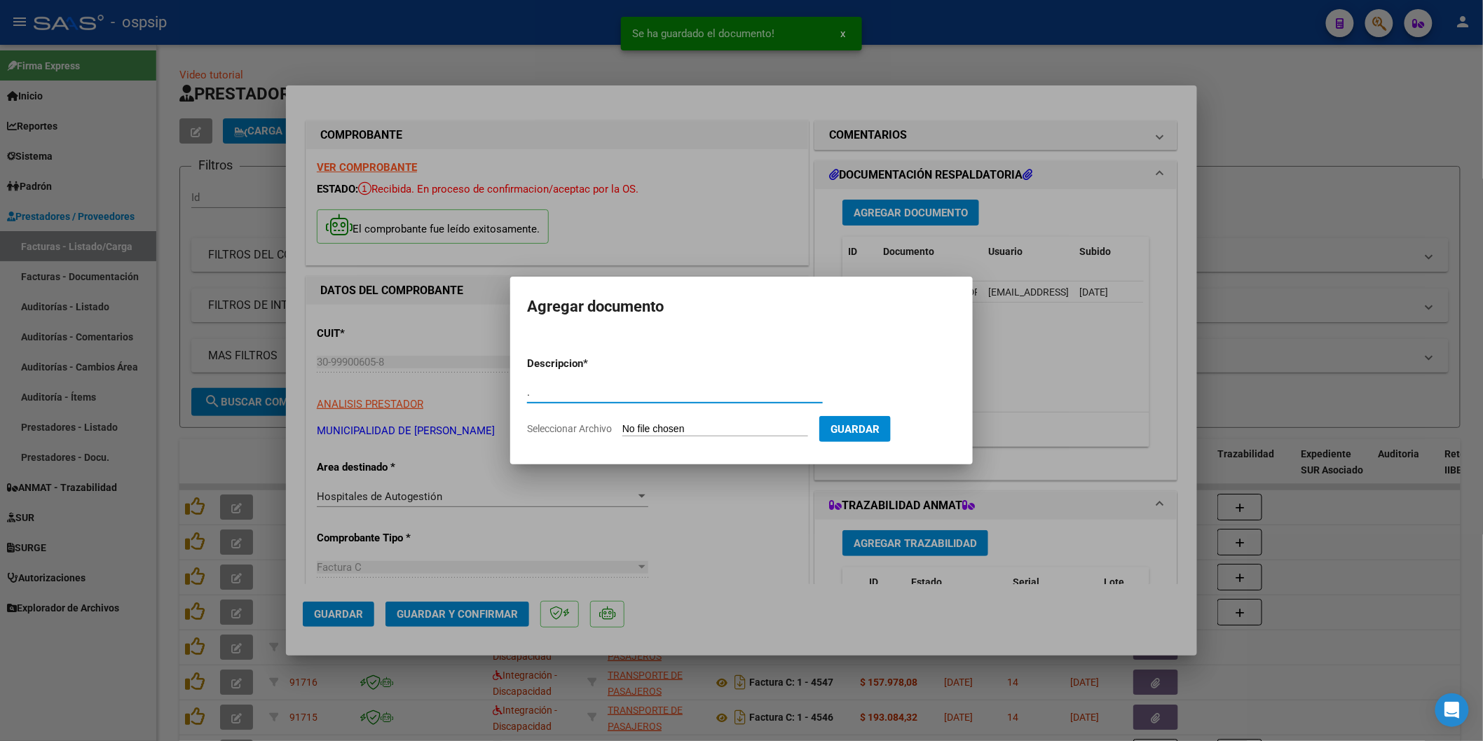
type input "."
click at [769, 428] on input "Seleccionar Archivo" at bounding box center [715, 429] width 186 height 13
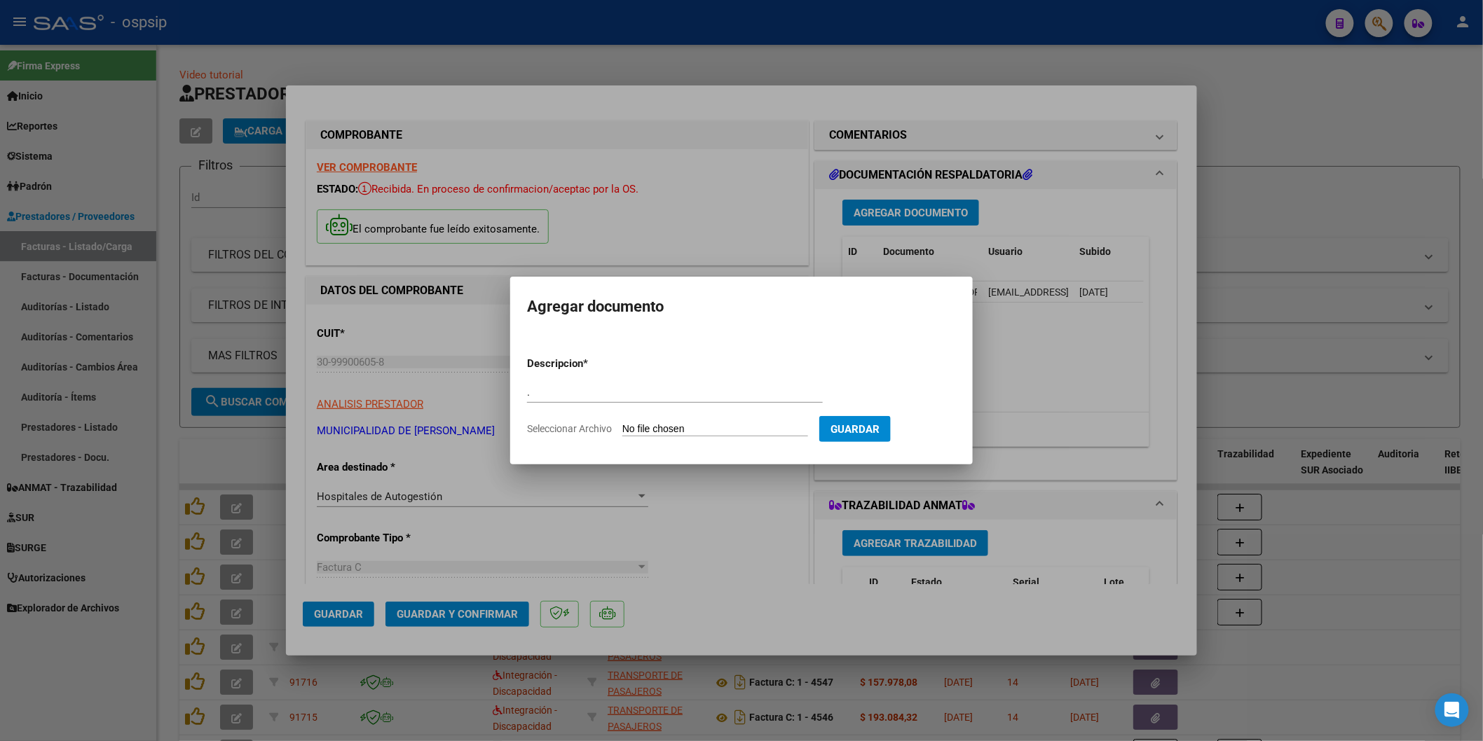
type input "C:\fakepath\13-1331.xlsx"
click at [944, 420] on button "Guardar" at bounding box center [928, 429] width 71 height 26
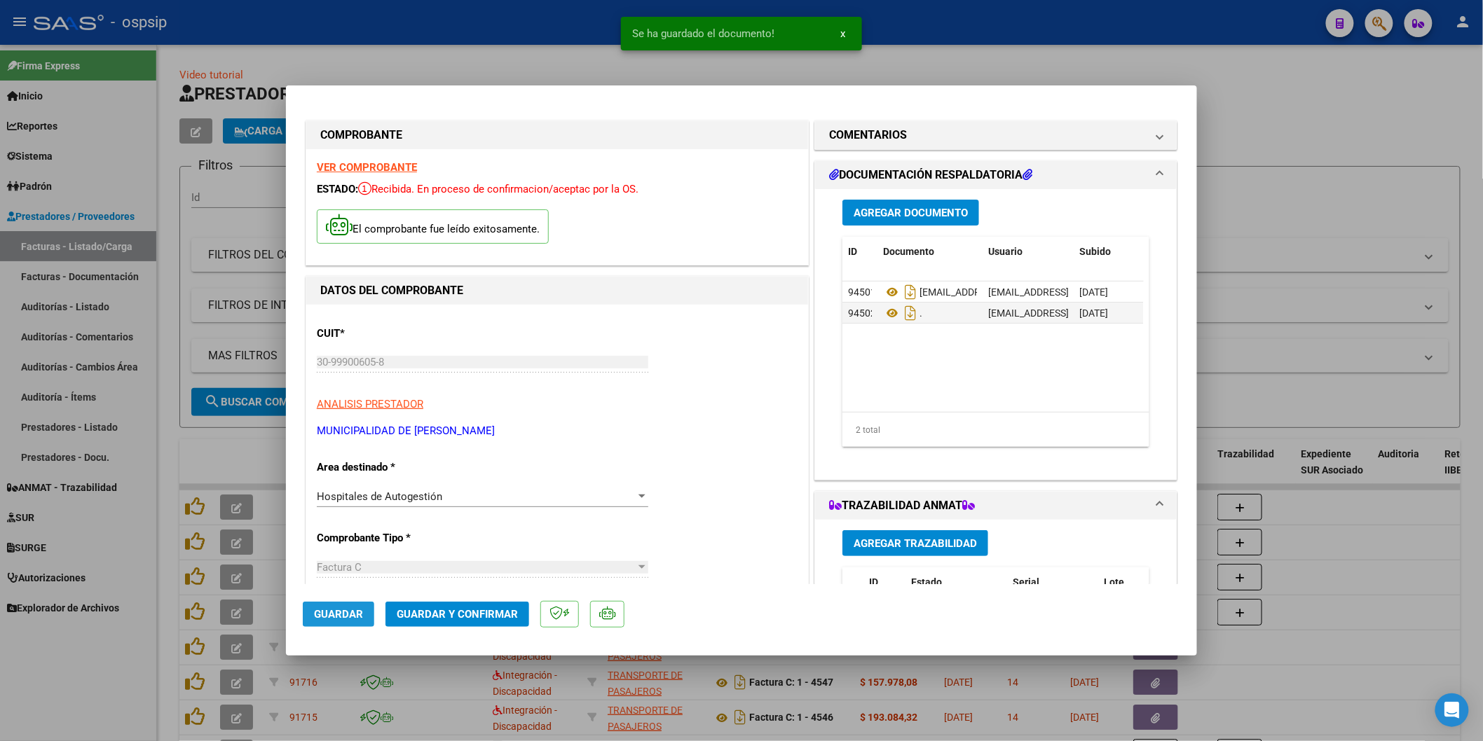
click at [347, 605] on button "Guardar" at bounding box center [338, 614] width 71 height 25
type input "$ 0,00"
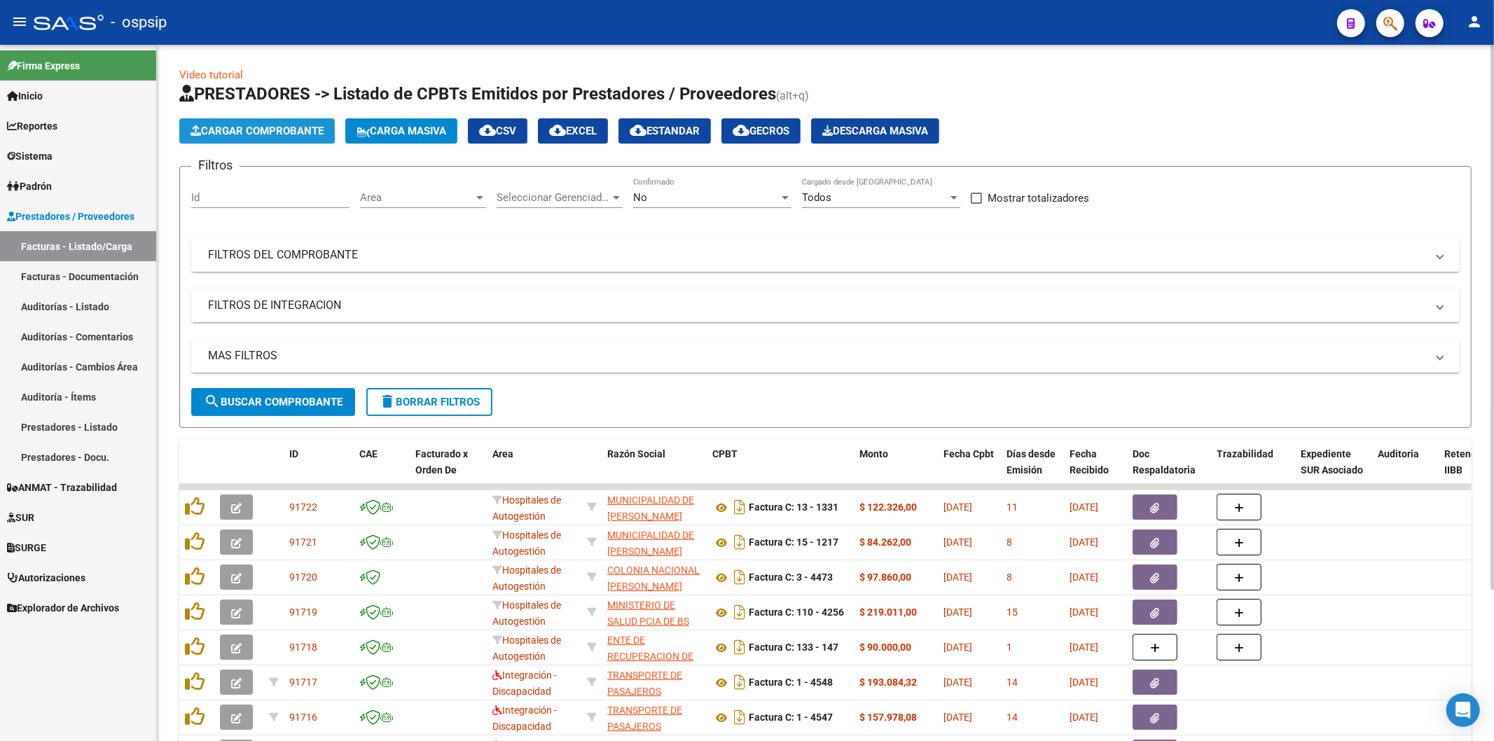
click at [286, 138] on button "Cargar Comprobante" at bounding box center [257, 130] width 156 height 25
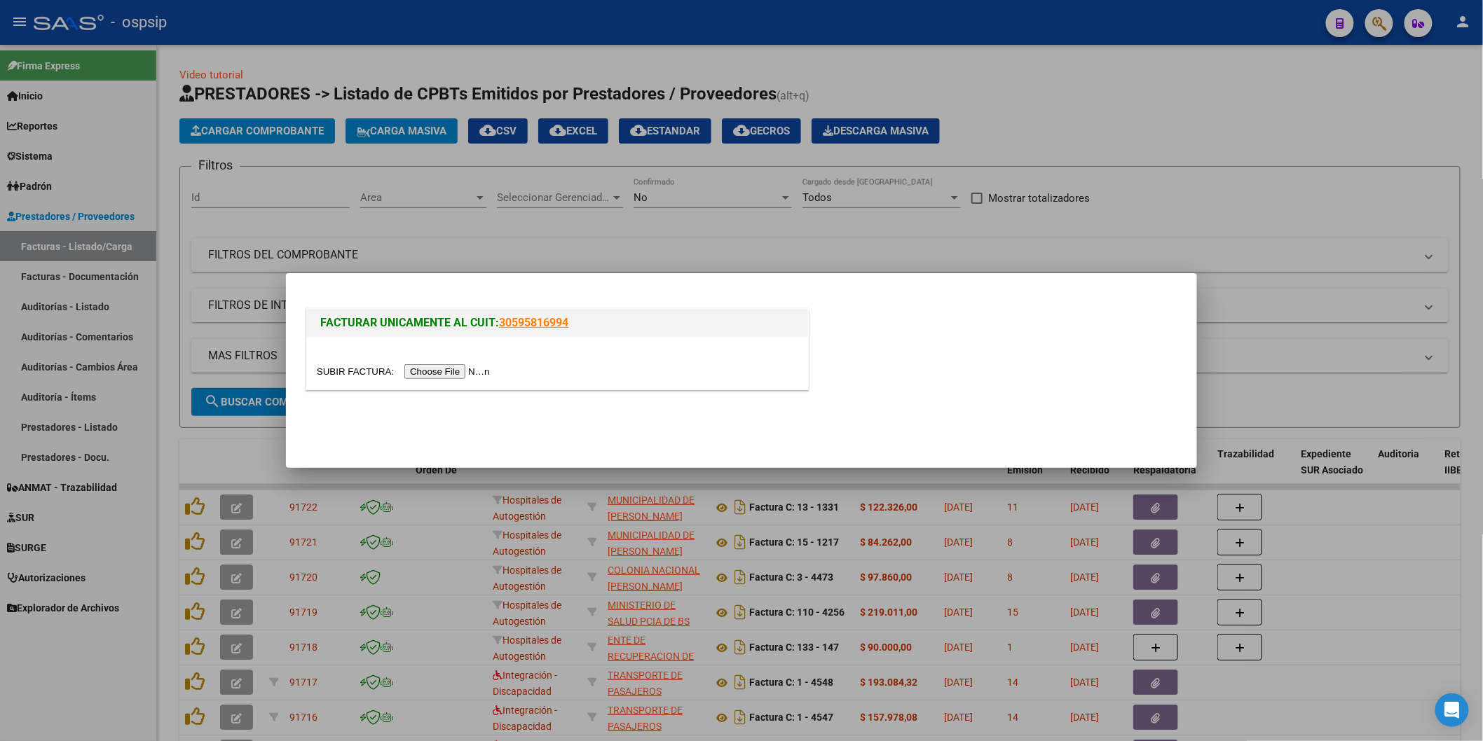
click at [485, 369] on input "file" at bounding box center [405, 371] width 177 height 15
click at [443, 366] on input "file" at bounding box center [405, 371] width 177 height 15
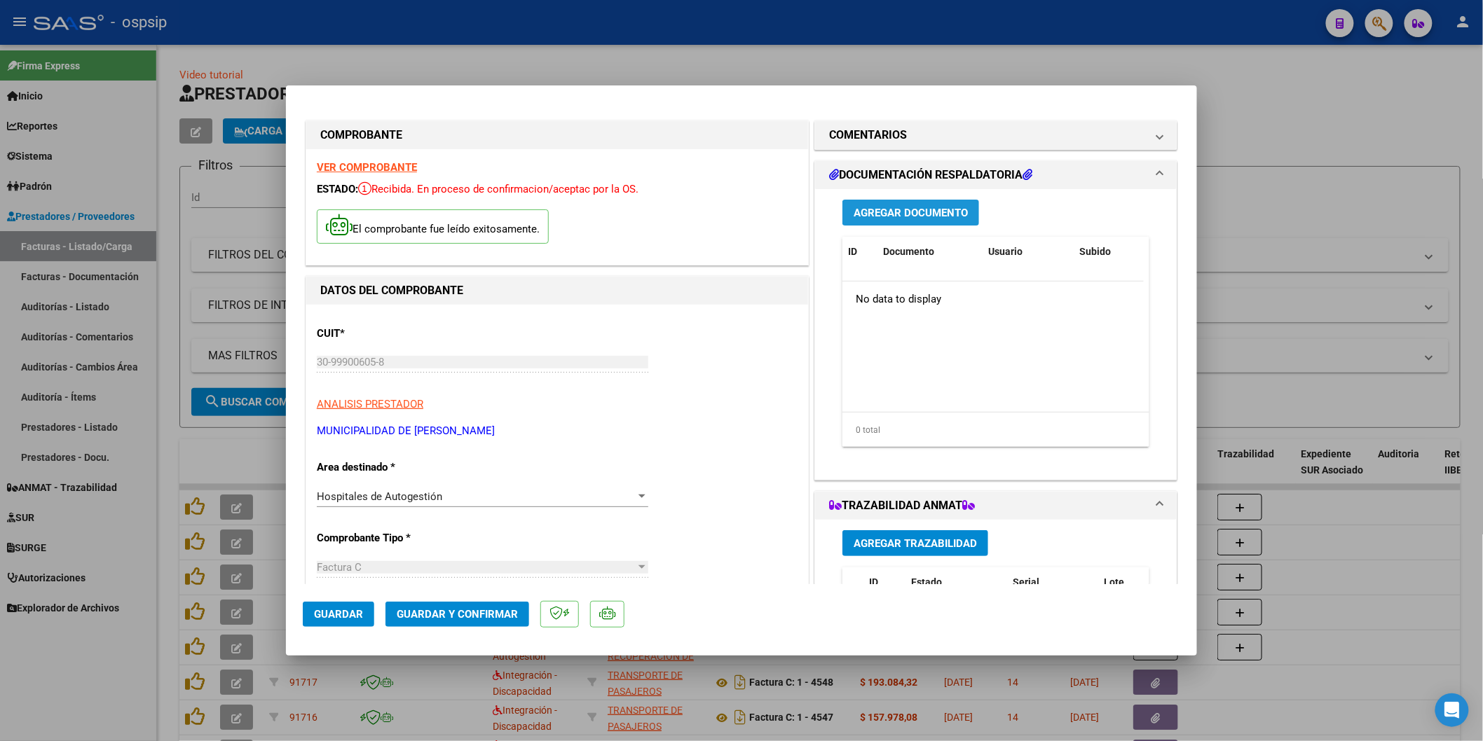
click at [916, 213] on span "Agregar Documento" at bounding box center [910, 213] width 114 height 13
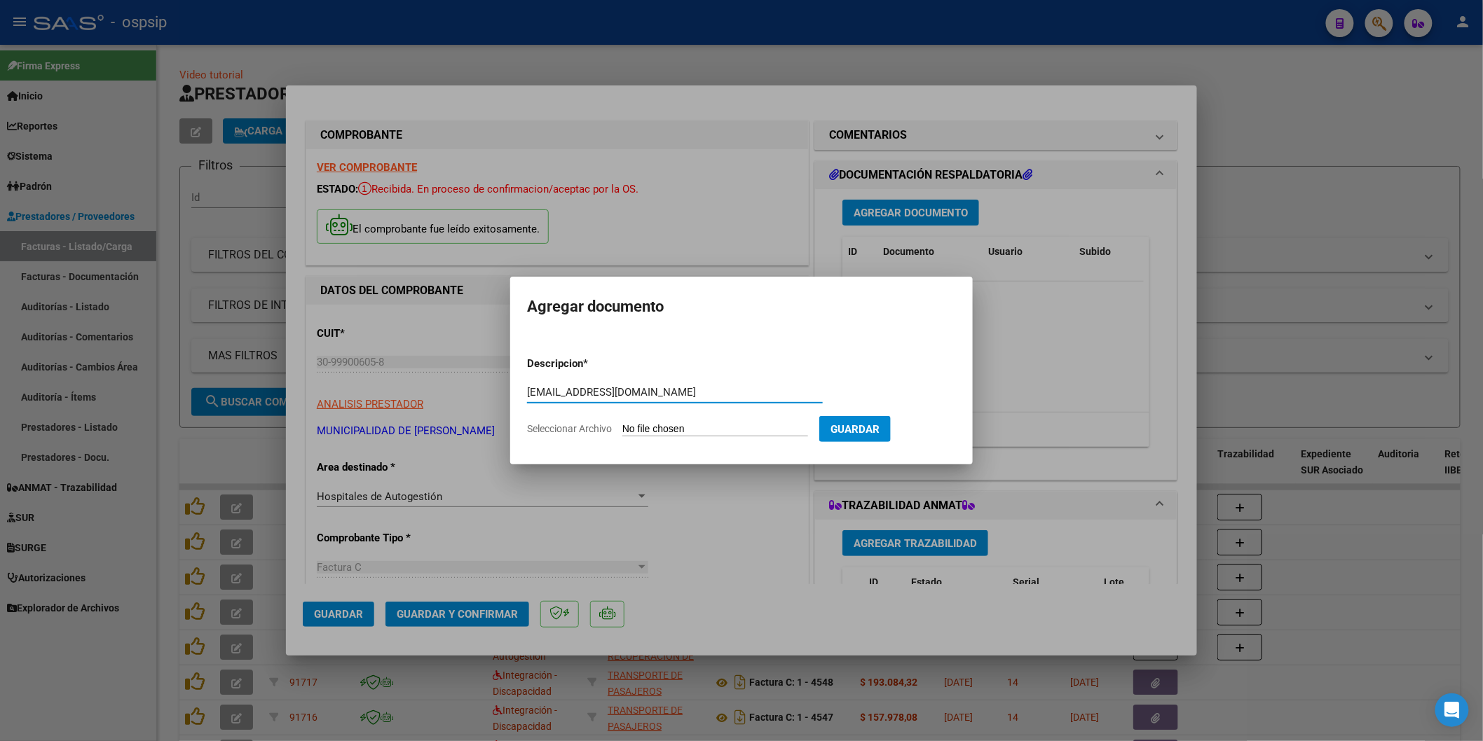
type input "htal.houssay@gmail.com"
click at [703, 426] on input "Seleccionar Archivo" at bounding box center [715, 429] width 186 height 13
type input "C:\fakepath\SEG. COMERCIAL 10-2328.pdf"
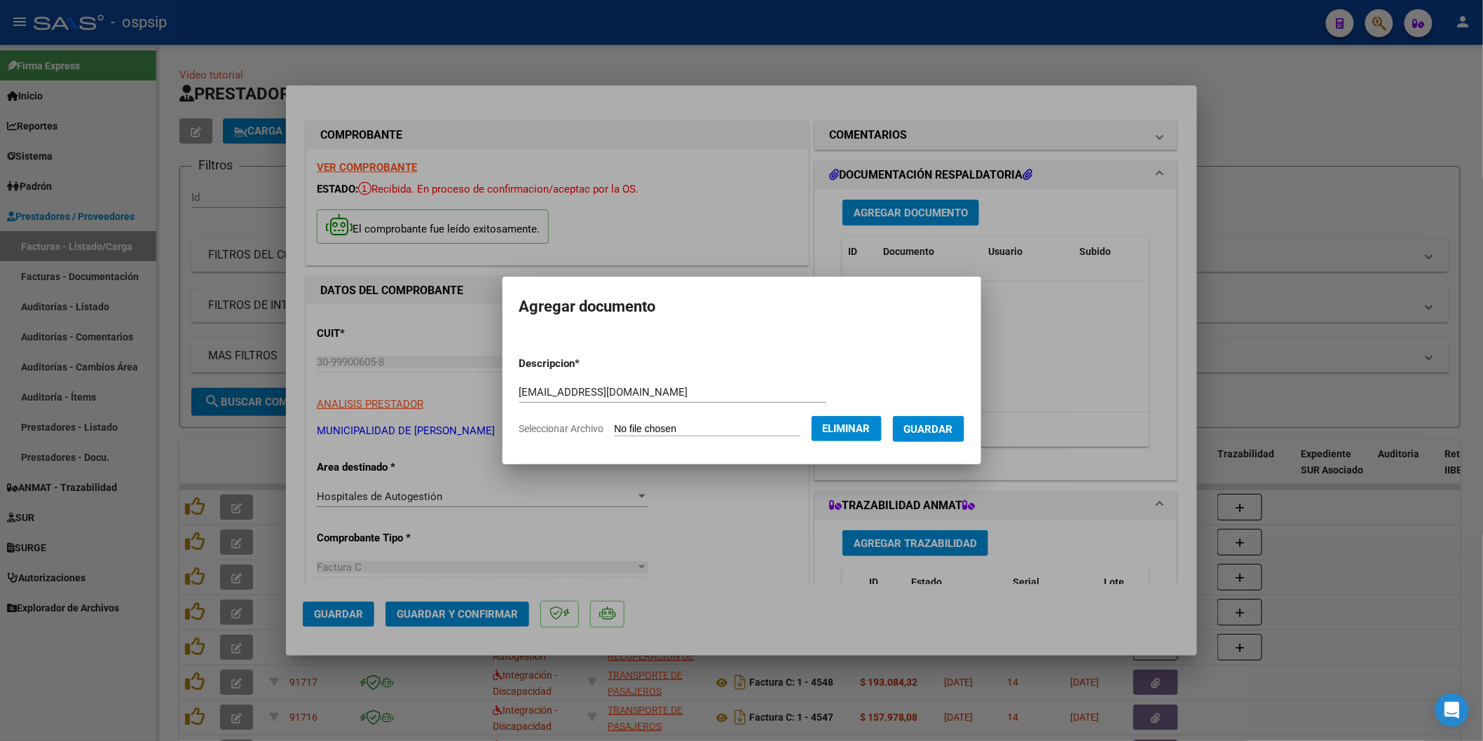
click at [953, 428] on span "Guardar" at bounding box center [928, 429] width 49 height 13
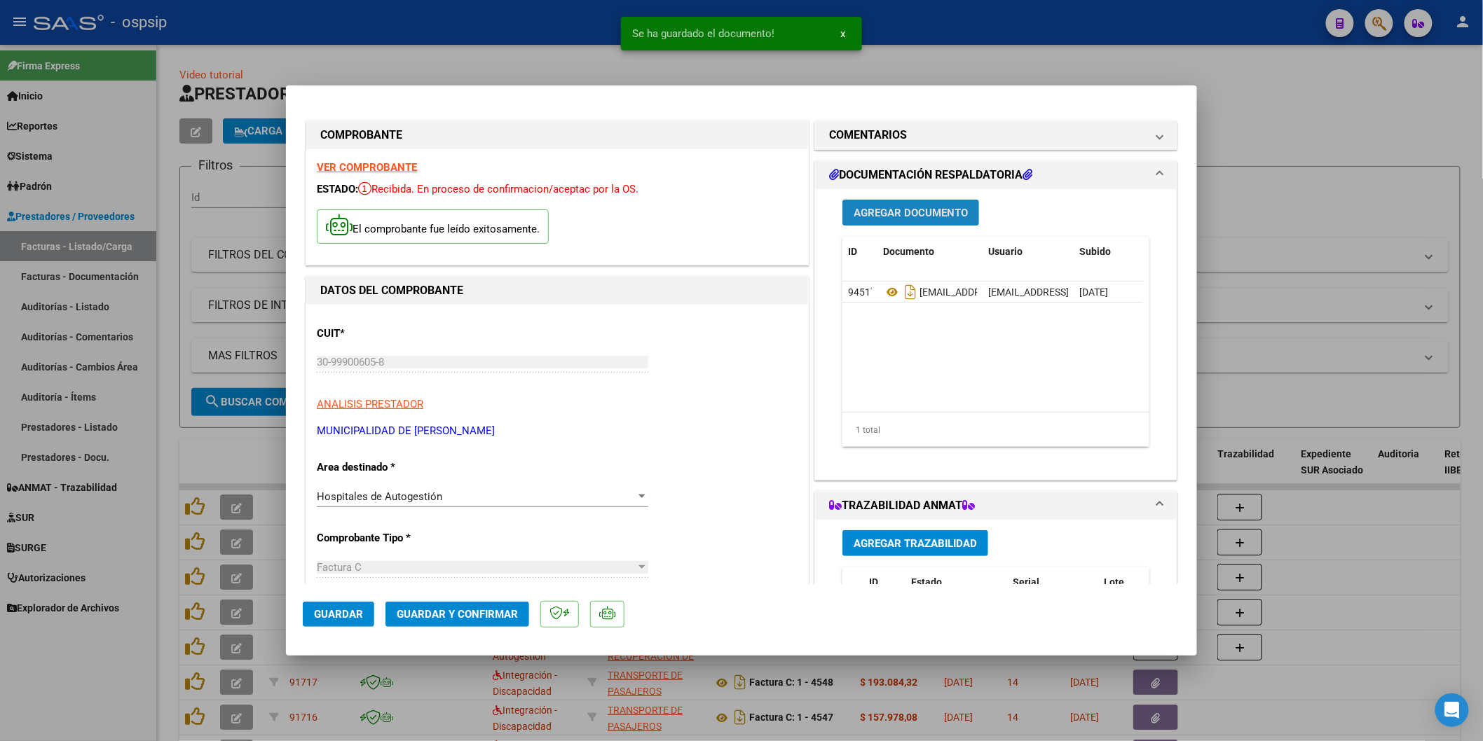
click at [893, 212] on span "Agregar Documento" at bounding box center [910, 213] width 114 height 13
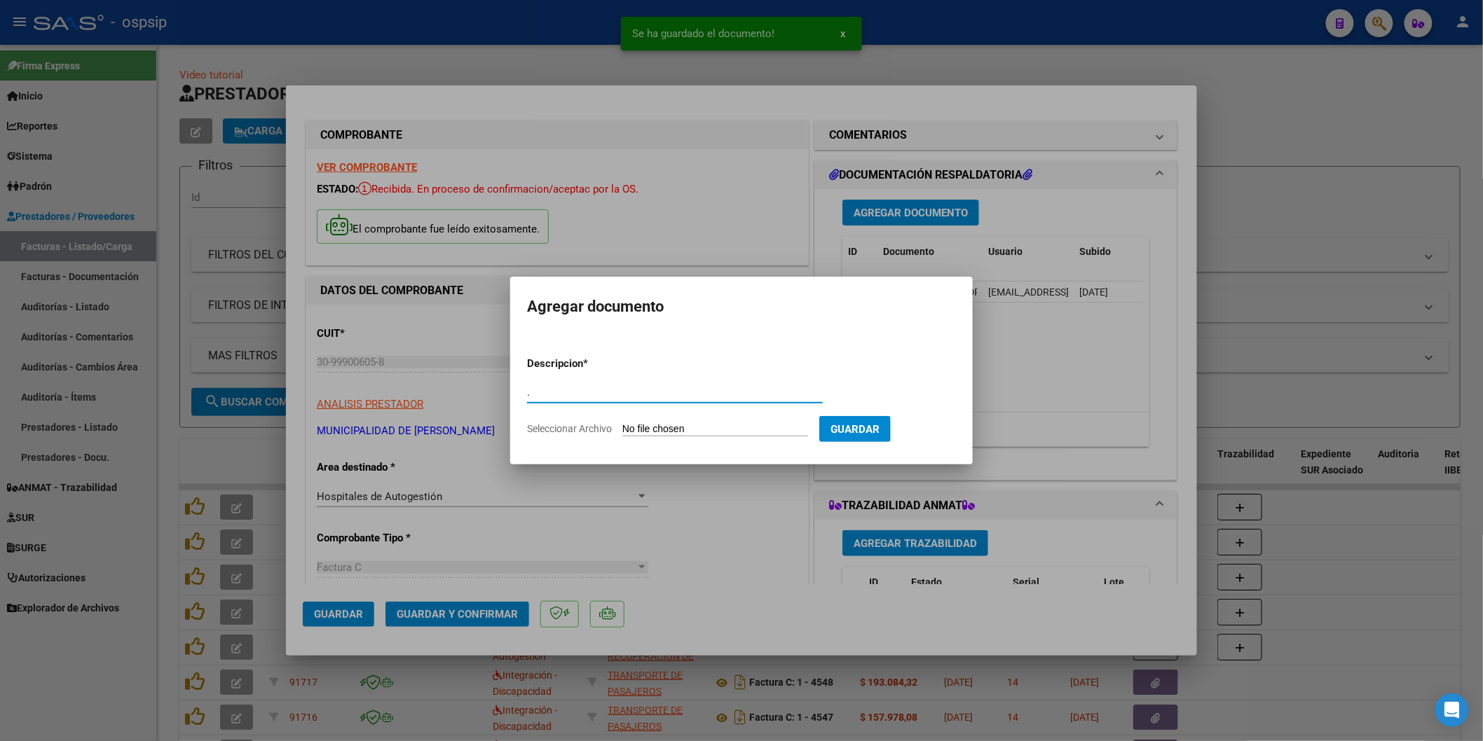
type input "."
click at [673, 424] on input "Seleccionar Archivo" at bounding box center [715, 429] width 186 height 13
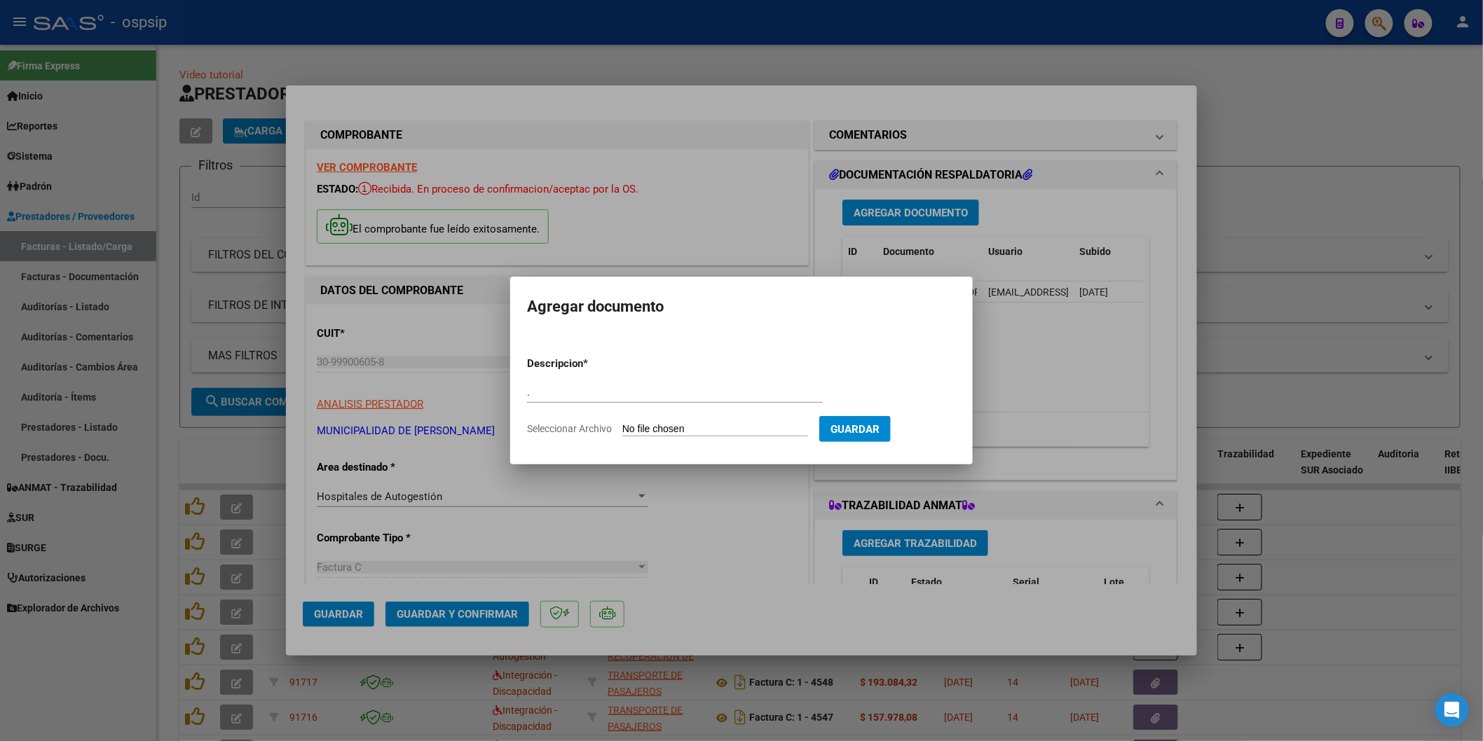
type input "C:\fakepath\10-2328.xlsx"
click at [947, 432] on span "Guardar" at bounding box center [928, 429] width 49 height 13
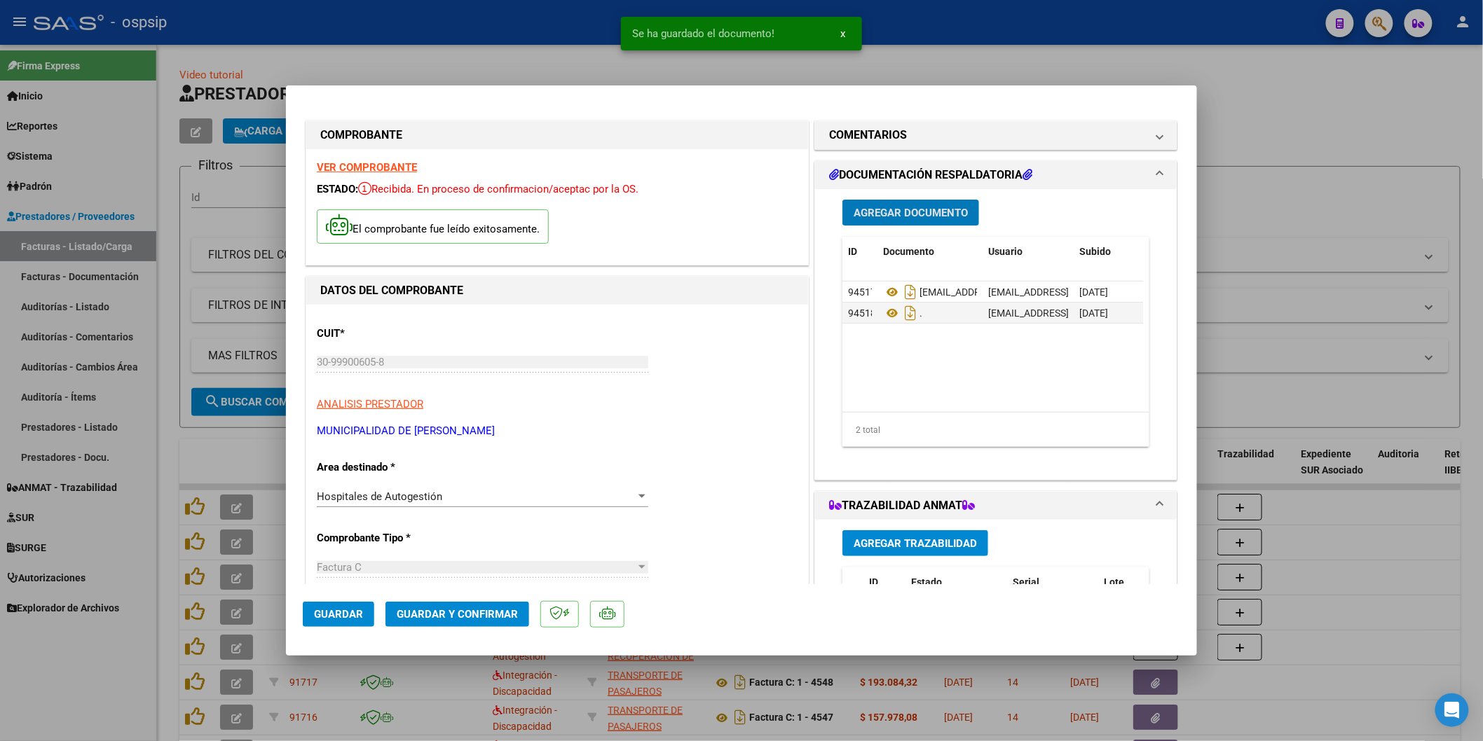
click at [350, 613] on span "Guardar" at bounding box center [338, 614] width 49 height 13
type input "$ 0,00"
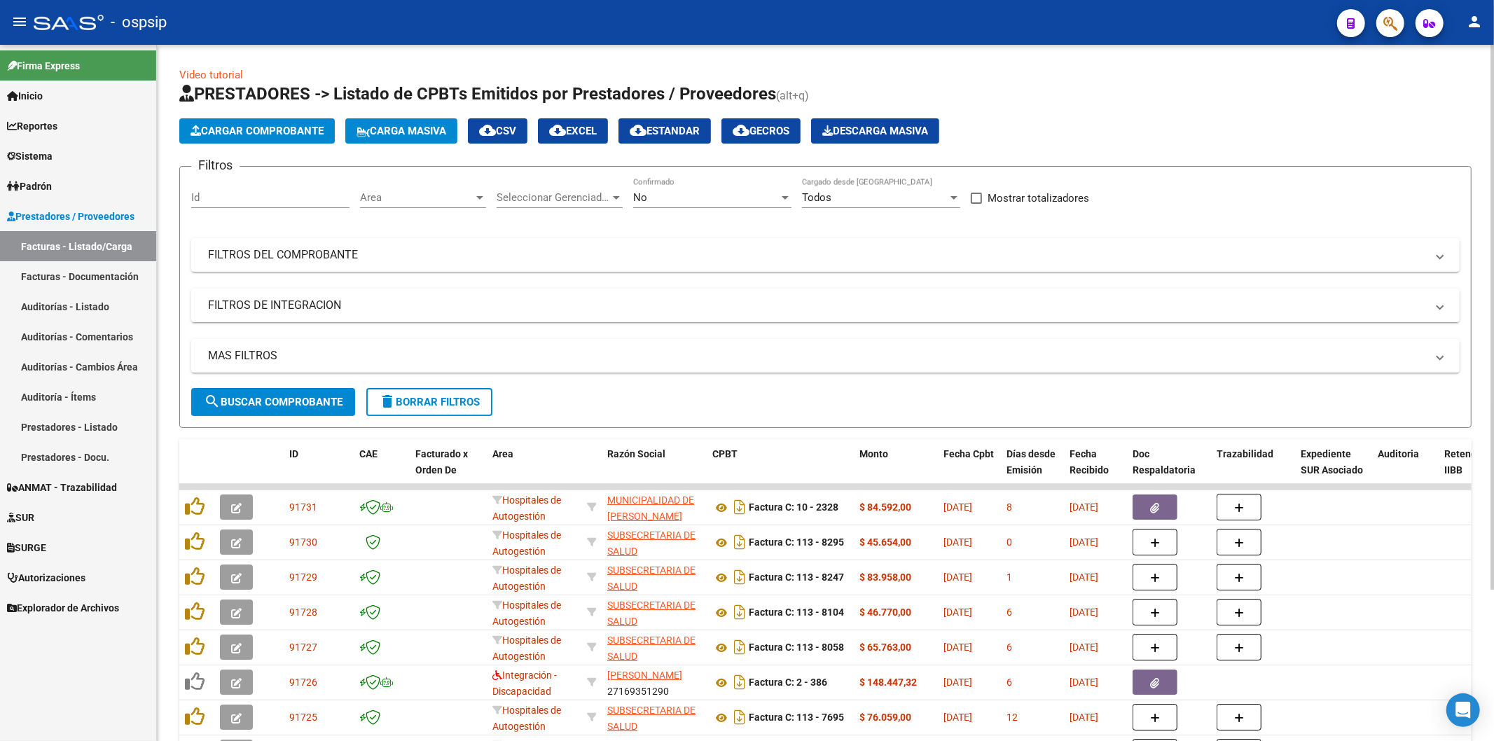
click at [277, 132] on span "Cargar Comprobante" at bounding box center [257, 131] width 133 height 13
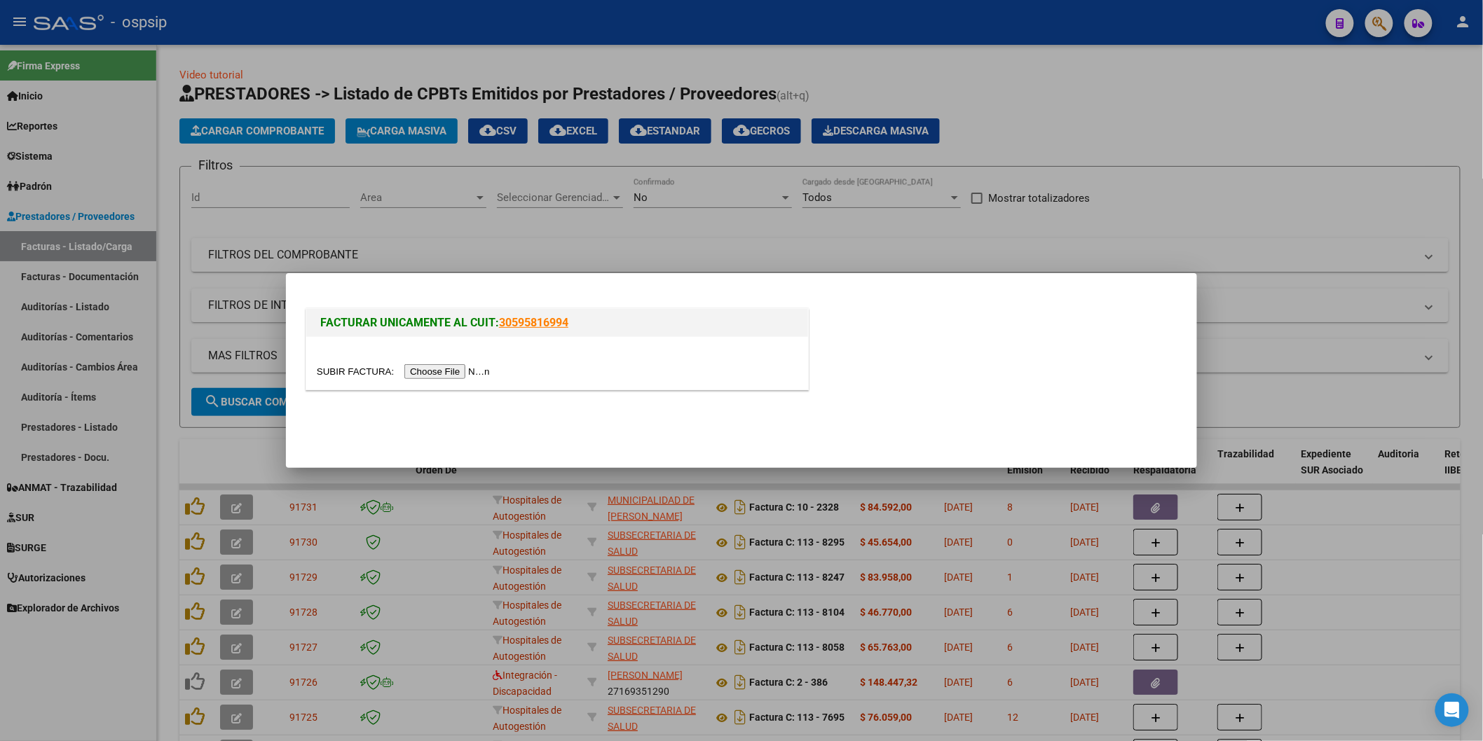
click at [468, 368] on input "file" at bounding box center [405, 371] width 177 height 15
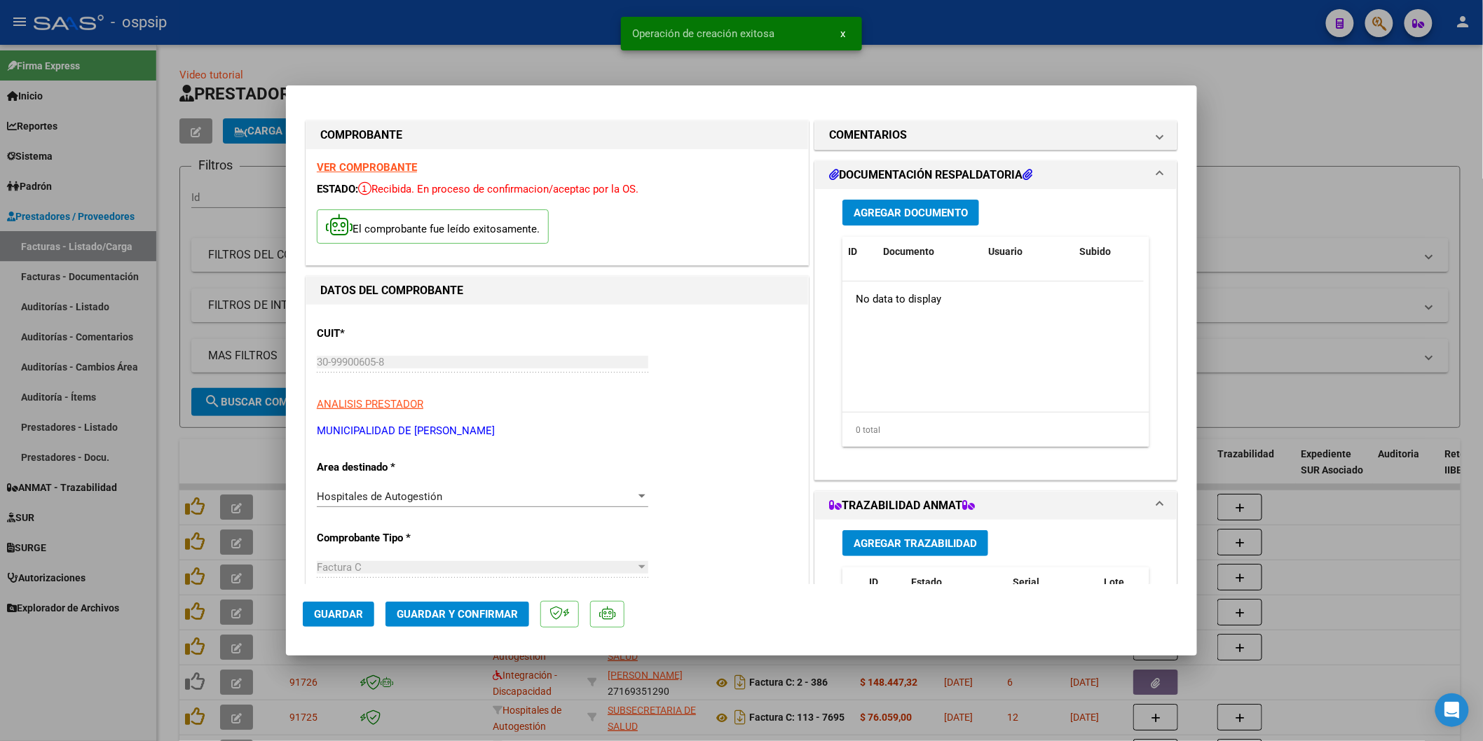
click at [865, 210] on span "Agregar Documento" at bounding box center [910, 213] width 114 height 13
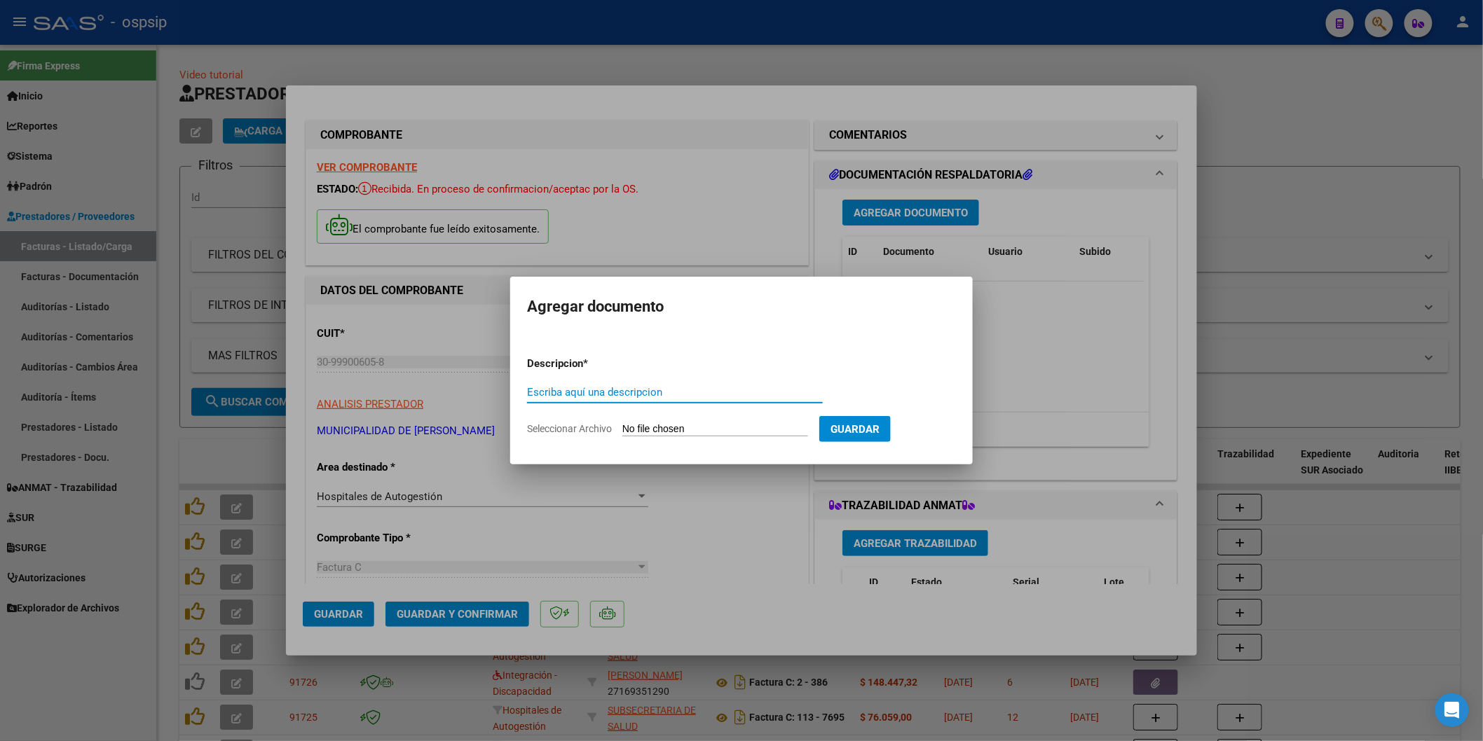
paste input "htal.houssay@gmail.com"
type input "htal.houssay@gmail.com"
click at [687, 432] on input "Seleccionar Archivo" at bounding box center [715, 429] width 186 height 13
type input "C:\fakepath\SEG. COMERCIAL 12-922.pdf"
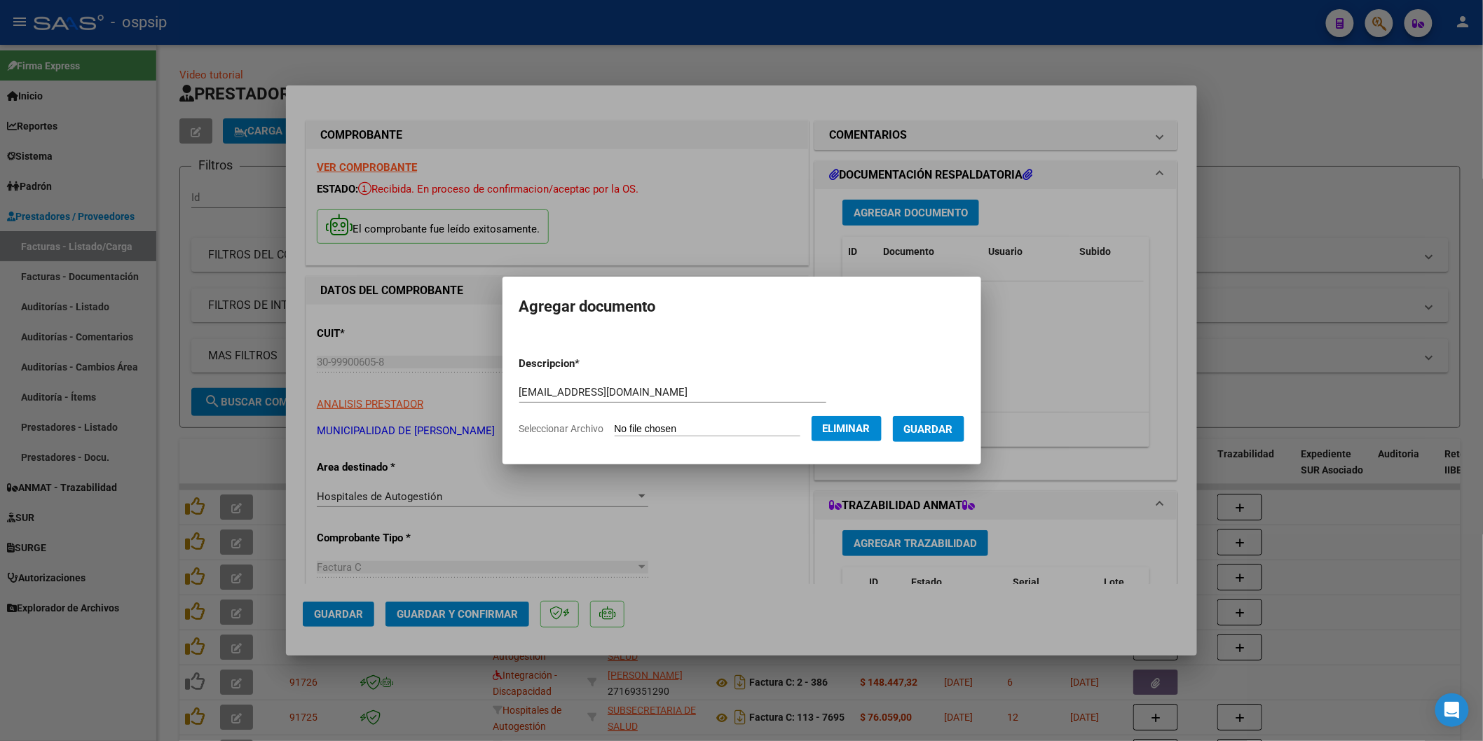
click at [923, 427] on span "Guardar" at bounding box center [928, 429] width 49 height 13
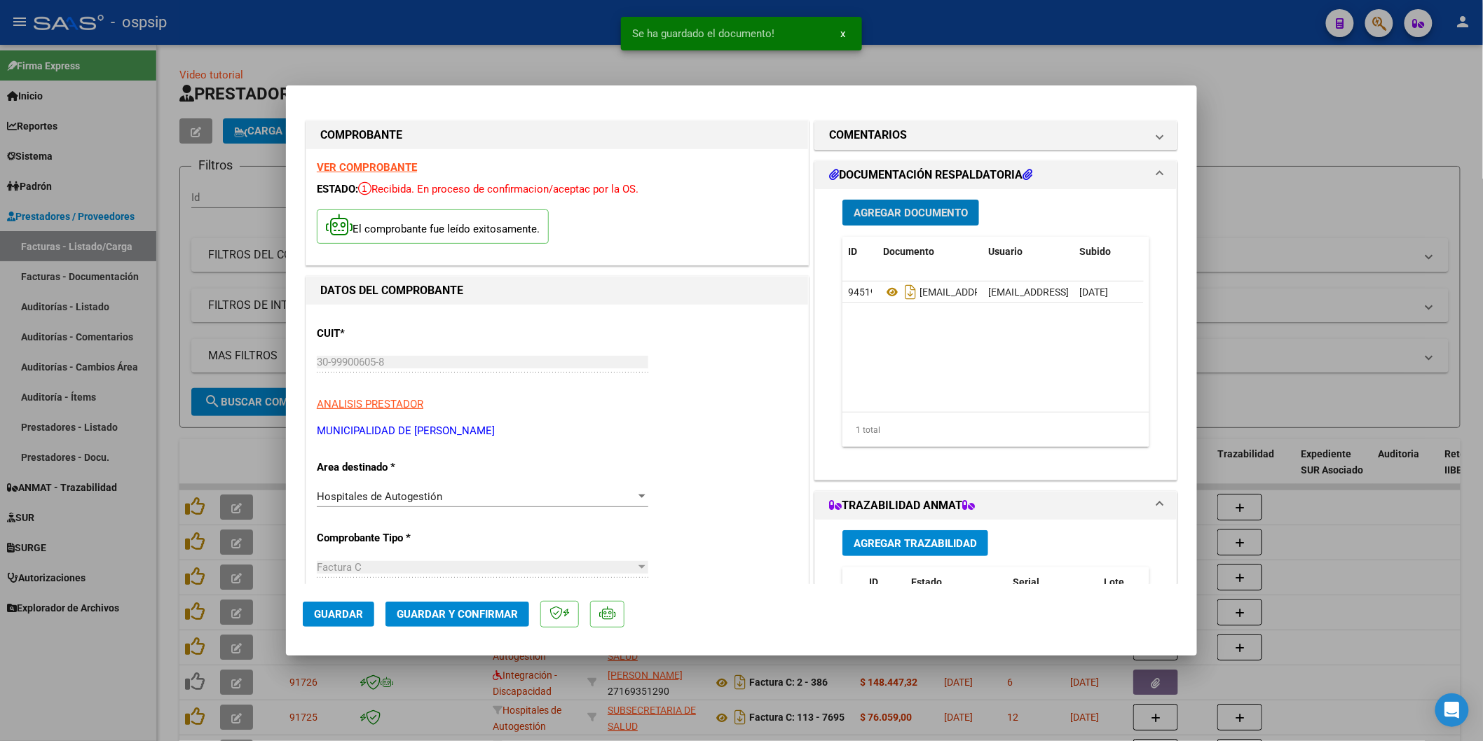
click at [908, 212] on span "Agregar Documento" at bounding box center [910, 213] width 114 height 13
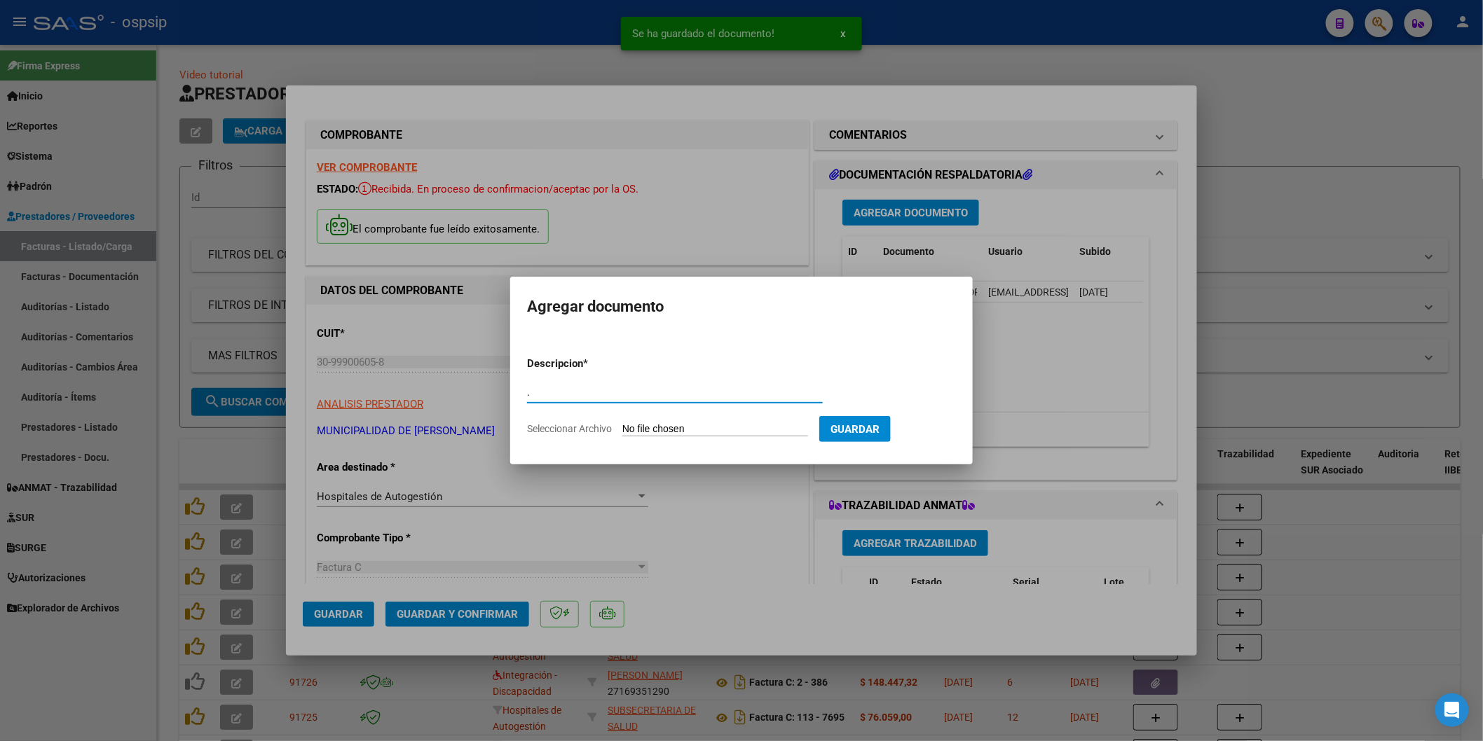
type input "."
click at [673, 419] on form "Descripcion * . Escriba aquí una descripcion Seleccionar Archivo Guardar" at bounding box center [741, 396] width 429 height 102
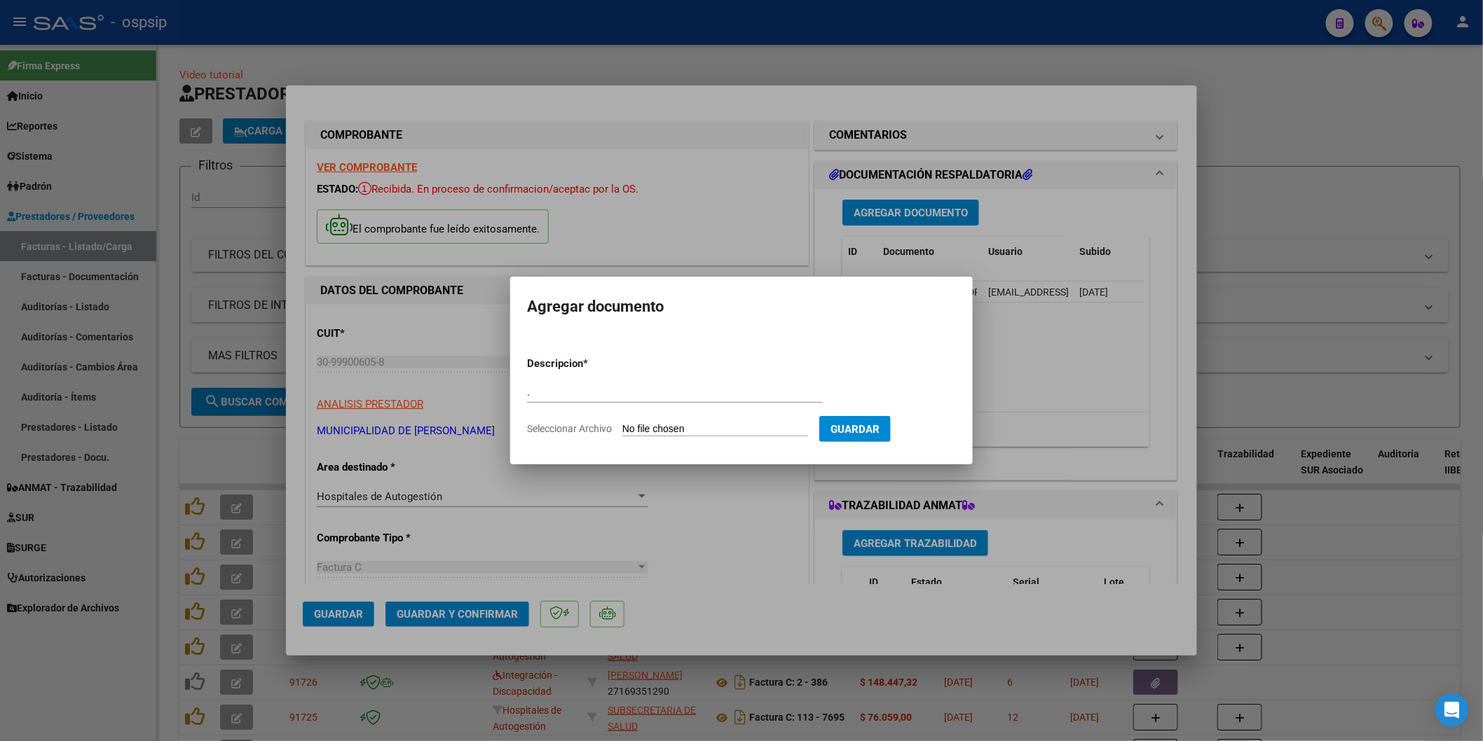
click at [681, 430] on input "Seleccionar Archivo" at bounding box center [715, 429] width 186 height 13
type input "C:\fakepath\12-922.xlsx"
click at [949, 429] on span "Guardar" at bounding box center [928, 429] width 49 height 13
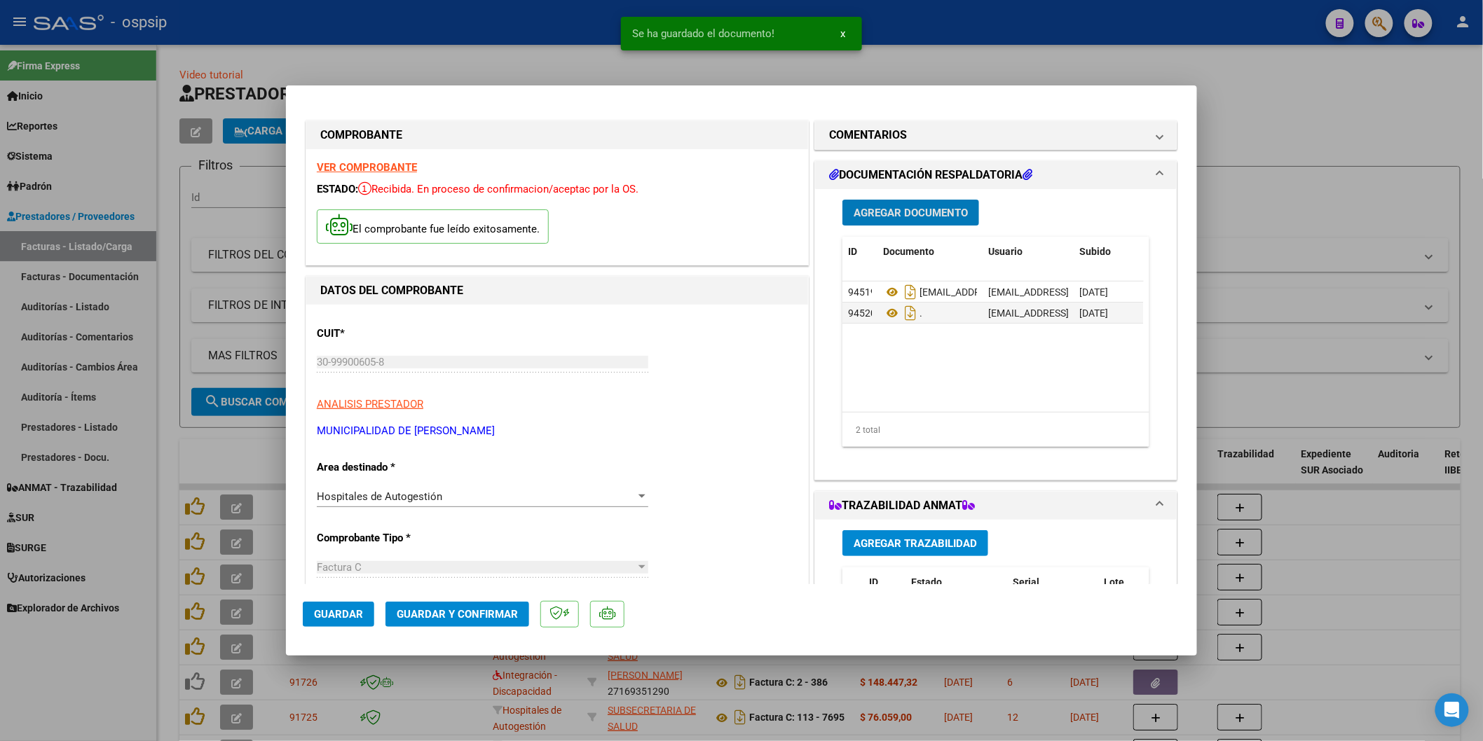
click at [341, 617] on span "Guardar" at bounding box center [338, 614] width 49 height 13
type input "$ 0,00"
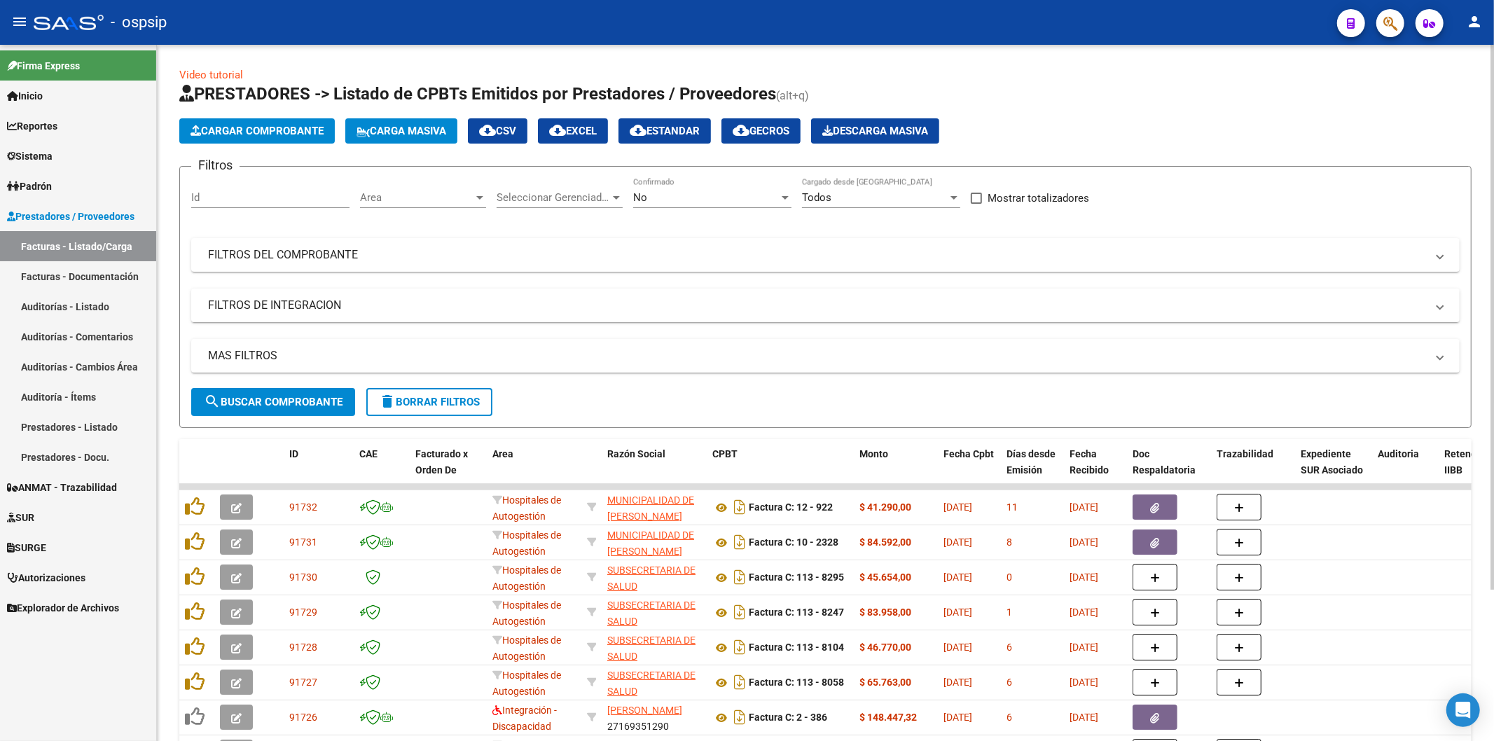
click at [266, 130] on span "Cargar Comprobante" at bounding box center [257, 131] width 133 height 13
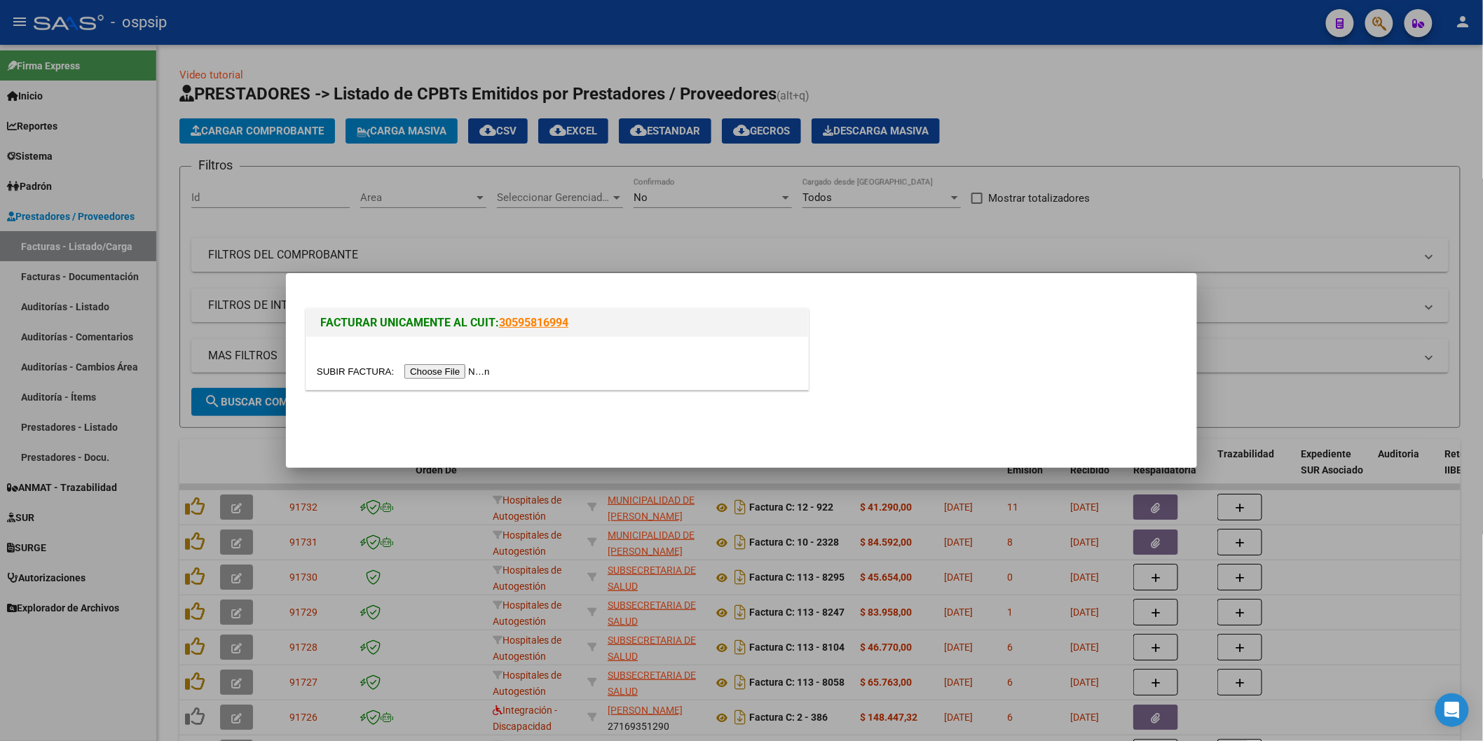
click at [455, 372] on input "file" at bounding box center [405, 371] width 177 height 15
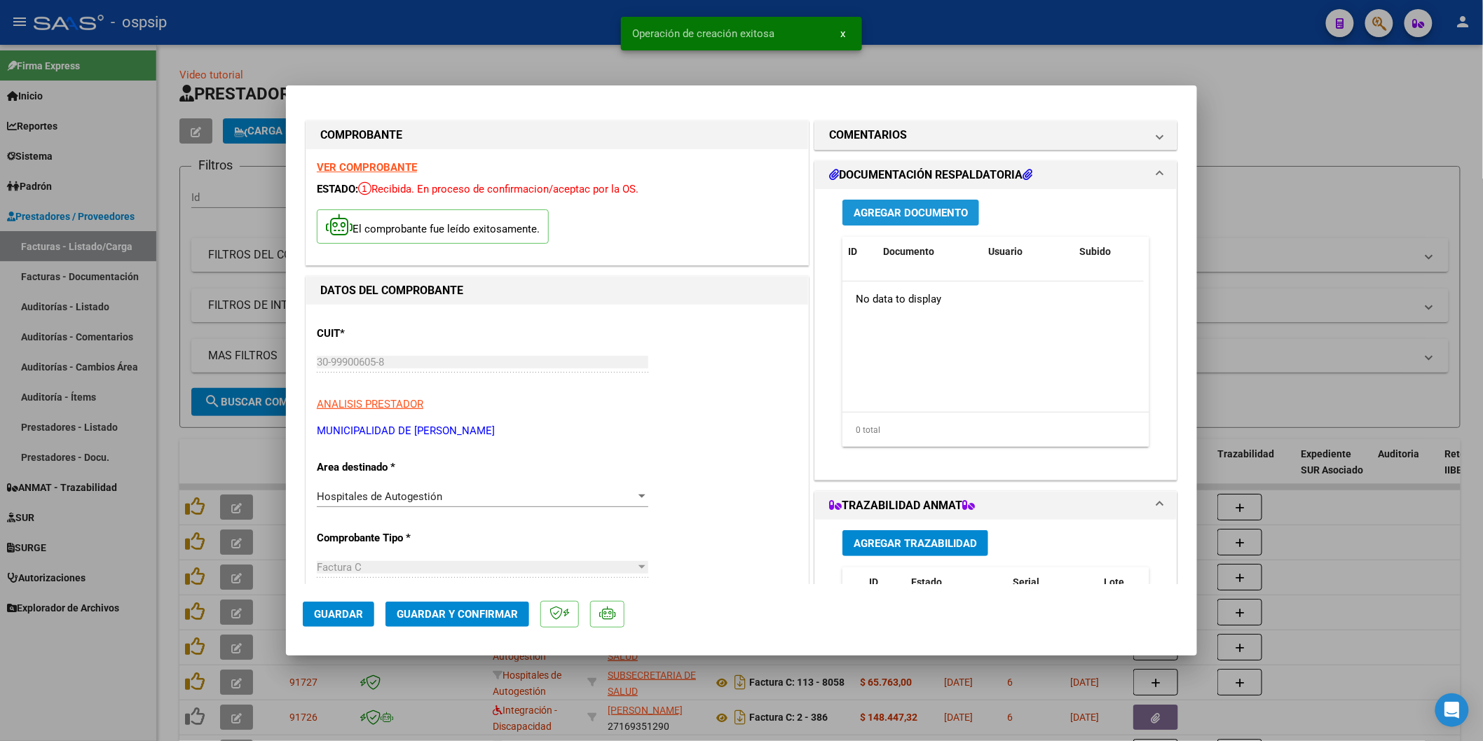
click at [881, 216] on span "Agregar Documento" at bounding box center [910, 213] width 114 height 13
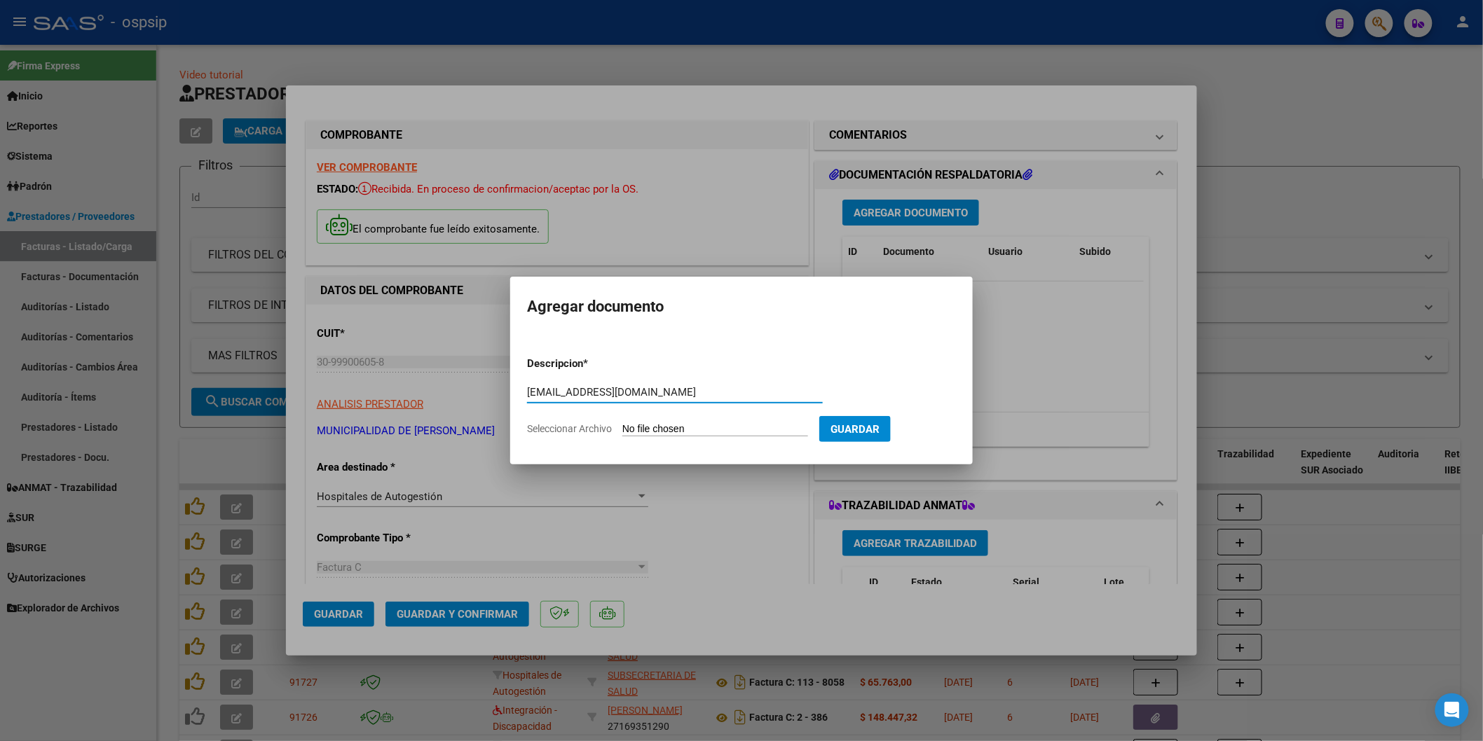
type input "htal.houssay@gmail.com"
click at [645, 429] on input "Seleccionar Archivo" at bounding box center [715, 429] width 186 height 13
type input "C:\fakepath\SEG. COMERCIAL 11-510.pdf"
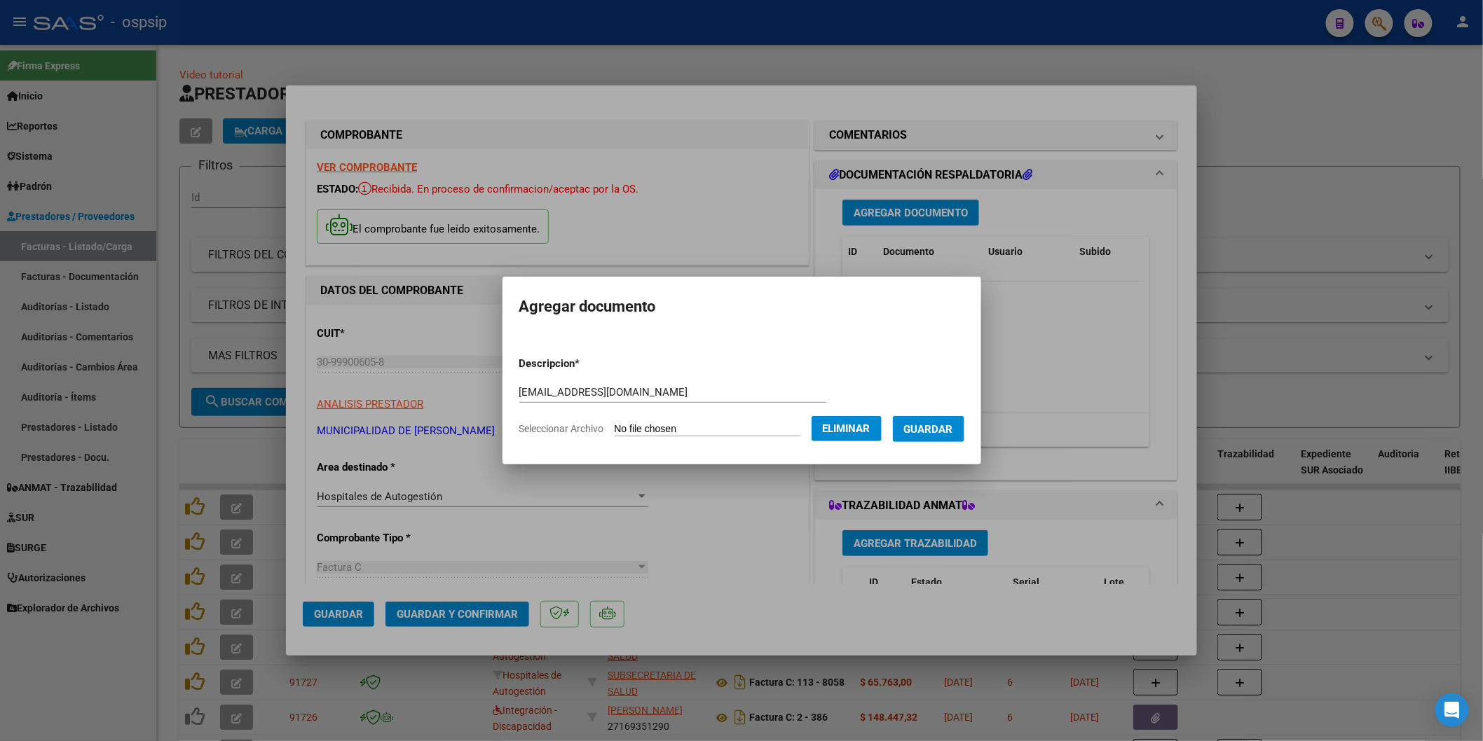
click at [933, 432] on span "Guardar" at bounding box center [928, 429] width 49 height 13
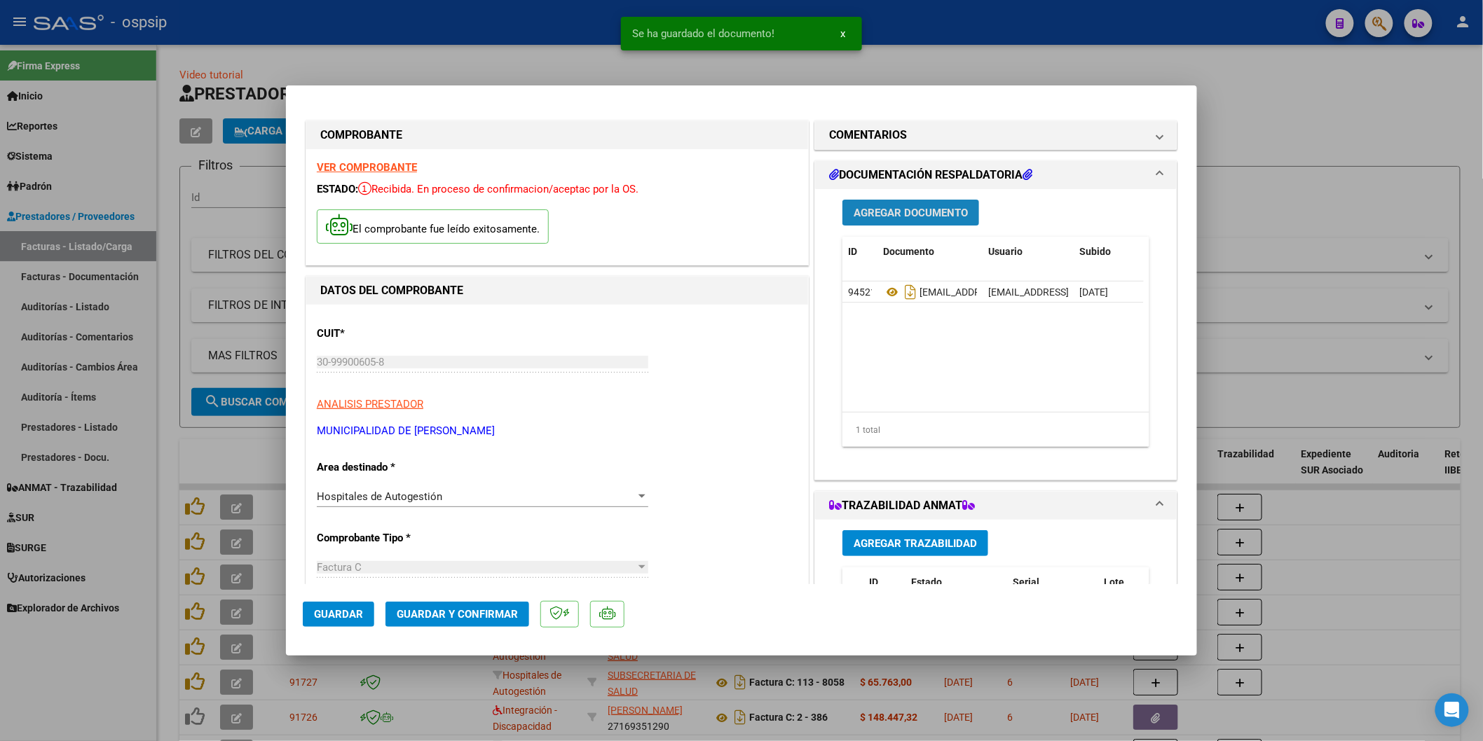
click at [908, 213] on span "Agregar Documento" at bounding box center [910, 213] width 114 height 13
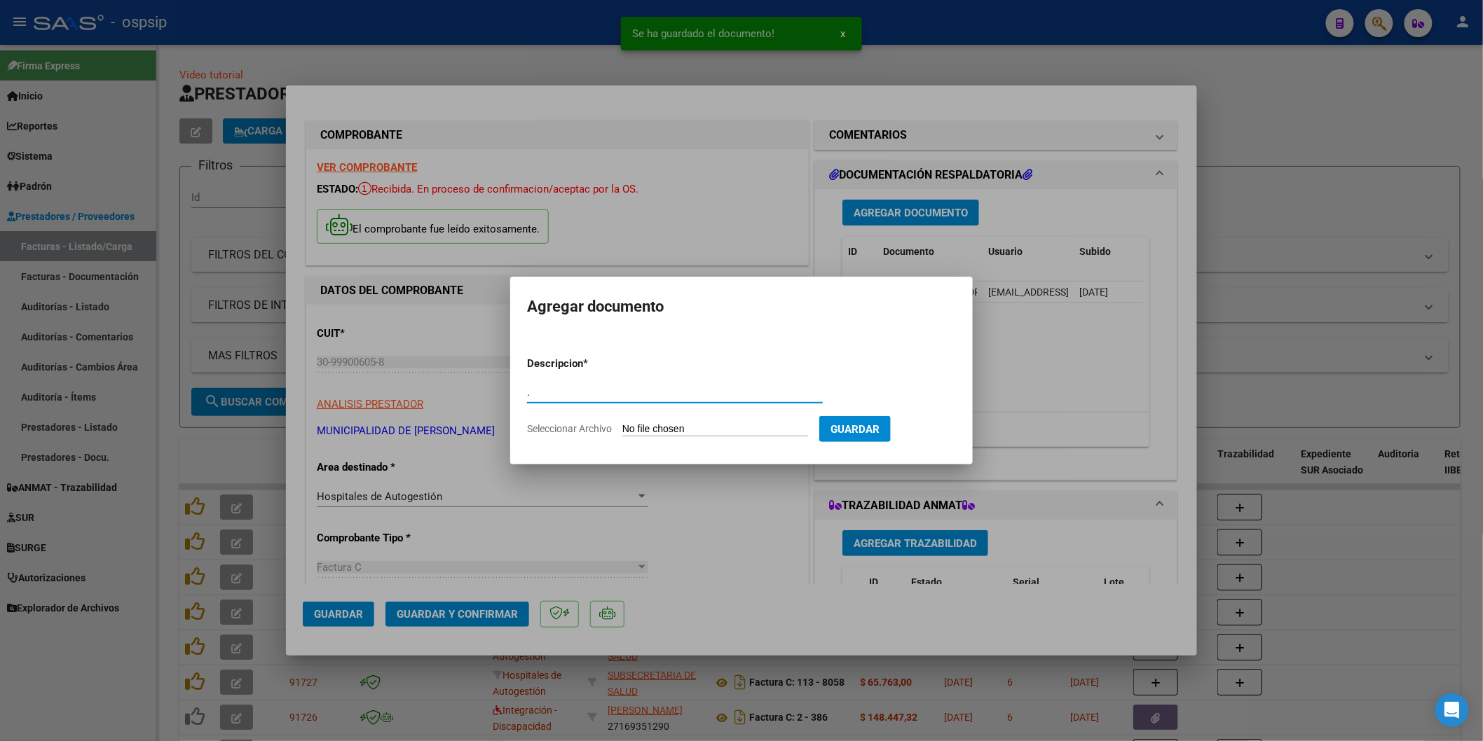
type input "."
click at [661, 432] on input "Seleccionar Archivo" at bounding box center [715, 429] width 186 height 13
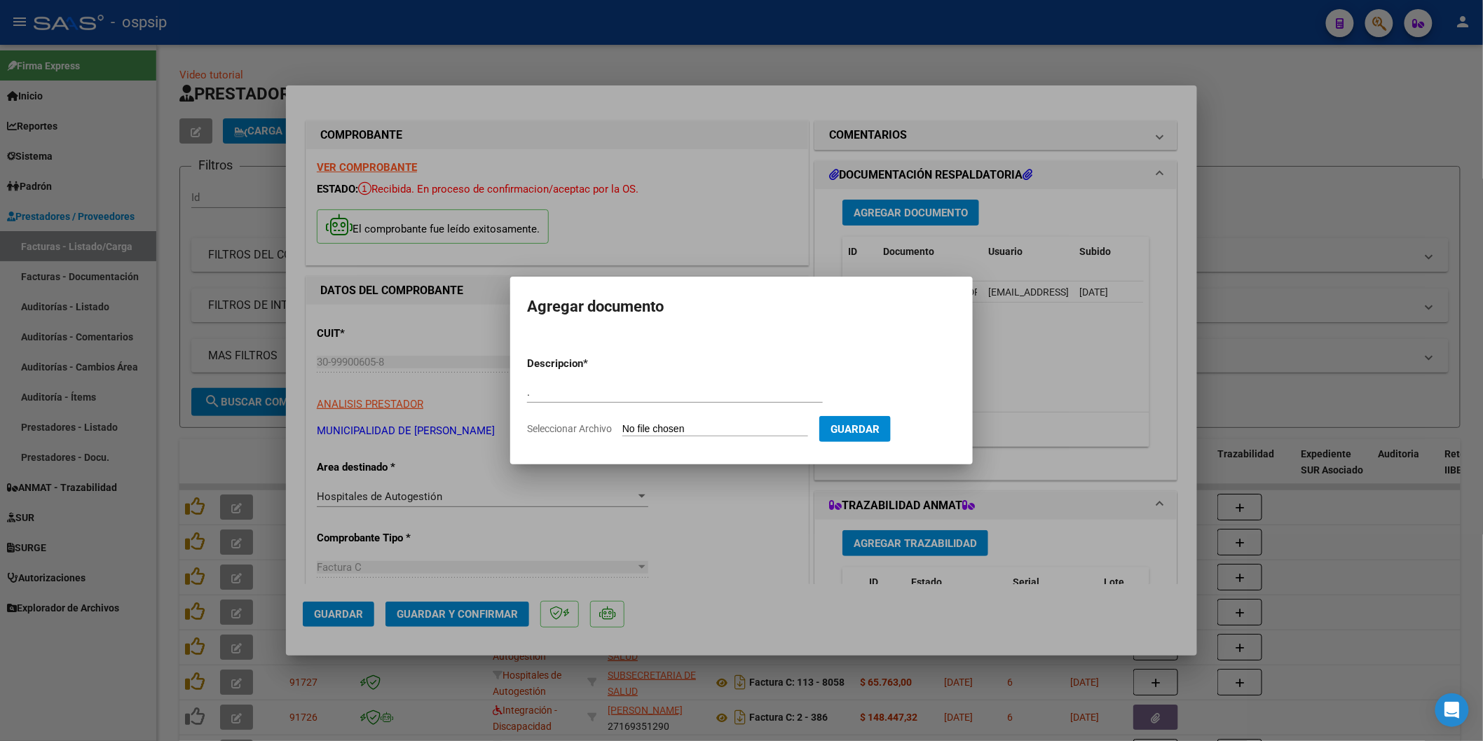
type input "C:\fakepath\SEG. COMERCIAL 11-510.pdf"
click at [932, 433] on span "Guardar" at bounding box center [928, 429] width 49 height 13
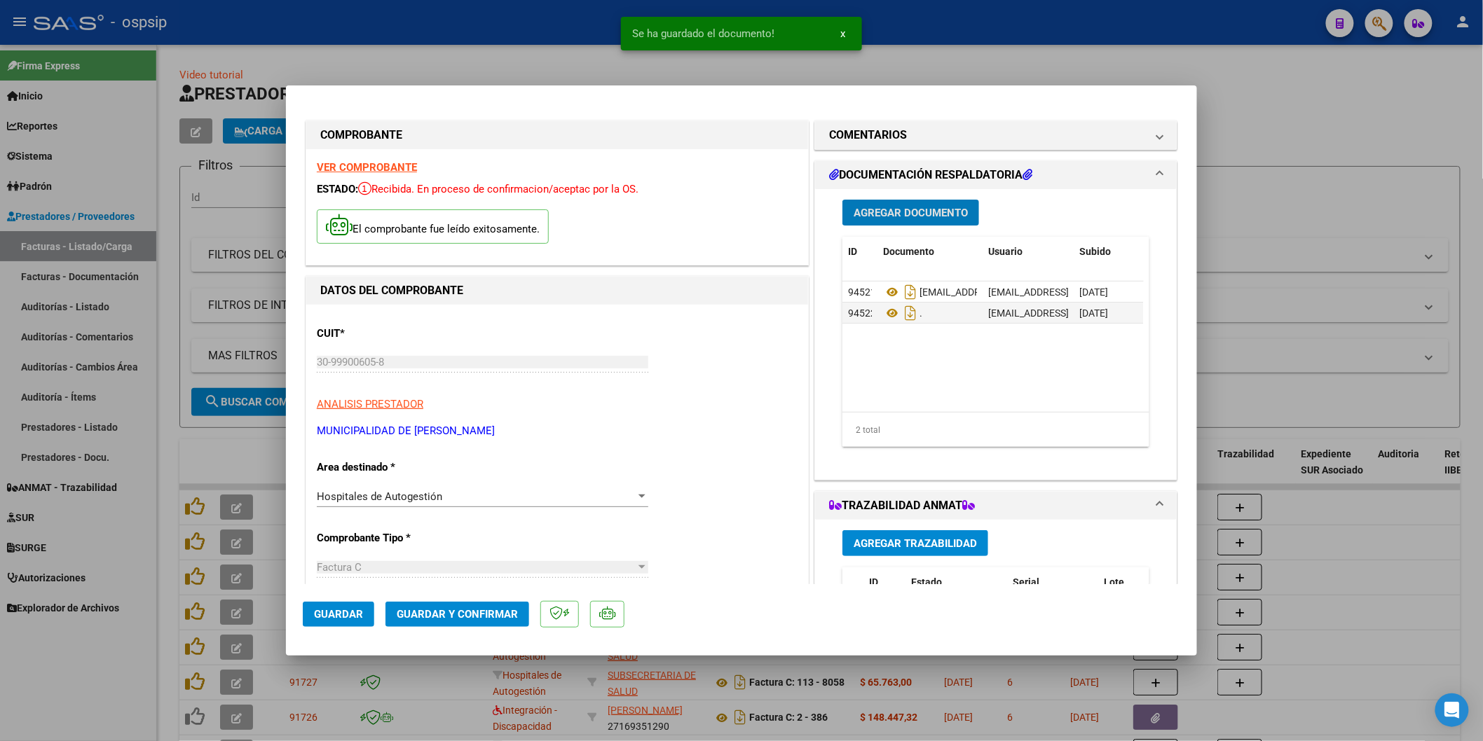
click at [365, 618] on button "Guardar" at bounding box center [338, 614] width 71 height 25
type input "$ 0,00"
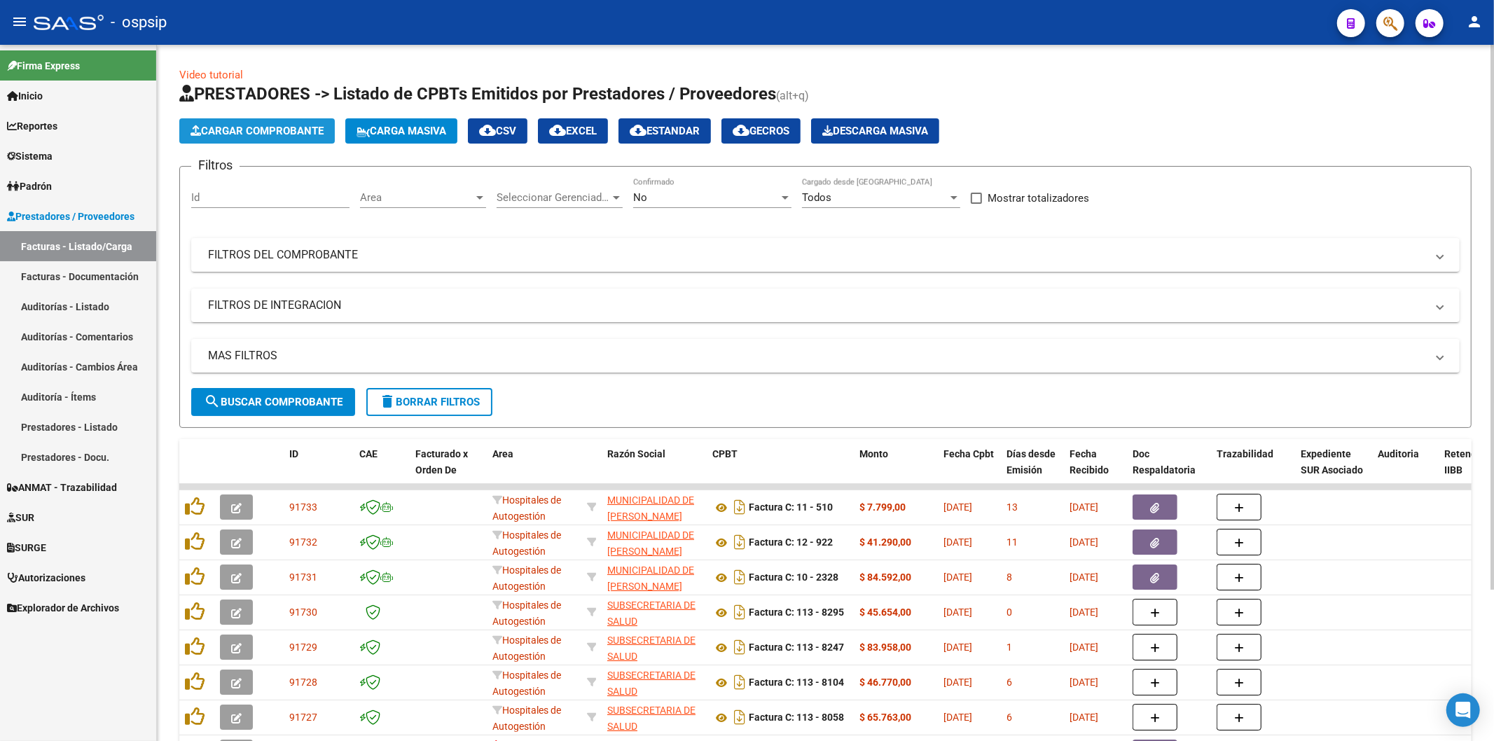
click at [292, 131] on span "Cargar Comprobante" at bounding box center [257, 131] width 133 height 13
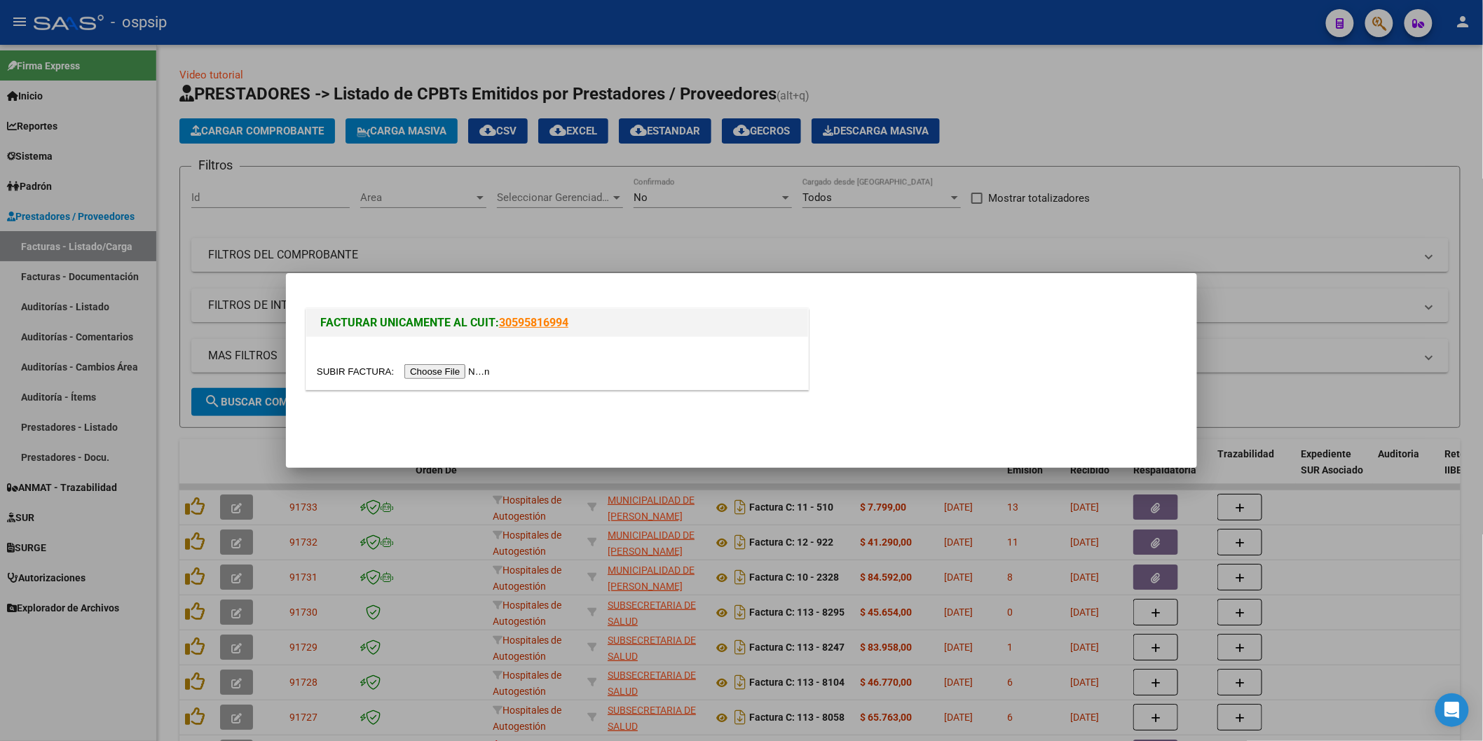
click at [447, 367] on input "file" at bounding box center [405, 371] width 177 height 15
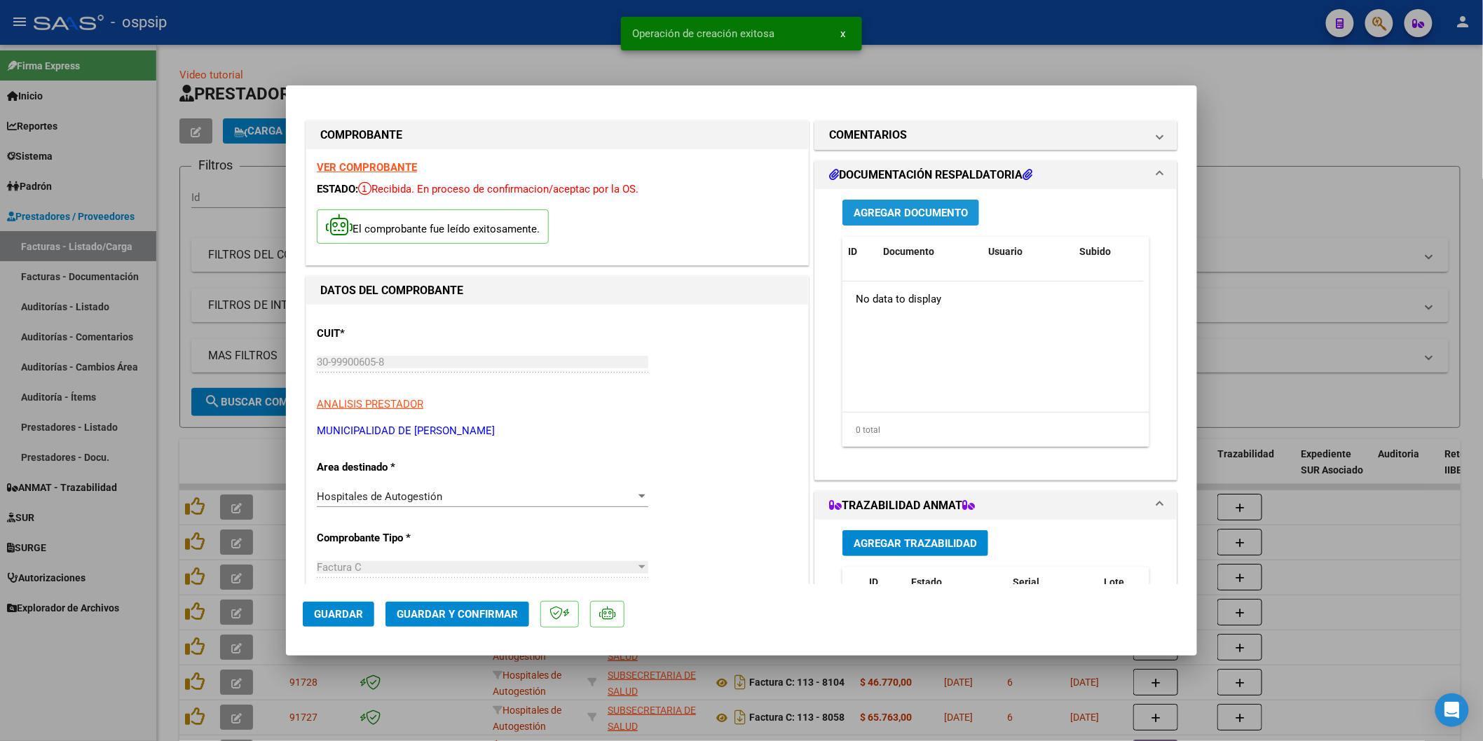
click at [890, 206] on span "Agregar Documento" at bounding box center [910, 212] width 114 height 13
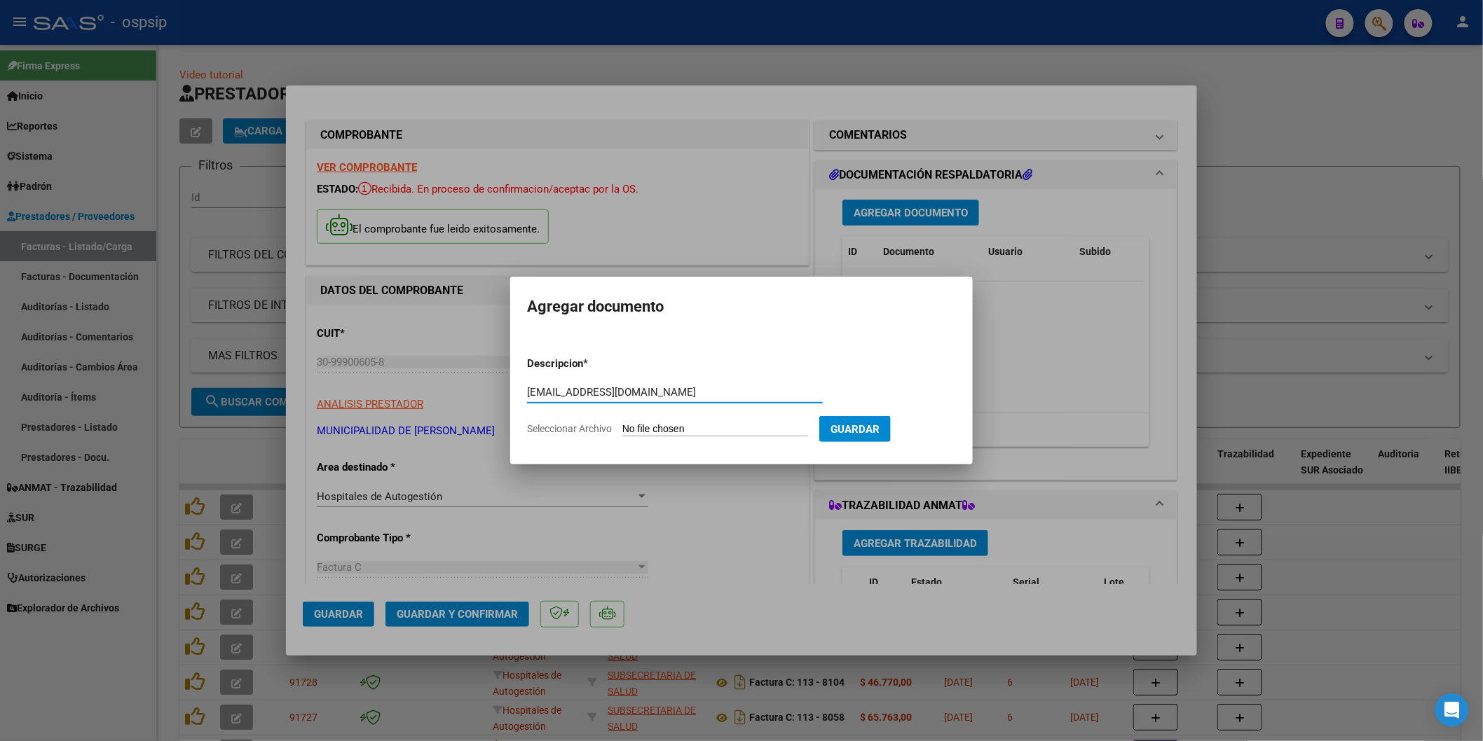
type input "htal.houssay@gmail.com"
click at [671, 426] on input "Seleccionar Archivo" at bounding box center [715, 429] width 186 height 13
type input "C:\fakepath\10-2327.xlsx"
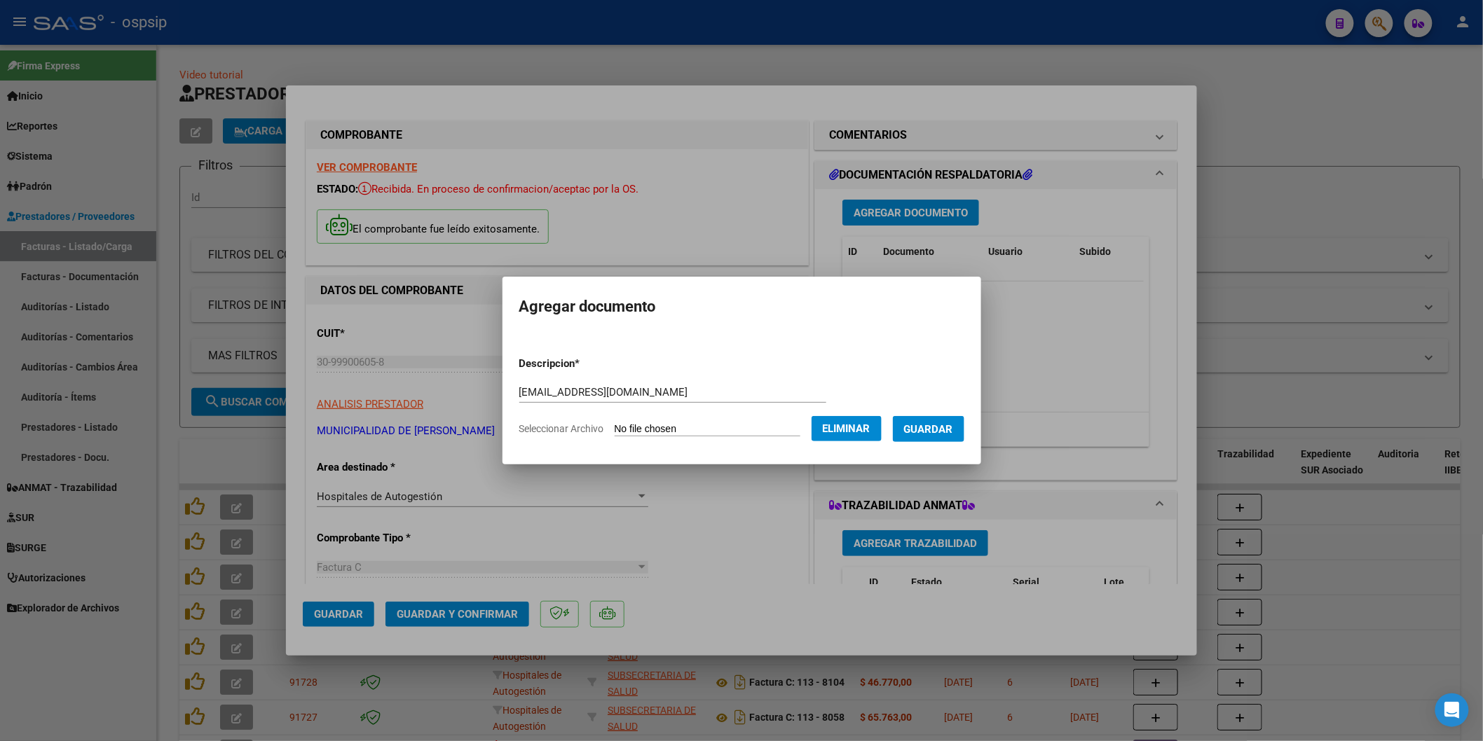
click at [865, 427] on span "Eliminar" at bounding box center [847, 428] width 48 height 13
click at [772, 430] on input "Seleccionar Archivo" at bounding box center [715, 429] width 186 height 13
type input "C:\fakepath\SEG. COMERCIAL 10-2327.pdf"
click at [914, 433] on button "Guardar" at bounding box center [928, 429] width 71 height 26
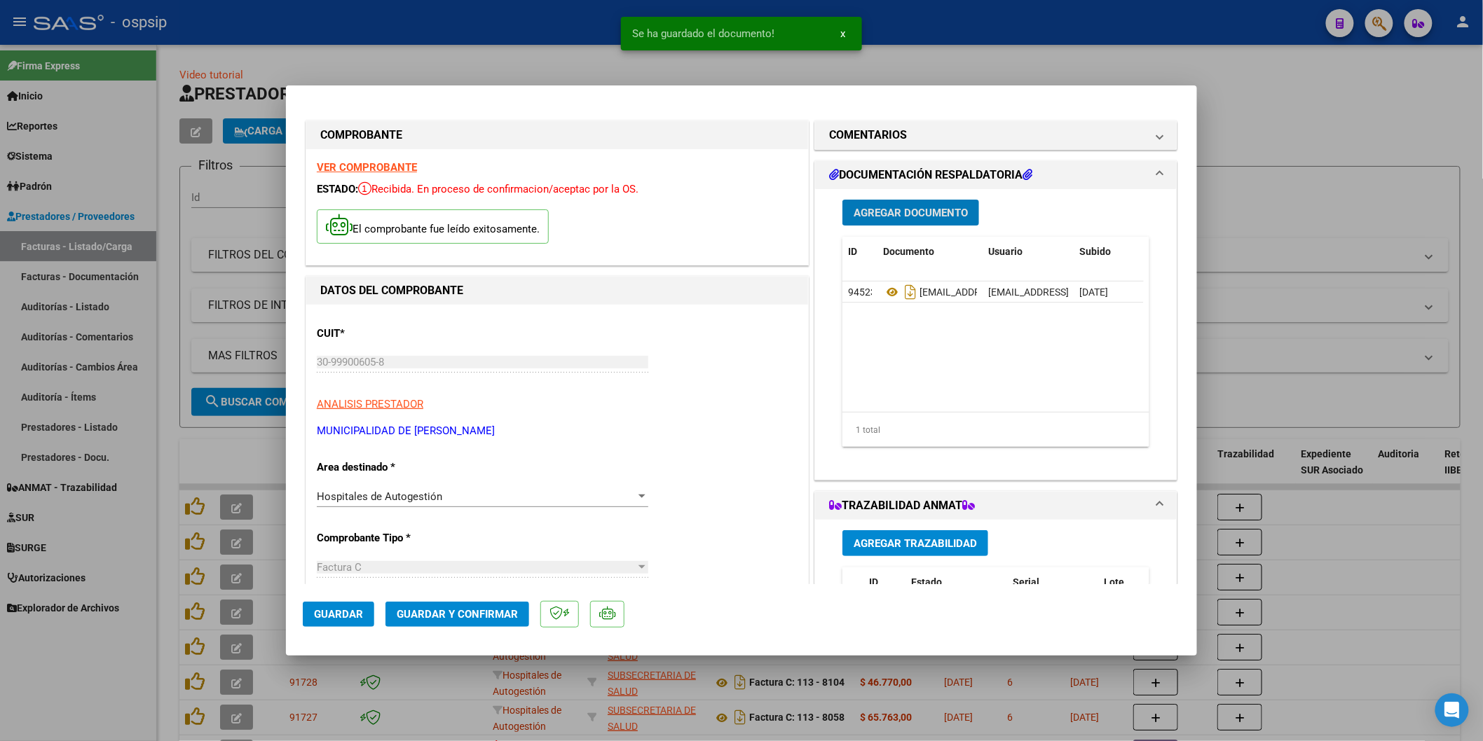
click at [895, 212] on span "Agregar Documento" at bounding box center [910, 213] width 114 height 13
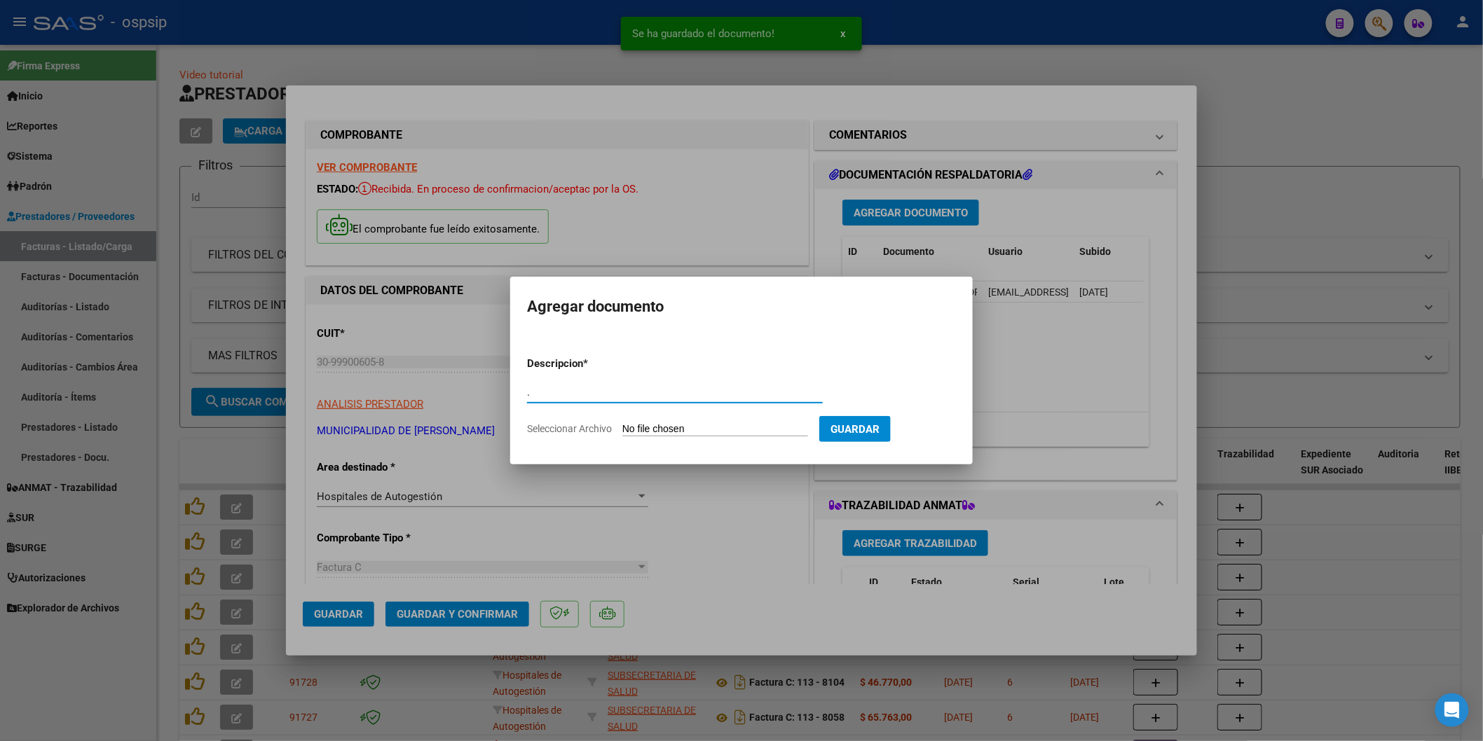
type input "."
click at [652, 425] on input "Seleccionar Archivo" at bounding box center [715, 429] width 186 height 13
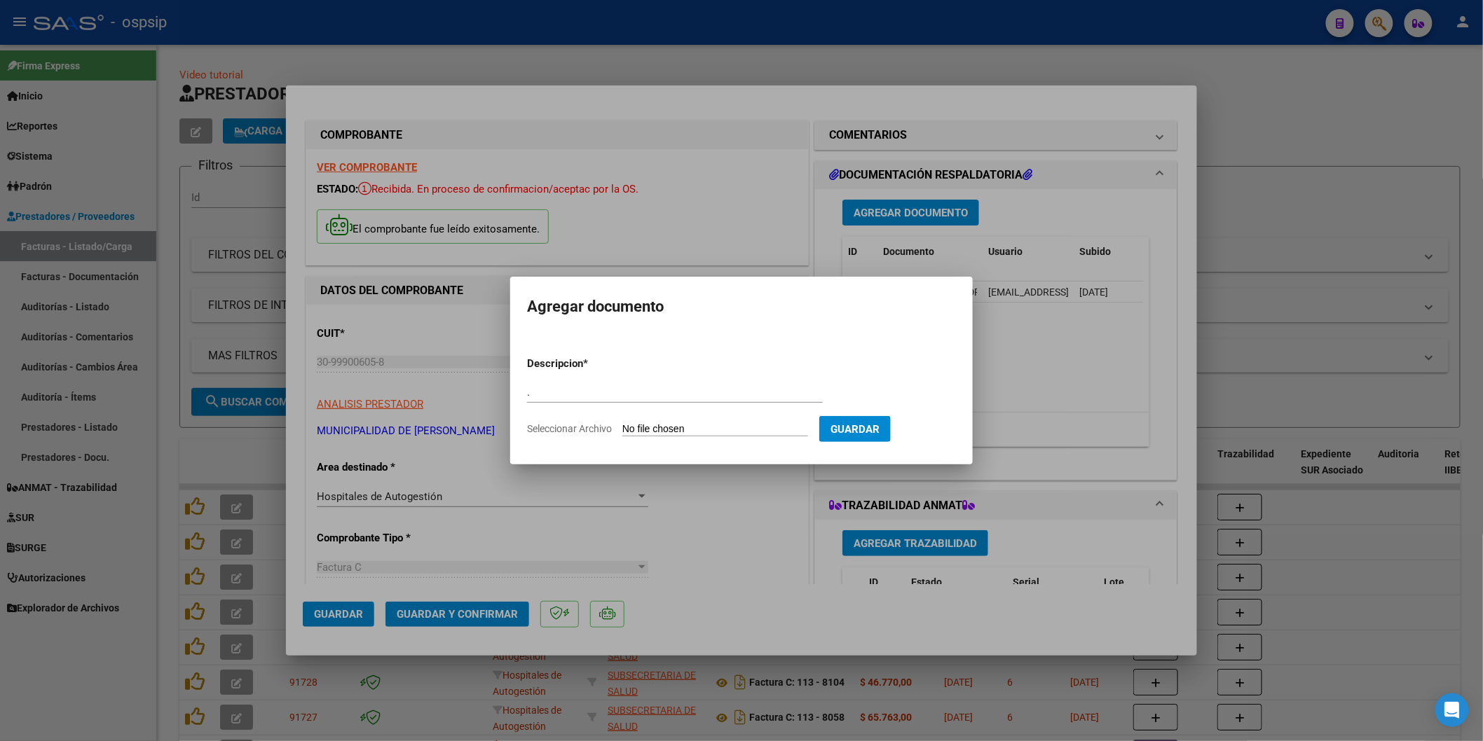
type input "C:\fakepath\10-2327.xlsx"
click at [930, 435] on span "Guardar" at bounding box center [928, 429] width 49 height 13
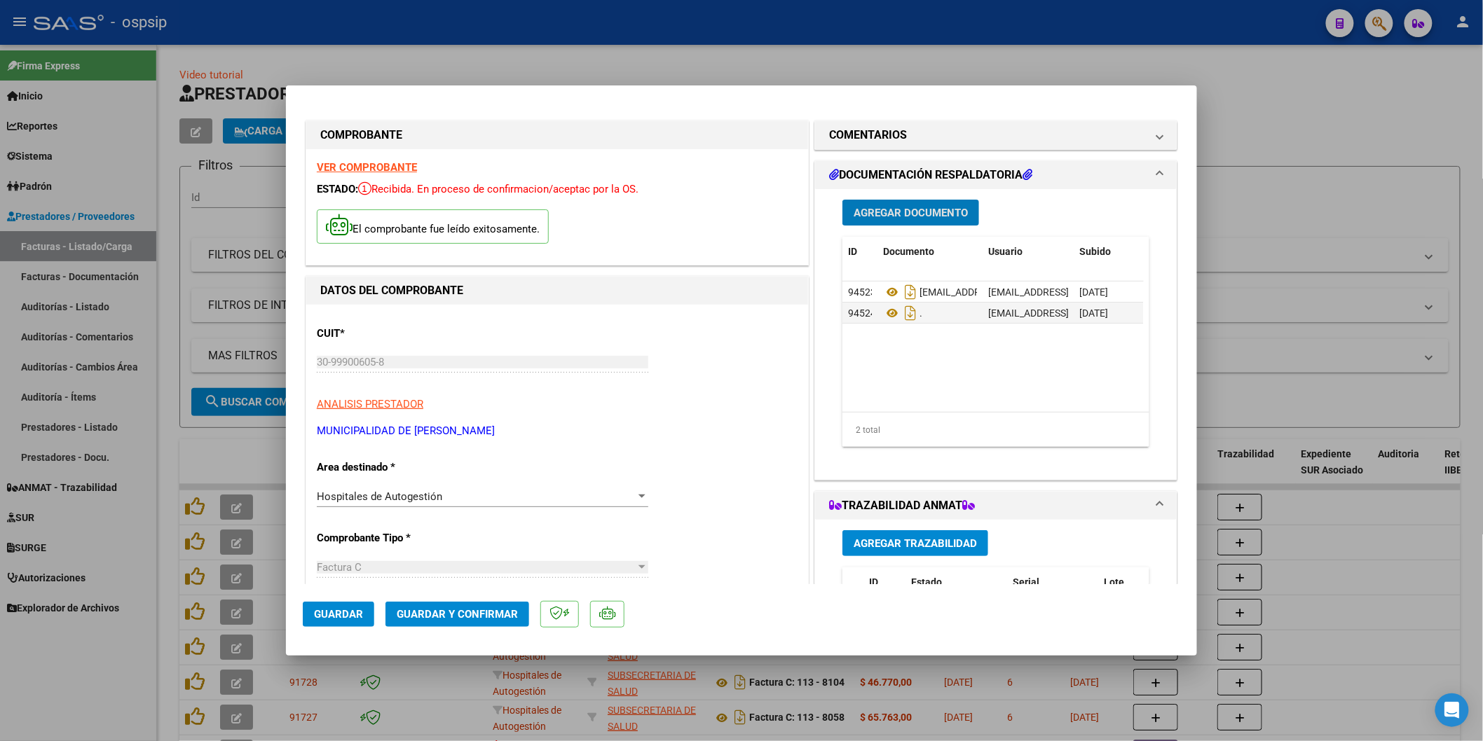
click at [342, 610] on span "Guardar" at bounding box center [338, 614] width 49 height 13
